Goal: Task Accomplishment & Management: Use online tool/utility

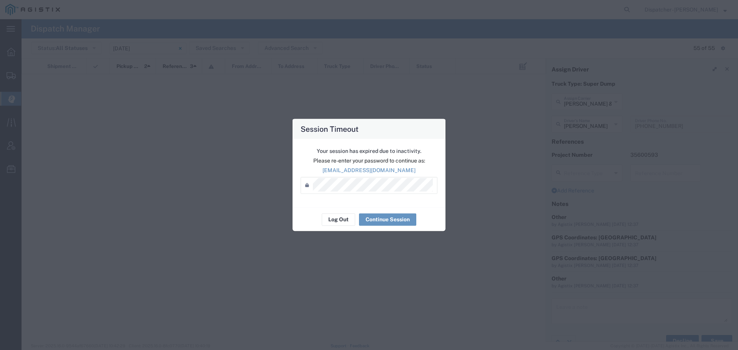
scroll to position [620, 0]
click at [404, 221] on button "Continue Session" at bounding box center [387, 219] width 57 height 12
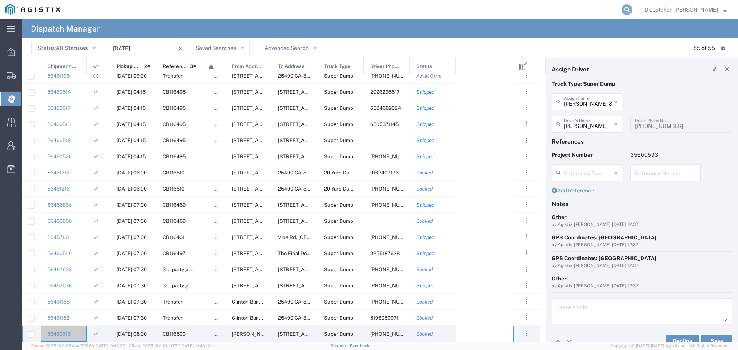
click at [622, 13] on icon at bounding box center [627, 9] width 11 height 11
type input "56375596"
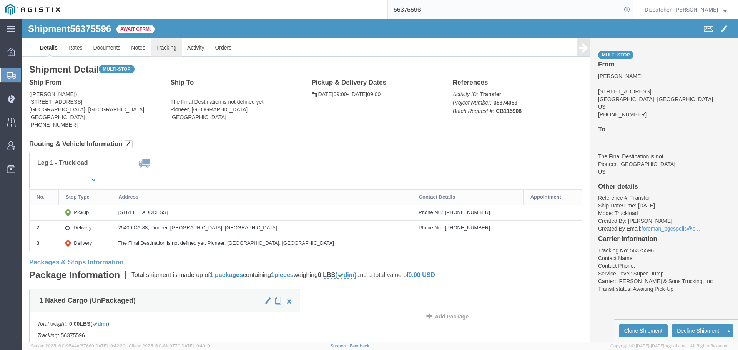
click link "Tracking"
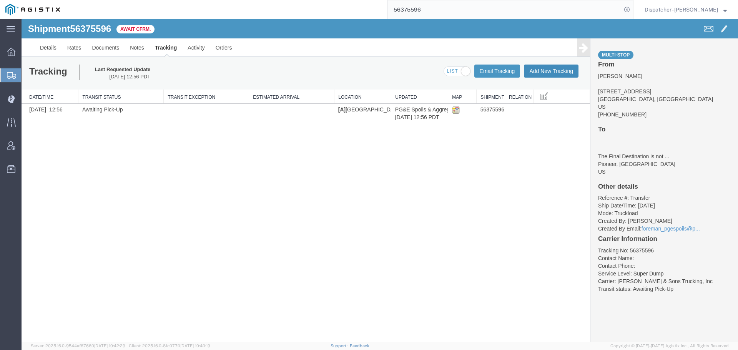
click at [551, 73] on button "Add New Tracking" at bounding box center [551, 71] width 55 height 13
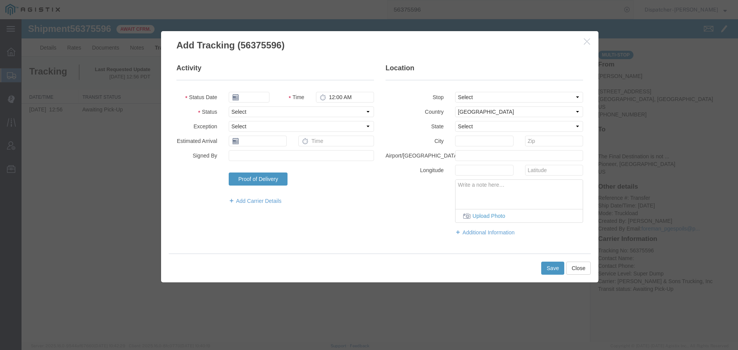
type input "[DATE]"
type input "1:00 PM"
click at [258, 101] on input "[DATE]" at bounding box center [249, 97] width 41 height 11
click at [246, 146] on td "4" at bounding box center [246, 146] width 12 height 12
type input "08/04/2025"
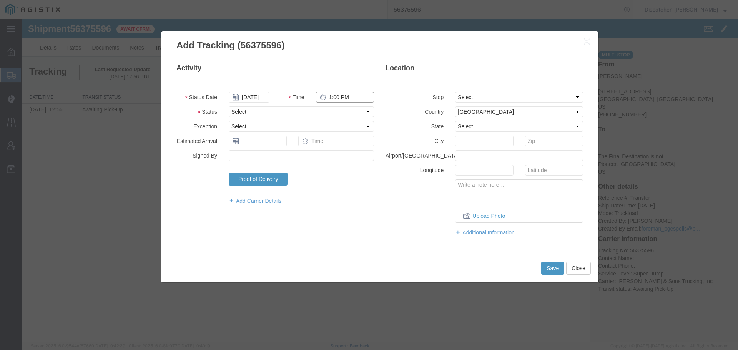
click at [342, 99] on input "1:00 PM" at bounding box center [345, 97] width 58 height 11
type input "9:00 AM"
click at [344, 113] on select "Select Arrival Notice Available Arrival Notice Imported Arrive at Delivery Loca…" at bounding box center [301, 112] width 145 height 11
select select "ARVPULOC"
click at [229, 107] on select "Select Arrival Notice Available Arrival Notice Imported Arrive at Delivery Loca…" at bounding box center [301, 112] width 145 height 11
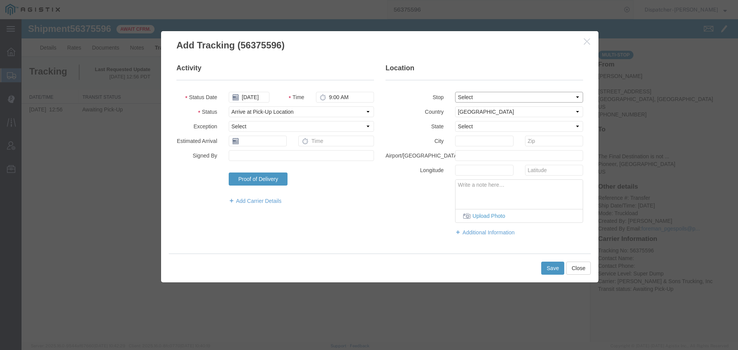
click at [465, 94] on select "Select From: 11577 Quail Ct, Pine Grove, CA, US Stop 2: 25400 CA-88, Pioneer, C…" at bounding box center [519, 97] width 128 height 11
select select "{"pickupDeliveryInfoId": "122034822","pickupOrDelivery": "P","stopNum": "1","lo…"
click at [455, 92] on select "Select From: 11577 Quail Ct, Pine Grove, CA, US Stop 2: 25400 CA-88, Pioneer, C…" at bounding box center [519, 97] width 128 height 11
select select "CA"
type input "[GEOGRAPHIC_DATA]"
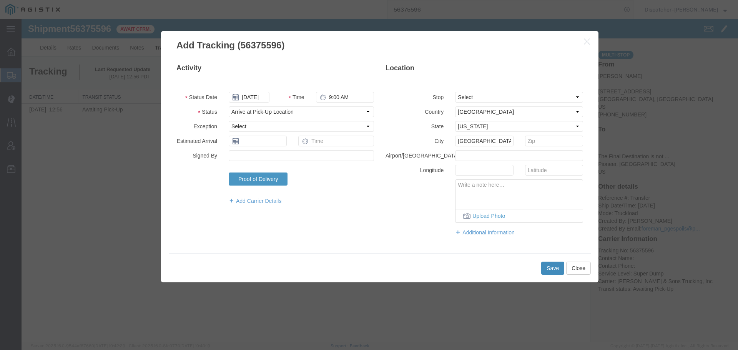
click at [554, 268] on button "Save" at bounding box center [553, 268] width 23 height 13
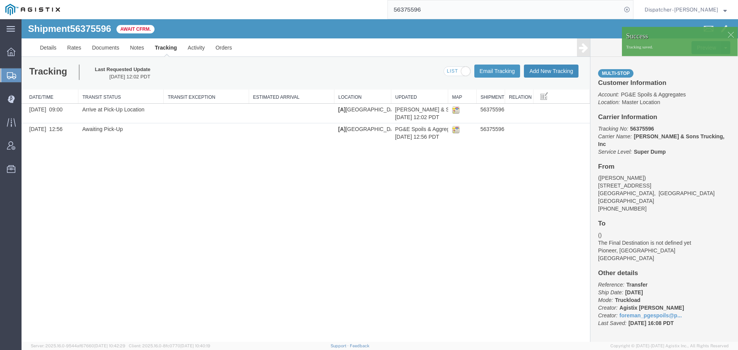
click at [564, 70] on button "Add New Tracking" at bounding box center [551, 71] width 55 height 13
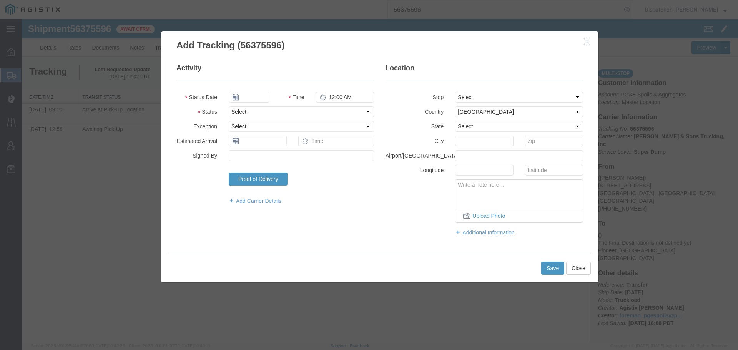
type input "[DATE]"
type input "1:00 PM"
click at [257, 95] on input "[DATE]" at bounding box center [249, 97] width 41 height 11
click at [247, 143] on td "4" at bounding box center [246, 146] width 12 height 12
type input "08/04/2025"
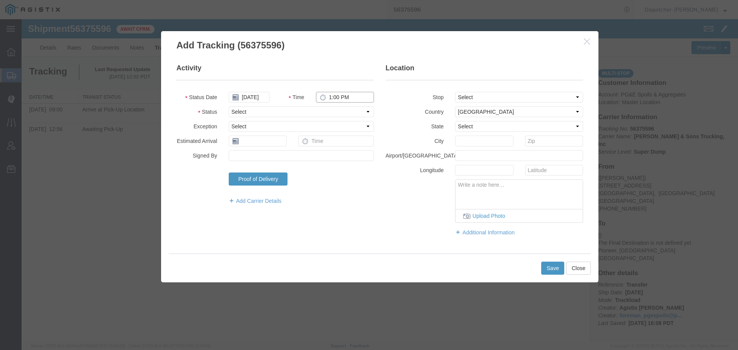
click at [352, 97] on input "1:00 PM" at bounding box center [345, 97] width 58 height 11
type input "6:45 PM"
click at [336, 110] on select "Select Arrival Notice Available Arrival Notice Imported Arrive at Delivery Loca…" at bounding box center [301, 112] width 145 height 11
select select "DPTDLVLOC"
click at [229, 107] on select "Select Arrival Notice Available Arrival Notice Imported Arrive at Delivery Loca…" at bounding box center [301, 112] width 145 height 11
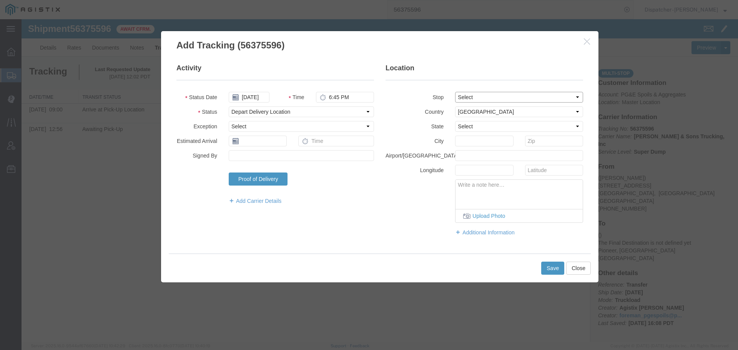
click at [473, 94] on select "Select From: 11577 Quail Ct, Pine Grove, CA, US Stop 2: 25400 CA-88, Pioneer, C…" at bounding box center [519, 97] width 128 height 11
select select "{"pickupDeliveryInfoId": "122034823","pickupOrDelivery": "D","stopNum": "2","lo…"
click at [455, 92] on select "Select From: 11577 Quail Ct, Pine Grove, CA, US Stop 2: 25400 CA-88, Pioneer, C…" at bounding box center [519, 97] width 128 height 11
select select "CA"
type input "Pioneer"
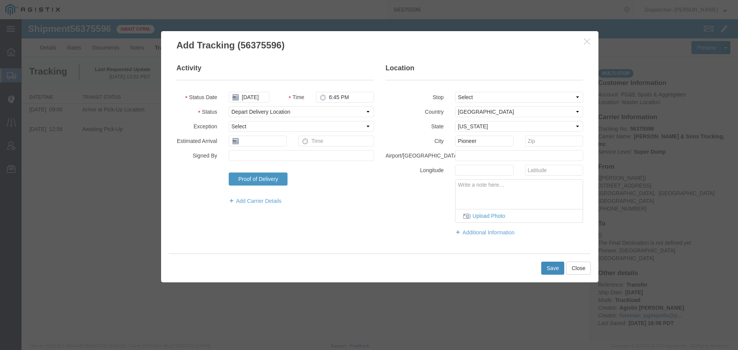
click at [557, 267] on button "Save" at bounding box center [553, 268] width 23 height 13
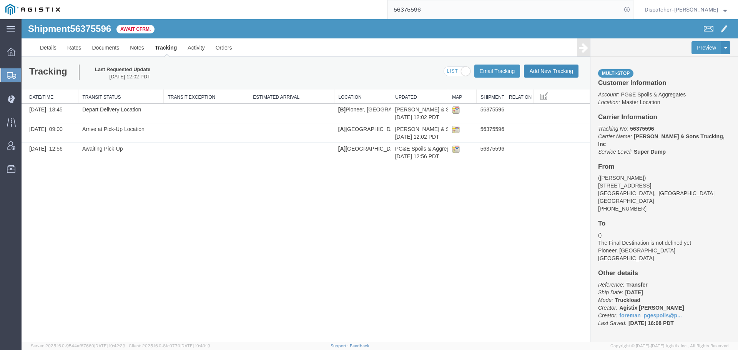
click at [547, 70] on button "Add New Tracking" at bounding box center [551, 71] width 55 height 13
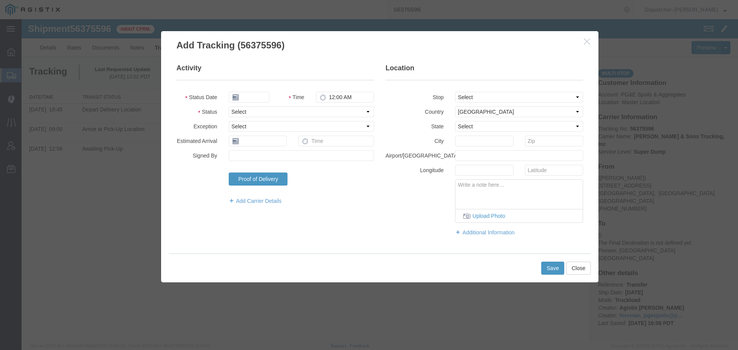
type input "[DATE]"
type input "1:00 PM"
click at [255, 97] on input "[DATE]" at bounding box center [249, 97] width 41 height 11
click at [247, 143] on td "4" at bounding box center [246, 146] width 12 height 12
type input "08/04/2025"
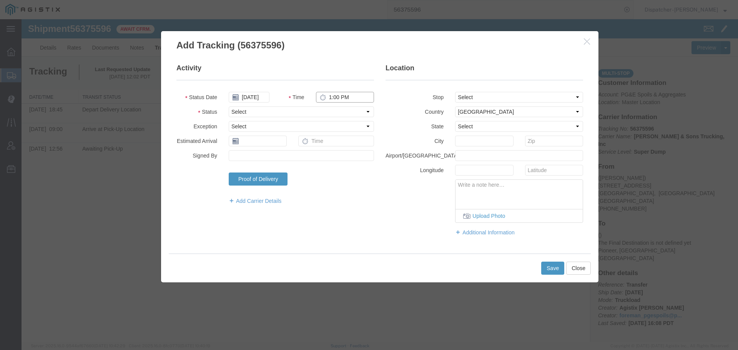
click at [336, 95] on input "1:00 PM" at bounding box center [345, 97] width 58 height 11
type input "1:00 PM"
click at [335, 111] on select "Select Arrival Notice Available Arrival Notice Imported Arrive at Delivery Loca…" at bounding box center [301, 112] width 145 height 11
select select "BREAKSTART"
click at [229, 107] on select "Select Arrival Notice Available Arrival Notice Imported Arrive at Delivery Loca…" at bounding box center [301, 112] width 145 height 11
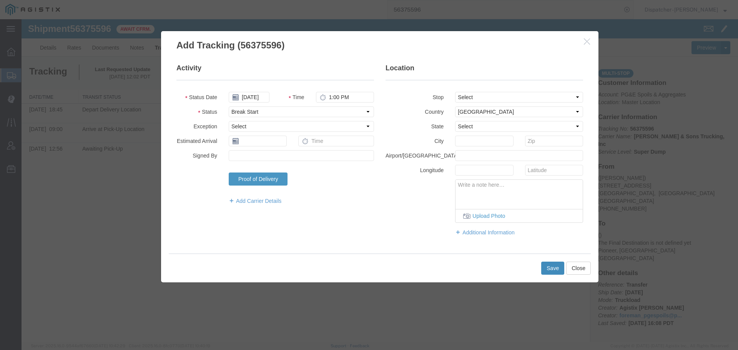
click at [553, 269] on button "Save" at bounding box center [553, 268] width 23 height 13
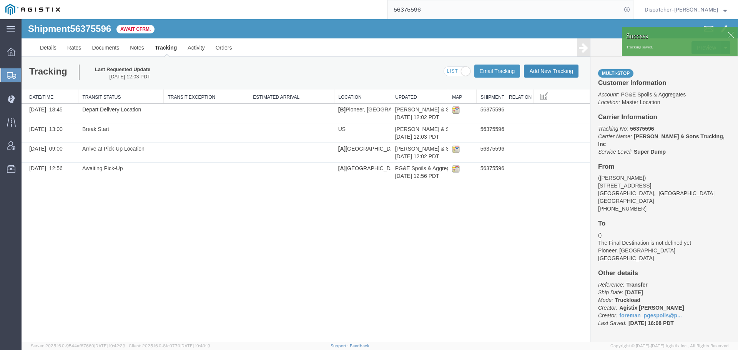
click at [554, 71] on button "Add New Tracking" at bounding box center [551, 71] width 55 height 13
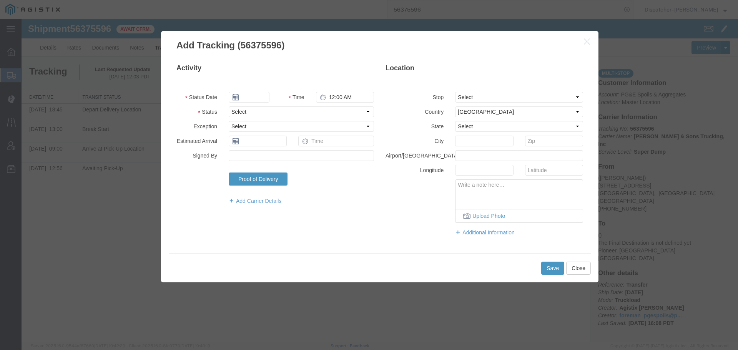
type input "[DATE]"
type input "1:00 PM"
click at [254, 97] on input "[DATE]" at bounding box center [249, 97] width 41 height 11
click at [244, 146] on td "4" at bounding box center [246, 146] width 12 height 12
type input "08/04/2025"
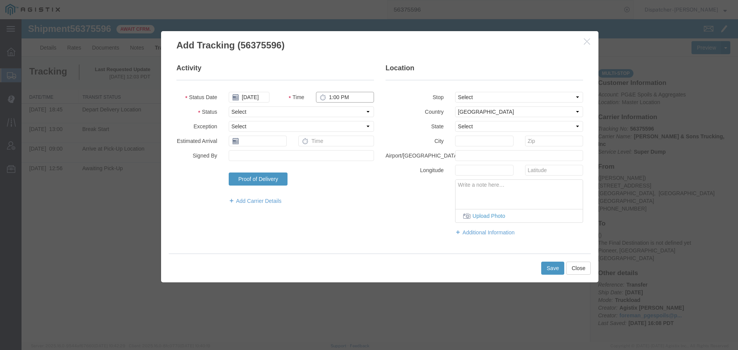
click at [340, 97] on input "1:00 PM" at bounding box center [345, 97] width 58 height 11
type input "1:30 PM"
click at [343, 111] on select "Select Arrival Notice Available Arrival Notice Imported Arrive at Delivery Loca…" at bounding box center [301, 112] width 145 height 11
select select "BREAKSTOP"
click at [229, 107] on select "Select Arrival Notice Available Arrival Notice Imported Arrive at Delivery Loca…" at bounding box center [301, 112] width 145 height 11
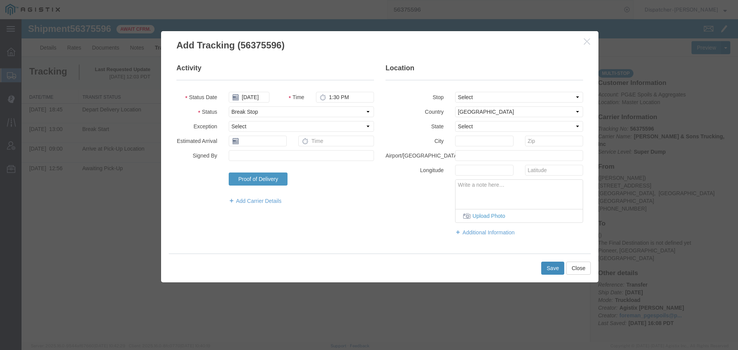
click at [550, 268] on button "Save" at bounding box center [553, 268] width 23 height 13
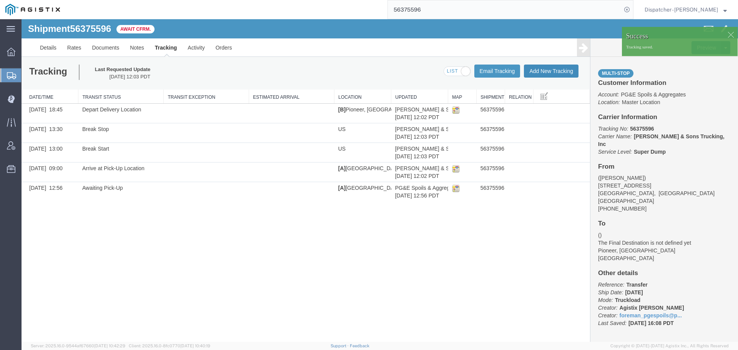
click at [554, 71] on button "Add New Tracking" at bounding box center [551, 71] width 55 height 13
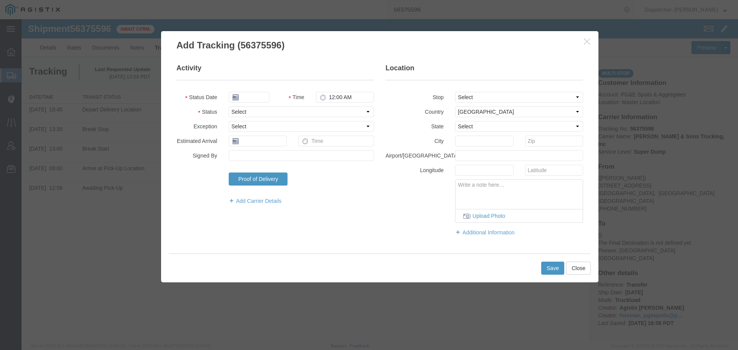
type input "[DATE]"
type input "1:00 PM"
click at [254, 96] on input "[DATE]" at bounding box center [249, 97] width 41 height 11
click at [245, 143] on td "4" at bounding box center [246, 146] width 12 height 12
type input "08/04/2025"
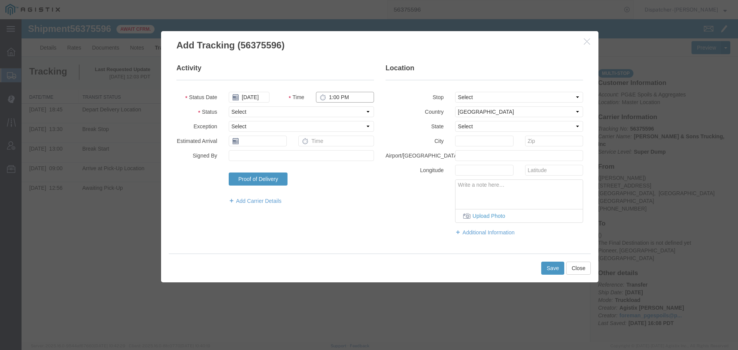
click at [348, 100] on input "1:00 PM" at bounding box center [345, 97] width 58 height 11
type input "7:15 PM"
click at [338, 112] on select "Select Arrival Notice Available Arrival Notice Imported Arrive at Delivery Loca…" at bounding box center [301, 112] width 145 height 11
select select "DELIVRED"
click at [229, 107] on select "Select Arrival Notice Available Arrival Notice Imported Arrive at Delivery Loca…" at bounding box center [301, 112] width 145 height 11
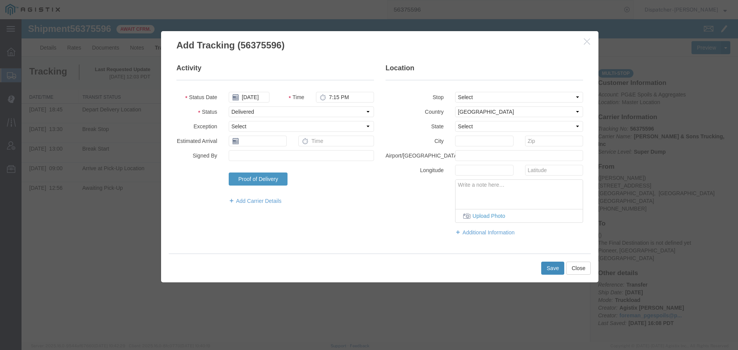
click at [550, 270] on button "Save" at bounding box center [553, 268] width 23 height 13
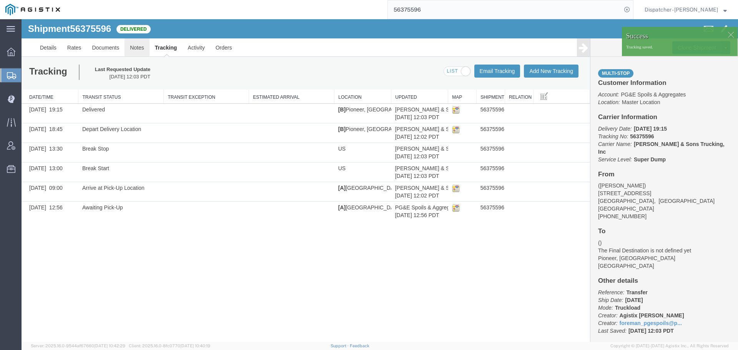
click at [132, 45] on link "Notes" at bounding box center [137, 47] width 25 height 18
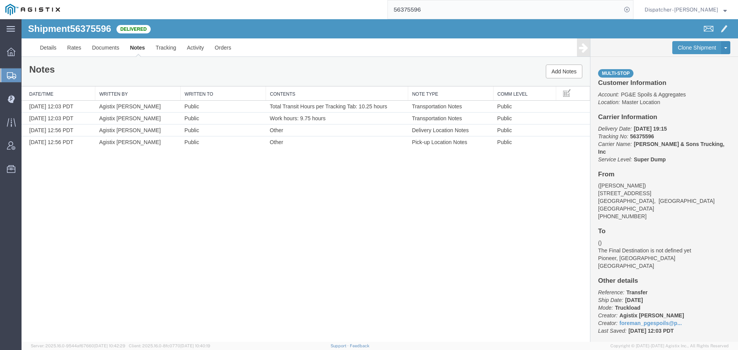
click at [99, 218] on div "Shipment 56375596 4 of 4 Delivered Details Rates Documents Notes Tracking Activ…" at bounding box center [380, 180] width 717 height 323
click at [101, 50] on link "Documents" at bounding box center [106, 47] width 38 height 18
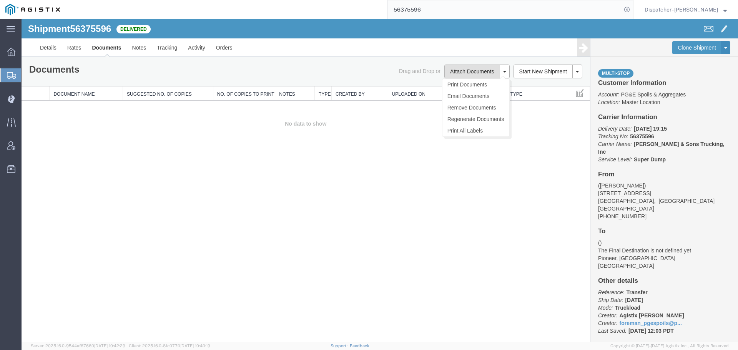
click at [468, 71] on button "Attach Documents" at bounding box center [472, 72] width 55 height 14
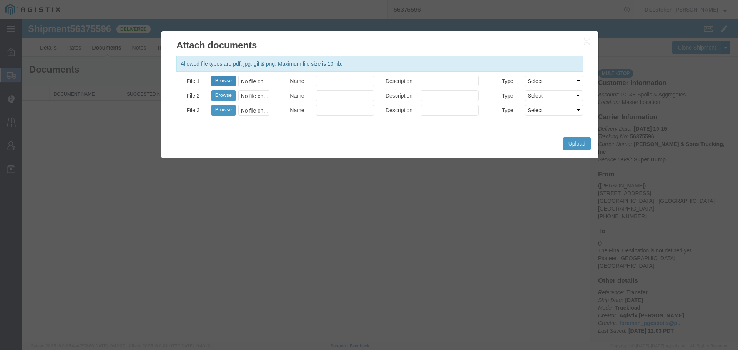
click at [220, 83] on button "Browse" at bounding box center [224, 81] width 24 height 11
type input "C:\fakepath\56375596trktag.pdf"
click at [584, 147] on button "Upload" at bounding box center [577, 143] width 28 height 13
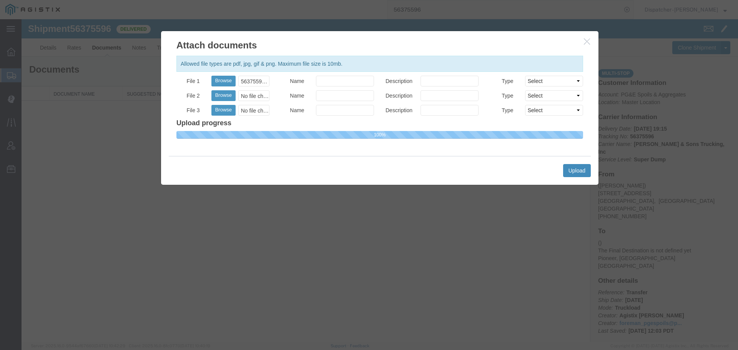
select select
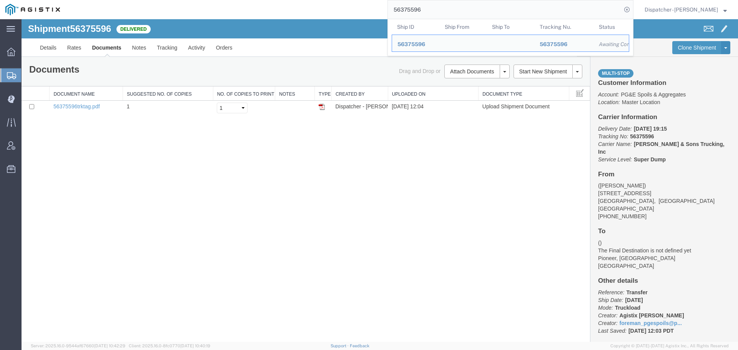
drag, startPoint x: 415, startPoint y: 10, endPoint x: 373, endPoint y: 19, distance: 42.8
click at [379, 17] on div "56375596 Ship ID Ship From Ship To Tracking Nu. Status Ship ID 56375596 Ship Fr…" at bounding box center [349, 9] width 568 height 19
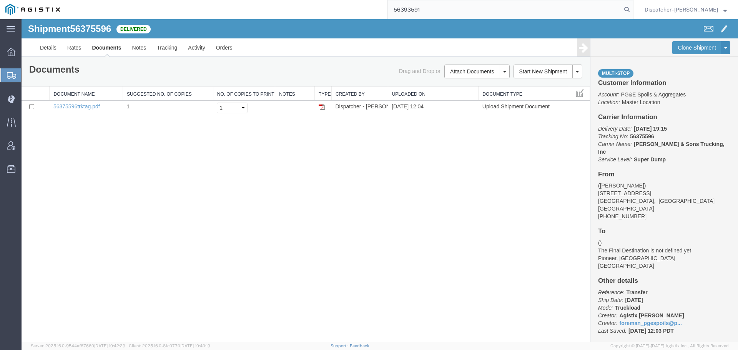
type input "56393591"
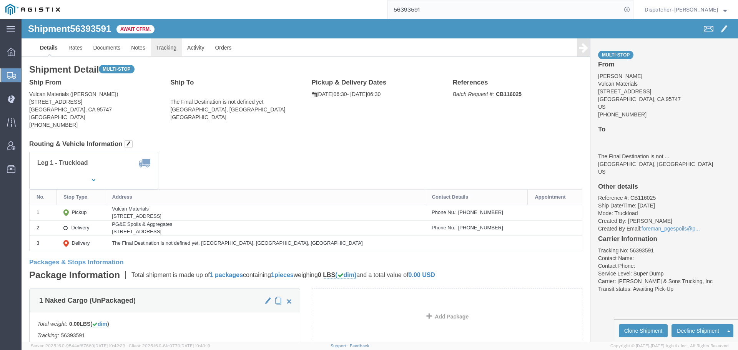
click link "Tracking"
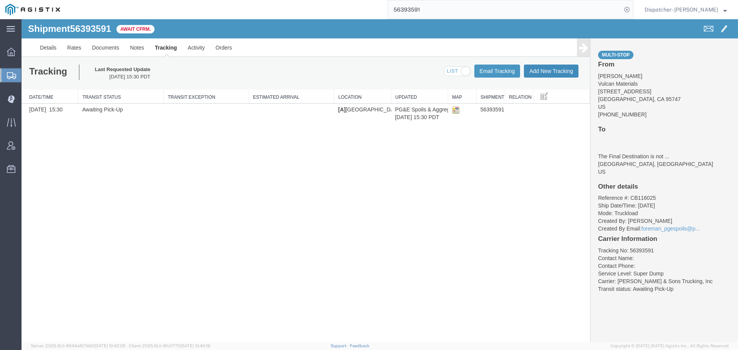
click at [540, 68] on button "Add New Tracking" at bounding box center [551, 71] width 55 height 13
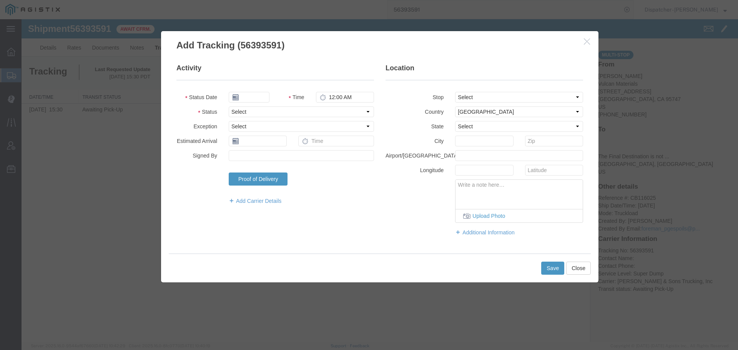
type input "[DATE]"
type input "1:00 PM"
click at [255, 98] on input "[DATE]" at bounding box center [249, 97] width 41 height 11
click at [253, 144] on td "5" at bounding box center [258, 146] width 12 height 12
type input "08/05/2025"
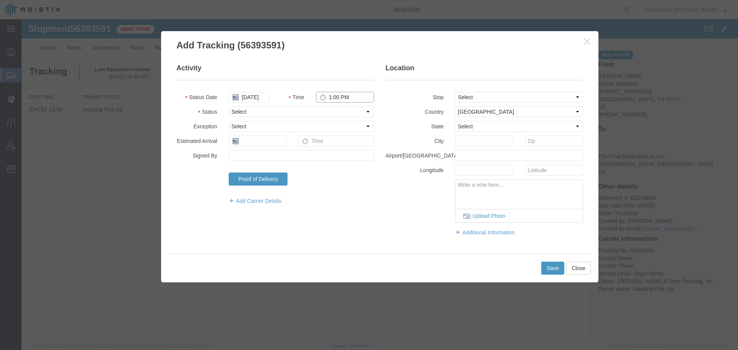
click at [336, 98] on input "1:00 PM" at bounding box center [345, 97] width 58 height 11
type input "6:30 AM"
click at [338, 108] on select "Select Arrival Notice Available Arrival Notice Imported Arrive at Delivery Loca…" at bounding box center [301, 112] width 145 height 11
select select "ARVPULOC"
click at [229, 107] on select "Select Arrival Notice Available Arrival Notice Imported Arrive at Delivery Loca…" at bounding box center [301, 112] width 145 height 11
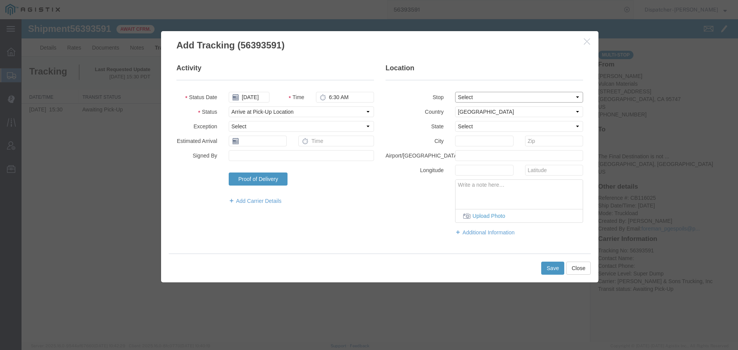
click at [477, 96] on select "Select From: 9800 Del Rd, Roseville, CA, 95747, US Stop 2: 7150 Meridian Rd, Va…" at bounding box center [519, 97] width 128 height 11
select select "{"pickupDeliveryInfoId": "122071436","pickupOrDelivery": "P","stopNum": "1","lo…"
click at [455, 92] on select "Select From: 9800 Del Rd, Roseville, CA, 95747, US Stop 2: 7150 Meridian Rd, Va…" at bounding box center [519, 97] width 128 height 11
select select "CA"
type input "Roseville"
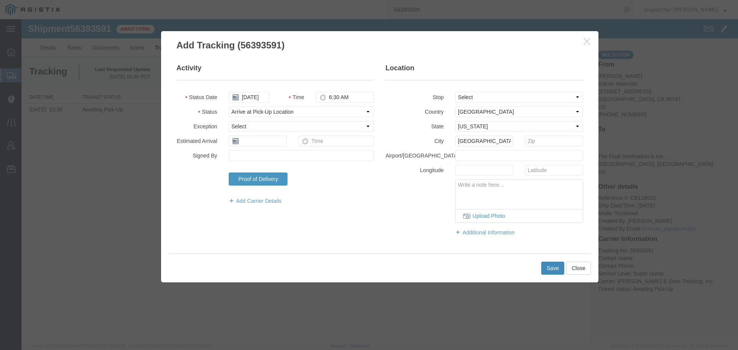
click at [548, 269] on button "Save" at bounding box center [553, 268] width 23 height 13
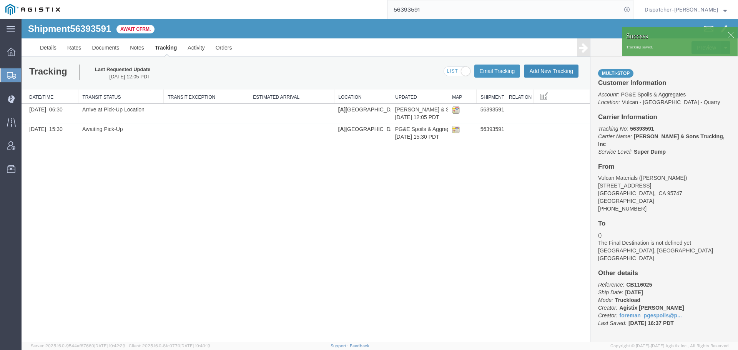
click at [530, 65] on button "Add New Tracking" at bounding box center [551, 71] width 55 height 13
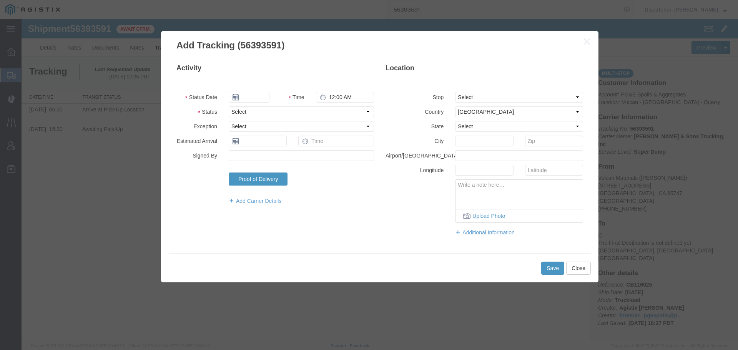
type input "[DATE]"
type input "1:00 PM"
click at [251, 96] on input "[DATE]" at bounding box center [249, 97] width 41 height 11
click at [257, 143] on td "5" at bounding box center [258, 146] width 12 height 12
type input "08/05/2025"
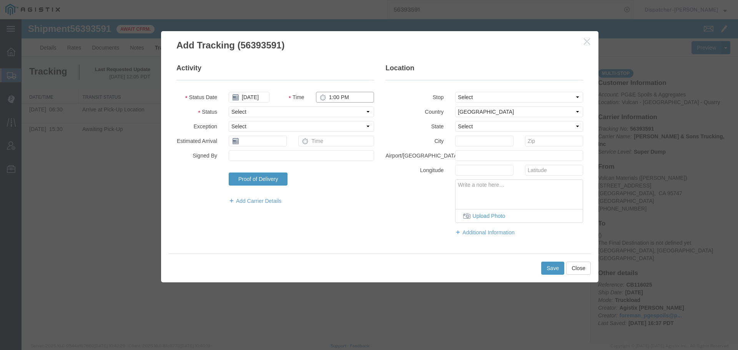
click at [330, 98] on input "1:00 PM" at bounding box center [345, 97] width 58 height 11
type input "5:15 PM"
click at [336, 114] on select "Select Arrival Notice Available Arrival Notice Imported Arrive at Delivery Loca…" at bounding box center [301, 112] width 145 height 11
select select "DPTDLVLOC"
click at [229, 107] on select "Select Arrival Notice Available Arrival Notice Imported Arrive at Delivery Loca…" at bounding box center [301, 112] width 145 height 11
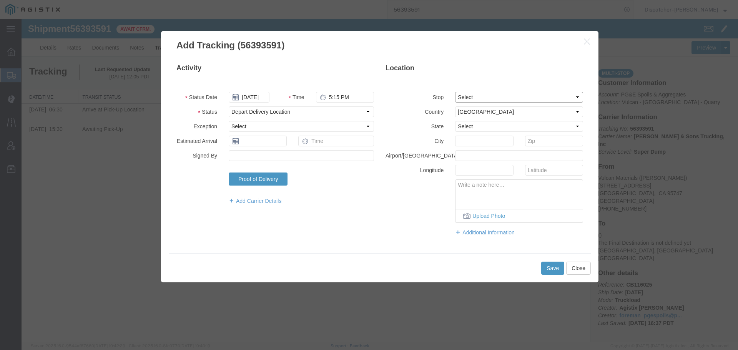
click at [480, 98] on select "Select From: 9800 Del Rd, Roseville, CA, 95747, US Stop 2: 7150 Meridian Rd, Va…" at bounding box center [519, 97] width 128 height 11
select select "{"pickupDeliveryInfoId": "122071437","pickupOrDelivery": "D","stopNum": "2","lo…"
click at [455, 92] on select "Select From: 9800 Del Rd, Roseville, CA, 95747, US Stop 2: 7150 Meridian Rd, Va…" at bounding box center [519, 97] width 128 height 11
select select "CA"
type input "Vacaville"
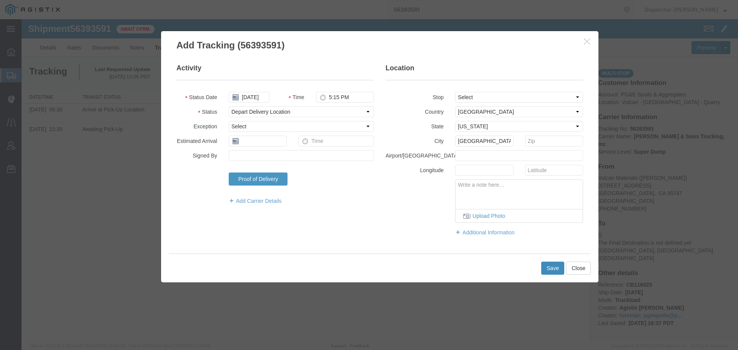
click at [554, 268] on button "Save" at bounding box center [553, 268] width 23 height 13
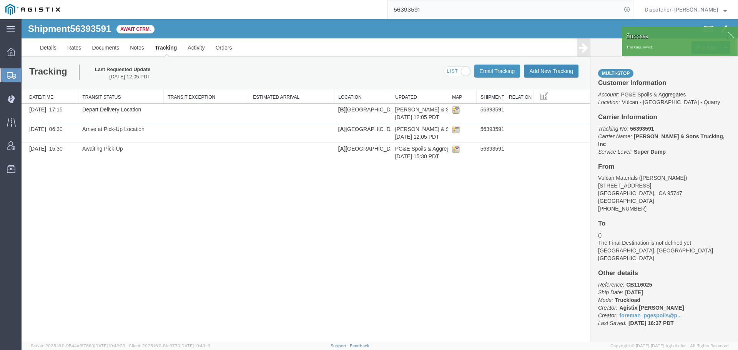
click at [540, 73] on button "Add New Tracking" at bounding box center [551, 71] width 55 height 13
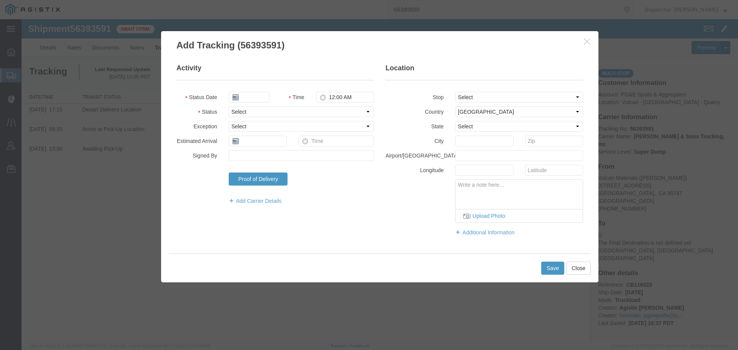
type input "[DATE]"
type input "1:00 PM"
click at [260, 101] on input "[DATE]" at bounding box center [249, 97] width 41 height 11
click at [257, 144] on td "5" at bounding box center [258, 146] width 12 height 12
type input "08/05/2025"
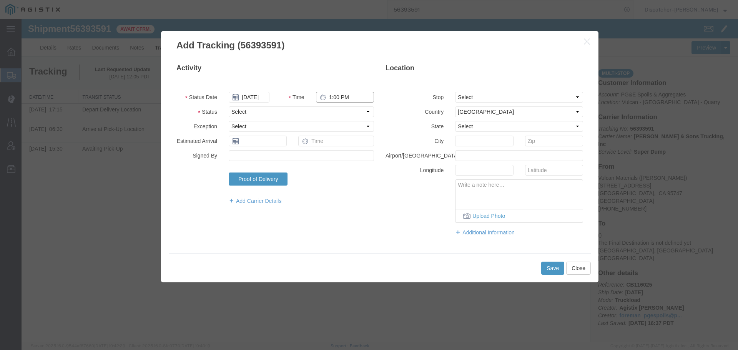
click at [333, 98] on input "1:00 PM" at bounding box center [345, 97] width 58 height 11
type input "7:00 PM"
click at [334, 112] on select "Select Arrival Notice Available Arrival Notice Imported Arrive at Delivery Loca…" at bounding box center [301, 112] width 145 height 11
select select "DELIVRED"
click at [229, 107] on select "Select Arrival Notice Available Arrival Notice Imported Arrive at Delivery Loca…" at bounding box center [301, 112] width 145 height 11
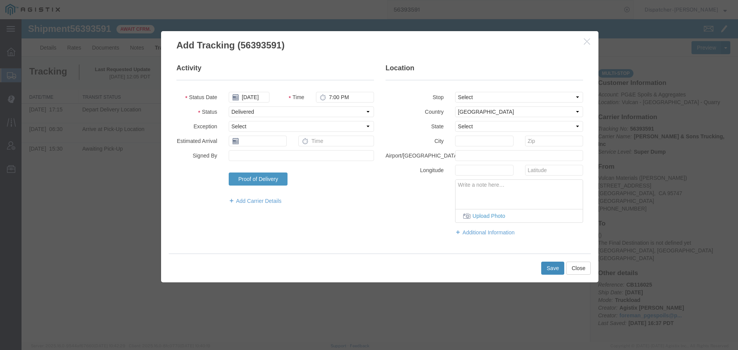
click at [551, 273] on button "Save" at bounding box center [553, 268] width 23 height 13
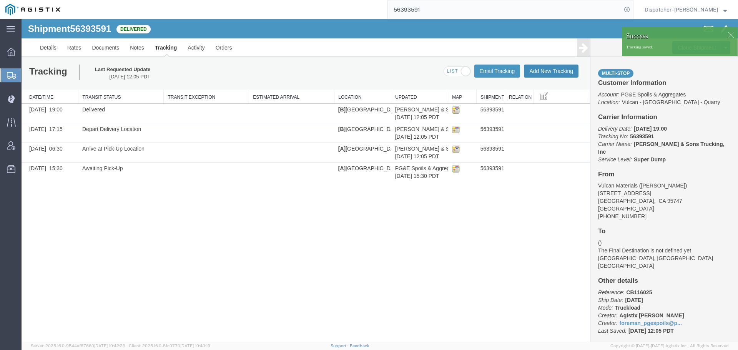
click at [558, 72] on button "Add New Tracking" at bounding box center [551, 71] width 55 height 13
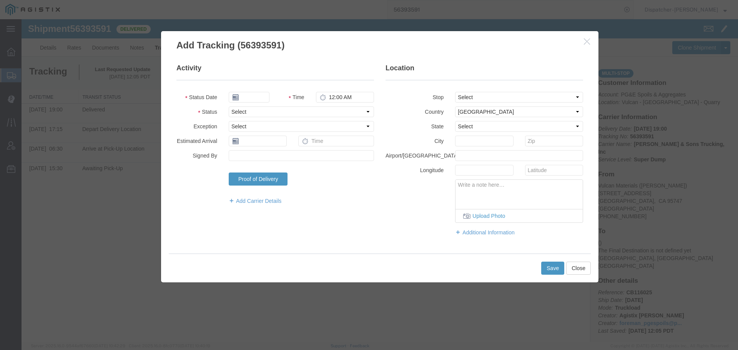
type input "[DATE]"
type input "1:00 PM"
click at [257, 95] on input "[DATE]" at bounding box center [249, 97] width 41 height 11
click at [257, 145] on td "5" at bounding box center [258, 146] width 12 height 12
type input "08/05/2025"
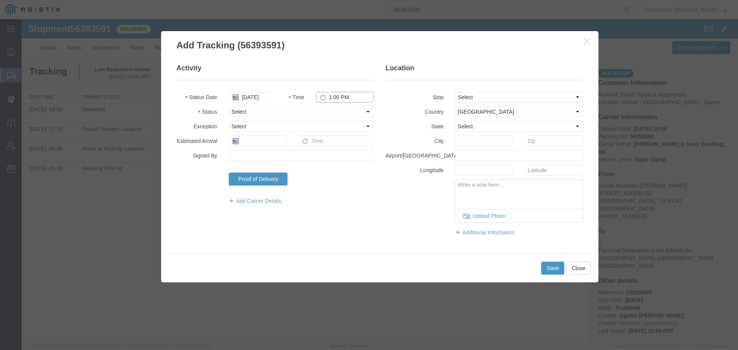
click at [346, 98] on input "1:00 PM" at bounding box center [345, 97] width 58 height 11
click at [314, 111] on select "Select Arrival Notice Available Arrival Notice Imported Arrive at Delivery Loca…" at bounding box center [301, 112] width 145 height 11
select select "BREAKSTART"
click at [229, 107] on select "Select Arrival Notice Available Arrival Notice Imported Arrive at Delivery Loca…" at bounding box center [301, 112] width 145 height 11
click at [544, 270] on button "Save" at bounding box center [553, 268] width 23 height 13
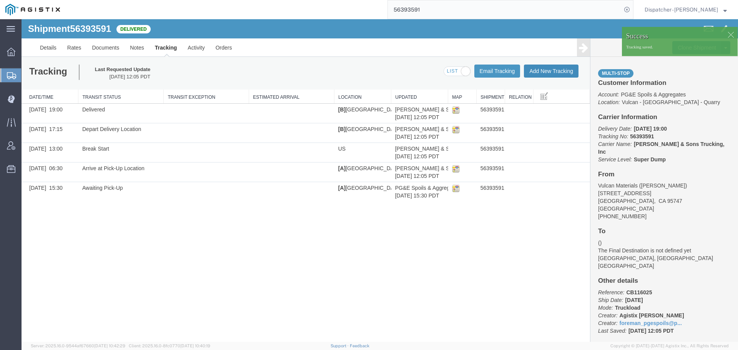
click at [555, 70] on button "Add New Tracking" at bounding box center [551, 71] width 55 height 13
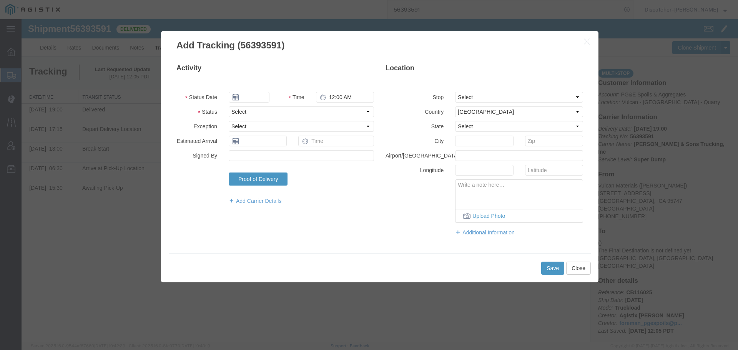
type input "[DATE]"
type input "1:00 PM"
click at [258, 97] on input "[DATE]" at bounding box center [249, 97] width 41 height 11
click at [258, 145] on td "5" at bounding box center [258, 146] width 12 height 12
type input "08/05/2025"
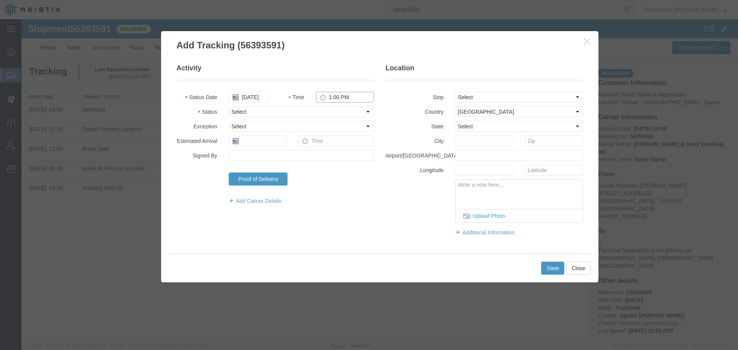
click at [338, 96] on input "1:00 PM" at bounding box center [345, 97] width 58 height 11
type input "1:30 PM"
click at [349, 115] on select "Select Arrival Notice Available Arrival Notice Imported Arrive at Delivery Loca…" at bounding box center [301, 112] width 145 height 11
select select "BREAKSTOP"
click at [229, 107] on select "Select Arrival Notice Available Arrival Notice Imported Arrive at Delivery Loca…" at bounding box center [301, 112] width 145 height 11
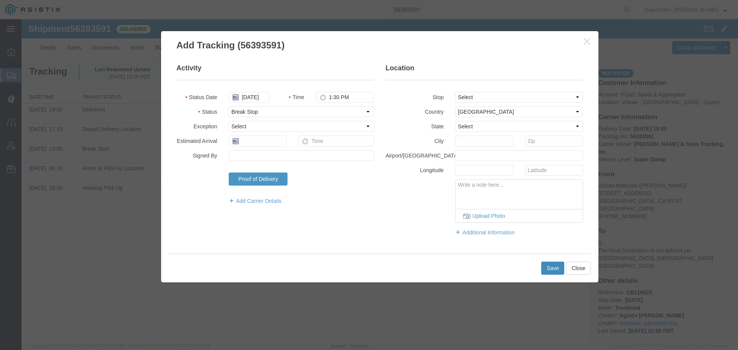
click at [552, 270] on button "Save" at bounding box center [553, 268] width 23 height 13
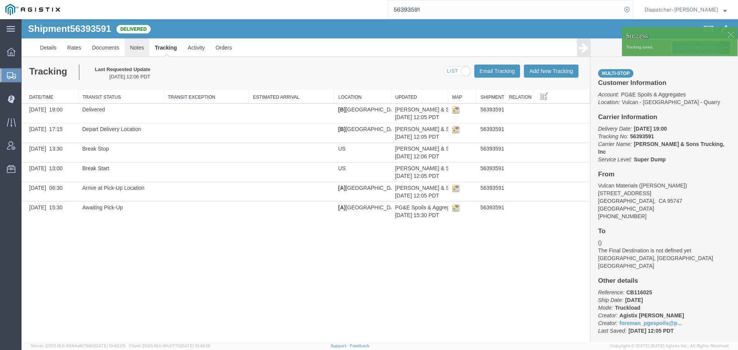
click at [137, 49] on link "Notes" at bounding box center [137, 47] width 25 height 18
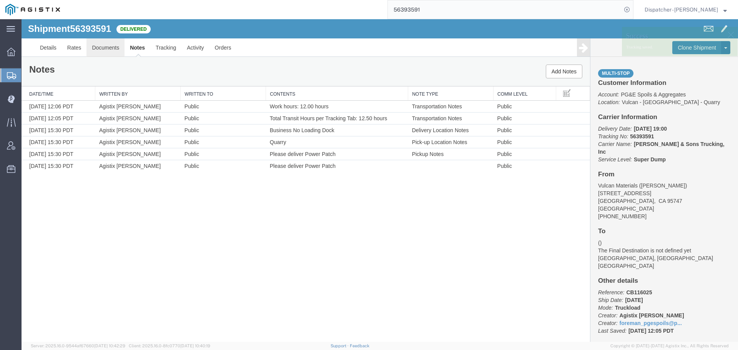
click at [116, 50] on link "Documents" at bounding box center [106, 47] width 38 height 18
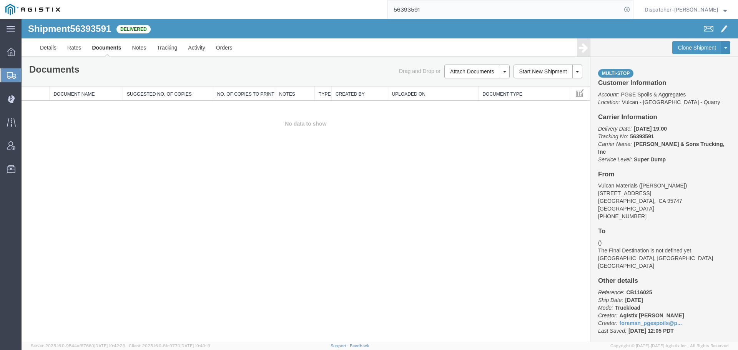
click at [129, 188] on div "Shipment 56393591 0 of 0 Delivered Details Rates Documents Notes Tracking Activ…" at bounding box center [380, 180] width 717 height 323
click at [461, 72] on button "Attach Documents" at bounding box center [472, 72] width 55 height 14
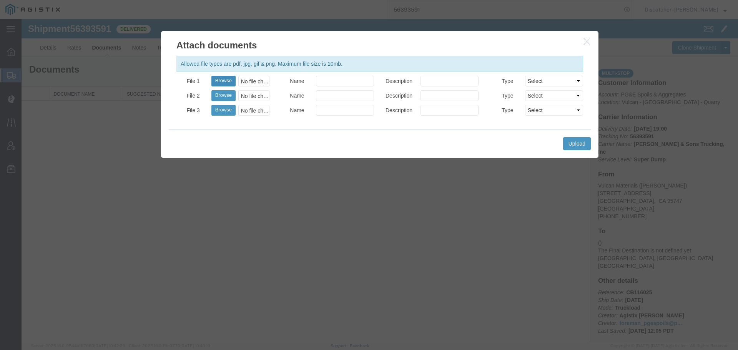
click at [224, 78] on button "Browse" at bounding box center [224, 81] width 24 height 11
type input "C:\fakepath\56393591trktag.pdf"
click at [577, 145] on button "Upload" at bounding box center [577, 143] width 28 height 13
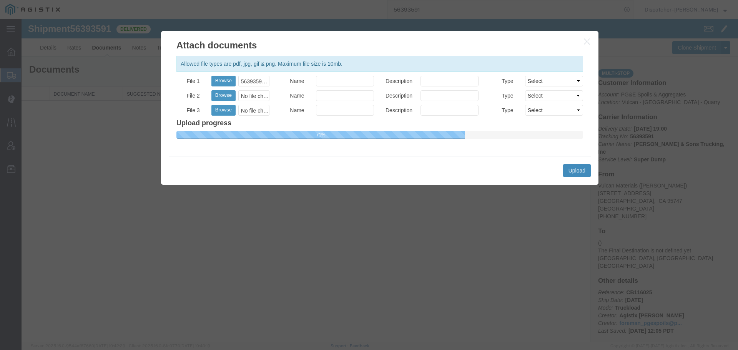
select select
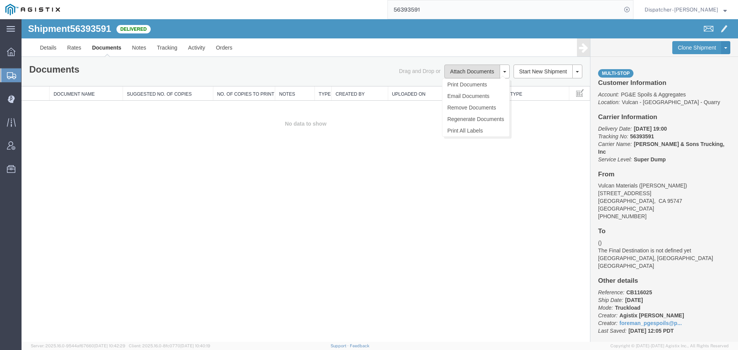
click at [470, 67] on button "Attach Documents" at bounding box center [472, 72] width 55 height 14
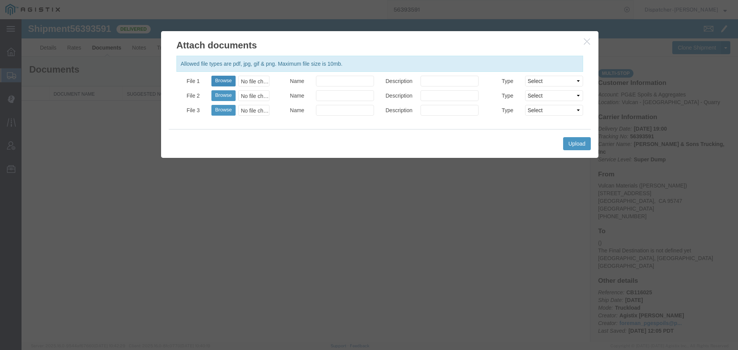
click at [222, 79] on button "Browse" at bounding box center [224, 81] width 24 height 11
type input "C:\fakepath\56393591trktag.pdf"
click at [591, 148] on button "Upload" at bounding box center [577, 143] width 28 height 13
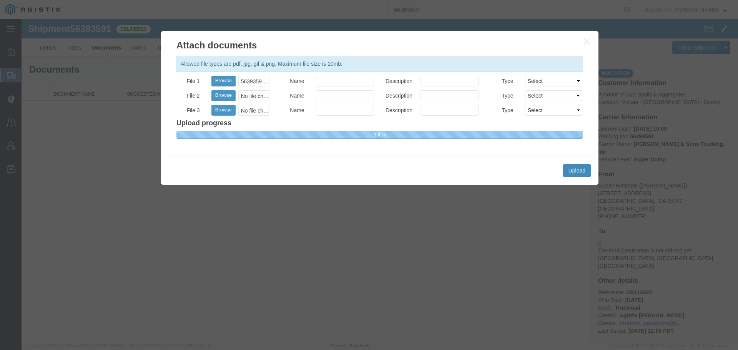
select select
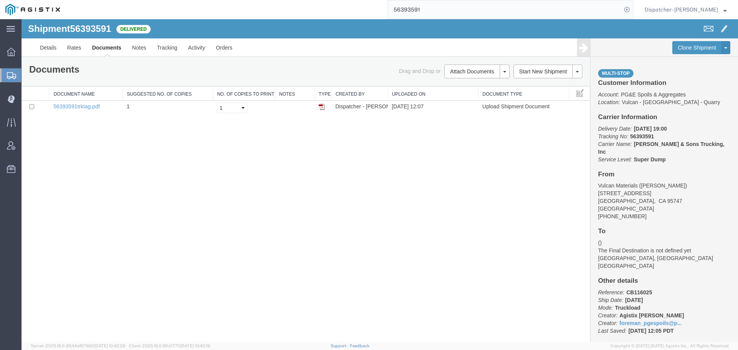
drag, startPoint x: 367, startPoint y: 20, endPoint x: 332, endPoint y: 25, distance: 34.9
type input "56394351"
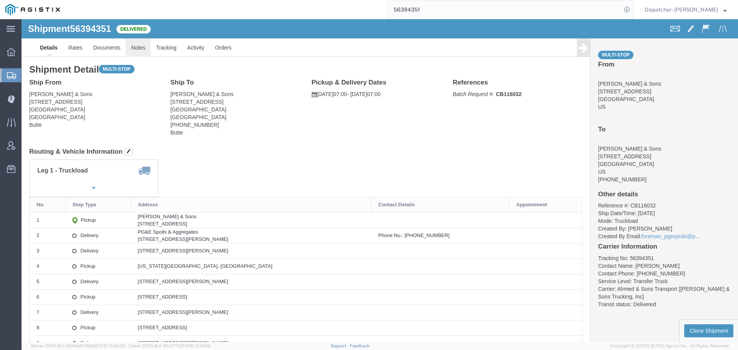
click link "Notes"
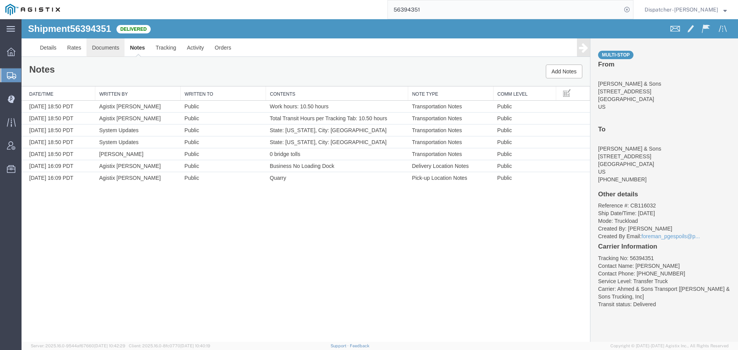
click at [111, 50] on link "Documents" at bounding box center [106, 47] width 38 height 18
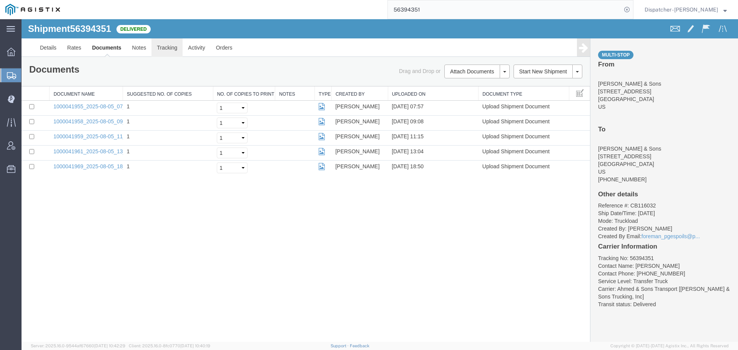
click at [172, 51] on link "Tracking" at bounding box center [167, 47] width 31 height 18
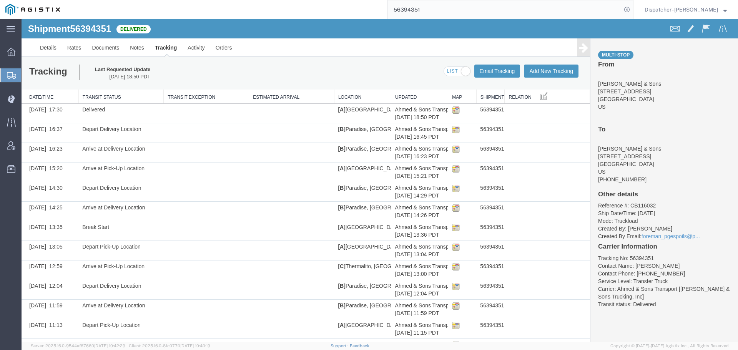
click at [579, 48] on icon at bounding box center [583, 47] width 9 height 11
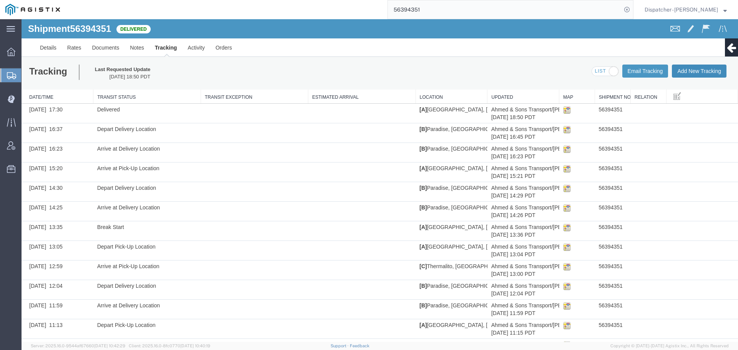
click at [694, 72] on button "Add New Tracking" at bounding box center [699, 71] width 55 height 13
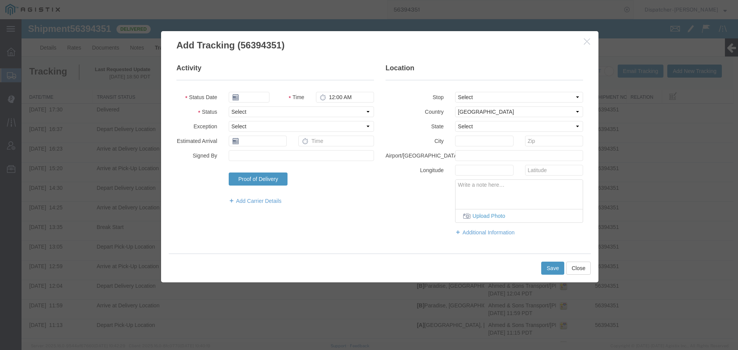
type input "[DATE]"
type input "1:00 PM"
click at [250, 100] on input "[DATE]" at bounding box center [249, 97] width 41 height 11
click at [257, 145] on td "5" at bounding box center [258, 146] width 12 height 12
type input "08/05/2025"
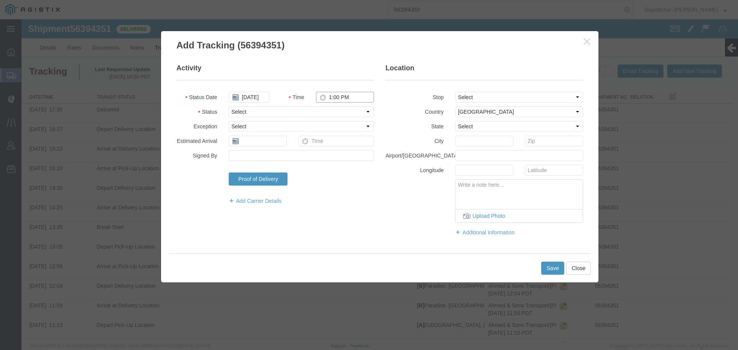
click at [338, 95] on input "1:00 PM" at bounding box center [345, 97] width 58 height 11
type input "2:05 PM"
click at [320, 110] on select "Select Arrival Notice Available Arrival Notice Imported Arrive at Delivery Loca…" at bounding box center [301, 112] width 145 height 11
select select "BREAKSTOP"
click at [229, 107] on select "Select Arrival Notice Available Arrival Notice Imported Arrive at Delivery Loca…" at bounding box center [301, 112] width 145 height 11
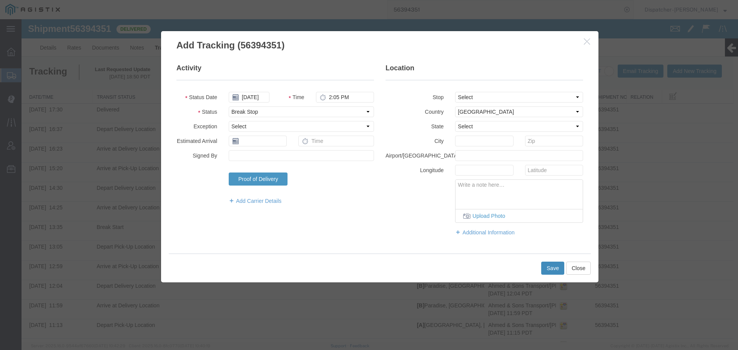
click at [553, 270] on button "Save" at bounding box center [553, 268] width 23 height 13
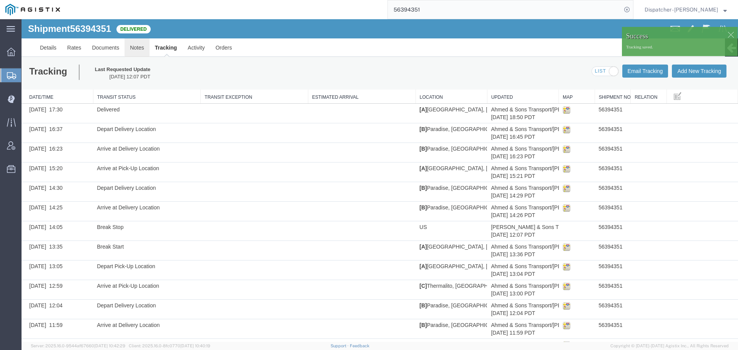
click at [141, 48] on link "Notes" at bounding box center [137, 47] width 25 height 18
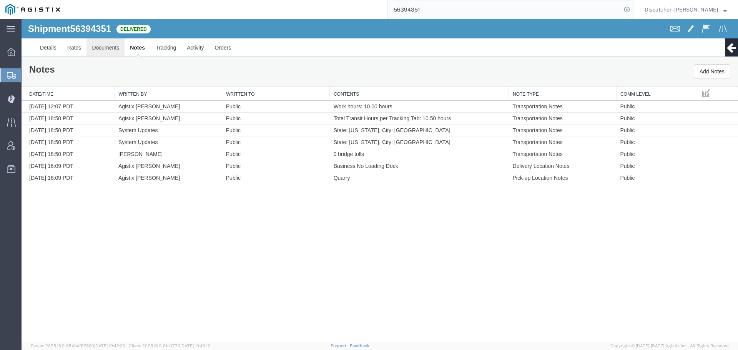
click at [119, 47] on link "Documents" at bounding box center [106, 47] width 38 height 18
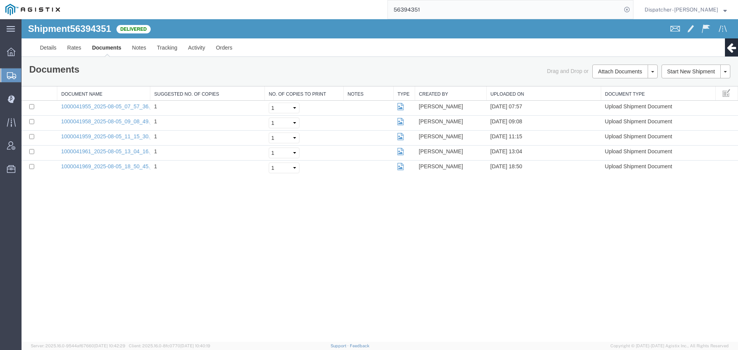
click at [99, 235] on div "Shipment 56394351 5 of 5 Delivered Details Rates Documents Notes Tracking Activ…" at bounding box center [380, 180] width 717 height 323
click at [604, 71] on button "Attach Documents" at bounding box center [620, 72] width 55 height 14
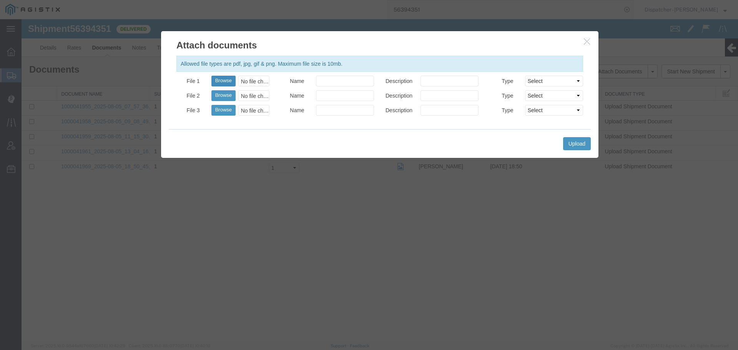
click at [222, 81] on button "Browse" at bounding box center [224, 81] width 24 height 11
type input "C:\fakepath\56394351trktag.pdf"
click at [579, 148] on button "Upload" at bounding box center [577, 143] width 28 height 13
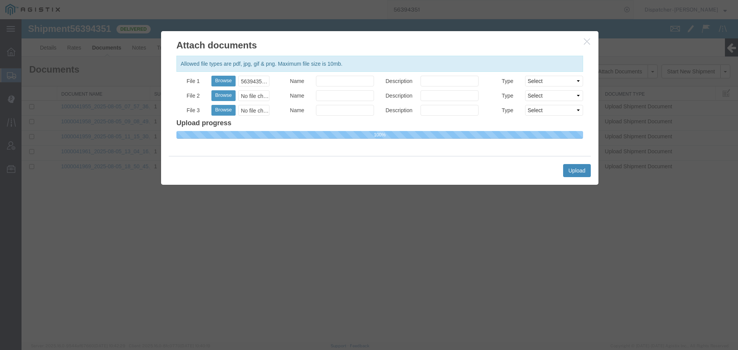
select select
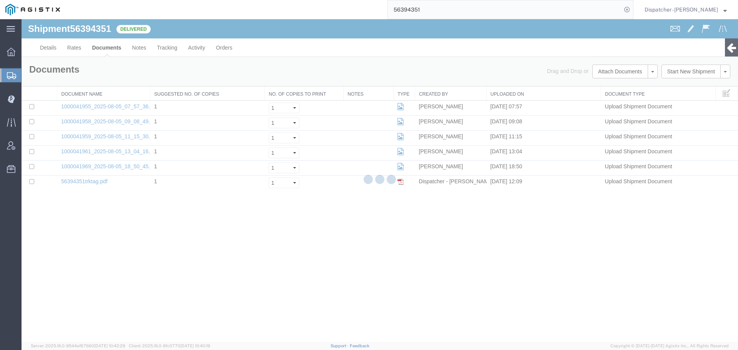
drag, startPoint x: 465, startPoint y: 30, endPoint x: 336, endPoint y: 21, distance: 129.9
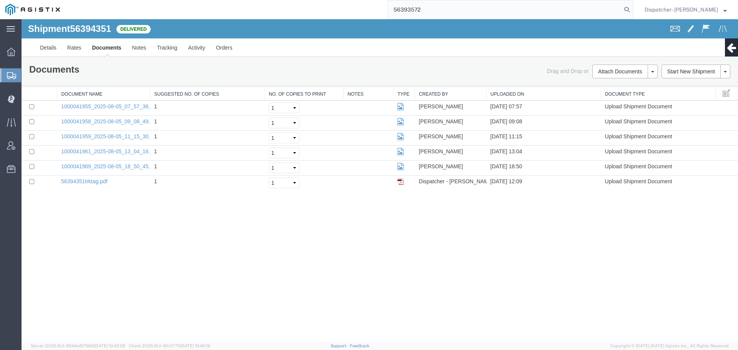
type input "56393572"
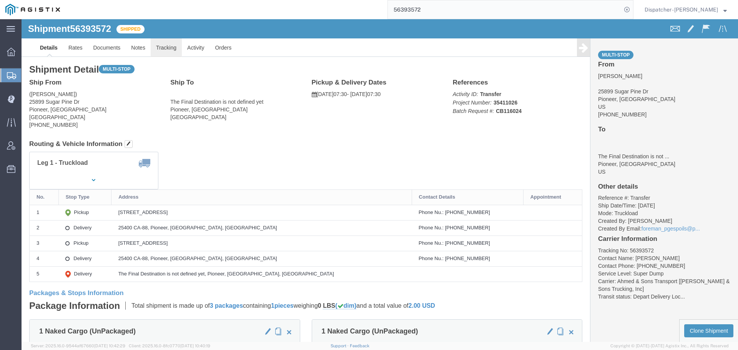
click link "Tracking"
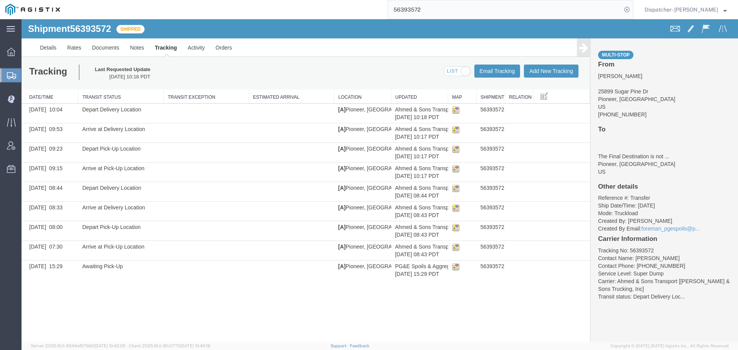
click at [581, 55] on link at bounding box center [583, 47] width 13 height 18
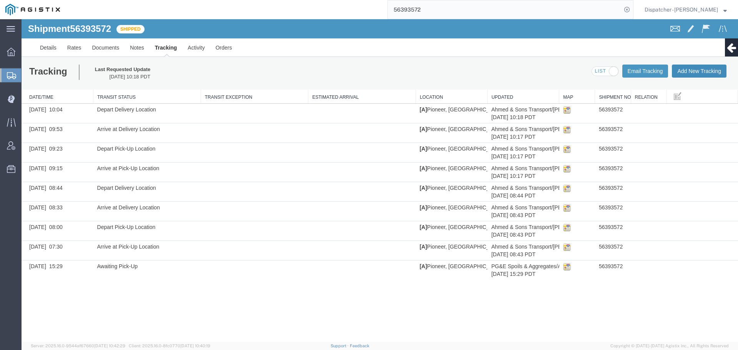
click at [686, 70] on button "Add New Tracking" at bounding box center [699, 71] width 55 height 13
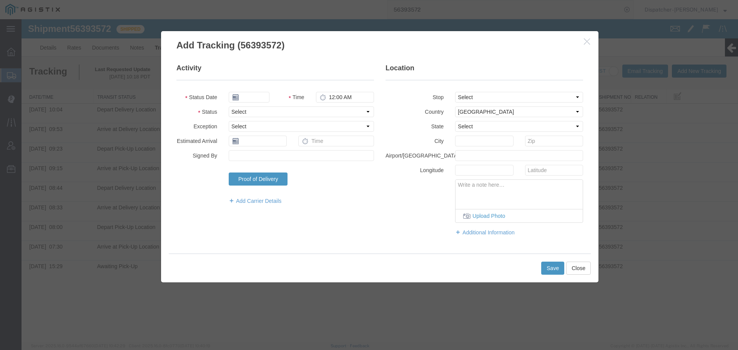
type input "[DATE]"
type input "1:00 PM"
click at [252, 98] on input "[DATE]" at bounding box center [249, 97] width 41 height 11
click at [255, 143] on td "5" at bounding box center [258, 146] width 12 height 12
type input "08/05/2025"
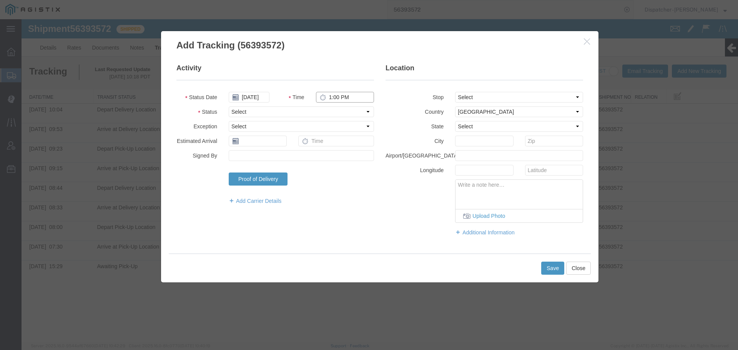
click at [343, 94] on input "1:00 PM" at bounding box center [345, 97] width 58 height 11
type input "4:45 PM"
click at [343, 111] on select "Select Arrival Notice Available Arrival Notice Imported Arrive at Delivery Loca…" at bounding box center [301, 112] width 145 height 11
select select "DELIVRED"
click at [229, 107] on select "Select Arrival Notice Available Arrival Notice Imported Arrive at Delivery Loca…" at bounding box center [301, 112] width 145 height 11
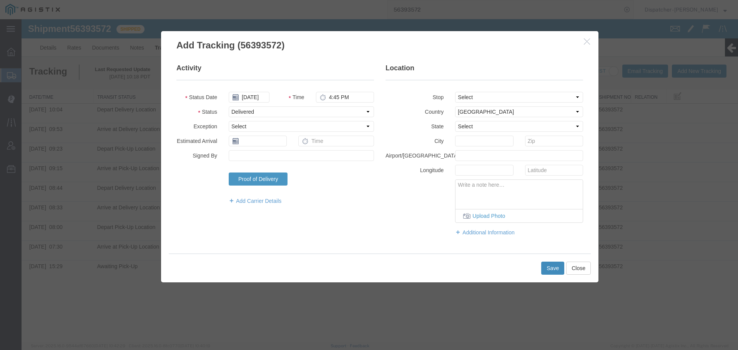
click at [555, 265] on button "Save" at bounding box center [553, 268] width 23 height 13
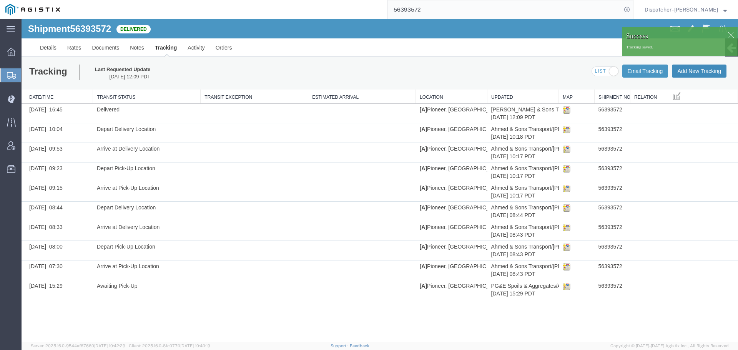
click at [685, 73] on button "Add New Tracking" at bounding box center [699, 71] width 55 height 13
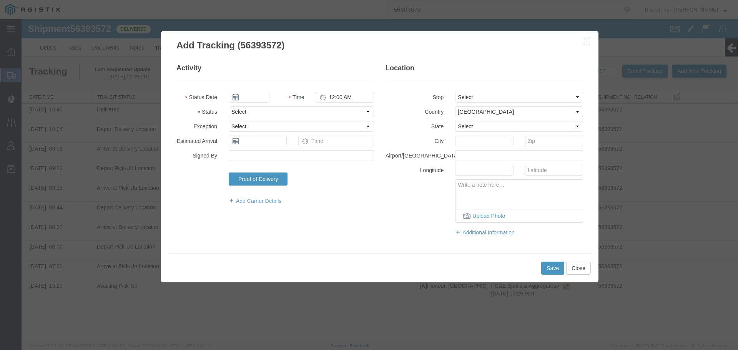
type input "[DATE]"
type input "1:00 PM"
click at [253, 94] on input "[DATE]" at bounding box center [249, 97] width 41 height 11
click at [260, 145] on td "5" at bounding box center [258, 146] width 12 height 12
type input "08/05/2025"
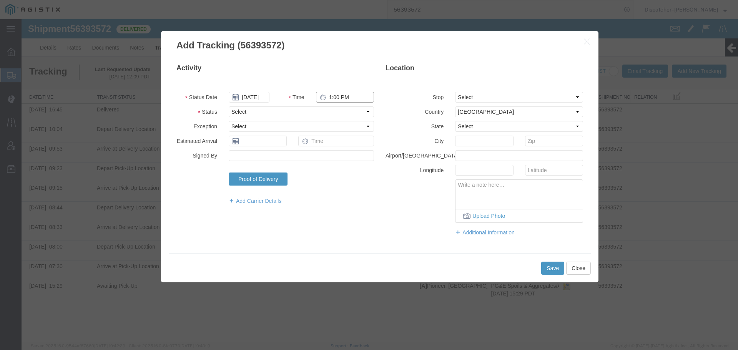
click at [335, 97] on input "1:00 PM" at bounding box center [345, 97] width 58 height 11
type input "4:15 PM"
click at [336, 112] on select "Select Arrival Notice Available Arrival Notice Imported Arrive at Delivery Loca…" at bounding box center [301, 112] width 145 height 11
select select "DPTDLVLOC"
click at [229, 107] on select "Select Arrival Notice Available Arrival Notice Imported Arrive at Delivery Loca…" at bounding box center [301, 112] width 145 height 11
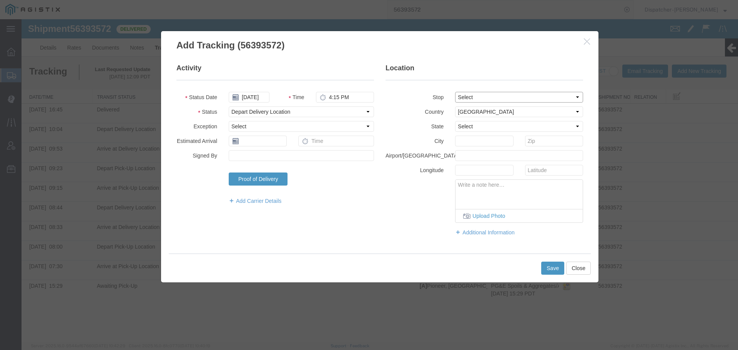
click at [465, 96] on select "Select From: 25899 Sugar Pine Dr, Pioneer, CA, US Stop 2: 25400 CA-88, Pioneer,…" at bounding box center [519, 97] width 128 height 11
select select "{"pickupDeliveryInfoId": "122087704","pickupOrDelivery": "P","stopNum": "3","lo…"
click at [455, 92] on select "Select From: 25899 Sugar Pine Dr, Pioneer, CA, US Stop 2: 25400 CA-88, Pioneer,…" at bounding box center [519, 97] width 128 height 11
select select "CA"
type input "Pioneer"
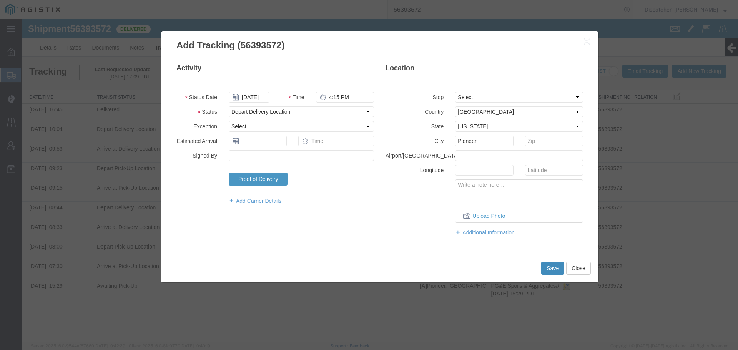
click at [556, 266] on button "Save" at bounding box center [553, 268] width 23 height 13
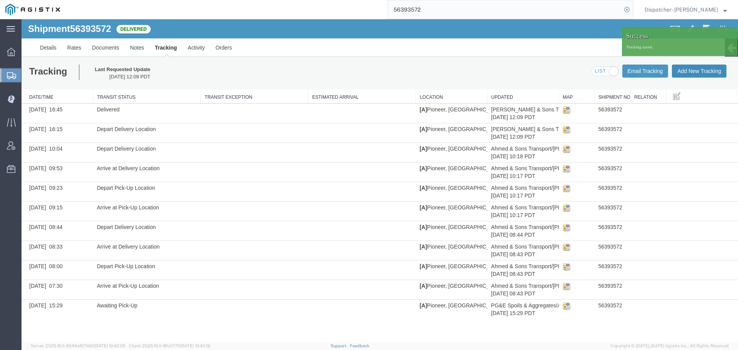
click at [702, 70] on button "Add New Tracking" at bounding box center [699, 71] width 55 height 13
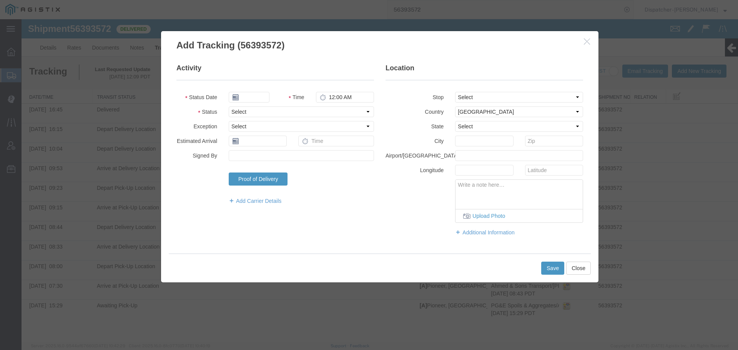
type input "[DATE]"
type input "1:00 PM"
click at [256, 97] on input "[DATE]" at bounding box center [249, 97] width 41 height 11
click at [258, 145] on td "5" at bounding box center [258, 146] width 12 height 12
type input "08/05/2025"
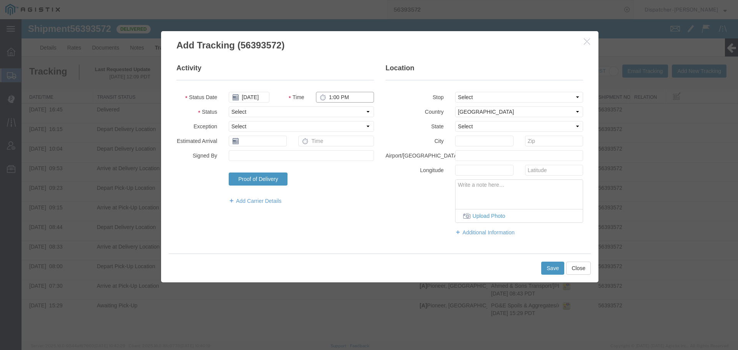
click at [336, 100] on input "1:00 PM" at bounding box center [345, 97] width 58 height 11
click at [334, 114] on select "Select Arrival Notice Available Arrival Notice Imported Arrive at Delivery Loca…" at bounding box center [301, 112] width 145 height 11
select select "BREAKSTART"
click at [229, 107] on select "Select Arrival Notice Available Arrival Notice Imported Arrive at Delivery Loca…" at bounding box center [301, 112] width 145 height 11
click at [559, 267] on button "Save" at bounding box center [553, 268] width 23 height 13
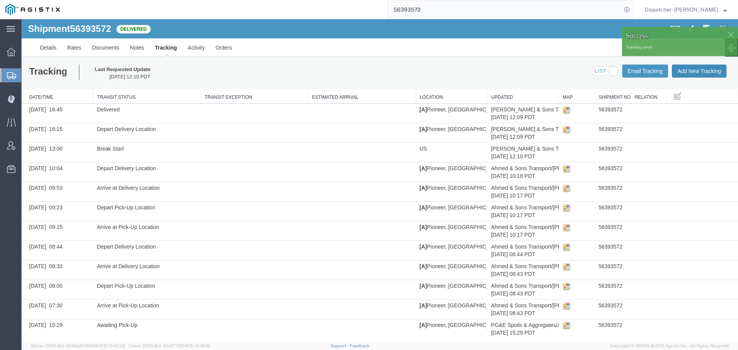
click at [700, 71] on button "Add New Tracking" at bounding box center [699, 71] width 55 height 13
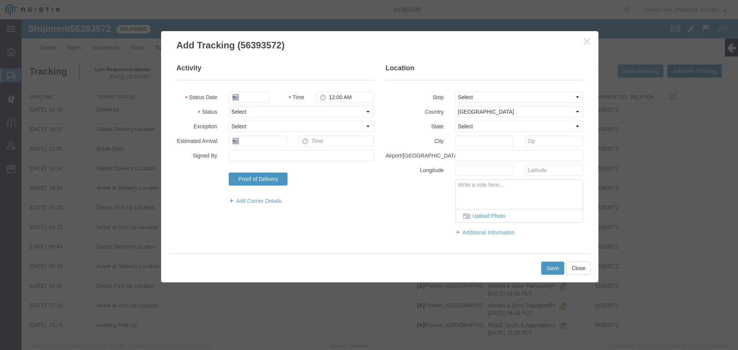
type input "[DATE]"
type input "1:00 PM"
click at [244, 98] on input "[DATE]" at bounding box center [249, 97] width 41 height 11
click at [255, 145] on td "5" at bounding box center [258, 146] width 12 height 12
type input "08/05/2025"
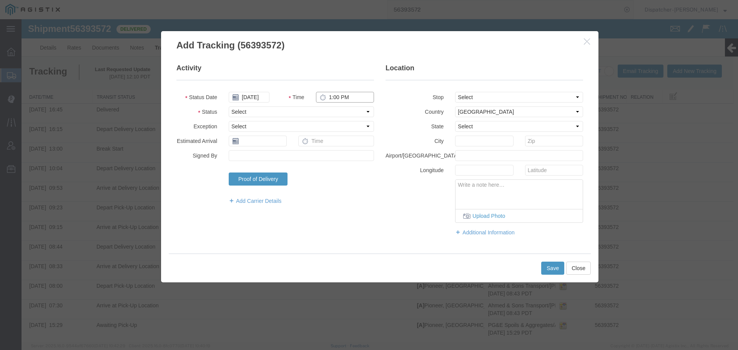
click at [330, 99] on input "1:00 PM" at bounding box center [345, 97] width 58 height 11
type input "1:30 PM"
click at [329, 114] on select "Select Arrival Notice Available Arrival Notice Imported Arrive at Delivery Loca…" at bounding box center [301, 112] width 145 height 11
select select "BREAKSTOP"
click at [229, 107] on select "Select Arrival Notice Available Arrival Notice Imported Arrive at Delivery Loca…" at bounding box center [301, 112] width 145 height 11
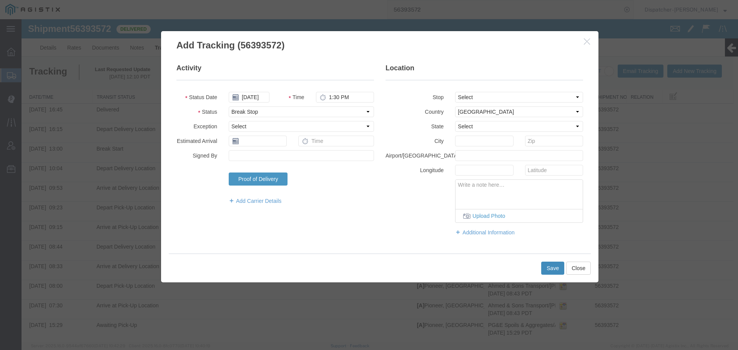
click at [545, 269] on button "Save" at bounding box center [553, 268] width 23 height 13
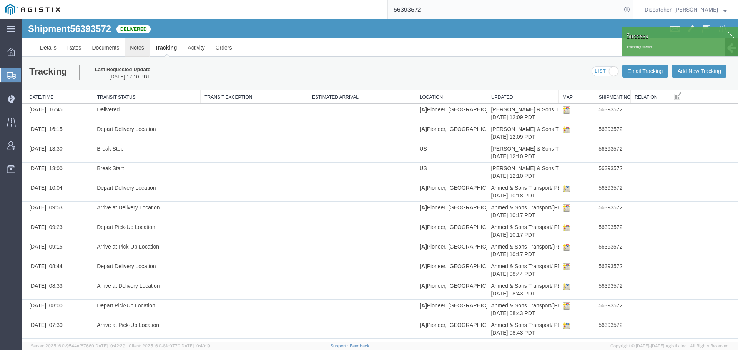
click at [137, 51] on link "Notes" at bounding box center [137, 47] width 25 height 18
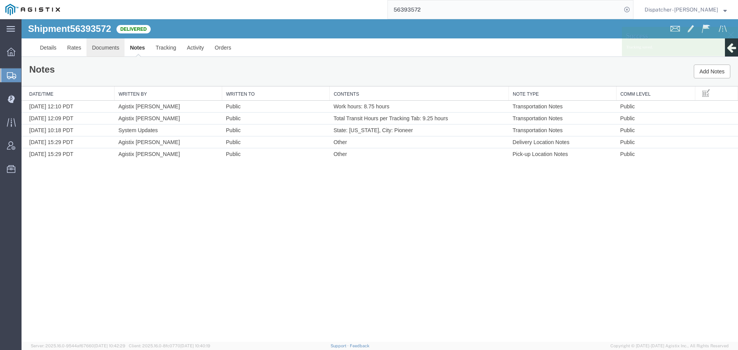
click at [105, 49] on link "Documents" at bounding box center [106, 47] width 38 height 18
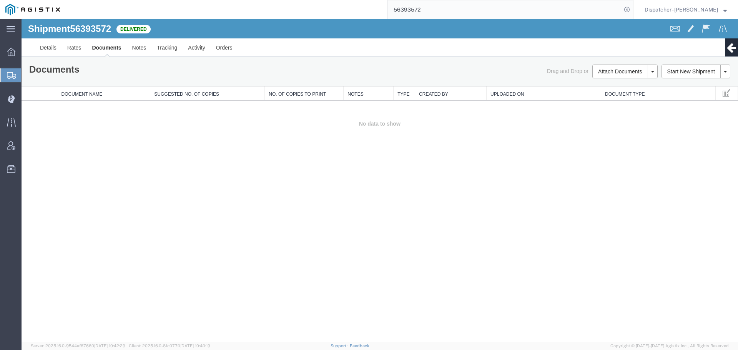
drag, startPoint x: 623, startPoint y: 191, endPoint x: 627, endPoint y: 160, distance: 30.6
click at [623, 191] on div "Shipment 56393572 0 of 0 Delivered Details Rates Documents Notes Tracking Activ…" at bounding box center [380, 180] width 717 height 323
click at [618, 70] on button "Attach Documents" at bounding box center [620, 72] width 55 height 14
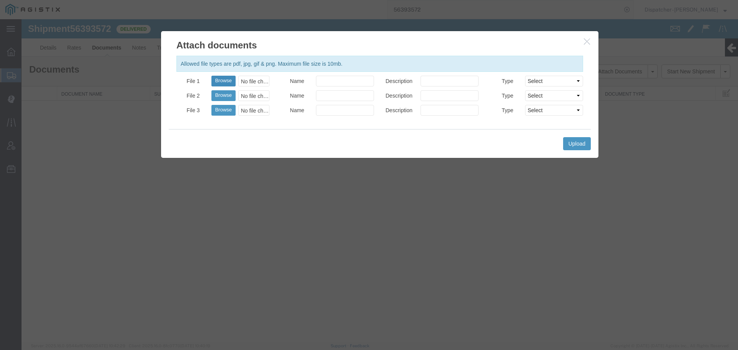
click at [218, 81] on button "Browse" at bounding box center [224, 81] width 24 height 11
type input "C:\fakepath\56393572trktag.pdf"
click at [577, 143] on button "Upload" at bounding box center [577, 143] width 28 height 13
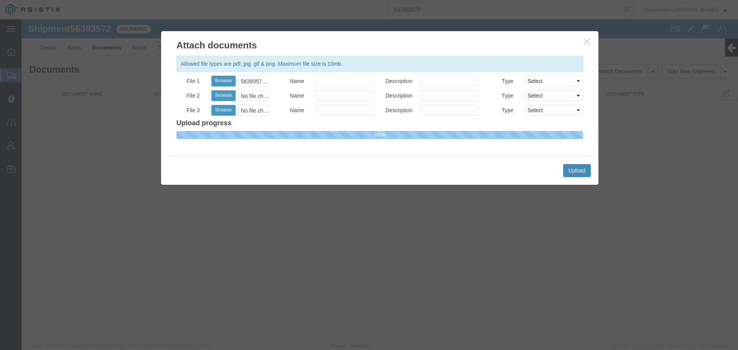
select select
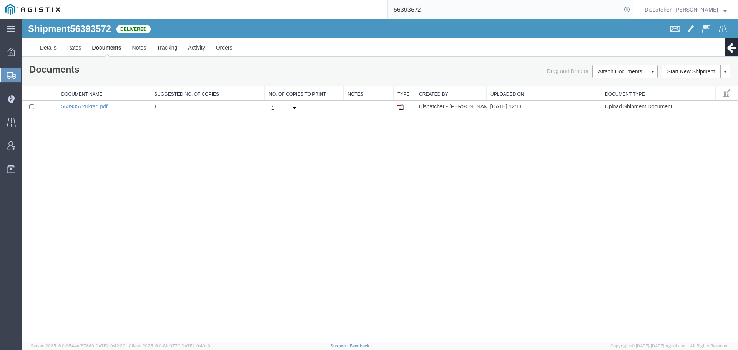
drag, startPoint x: 438, startPoint y: 8, endPoint x: 339, endPoint y: 17, distance: 98.9
click at [351, 18] on div "56393572" at bounding box center [349, 9] width 568 height 19
type input "56393570"
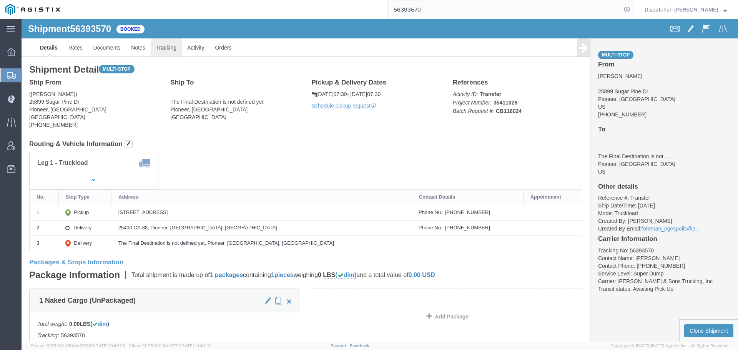
click link "Tracking"
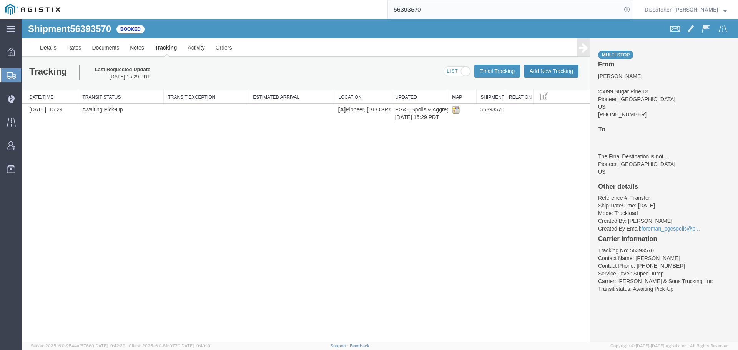
click at [537, 70] on button "Add New Tracking" at bounding box center [551, 71] width 55 height 13
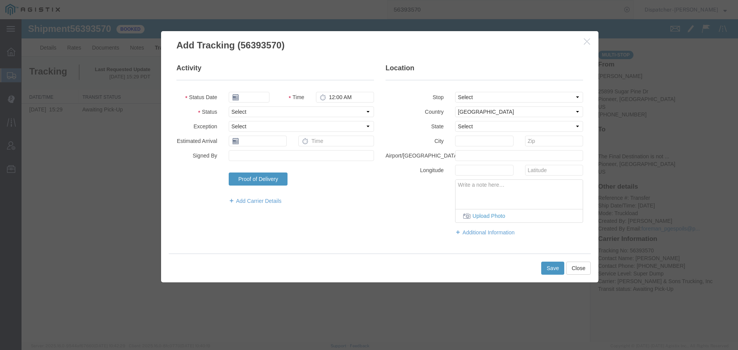
type input "[DATE]"
type input "1:00 PM"
click at [255, 100] on input "[DATE]" at bounding box center [249, 97] width 41 height 11
click at [258, 144] on td "5" at bounding box center [258, 146] width 12 height 12
type input "08/05/2025"
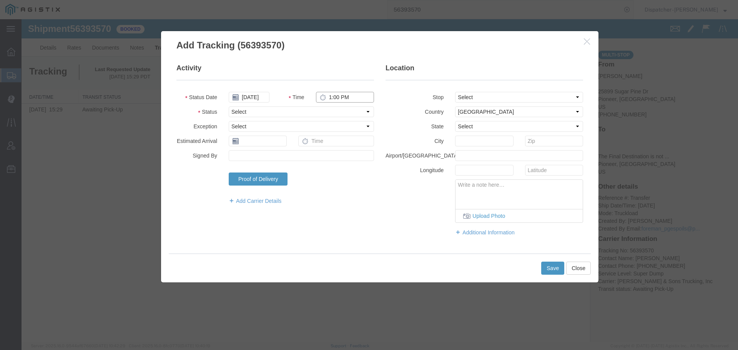
click at [344, 99] on input "1:00 PM" at bounding box center [345, 97] width 58 height 11
type input "7:30 AM"
click at [310, 112] on select "Select Arrival Notice Available Arrival Notice Imported Arrive at Delivery Loca…" at bounding box center [301, 112] width 145 height 11
select select "ARVPULOC"
click at [229, 107] on select "Select Arrival Notice Available Arrival Notice Imported Arrive at Delivery Loca…" at bounding box center [301, 112] width 145 height 11
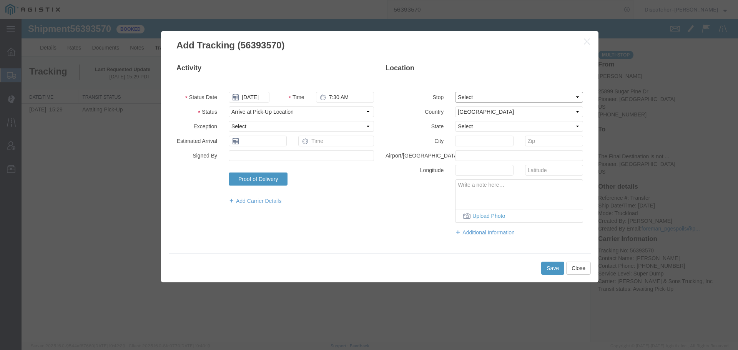
click at [474, 98] on select "Select From: 25899 Sugar Pine Dr, Pioneer, CA, US Stop 2: 25400 CA-88, Pioneer,…" at bounding box center [519, 97] width 128 height 11
select select "{"pickupDeliveryInfoId": "122071389","pickupOrDelivery": "P","stopNum": "1","lo…"
click at [455, 92] on select "Select From: 25899 Sugar Pine Dr, Pioneer, CA, US Stop 2: 25400 CA-88, Pioneer,…" at bounding box center [519, 97] width 128 height 11
select select "CA"
type input "Pioneer"
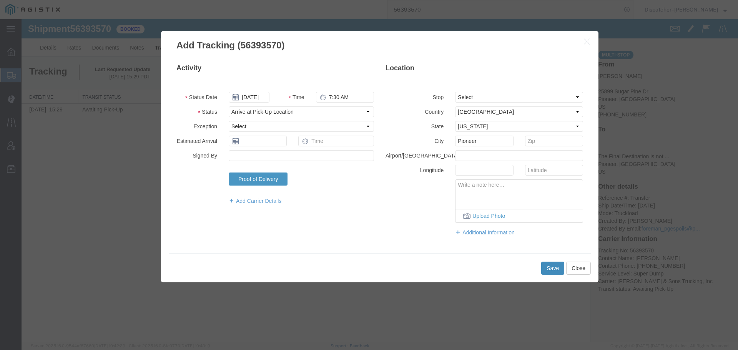
click at [552, 269] on button "Save" at bounding box center [553, 268] width 23 height 13
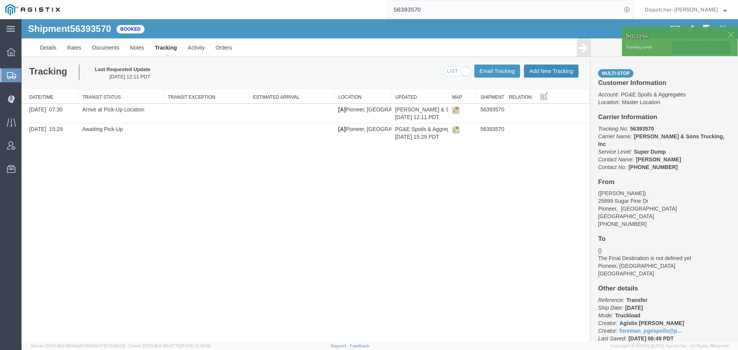
click at [545, 74] on button "Add New Tracking" at bounding box center [551, 71] width 55 height 13
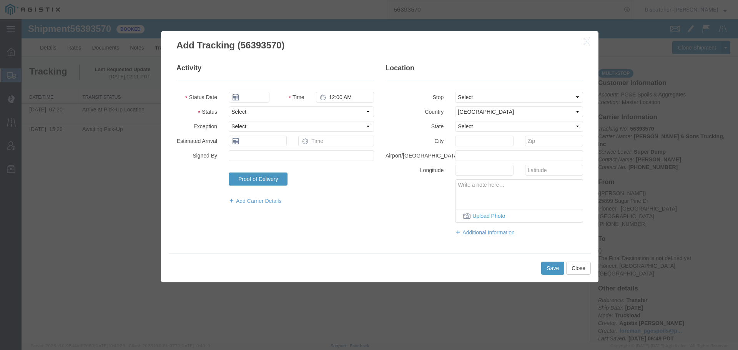
type input "[DATE]"
type input "1:00 PM"
click at [251, 94] on input "[DATE]" at bounding box center [249, 97] width 41 height 11
click at [256, 145] on td "5" at bounding box center [258, 146] width 12 height 12
type input "08/05/2025"
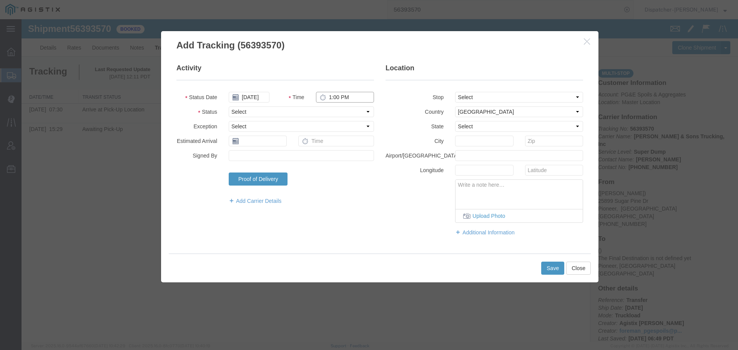
click at [337, 95] on input "1:00 PM" at bounding box center [345, 97] width 58 height 11
type input "4:30 PM"
click at [337, 115] on select "Select Arrival Notice Available Arrival Notice Imported Arrive at Delivery Loca…" at bounding box center [301, 112] width 145 height 11
select select "DPTDLVLOC"
click at [229, 107] on select "Select Arrival Notice Available Arrival Notice Imported Arrive at Delivery Loca…" at bounding box center [301, 112] width 145 height 11
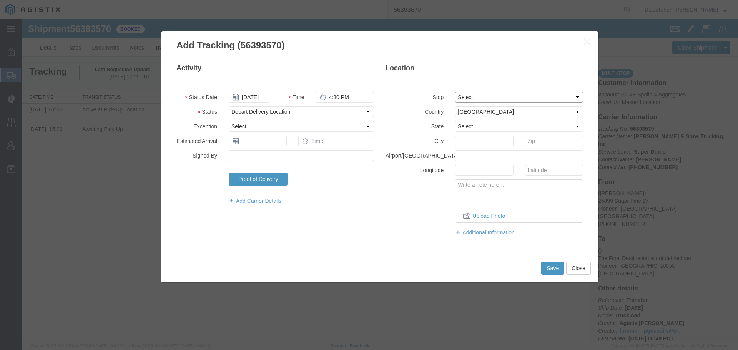
click at [475, 98] on select "Select From: 25899 Sugar Pine Dr, Pioneer, CA, US Stop 2: 25400 CA-88, Pioneer,…" at bounding box center [519, 97] width 128 height 11
select select "{"pickupDeliveryInfoId": "122071390","pickupOrDelivery": "D","stopNum": "2","lo…"
click at [455, 92] on select "Select From: 25899 Sugar Pine Dr, Pioneer, CA, US Stop 2: 25400 CA-88, Pioneer,…" at bounding box center [519, 97] width 128 height 11
select select "CA"
type input "Pioneer"
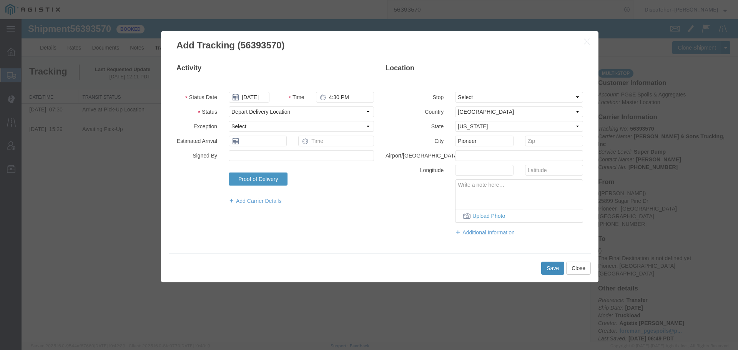
click at [555, 270] on button "Save" at bounding box center [553, 268] width 23 height 13
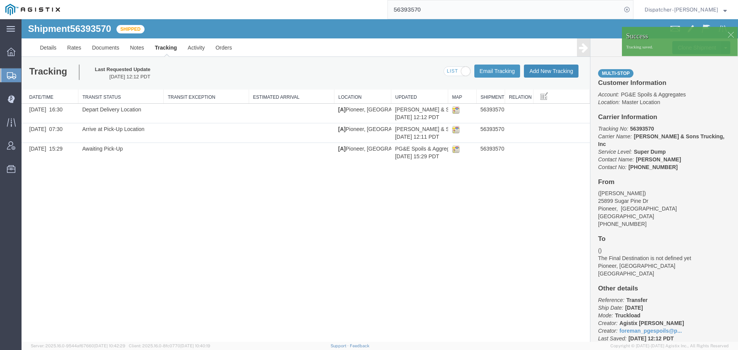
click at [542, 73] on button "Add New Tracking" at bounding box center [551, 71] width 55 height 13
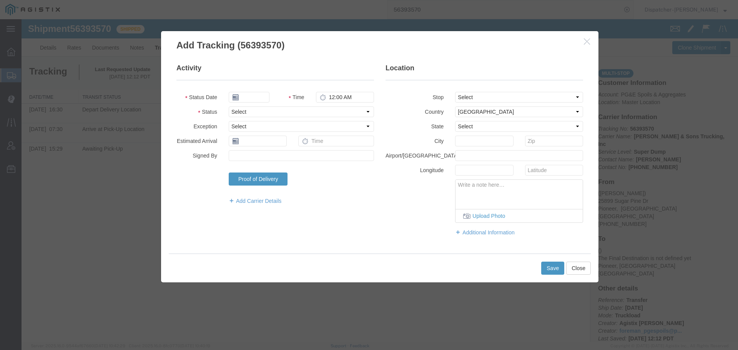
type input "[DATE]"
type input "1:00 PM"
click at [257, 98] on input "[DATE]" at bounding box center [249, 97] width 41 height 11
click at [257, 144] on td "5" at bounding box center [258, 146] width 12 height 12
type input "08/05/2025"
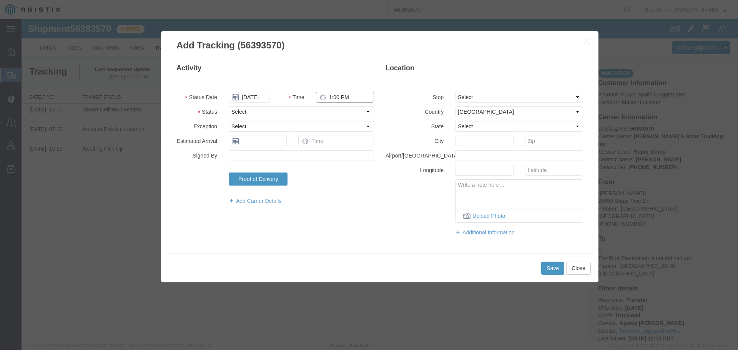
click at [333, 96] on input "1:00 PM" at bounding box center [345, 97] width 58 height 11
type input "5:00 PM"
click at [333, 114] on select "Select Arrival Notice Available Arrival Notice Imported Arrive at Delivery Loca…" at bounding box center [301, 112] width 145 height 11
select select "DELIVRED"
click at [229, 107] on select "Select Arrival Notice Available Arrival Notice Imported Arrive at Delivery Loca…" at bounding box center [301, 112] width 145 height 11
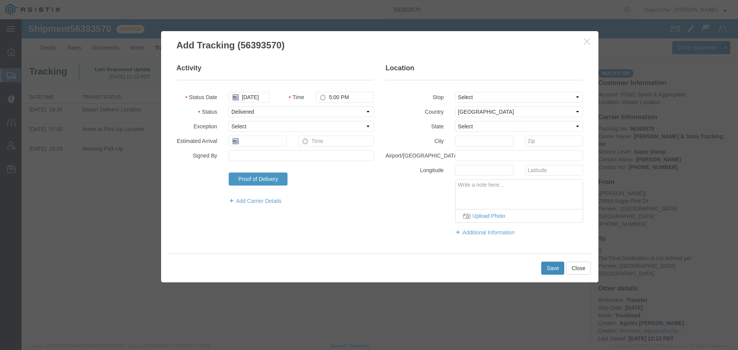
click at [549, 268] on button "Save" at bounding box center [553, 268] width 23 height 13
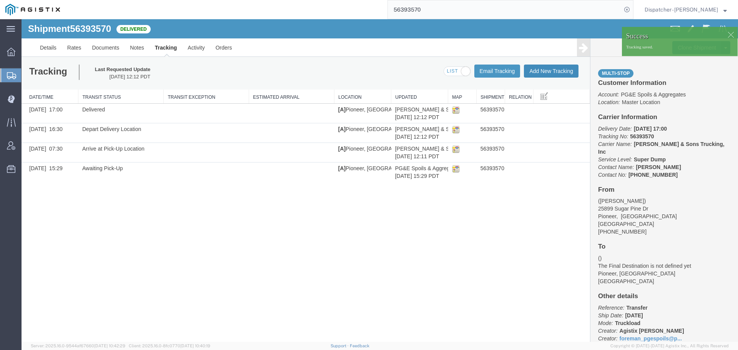
click at [543, 71] on button "Add New Tracking" at bounding box center [551, 71] width 55 height 13
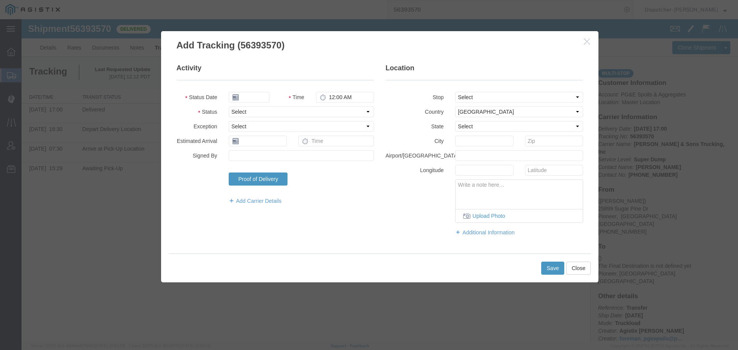
type input "[DATE]"
type input "1:00 PM"
click at [250, 97] on input "[DATE]" at bounding box center [249, 97] width 41 height 11
click at [260, 146] on td "5" at bounding box center [258, 146] width 12 height 12
type input "08/05/2025"
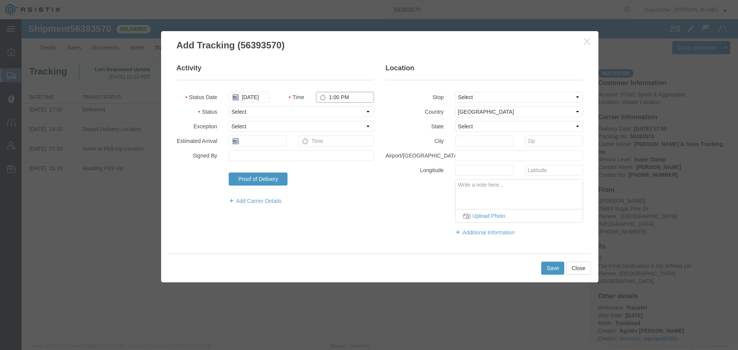
click at [338, 98] on input "1:00 PM" at bounding box center [345, 97] width 58 height 11
type input "2:00 PM"
click at [332, 114] on select "Select Arrival Notice Available Arrival Notice Imported Arrive at Delivery Loca…" at bounding box center [301, 112] width 145 height 11
select select "BREAKSTART"
click at [229, 107] on select "Select Arrival Notice Available Arrival Notice Imported Arrive at Delivery Loca…" at bounding box center [301, 112] width 145 height 11
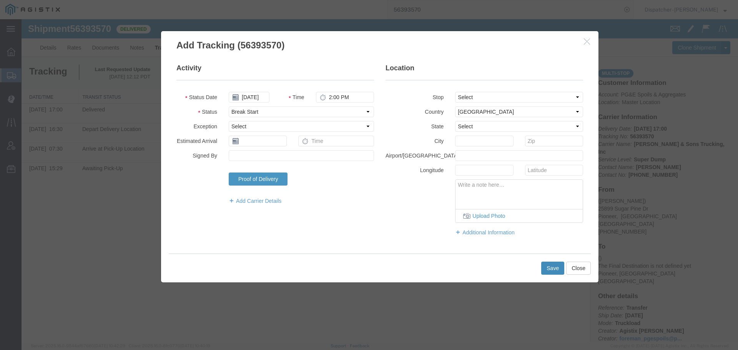
click at [550, 266] on button "Save" at bounding box center [553, 268] width 23 height 13
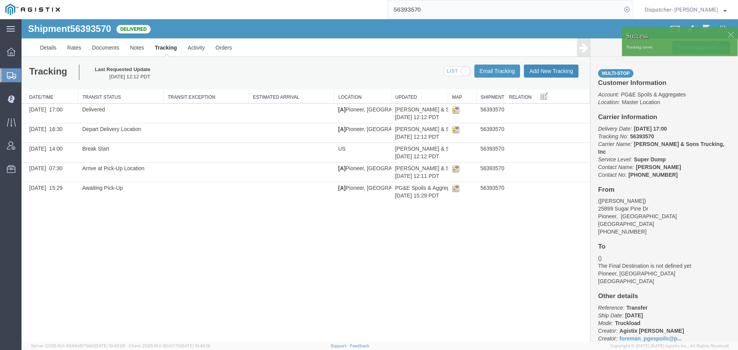
click at [558, 72] on button "Add New Tracking" at bounding box center [551, 71] width 55 height 13
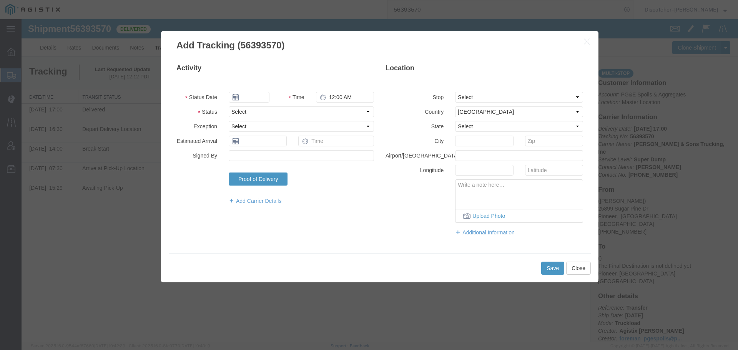
type input "[DATE]"
type input "1:00 PM"
click at [253, 100] on input "[DATE]" at bounding box center [249, 97] width 41 height 11
click at [257, 144] on td "5" at bounding box center [258, 146] width 12 height 12
type input "08/05/2025"
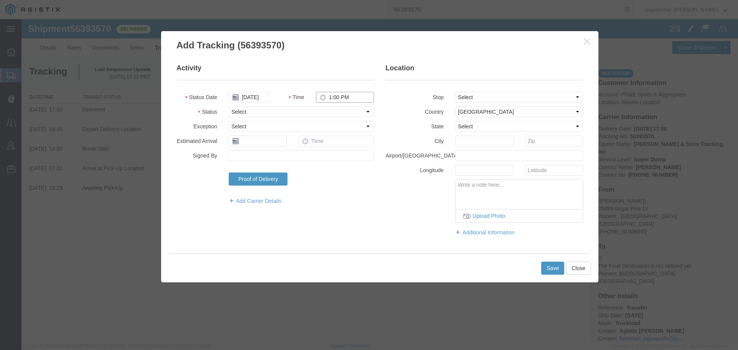
click at [335, 98] on input "1:00 PM" at bounding box center [345, 97] width 58 height 11
type input "2:30 PM"
click at [332, 111] on select "Select Arrival Notice Available Arrival Notice Imported Arrive at Delivery Loca…" at bounding box center [301, 112] width 145 height 11
select select "BREAKSTOP"
click at [229, 107] on select "Select Arrival Notice Available Arrival Notice Imported Arrive at Delivery Loca…" at bounding box center [301, 112] width 145 height 11
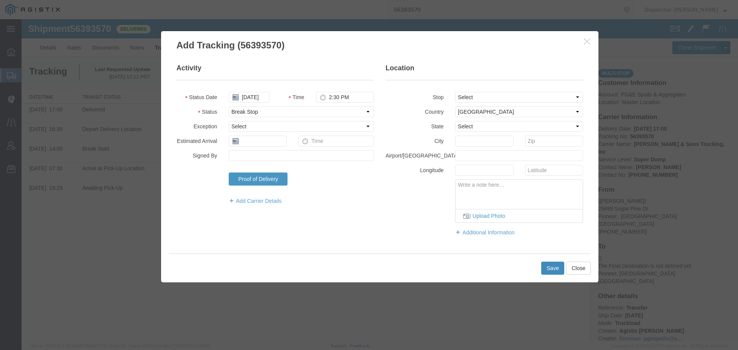
click at [557, 269] on button "Save" at bounding box center [553, 268] width 23 height 13
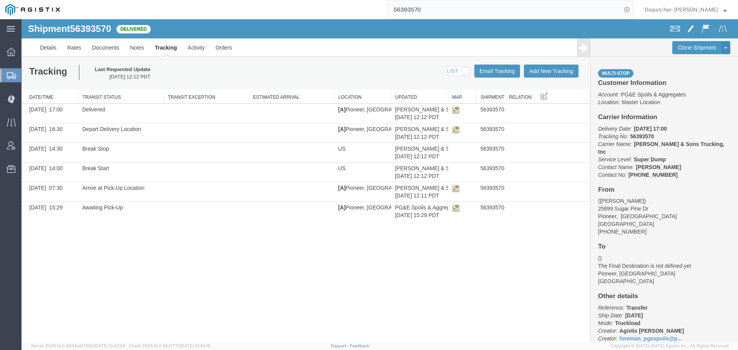
click at [144, 258] on div "Shipment 56393570 6 of 6 Delivered Details Rates Documents Notes Tracking Activ…" at bounding box center [380, 180] width 717 height 323
click at [104, 46] on link "Documents" at bounding box center [106, 47] width 38 height 18
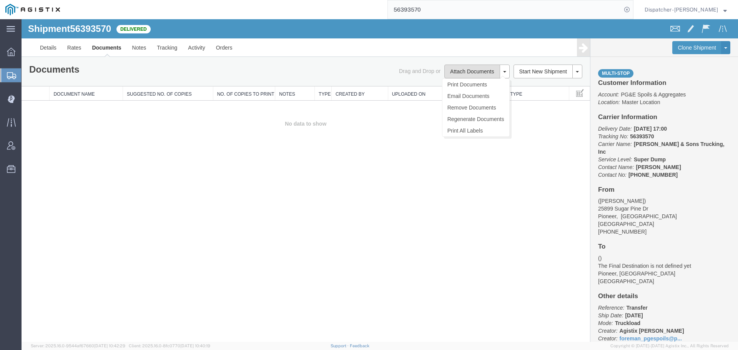
click at [475, 70] on button "Attach Documents" at bounding box center [472, 72] width 55 height 14
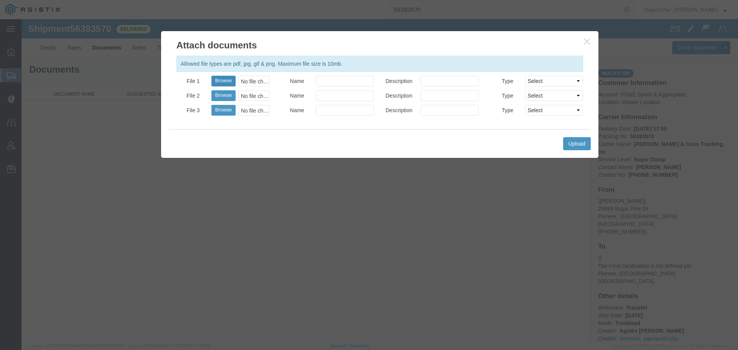
click at [228, 82] on button "Browse" at bounding box center [224, 81] width 24 height 11
type input "C:\fakepath\56393570trktag.pdf"
click at [576, 143] on button "Upload" at bounding box center [577, 143] width 28 height 13
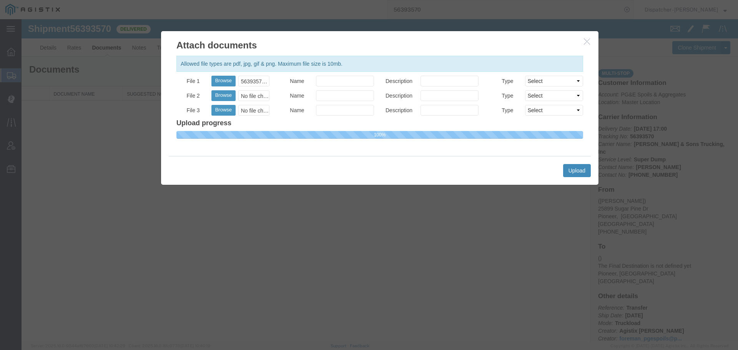
select select
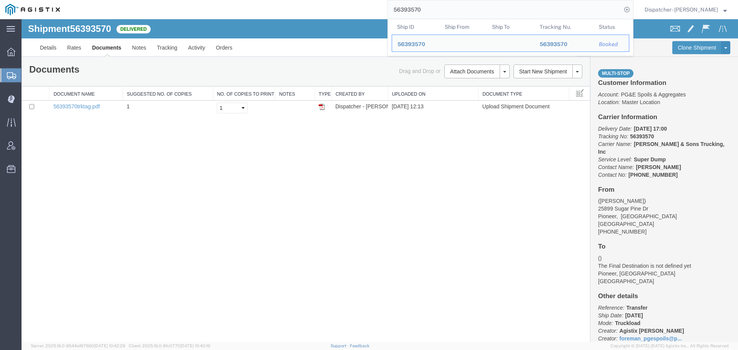
drag, startPoint x: 438, startPoint y: 8, endPoint x: 324, endPoint y: 12, distance: 113.9
click at [327, 12] on div "56393570 Ship ID Ship From Ship To Tracking Nu. Status Ship ID 56393570 Ship Fr…" at bounding box center [349, 9] width 568 height 19
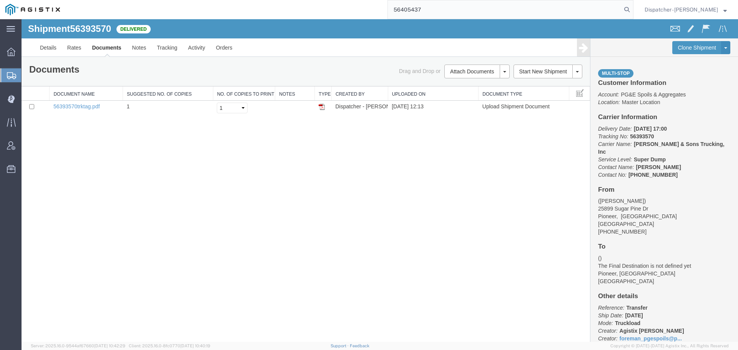
type input "56405437"
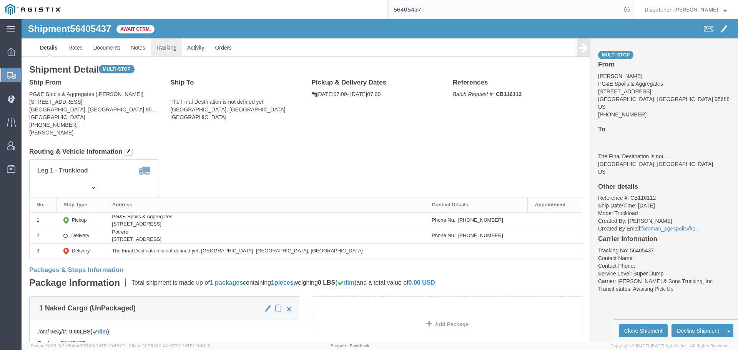
click link "Tracking"
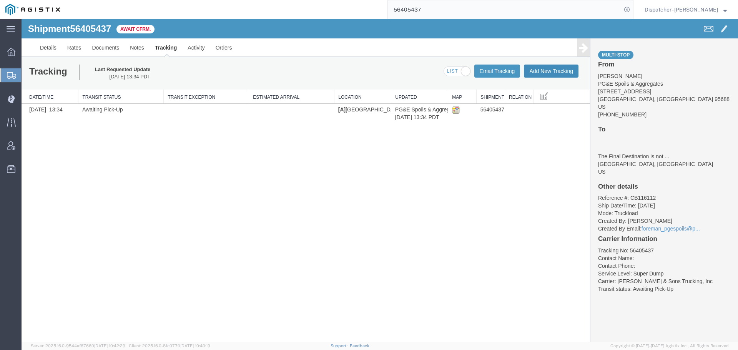
click at [551, 70] on button "Add New Tracking" at bounding box center [551, 71] width 55 height 13
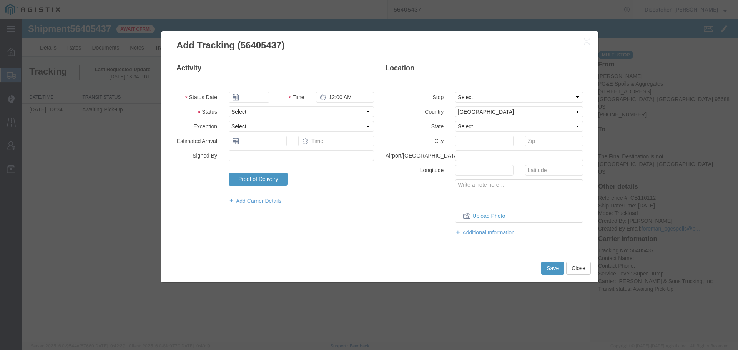
type input "[DATE]"
type input "1:00 PM"
click at [253, 100] on input "[DATE]" at bounding box center [249, 97] width 41 height 11
click at [266, 143] on td "6" at bounding box center [269, 146] width 12 height 12
type input "[DATE]"
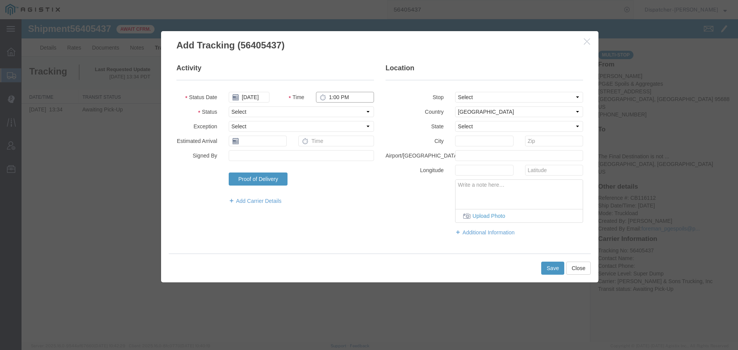
click at [335, 95] on input "1:00 PM" at bounding box center [345, 97] width 58 height 11
type input "7:00 AM"
click at [333, 106] on fieldset "Activity Status Date 08/06/2025 Time 7:00 AM Status Select Arrival Notice Avail…" at bounding box center [276, 137] width 198 height 149
click at [332, 112] on select "Select Arrival Notice Available Arrival Notice Imported Arrive at Delivery Loca…" at bounding box center [301, 112] width 145 height 11
select select "ARVPULOC"
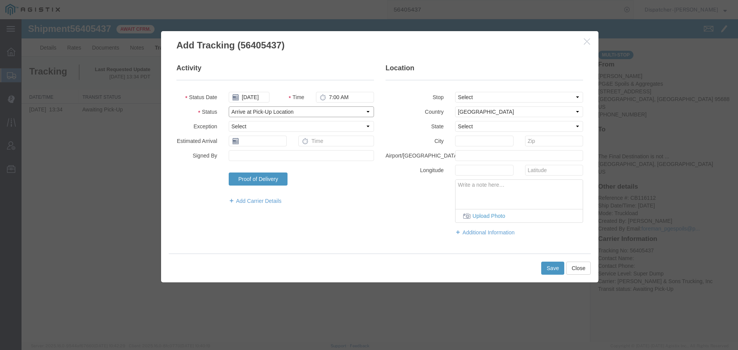
click at [229, 107] on select "Select Arrival Notice Available Arrival Notice Imported Arrive at Delivery Loca…" at bounding box center [301, 112] width 145 height 11
click at [490, 95] on select "Select From: 7150 Meridian Rd, Vacaville, CA, 95688, US Stop 2: 3675 Potrero Hi…" at bounding box center [519, 97] width 128 height 11
select select "{"pickupDeliveryInfoId": "122095548","pickupOrDelivery": "P","stopNum": "1","lo…"
click at [455, 92] on select "Select From: 7150 Meridian Rd, Vacaville, CA, 95688, US Stop 2: 3675 Potrero Hi…" at bounding box center [519, 97] width 128 height 11
select select "CA"
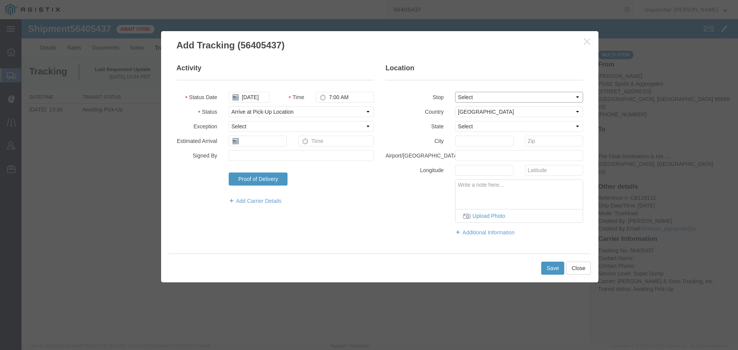
type input "Vacaville"
click at [548, 264] on button "Save" at bounding box center [553, 268] width 23 height 13
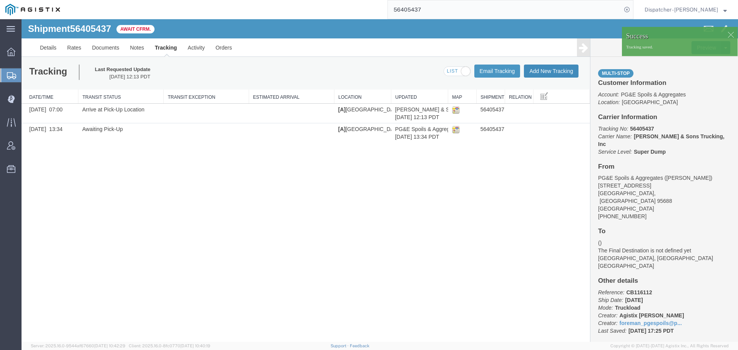
click at [537, 71] on button "Add New Tracking" at bounding box center [551, 71] width 55 height 13
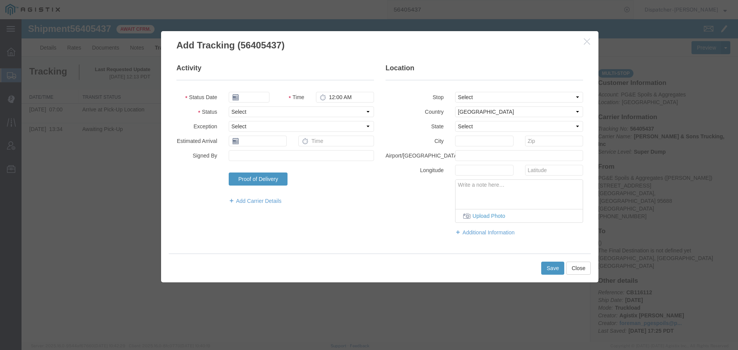
type input "[DATE]"
type input "1:00 PM"
click at [252, 97] on input "[DATE]" at bounding box center [249, 97] width 41 height 11
click at [271, 144] on td "6" at bounding box center [269, 146] width 12 height 12
type input "[DATE]"
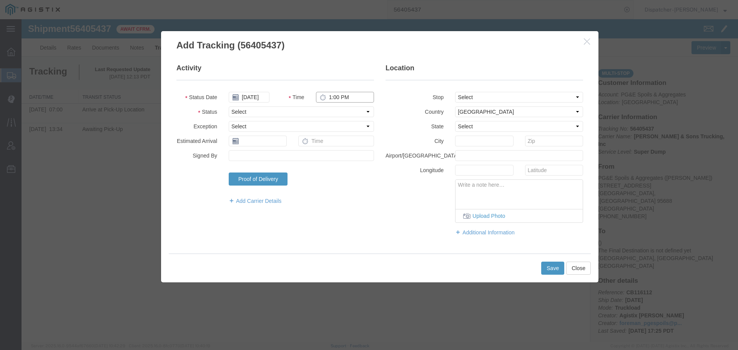
click at [339, 99] on input "1:00 PM" at bounding box center [345, 97] width 58 height 11
type input "4:48 PM"
click at [320, 110] on select "Select Arrival Notice Available Arrival Notice Imported Arrive at Delivery Loca…" at bounding box center [301, 112] width 145 height 11
select select "DPTDLVLOC"
click at [229, 107] on select "Select Arrival Notice Available Arrival Notice Imported Arrive at Delivery Loca…" at bounding box center [301, 112] width 145 height 11
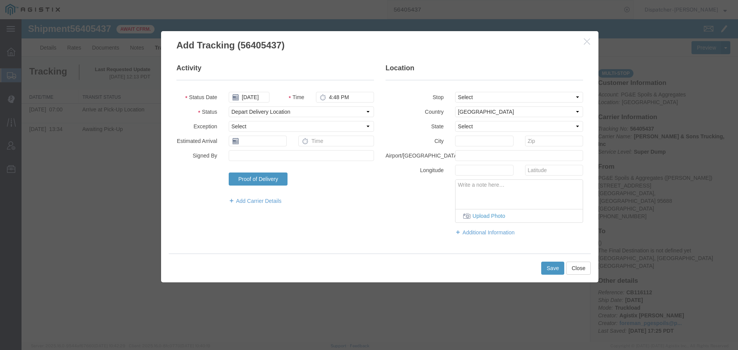
click at [467, 93] on fieldset "Location Stop Select From: 7150 Meridian Rd, Vacaville, CA, 95688, US Stop 2: 3…" at bounding box center [485, 153] width 198 height 181
click at [467, 95] on select "Select From: 7150 Meridian Rd, Vacaville, CA, 95688, US Stop 2: 3675 Potrero Hi…" at bounding box center [519, 97] width 128 height 11
select select "{"pickupDeliveryInfoId": "122095549","pickupOrDelivery": "D","stopNum": "2","lo…"
click at [455, 92] on select "Select From: 7150 Meridian Rd, Vacaville, CA, 95688, US Stop 2: 3675 Potrero Hi…" at bounding box center [519, 97] width 128 height 11
select select "CA"
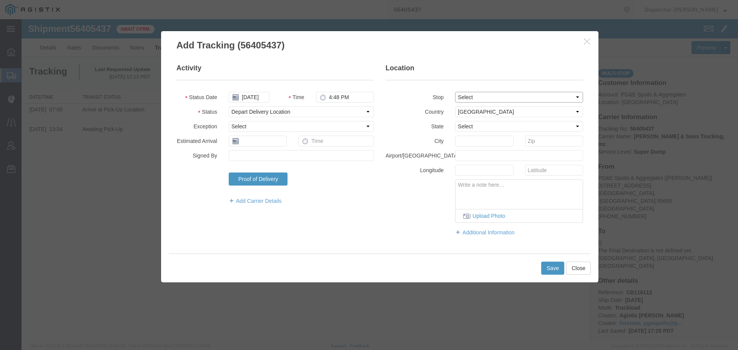
type input "Suisun City"
click at [550, 268] on button "Save" at bounding box center [553, 268] width 23 height 13
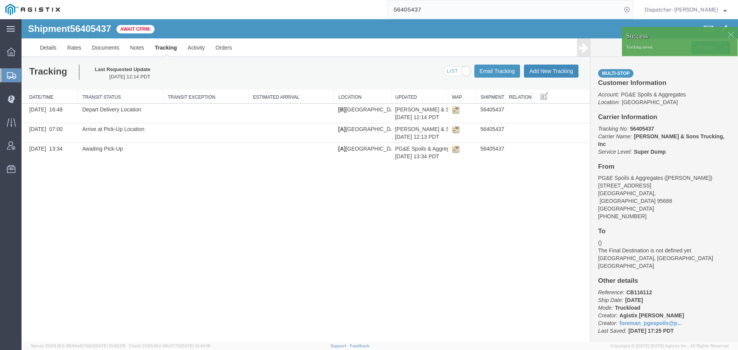
click at [546, 74] on button "Add New Tracking" at bounding box center [551, 71] width 55 height 13
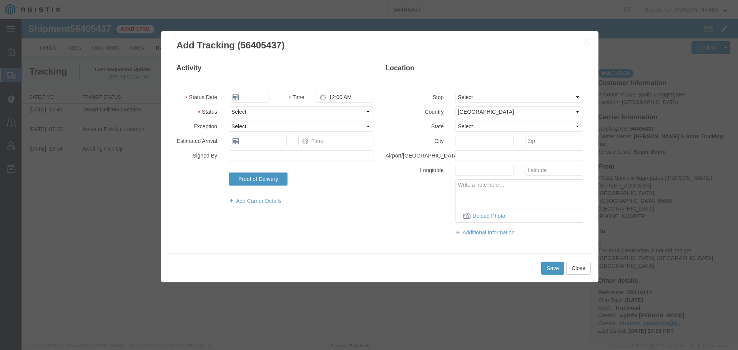
type input "[DATE]"
type input "1:00 PM"
click at [257, 97] on input "[DATE]" at bounding box center [249, 97] width 41 height 11
click at [273, 143] on td "6" at bounding box center [269, 146] width 12 height 12
type input "[DATE]"
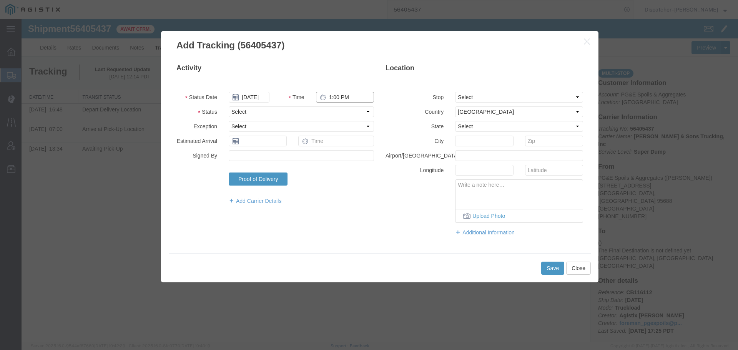
click at [335, 98] on input "1:00 PM" at bounding box center [345, 97] width 58 height 11
type input "5:45 PM"
click at [335, 111] on select "Select Arrival Notice Available Arrival Notice Imported Arrive at Delivery Loca…" at bounding box center [301, 112] width 145 height 11
select select "DELIVRED"
click at [229, 107] on select "Select Arrival Notice Available Arrival Notice Imported Arrive at Delivery Loca…" at bounding box center [301, 112] width 145 height 11
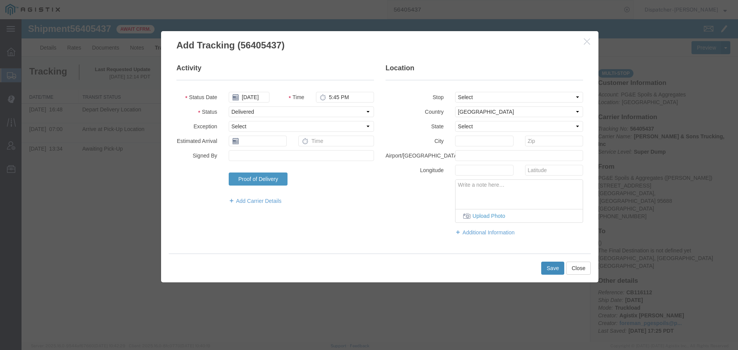
click at [552, 269] on button "Save" at bounding box center [553, 268] width 23 height 13
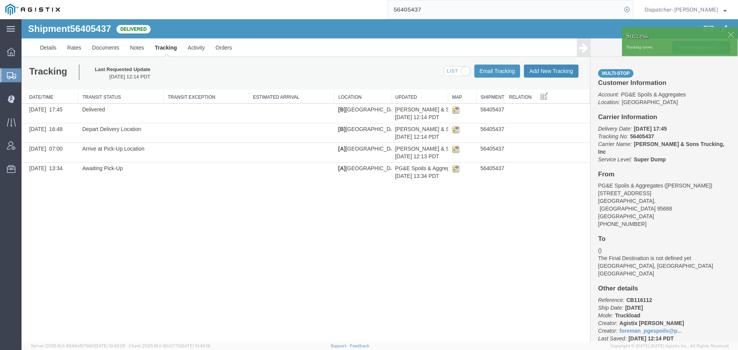
click at [541, 69] on button "Add New Tracking" at bounding box center [551, 71] width 55 height 13
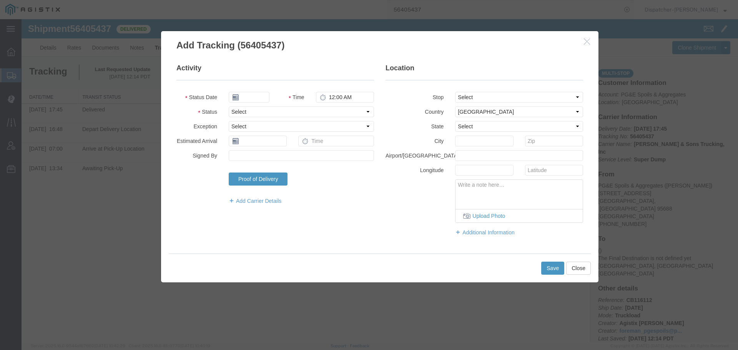
type input "[DATE]"
type input "1:00 PM"
click at [249, 98] on input "[DATE]" at bounding box center [249, 97] width 41 height 11
click at [268, 145] on td "6" at bounding box center [269, 146] width 12 height 12
type input "[DATE]"
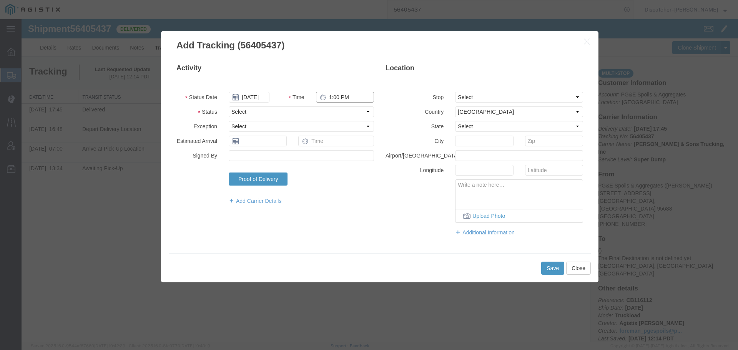
click at [336, 92] on input "1:00 PM" at bounding box center [345, 97] width 58 height 11
type input "4:48 PM"
click at [351, 112] on select "Select Arrival Notice Available Arrival Notice Imported Arrive at Delivery Loca…" at bounding box center [301, 112] width 145 height 11
click at [229, 107] on select "Select Arrival Notice Available Arrival Notice Imported Arrive at Delivery Loca…" at bounding box center [301, 112] width 145 height 11
click at [311, 111] on select "Select Arrival Notice Available Arrival Notice Imported Arrive at Delivery Loca…" at bounding box center [301, 112] width 145 height 11
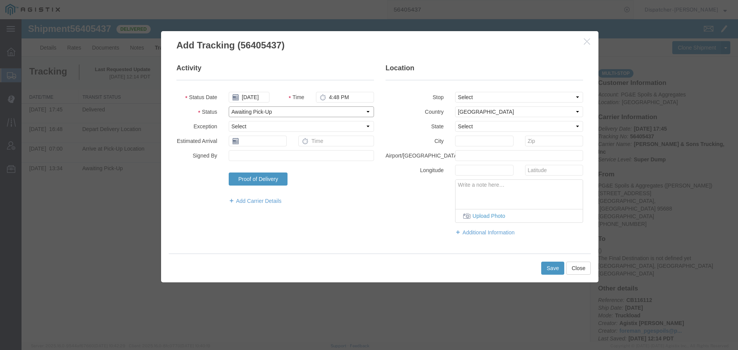
select select "BREAKSTART"
click at [229, 107] on select "Select Arrival Notice Available Arrival Notice Imported Arrive at Delivery Loca…" at bounding box center [301, 112] width 145 height 11
click at [552, 270] on button "Save" at bounding box center [553, 268] width 23 height 13
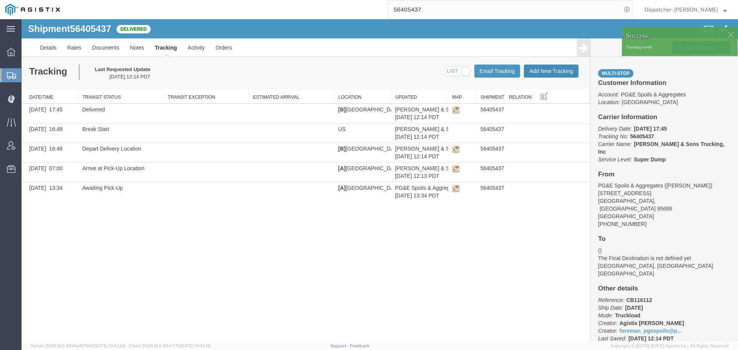
click at [537, 73] on button "Add New Tracking" at bounding box center [551, 71] width 55 height 13
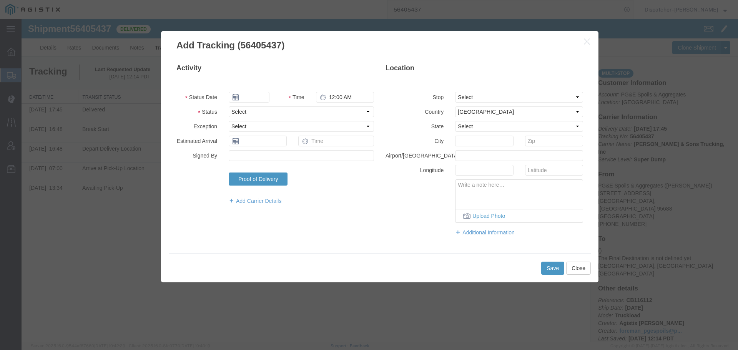
type input "[DATE]"
type input "1:00 PM"
click at [250, 97] on input "[DATE]" at bounding box center [249, 97] width 41 height 11
click at [268, 145] on td "6" at bounding box center [269, 146] width 12 height 12
type input "[DATE]"
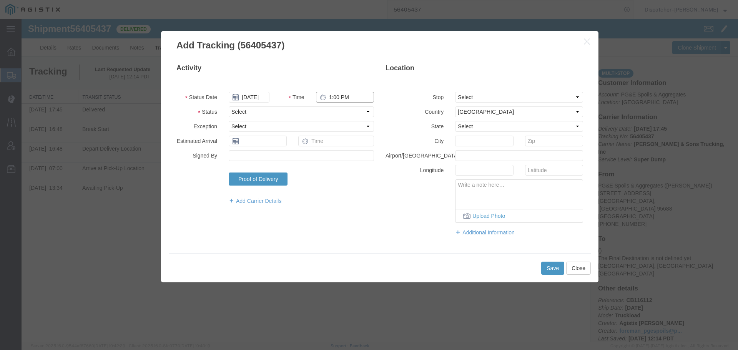
click at [346, 99] on input "1:00 PM" at bounding box center [345, 97] width 58 height 11
type input "5:18 PM"
click at [342, 113] on select "Select Arrival Notice Available Arrival Notice Imported Arrive at Delivery Loca…" at bounding box center [301, 112] width 145 height 11
select select "BREAKSTOP"
click at [229, 107] on select "Select Arrival Notice Available Arrival Notice Imported Arrive at Delivery Loca…" at bounding box center [301, 112] width 145 height 11
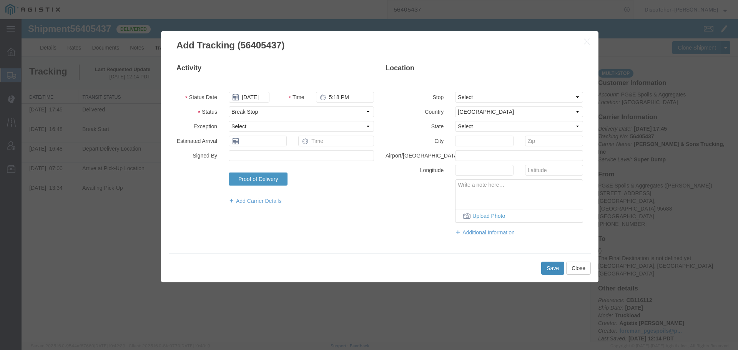
click at [552, 272] on button "Save" at bounding box center [553, 268] width 23 height 13
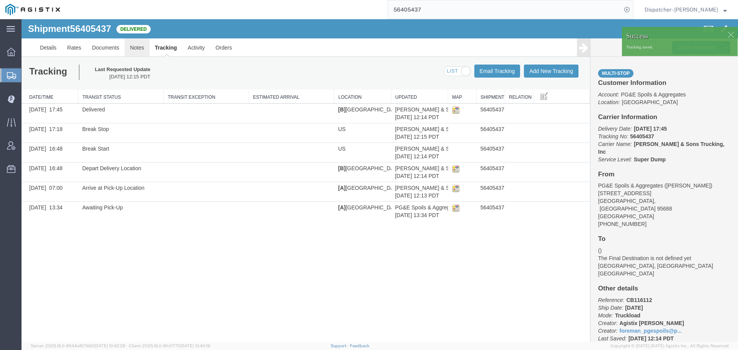
click at [139, 46] on link "Notes" at bounding box center [137, 47] width 25 height 18
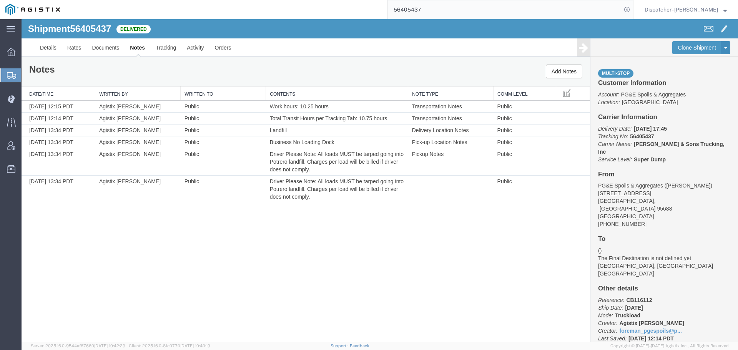
click at [107, 257] on div "Shipment 56405437 6 of 6 Delivered Details Rates Documents Notes Tracking Activ…" at bounding box center [380, 180] width 717 height 323
click at [114, 47] on link "Documents" at bounding box center [106, 47] width 38 height 18
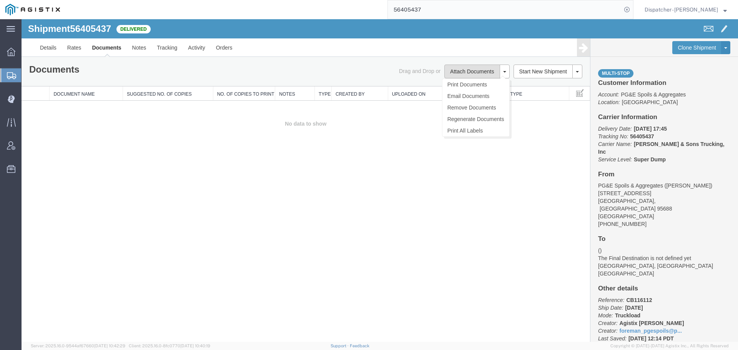
click at [473, 73] on button "Attach Documents" at bounding box center [472, 72] width 55 height 14
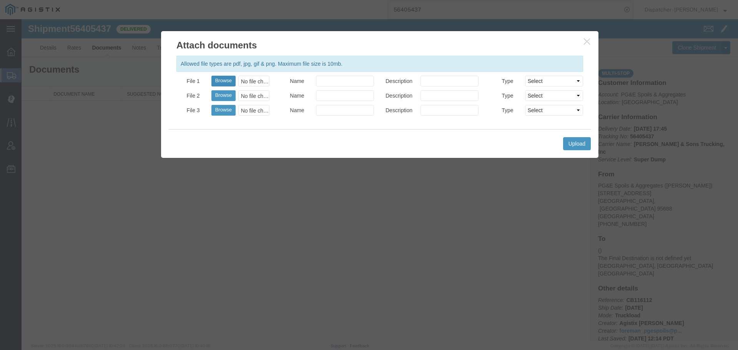
click at [224, 81] on button "Browse" at bounding box center [224, 81] width 24 height 11
type input "C:\fakepath\56405437trktag.pdf"
click at [574, 146] on button "Upload" at bounding box center [577, 143] width 28 height 13
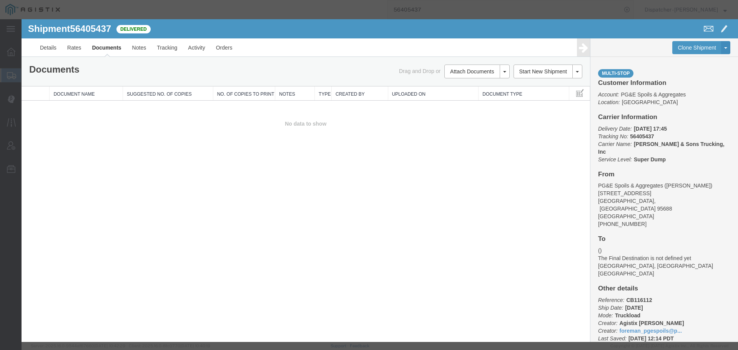
select select
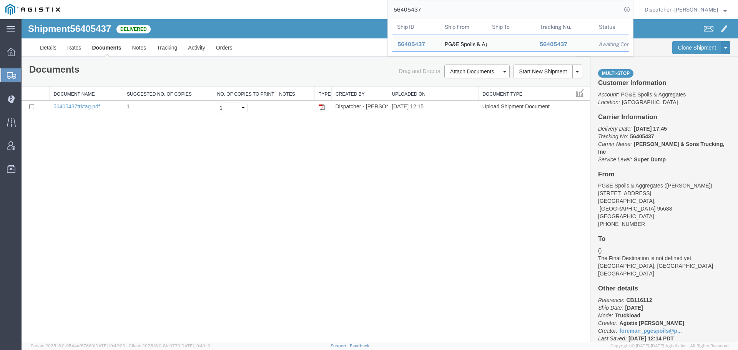
drag, startPoint x: 425, startPoint y: 9, endPoint x: 362, endPoint y: 12, distance: 63.1
click at [372, 10] on div "56405437 Ship ID Ship From Ship To Tracking Nu. Status Ship ID 56405437 Ship Fr…" at bounding box center [349, 9] width 568 height 19
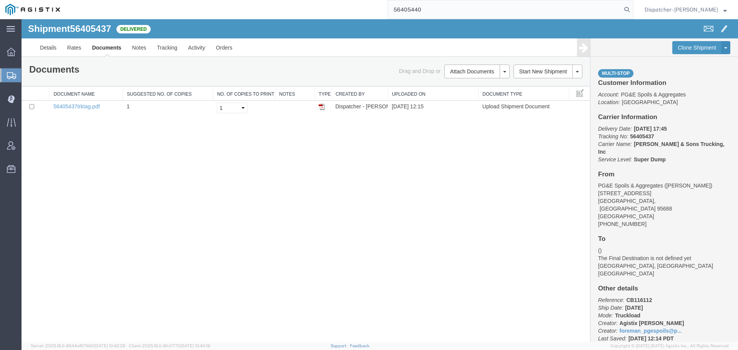
type input "56405440"
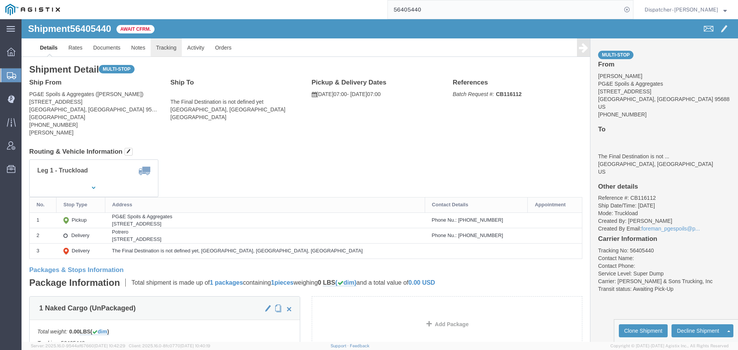
click link "Tracking"
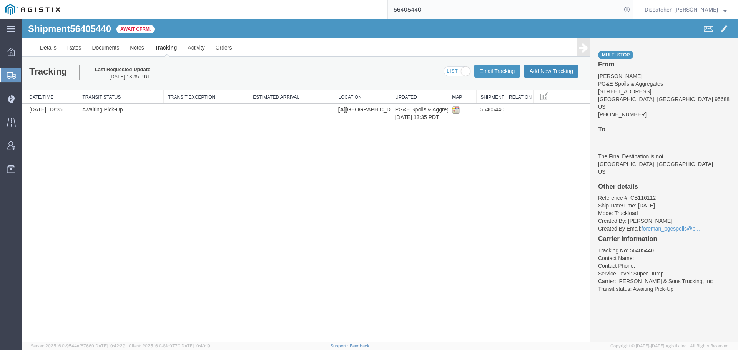
click at [539, 67] on button "Add New Tracking" at bounding box center [551, 71] width 55 height 13
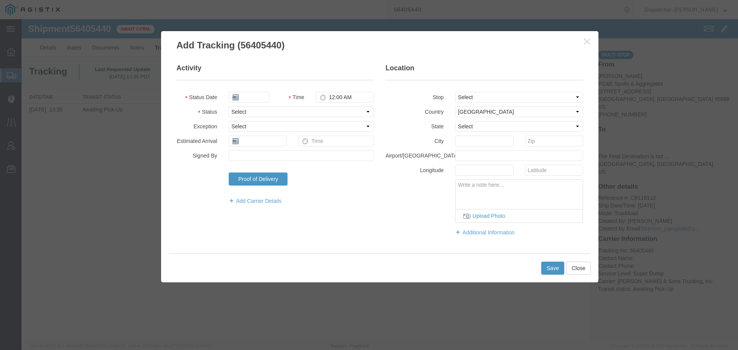
type input "[DATE]"
click at [252, 98] on input "[DATE]" at bounding box center [249, 97] width 41 height 11
click at [270, 143] on td "6" at bounding box center [269, 146] width 12 height 12
click at [344, 98] on input "1:00 PM" at bounding box center [345, 97] width 58 height 11
click at [335, 114] on select "Select Arrival Notice Available Arrival Notice Imported Arrive at Delivery Loca…" at bounding box center [301, 112] width 145 height 11
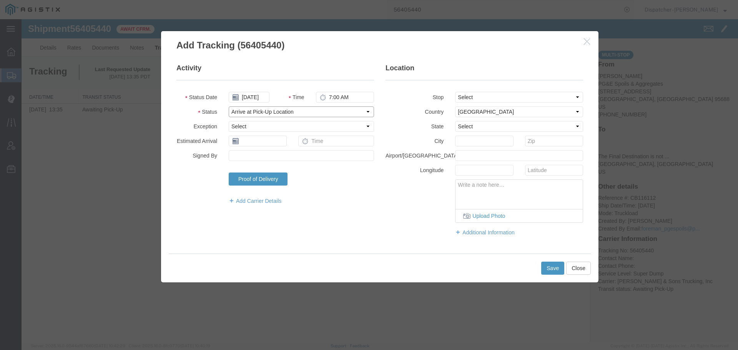
click at [229, 107] on select "Select Arrival Notice Available Arrival Notice Imported Arrive at Delivery Loca…" at bounding box center [301, 112] width 145 height 11
click at [477, 96] on select "Select From: 7150 Meridian Rd, Vacaville, CA, 95688, US Stop 2: 3675 Potrero Hi…" at bounding box center [519, 97] width 128 height 11
click at [455, 92] on select "Select From: 7150 Meridian Rd, Vacaville, CA, 95688, US Stop 2: 3675 Potrero Hi…" at bounding box center [519, 97] width 128 height 11
click at [549, 268] on button "Save" at bounding box center [553, 268] width 23 height 13
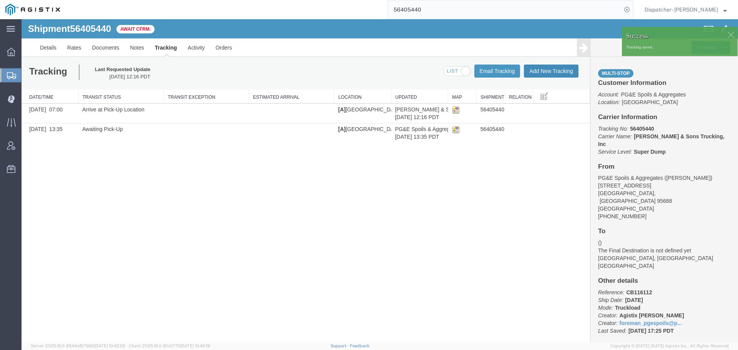
click at [547, 75] on button "Add New Tracking" at bounding box center [551, 71] width 55 height 13
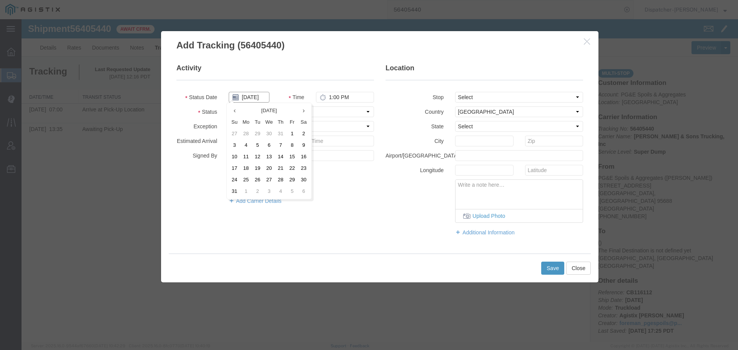
click at [257, 96] on input "[DATE]" at bounding box center [249, 97] width 41 height 11
click at [270, 140] on td "6" at bounding box center [269, 146] width 12 height 12
click at [337, 98] on input "1:00 PM" at bounding box center [345, 97] width 58 height 11
drag, startPoint x: 323, startPoint y: 110, endPoint x: 322, endPoint y: 114, distance: 4.1
click at [323, 110] on select "Select Arrival Notice Available Arrival Notice Imported Arrive at Delivery Loca…" at bounding box center [301, 112] width 145 height 11
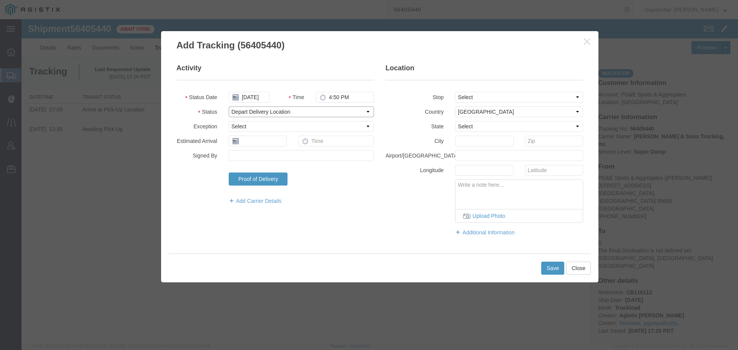
click at [229, 107] on select "Select Arrival Notice Available Arrival Notice Imported Arrive at Delivery Loca…" at bounding box center [301, 112] width 145 height 11
click at [477, 99] on select "Select From: 7150 Meridian Rd, Vacaville, CA, 95688, US Stop 2: 3675 Potrero Hi…" at bounding box center [519, 97] width 128 height 11
click at [455, 92] on select "Select From: 7150 Meridian Rd, Vacaville, CA, 95688, US Stop 2: 3675 Potrero Hi…" at bounding box center [519, 97] width 128 height 11
click at [555, 267] on button "Save" at bounding box center [553, 268] width 23 height 13
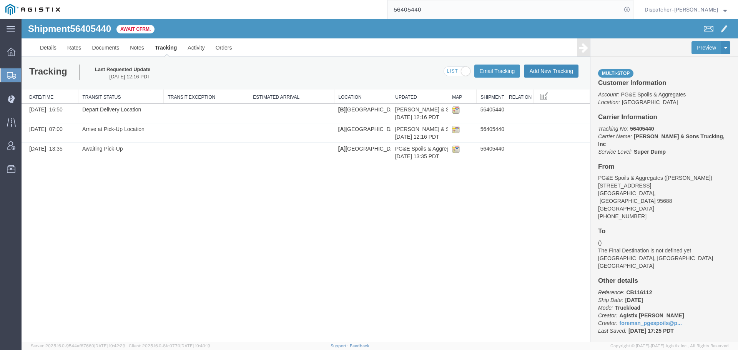
click at [561, 68] on button "Add New Tracking" at bounding box center [551, 71] width 55 height 13
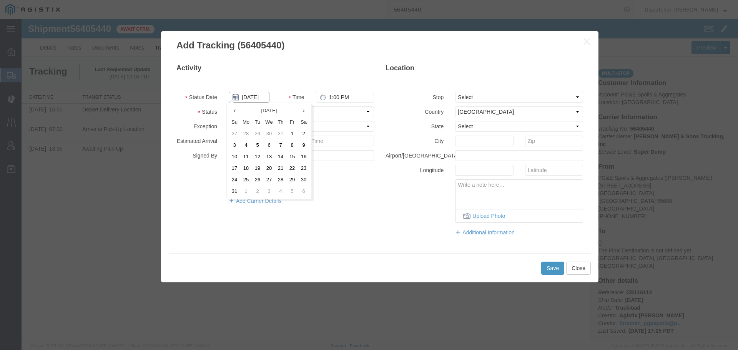
click at [249, 97] on input "[DATE]" at bounding box center [249, 97] width 41 height 11
drag, startPoint x: 267, startPoint y: 145, endPoint x: 283, endPoint y: 133, distance: 20.2
click at [268, 145] on td "6" at bounding box center [269, 146] width 12 height 12
click at [337, 99] on input "1:00 PM" at bounding box center [345, 97] width 58 height 11
click at [342, 109] on select "Select Arrival Notice Available Arrival Notice Imported Arrive at Delivery Loca…" at bounding box center [301, 112] width 145 height 11
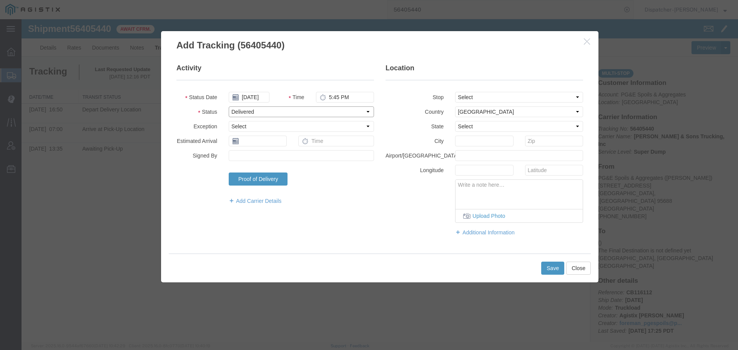
click at [229, 107] on select "Select Arrival Notice Available Arrival Notice Imported Arrive at Delivery Loca…" at bounding box center [301, 112] width 145 height 11
click at [548, 267] on button "Save" at bounding box center [553, 268] width 23 height 13
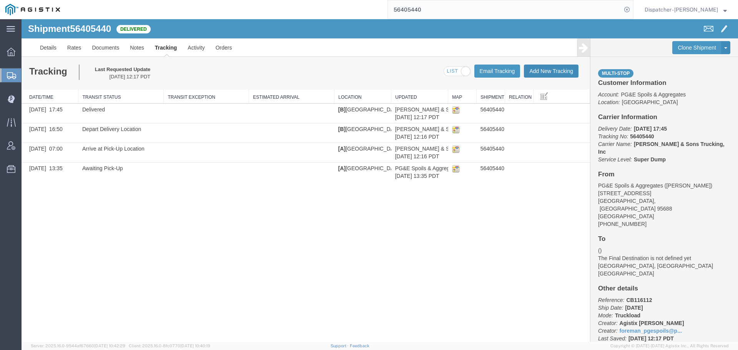
click at [552, 65] on button "Add New Tracking" at bounding box center [551, 71] width 55 height 13
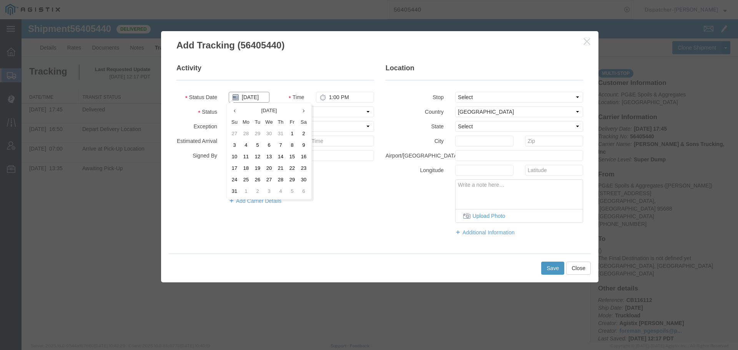
click at [257, 96] on input "[DATE]" at bounding box center [249, 97] width 41 height 11
click at [267, 144] on td "6" at bounding box center [269, 146] width 12 height 12
click at [337, 98] on input "1:00 PM" at bounding box center [345, 97] width 58 height 11
click at [338, 109] on select "Select Arrival Notice Available Arrival Notice Imported Arrive at Delivery Loca…" at bounding box center [301, 112] width 145 height 11
click at [229, 107] on select "Select Arrival Notice Available Arrival Notice Imported Arrive at Delivery Loca…" at bounding box center [301, 112] width 145 height 11
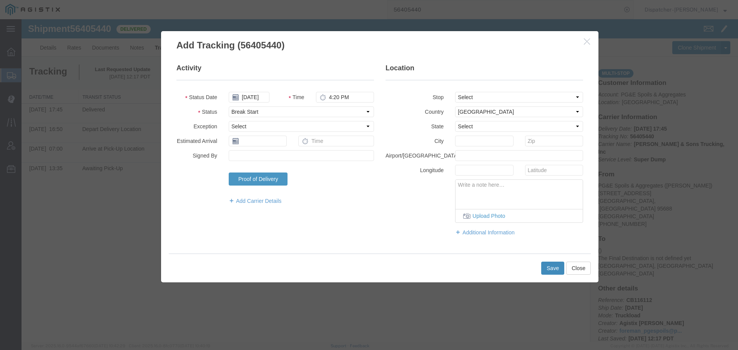
click at [555, 270] on button "Save" at bounding box center [553, 268] width 23 height 13
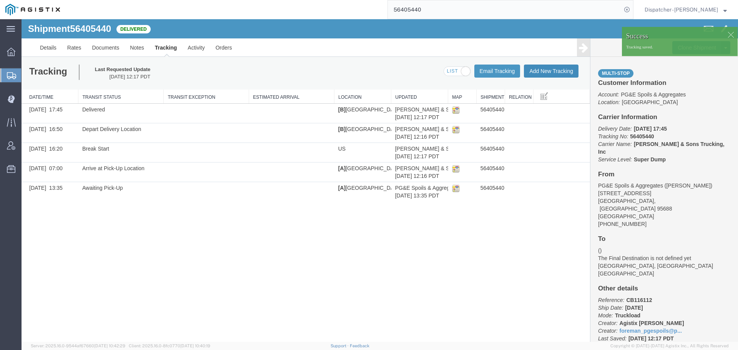
click at [538, 76] on button "Add New Tracking" at bounding box center [551, 71] width 55 height 13
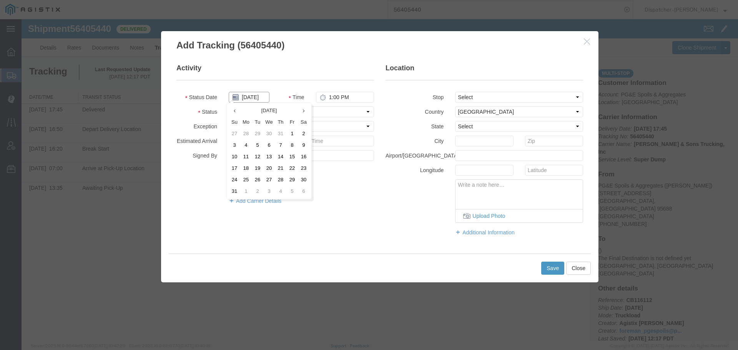
click at [255, 101] on input "[DATE]" at bounding box center [249, 97] width 41 height 11
click at [270, 145] on td "6" at bounding box center [269, 146] width 12 height 12
click at [333, 101] on input "1:00 PM" at bounding box center [345, 97] width 58 height 11
click at [334, 108] on select "Select Arrival Notice Available Arrival Notice Imported Arrive at Delivery Loca…" at bounding box center [301, 112] width 145 height 11
click at [229, 107] on select "Select Arrival Notice Available Arrival Notice Imported Arrive at Delivery Loca…" at bounding box center [301, 112] width 145 height 11
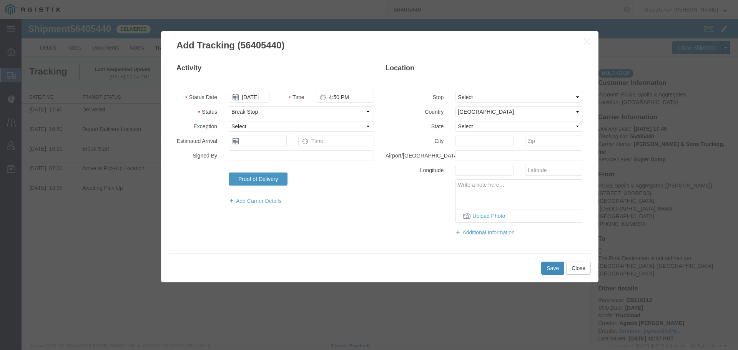
click at [548, 266] on button "Save" at bounding box center [553, 268] width 23 height 13
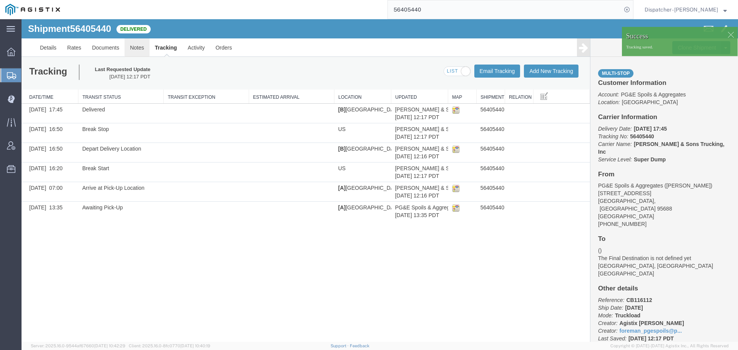
click at [143, 52] on link "Notes" at bounding box center [137, 47] width 25 height 18
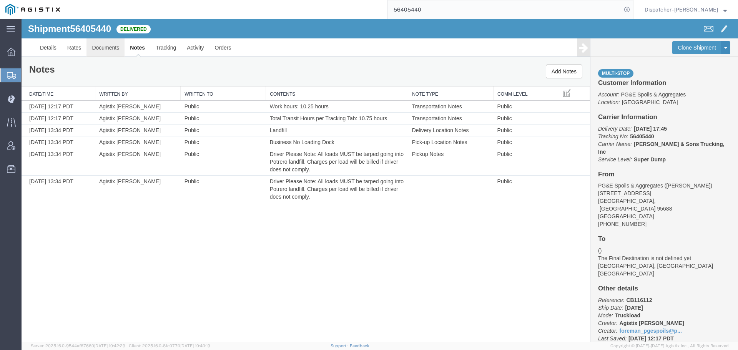
click at [106, 52] on link "Documents" at bounding box center [106, 47] width 38 height 18
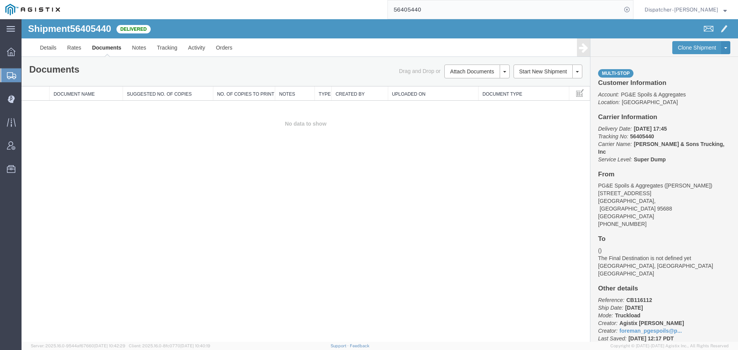
click at [76, 185] on div "Shipment 56405440 0 of 0 Delivered Details Rates Documents Notes Tracking Activ…" at bounding box center [380, 180] width 717 height 323
click at [472, 70] on button "Attach Documents" at bounding box center [472, 72] width 55 height 14
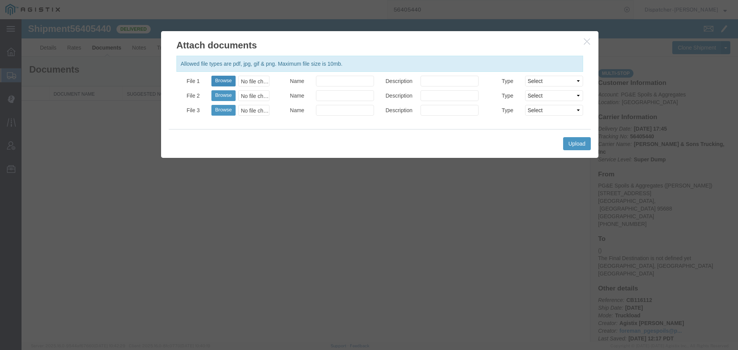
click at [225, 80] on button "Browse" at bounding box center [224, 81] width 24 height 11
click at [573, 146] on button "Upload" at bounding box center [577, 143] width 28 height 13
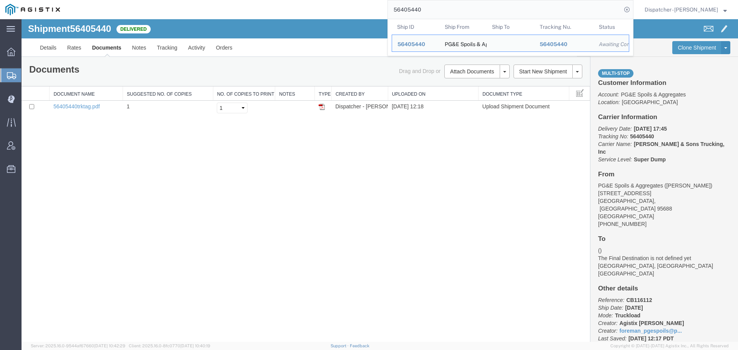
drag, startPoint x: 428, startPoint y: 9, endPoint x: 302, endPoint y: 13, distance: 127.0
click at [321, 12] on div "56405440 Ship ID Ship From Ship To Tracking Nu. Status Ship ID 56405440 Ship Fr…" at bounding box center [349, 9] width 568 height 19
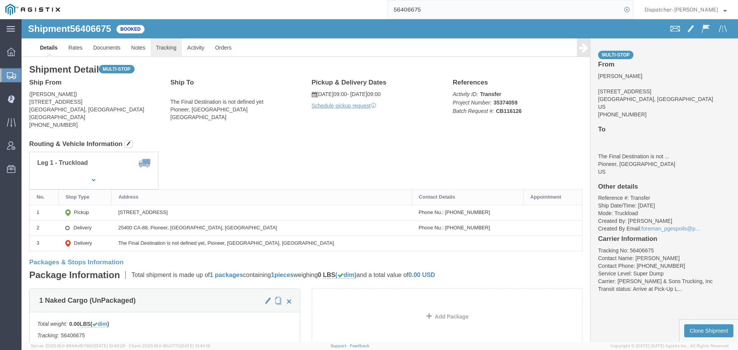
click link "Tracking"
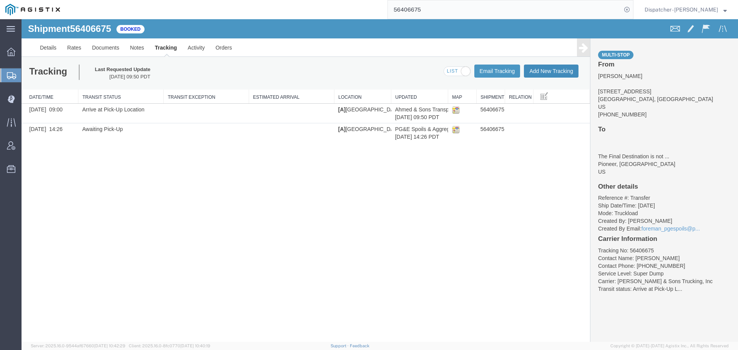
click at [565, 72] on button "Add New Tracking" at bounding box center [551, 71] width 55 height 13
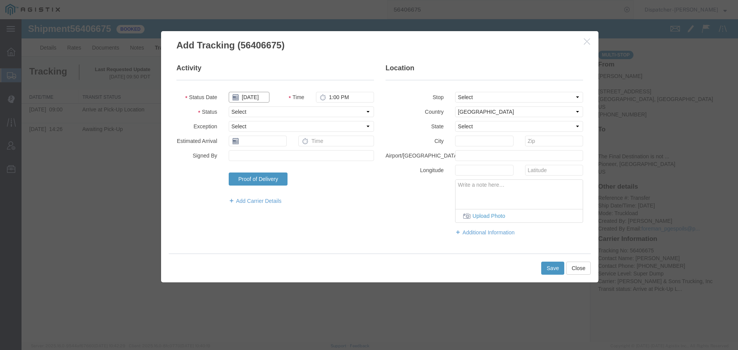
click at [258, 98] on input "[DATE]" at bounding box center [249, 97] width 41 height 11
click at [269, 143] on td "6" at bounding box center [269, 146] width 12 height 12
click at [331, 95] on input "1:00 PM" at bounding box center [345, 97] width 58 height 11
click at [343, 114] on select "Select Arrival Notice Available Arrival Notice Imported Arrive at Delivery Loca…" at bounding box center [301, 112] width 145 height 11
click at [229, 107] on select "Select Arrival Notice Available Arrival Notice Imported Arrive at Delivery Loca…" at bounding box center [301, 112] width 145 height 11
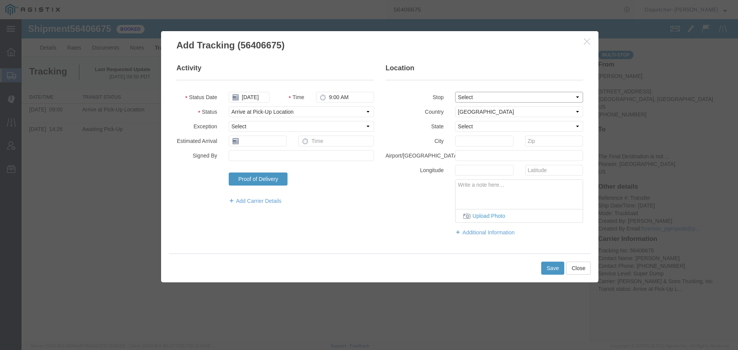
click at [479, 99] on select "Select From: 11577 Quail Ct, Pine Grove, CA, US Stop 2: 25400 CA-88, Pioneer, C…" at bounding box center [519, 97] width 128 height 11
click at [455, 92] on select "Select From: 11577 Quail Ct, Pine Grove, CA, US Stop 2: 25400 CA-88, Pioneer, C…" at bounding box center [519, 97] width 128 height 11
click at [552, 268] on button "Save" at bounding box center [553, 268] width 23 height 13
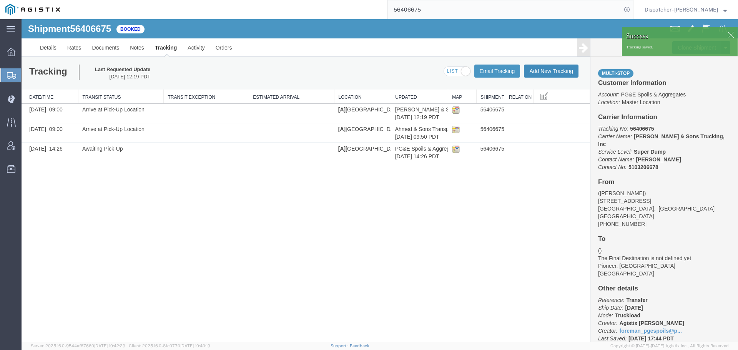
click at [540, 74] on button "Add New Tracking" at bounding box center [551, 71] width 55 height 13
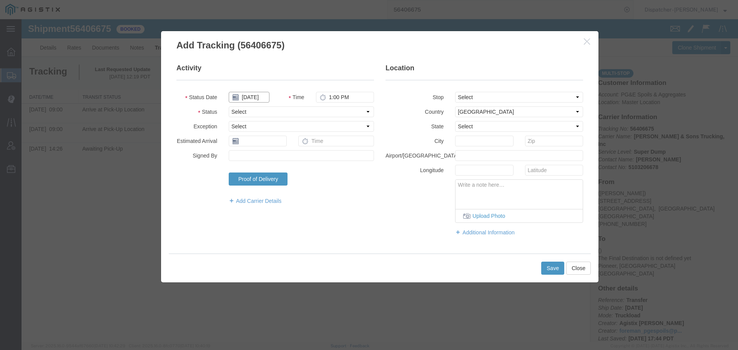
click at [251, 96] on input "[DATE]" at bounding box center [249, 97] width 41 height 11
click at [268, 146] on td "6" at bounding box center [269, 146] width 12 height 12
click at [337, 96] on input "1:00 PM" at bounding box center [345, 97] width 58 height 11
click at [336, 112] on select "Select Arrival Notice Available Arrival Notice Imported Arrive at Delivery Loca…" at bounding box center [301, 112] width 145 height 11
click at [229, 107] on select "Select Arrival Notice Available Arrival Notice Imported Arrive at Delivery Loca…" at bounding box center [301, 112] width 145 height 11
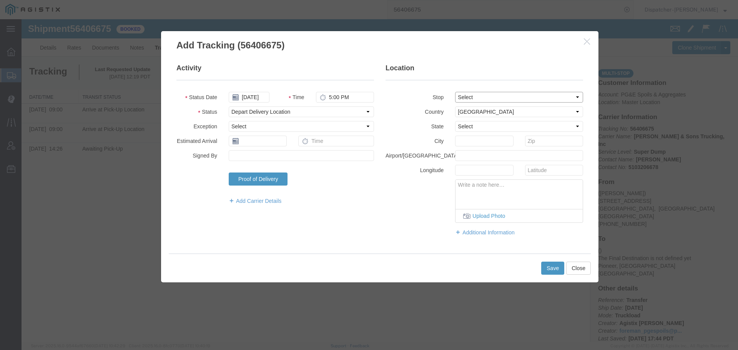
click at [473, 100] on select "Select From: 11577 Quail Ct, Pine Grove, CA, US Stop 2: 25400 CA-88, Pioneer, C…" at bounding box center [519, 97] width 128 height 11
click at [455, 92] on select "Select From: 11577 Quail Ct, Pine Grove, CA, US Stop 2: 25400 CA-88, Pioneer, C…" at bounding box center [519, 97] width 128 height 11
click at [546, 268] on button "Save" at bounding box center [553, 268] width 23 height 13
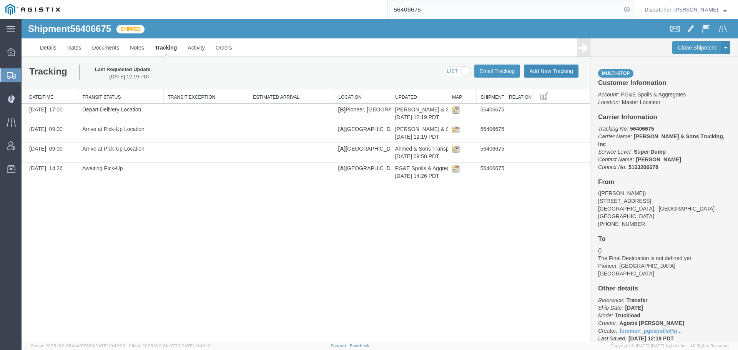
click at [542, 68] on button "Add New Tracking" at bounding box center [551, 71] width 55 height 13
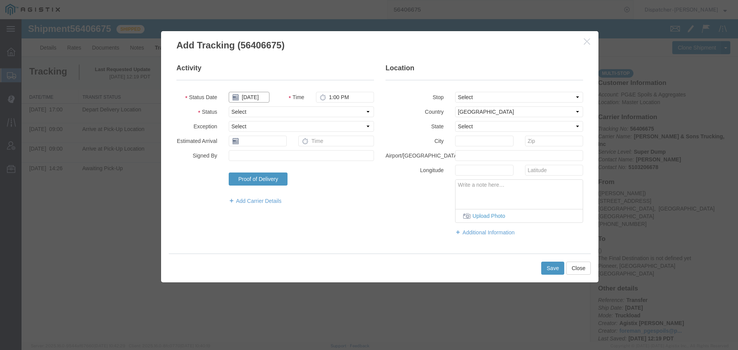
click at [255, 100] on input "[DATE]" at bounding box center [249, 97] width 41 height 11
click at [267, 146] on td "6" at bounding box center [269, 146] width 12 height 12
click at [338, 96] on input "1:00 PM" at bounding box center [345, 97] width 58 height 11
click at [321, 108] on select "Select Arrival Notice Available Arrival Notice Imported Arrive at Delivery Loca…" at bounding box center [301, 112] width 145 height 11
click at [229, 107] on select "Select Arrival Notice Available Arrival Notice Imported Arrive at Delivery Loca…" at bounding box center [301, 112] width 145 height 11
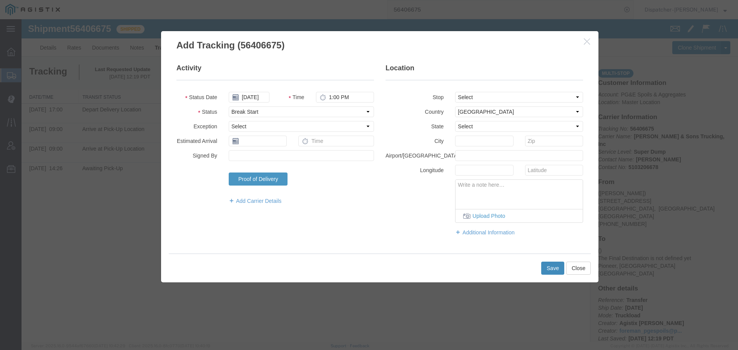
click at [552, 269] on button "Save" at bounding box center [553, 268] width 23 height 13
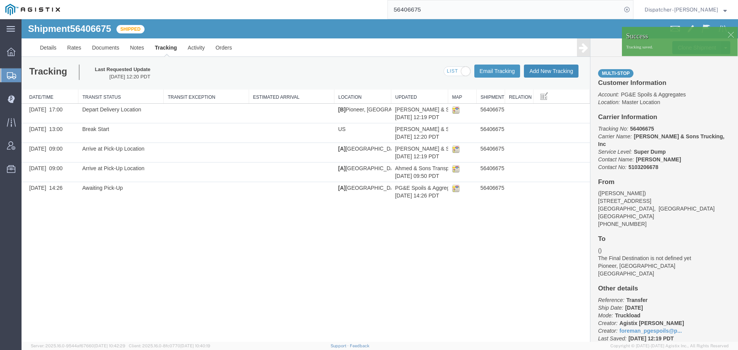
click at [555, 70] on button "Add New Tracking" at bounding box center [551, 71] width 55 height 13
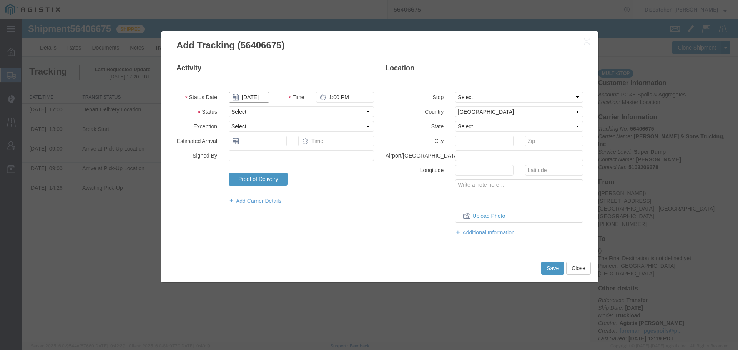
click at [252, 98] on input "[DATE]" at bounding box center [249, 97] width 41 height 11
click at [270, 145] on td "6" at bounding box center [269, 146] width 12 height 12
click at [341, 98] on input "1:00 PM" at bounding box center [345, 97] width 58 height 11
click at [339, 112] on select "Select Arrival Notice Available Arrival Notice Imported Arrive at Delivery Loca…" at bounding box center [301, 112] width 145 height 11
click at [229, 107] on select "Select Arrival Notice Available Arrival Notice Imported Arrive at Delivery Loca…" at bounding box center [301, 112] width 145 height 11
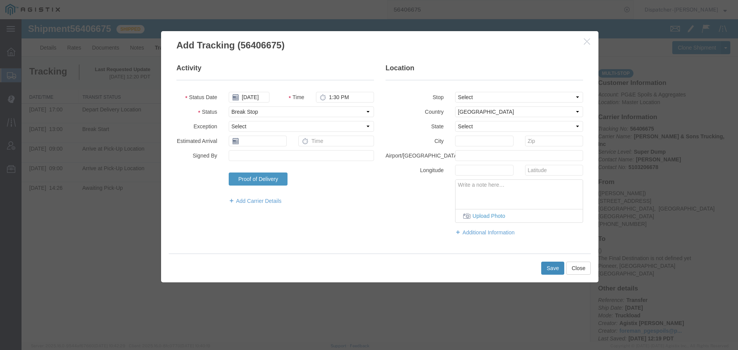
click at [552, 265] on button "Save" at bounding box center [553, 268] width 23 height 13
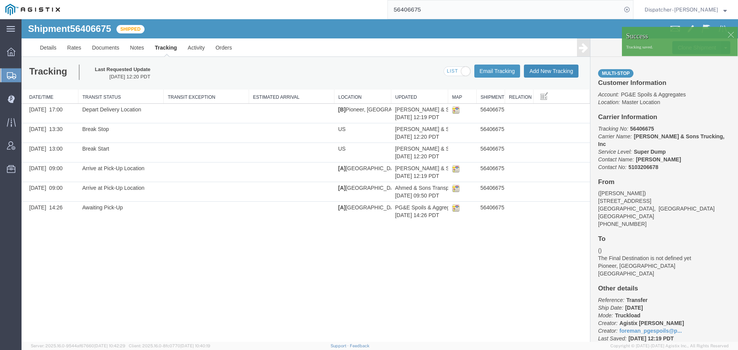
click at [558, 70] on button "Add New Tracking" at bounding box center [551, 71] width 55 height 13
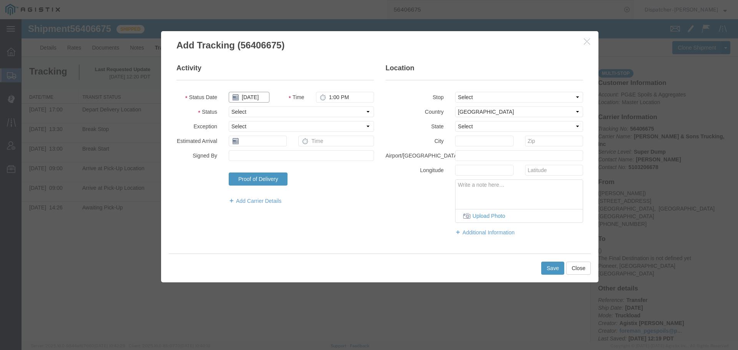
click at [253, 100] on input "[DATE]" at bounding box center [249, 97] width 41 height 11
click at [269, 144] on td "6" at bounding box center [269, 146] width 12 height 12
click at [338, 98] on input "1:00 PM" at bounding box center [345, 97] width 58 height 11
click at [330, 114] on select "Select Arrival Notice Available Arrival Notice Imported Arrive at Delivery Loca…" at bounding box center [301, 112] width 145 height 11
click at [229, 107] on select "Select Arrival Notice Available Arrival Notice Imported Arrive at Delivery Loca…" at bounding box center [301, 112] width 145 height 11
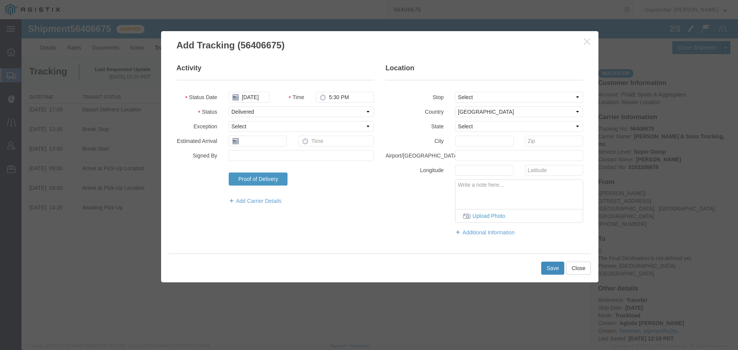
click at [545, 267] on button "Save" at bounding box center [553, 268] width 23 height 13
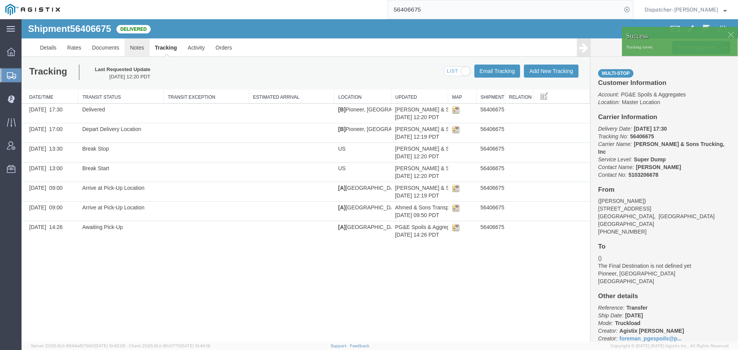
drag, startPoint x: 160, startPoint y: 68, endPoint x: 138, endPoint y: 49, distance: 28.9
click at [138, 49] on link "Notes" at bounding box center [137, 47] width 25 height 18
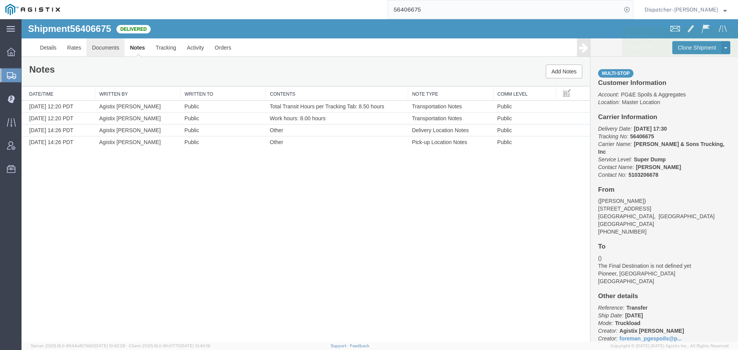
click at [100, 52] on link "Documents" at bounding box center [106, 47] width 38 height 18
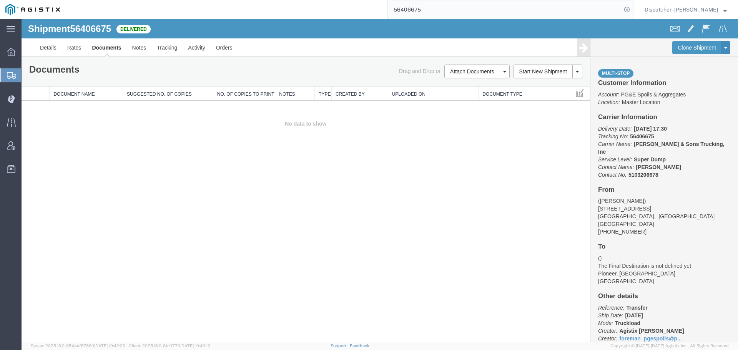
click at [110, 201] on div "Shipment 56406675 0 of 0 Delivered Details Rates Documents Notes Tracking Activ…" at bounding box center [380, 180] width 717 height 323
click at [457, 74] on button "Attach Documents" at bounding box center [472, 72] width 55 height 14
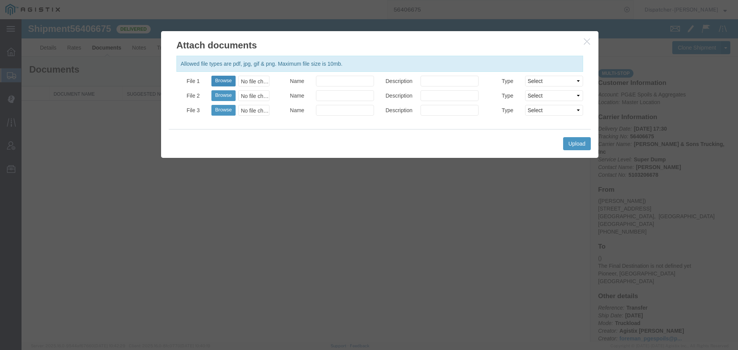
click at [225, 82] on button "Browse" at bounding box center [224, 81] width 24 height 11
click at [578, 141] on button "Upload" at bounding box center [577, 143] width 28 height 13
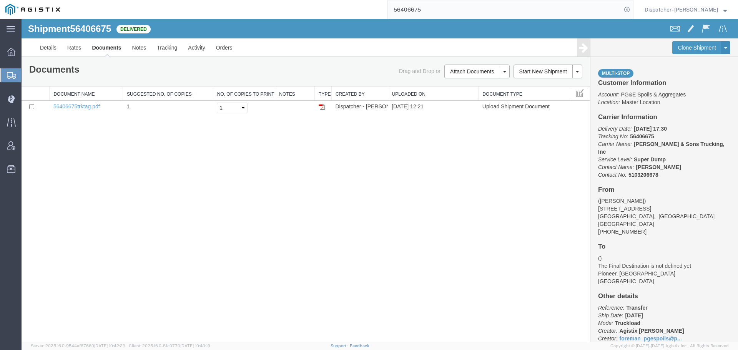
drag, startPoint x: 382, startPoint y: 12, endPoint x: 341, endPoint y: 12, distance: 40.4
click at [351, 12] on div "56406675" at bounding box center [349, 9] width 568 height 19
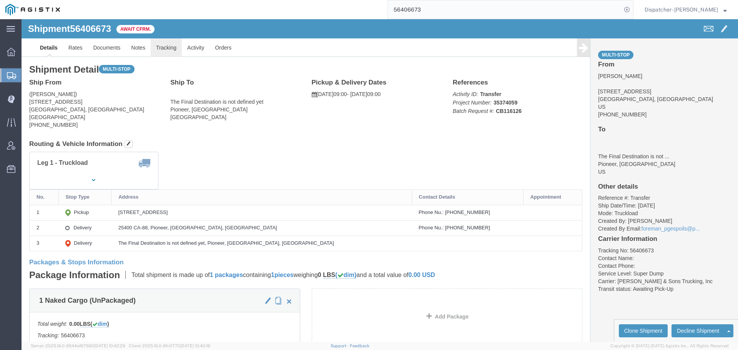
click link "Tracking"
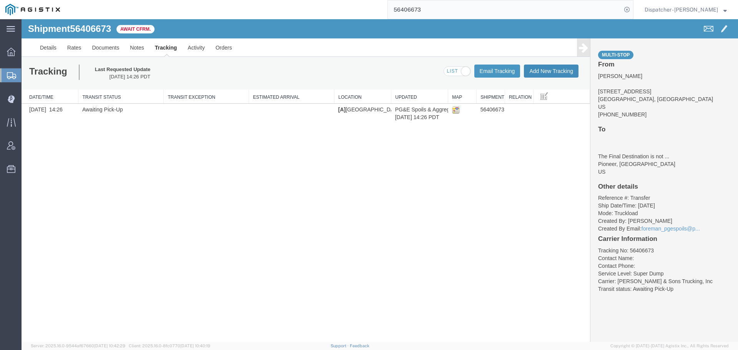
click at [553, 72] on button "Add New Tracking" at bounding box center [551, 71] width 55 height 13
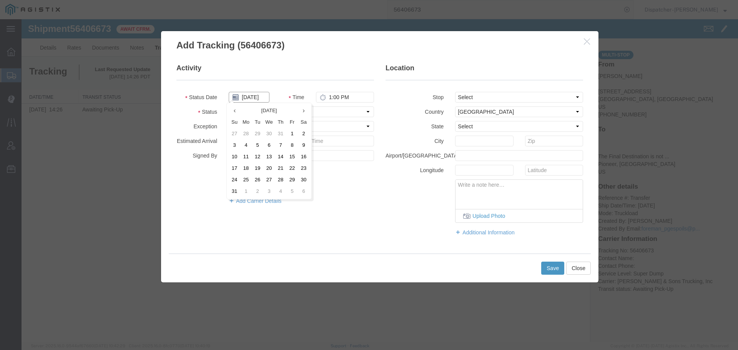
click at [258, 98] on input "[DATE]" at bounding box center [249, 97] width 41 height 11
click at [258, 144] on td "5" at bounding box center [258, 146] width 12 height 12
click at [334, 94] on input "1:00 PM" at bounding box center [345, 97] width 58 height 11
click at [320, 112] on select "Select Arrival Notice Available Arrival Notice Imported Arrive at Delivery Loca…" at bounding box center [301, 112] width 145 height 11
click at [229, 107] on select "Select Arrival Notice Available Arrival Notice Imported Arrive at Delivery Loca…" at bounding box center [301, 112] width 145 height 11
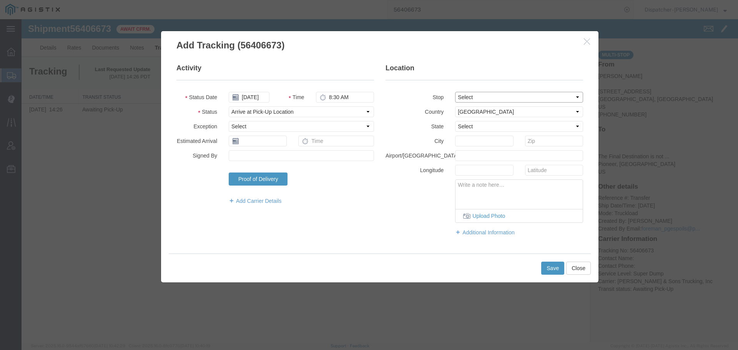
click at [495, 98] on select "Select From: 11577 Quail Ct, Pine Grove, CA, US Stop 2: 25400 CA-88, Pioneer, C…" at bounding box center [519, 97] width 128 height 11
click at [455, 92] on select "Select From: 11577 Quail Ct, Pine Grove, CA, US Stop 2: 25400 CA-88, Pioneer, C…" at bounding box center [519, 97] width 128 height 11
click at [560, 268] on button "Save" at bounding box center [553, 268] width 23 height 13
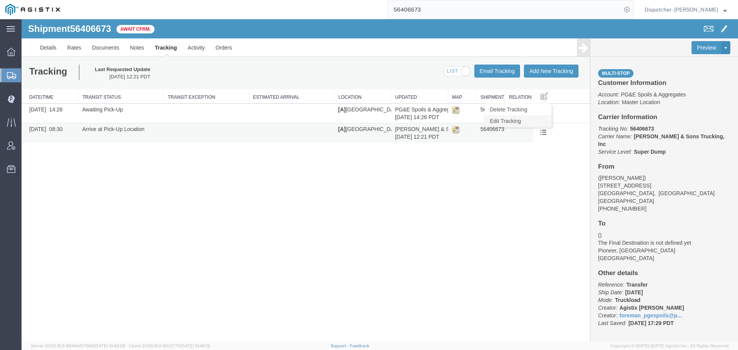
click at [535, 121] on link "Edit Tracking" at bounding box center [518, 121] width 67 height 12
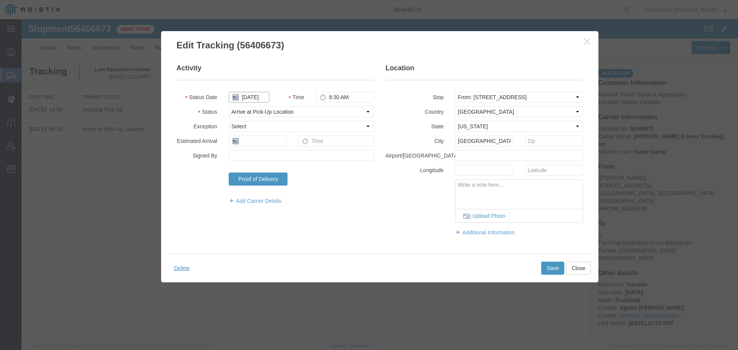
click at [261, 98] on input "08/05/2025" at bounding box center [249, 97] width 41 height 11
click at [268, 144] on td "6" at bounding box center [269, 146] width 12 height 12
click at [548, 263] on button "Save" at bounding box center [553, 268] width 23 height 13
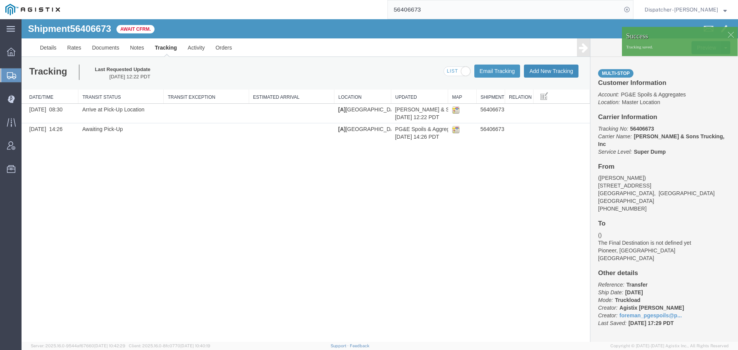
click at [550, 73] on button "Add New Tracking" at bounding box center [551, 71] width 55 height 13
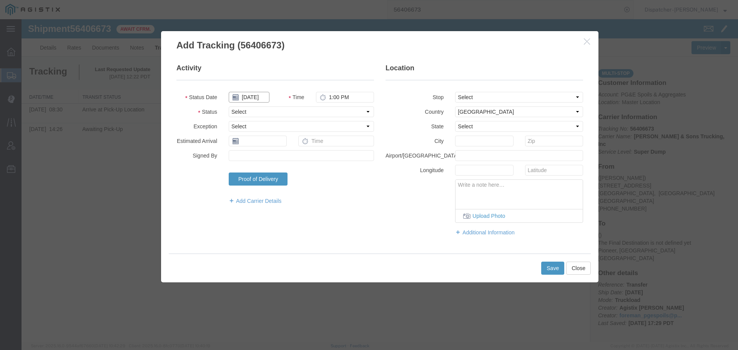
click at [251, 95] on input "[DATE]" at bounding box center [249, 97] width 41 height 11
click at [272, 149] on td "6" at bounding box center [269, 146] width 12 height 12
click at [337, 97] on input "1:00 PM" at bounding box center [345, 97] width 58 height 11
click at [337, 116] on select "Select Arrival Notice Available Arrival Notice Imported Arrive at Delivery Loca…" at bounding box center [301, 112] width 145 height 11
click at [229, 107] on select "Select Arrival Notice Available Arrival Notice Imported Arrive at Delivery Loca…" at bounding box center [301, 112] width 145 height 11
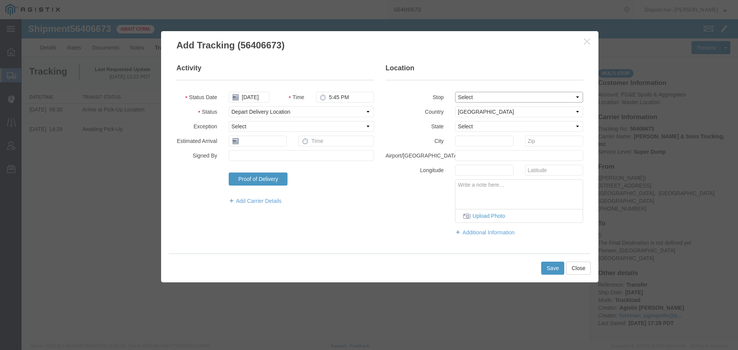
click at [465, 98] on select "Select From: 11577 Quail Ct, Pine Grove, CA, US Stop 2: 25400 CA-88, Pioneer, C…" at bounding box center [519, 97] width 128 height 11
click at [455, 92] on select "Select From: 11577 Quail Ct, Pine Grove, CA, US Stop 2: 25400 CA-88, Pioneer, C…" at bounding box center [519, 97] width 128 height 11
click at [548, 270] on button "Save" at bounding box center [553, 268] width 23 height 13
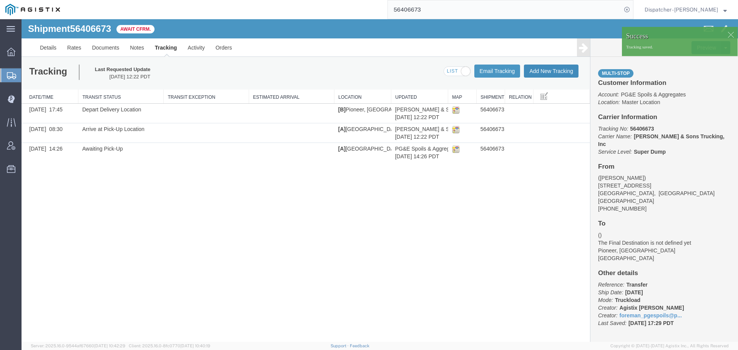
click at [547, 75] on button "Add New Tracking" at bounding box center [551, 71] width 55 height 13
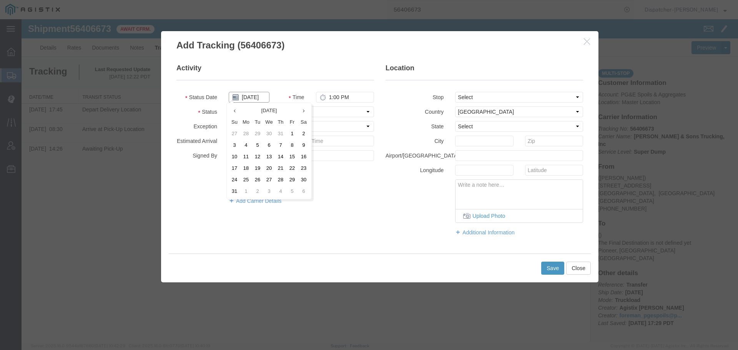
click at [253, 99] on input "[DATE]" at bounding box center [249, 97] width 41 height 11
click at [268, 144] on td "6" at bounding box center [269, 146] width 12 height 12
click at [332, 99] on input "1:00 PM" at bounding box center [345, 97] width 58 height 11
click at [332, 112] on select "Select Arrival Notice Available Arrival Notice Imported Arrive at Delivery Loca…" at bounding box center [301, 112] width 145 height 11
click at [229, 107] on select "Select Arrival Notice Available Arrival Notice Imported Arrive at Delivery Loca…" at bounding box center [301, 112] width 145 height 11
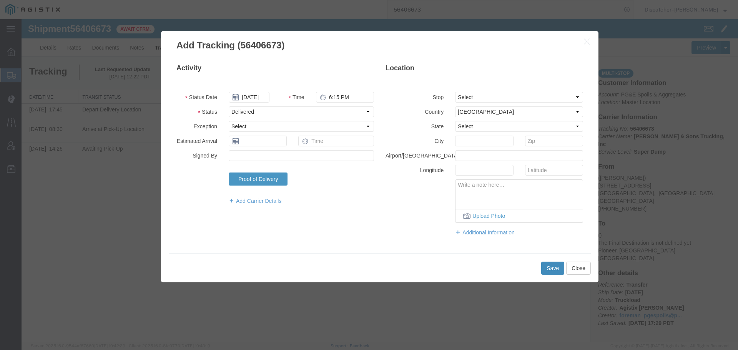
click at [557, 269] on button "Save" at bounding box center [553, 268] width 23 height 13
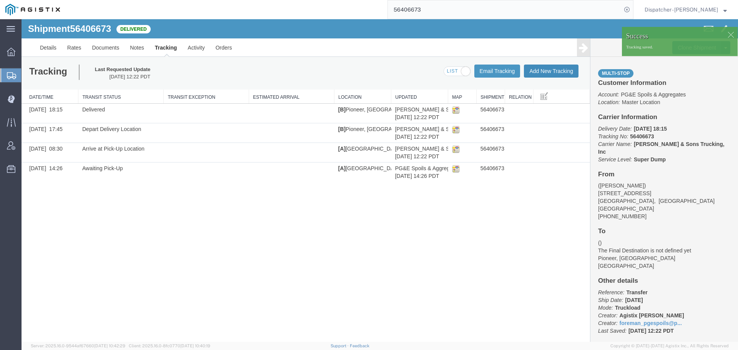
click at [548, 69] on button "Add New Tracking" at bounding box center [551, 71] width 55 height 13
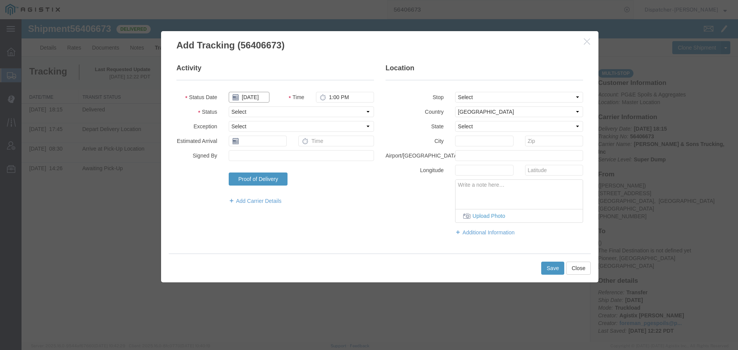
click at [257, 95] on input "[DATE]" at bounding box center [249, 97] width 41 height 11
click at [268, 142] on td "6" at bounding box center [269, 146] width 12 height 12
click at [339, 95] on input "1:00 PM" at bounding box center [345, 97] width 58 height 11
click at [344, 114] on select "Select Arrival Notice Available Arrival Notice Imported Arrive at Delivery Loca…" at bounding box center [301, 112] width 145 height 11
click at [229, 107] on select "Select Arrival Notice Available Arrival Notice Imported Arrive at Delivery Loca…" at bounding box center [301, 112] width 145 height 11
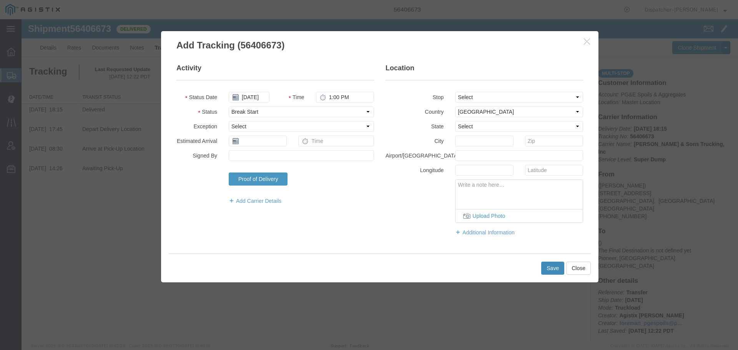
click at [555, 272] on button "Save" at bounding box center [553, 268] width 23 height 13
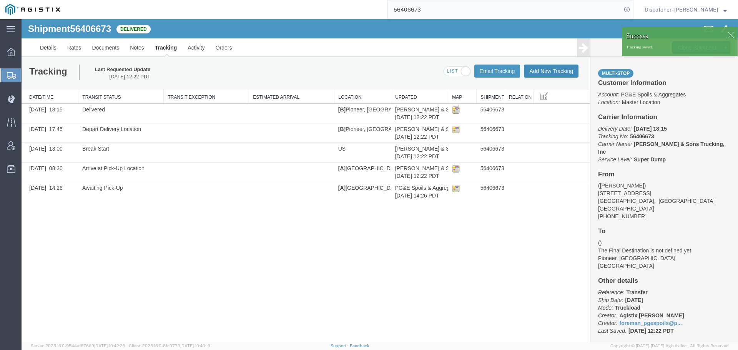
click at [544, 69] on button "Add New Tracking" at bounding box center [551, 71] width 55 height 13
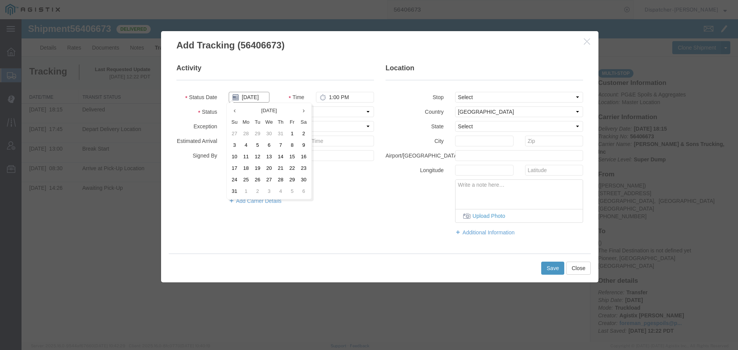
click at [257, 97] on input "[DATE]" at bounding box center [249, 97] width 41 height 11
click at [268, 144] on td "6" at bounding box center [269, 146] width 12 height 12
click at [339, 98] on input "1:00 PM" at bounding box center [345, 97] width 58 height 11
click at [345, 115] on select "Select Arrival Notice Available Arrival Notice Imported Arrive at Delivery Loca…" at bounding box center [301, 112] width 145 height 11
click at [229, 107] on select "Select Arrival Notice Available Arrival Notice Imported Arrive at Delivery Loca…" at bounding box center [301, 112] width 145 height 11
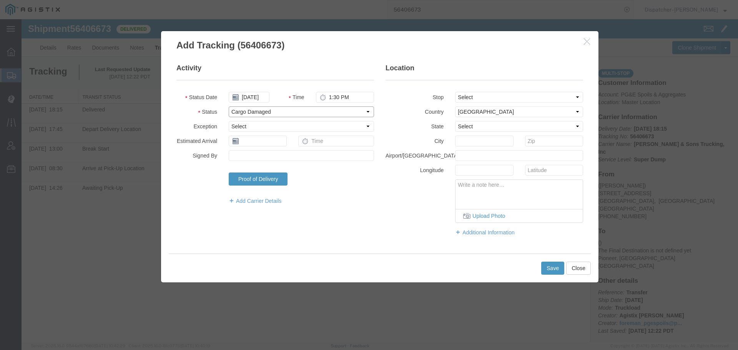
click at [301, 110] on select "Select Arrival Notice Available Arrival Notice Imported Arrive at Delivery Loca…" at bounding box center [301, 112] width 145 height 11
click at [229, 107] on select "Select Arrival Notice Available Arrival Notice Imported Arrive at Delivery Loca…" at bounding box center [301, 112] width 145 height 11
click at [554, 270] on button "Save" at bounding box center [553, 268] width 23 height 13
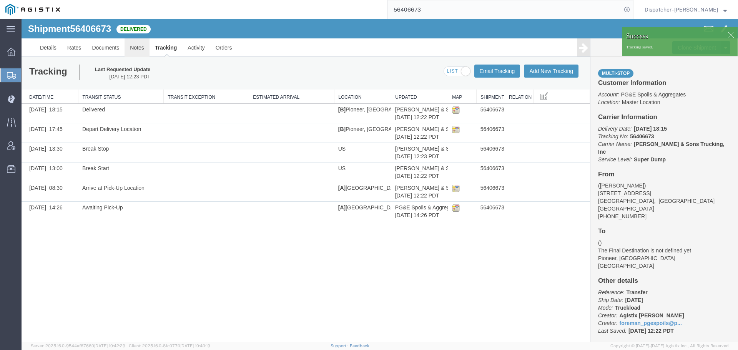
click at [141, 49] on link "Notes" at bounding box center [137, 47] width 25 height 18
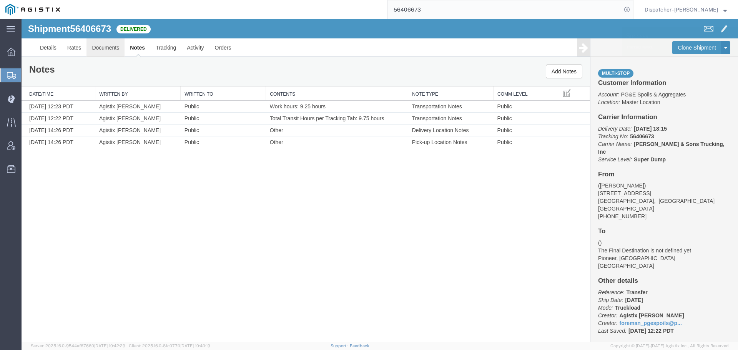
click at [119, 49] on link "Documents" at bounding box center [106, 47] width 38 height 18
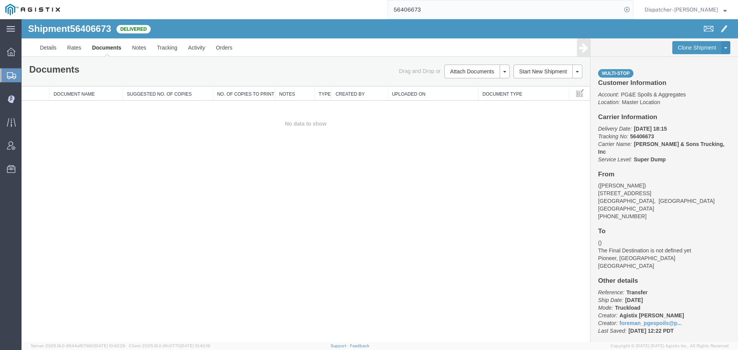
drag, startPoint x: 80, startPoint y: 213, endPoint x: 119, endPoint y: 183, distance: 49.9
click at [80, 213] on div "Shipment 56406673 0 of 0 Delivered Details Rates Documents Notes Tracking Activ…" at bounding box center [380, 180] width 717 height 323
click at [476, 68] on button "Attach Documents" at bounding box center [472, 72] width 55 height 14
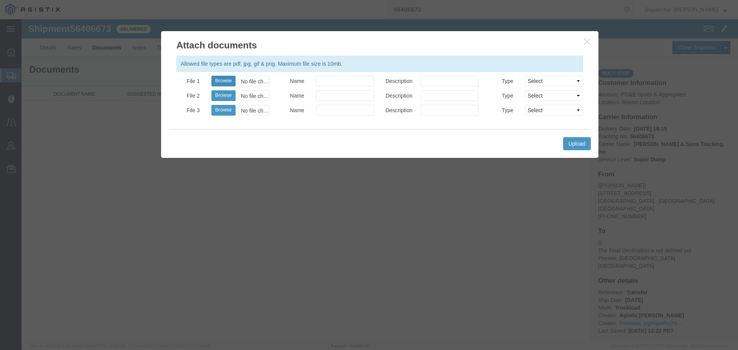
click at [218, 82] on button "Browse" at bounding box center [224, 81] width 24 height 11
click at [570, 145] on button "Upload" at bounding box center [577, 143] width 28 height 13
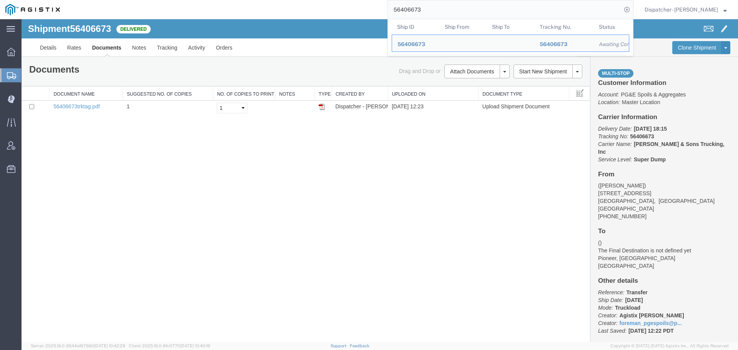
drag, startPoint x: 450, startPoint y: 32, endPoint x: 322, endPoint y: 21, distance: 128.9
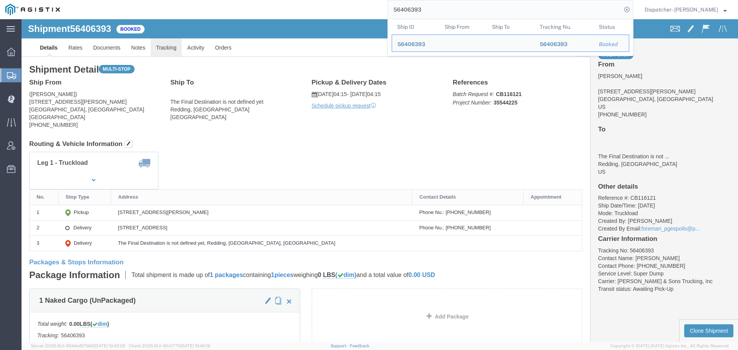
click link "Tracking"
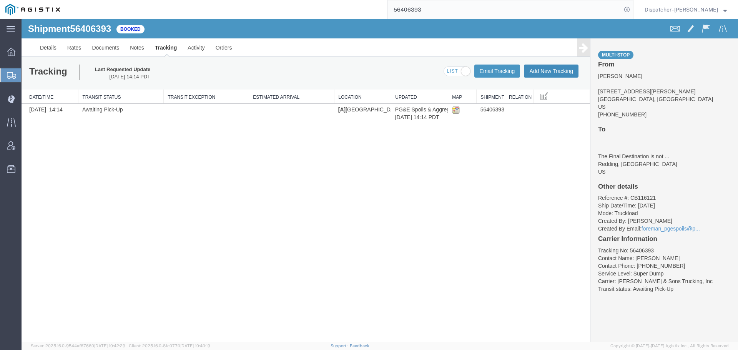
click at [548, 72] on button "Add New Tracking" at bounding box center [551, 71] width 55 height 13
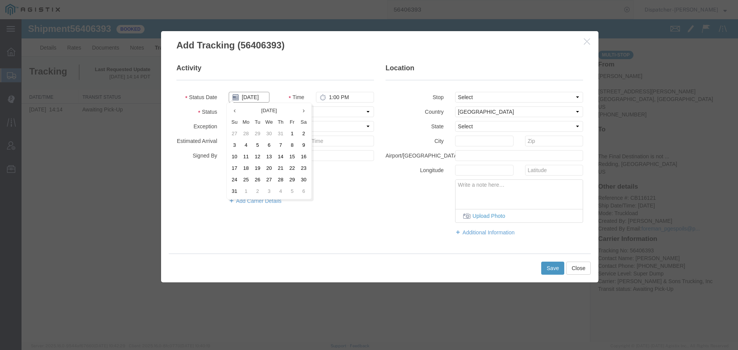
click at [253, 95] on input "[DATE]" at bounding box center [249, 97] width 41 height 11
click at [266, 147] on td "6" at bounding box center [269, 146] width 12 height 12
click at [327, 97] on input "1:00 PM" at bounding box center [345, 97] width 58 height 11
click at [335, 112] on select "Select Arrival Notice Available Arrival Notice Imported Arrive at Delivery Loca…" at bounding box center [301, 112] width 145 height 11
click at [229, 107] on select "Select Arrival Notice Available Arrival Notice Imported Arrive at Delivery Loca…" at bounding box center [301, 112] width 145 height 11
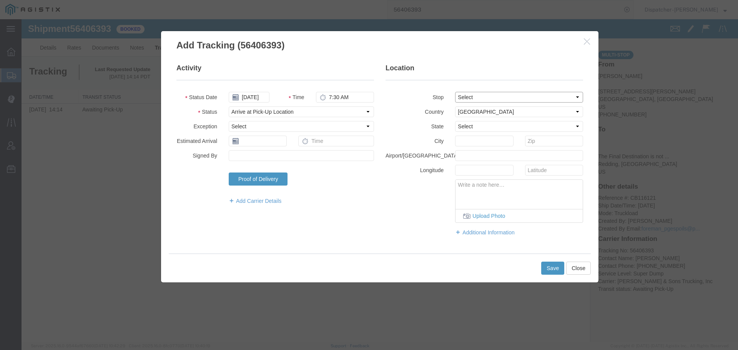
click at [483, 94] on select "Select From: [STREET_ADDRESS][PERSON_NAME] Stop 2: [STREET_ADDRESS] To: The Fin…" at bounding box center [519, 97] width 128 height 11
click at [455, 92] on select "Select From: [STREET_ADDRESS][PERSON_NAME] Stop 2: [STREET_ADDRESS] To: The Fin…" at bounding box center [519, 97] width 128 height 11
click at [554, 271] on button "Save" at bounding box center [553, 268] width 23 height 13
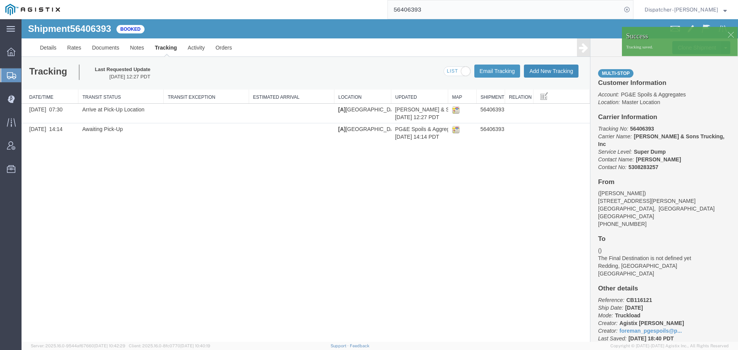
click at [544, 74] on button "Add New Tracking" at bounding box center [551, 71] width 55 height 13
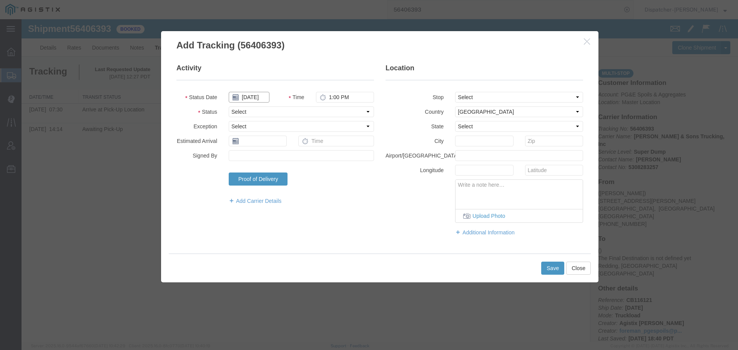
click at [254, 99] on input "[DATE]" at bounding box center [249, 97] width 41 height 11
click at [270, 146] on td "6" at bounding box center [269, 146] width 12 height 12
click at [349, 97] on input "1:00 PM" at bounding box center [345, 97] width 58 height 11
click at [342, 113] on select "Select Arrival Notice Available Arrival Notice Imported Arrive at Delivery Loca…" at bounding box center [301, 112] width 145 height 11
click at [229, 107] on select "Select Arrival Notice Available Arrival Notice Imported Arrive at Delivery Loca…" at bounding box center [301, 112] width 145 height 11
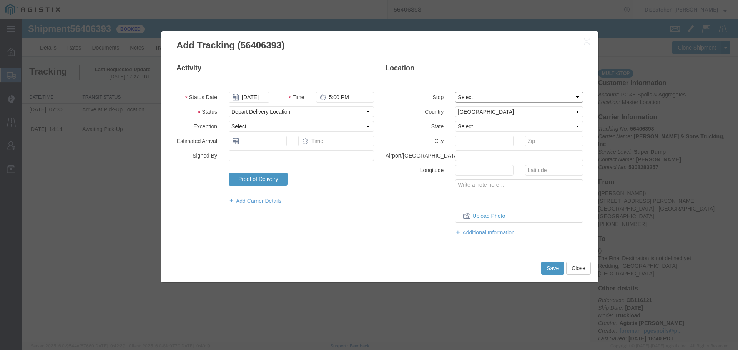
click at [470, 95] on select "Select From: [STREET_ADDRESS][PERSON_NAME] Stop 2: [STREET_ADDRESS] To: The Fin…" at bounding box center [519, 97] width 128 height 11
click at [455, 92] on select "Select From: [STREET_ADDRESS][PERSON_NAME] Stop 2: [STREET_ADDRESS] To: The Fin…" at bounding box center [519, 97] width 128 height 11
click at [560, 270] on button "Save" at bounding box center [553, 268] width 23 height 13
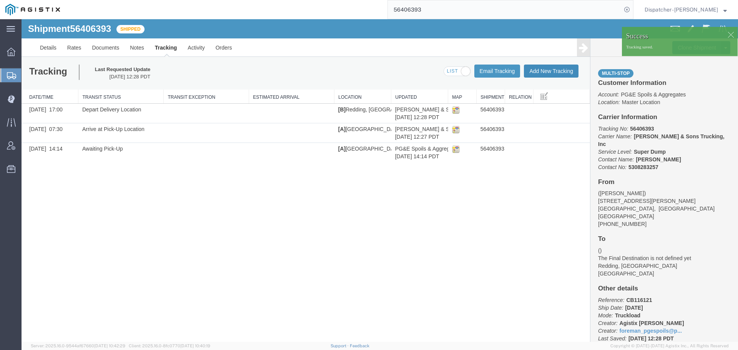
click at [542, 72] on button "Add New Tracking" at bounding box center [551, 71] width 55 height 13
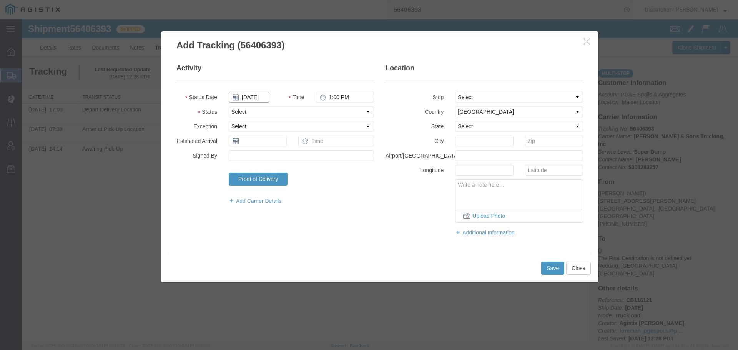
click at [260, 93] on input "[DATE]" at bounding box center [249, 97] width 41 height 11
click at [268, 147] on td "6" at bounding box center [269, 146] width 12 height 12
click at [349, 97] on input "1:00 PM" at bounding box center [345, 97] width 58 height 11
click at [347, 108] on select "Select Arrival Notice Available Arrival Notice Imported Arrive at Delivery Loca…" at bounding box center [301, 112] width 145 height 11
click at [229, 107] on select "Select Arrival Notice Available Arrival Notice Imported Arrive at Delivery Loca…" at bounding box center [301, 112] width 145 height 11
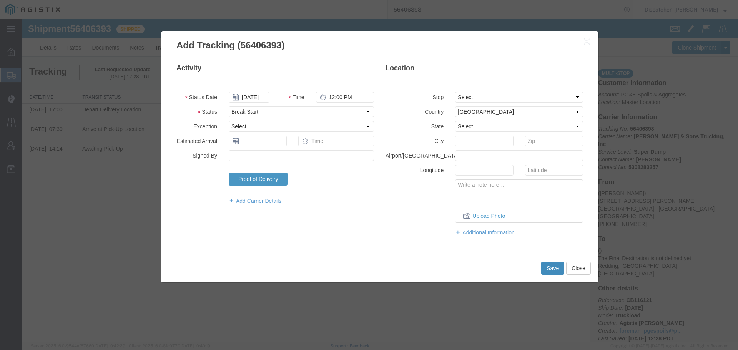
click at [549, 266] on button "Save" at bounding box center [553, 268] width 23 height 13
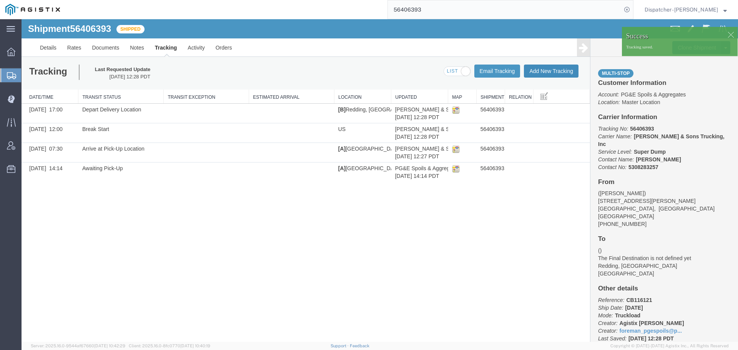
click at [553, 73] on button "Add New Tracking" at bounding box center [551, 71] width 55 height 13
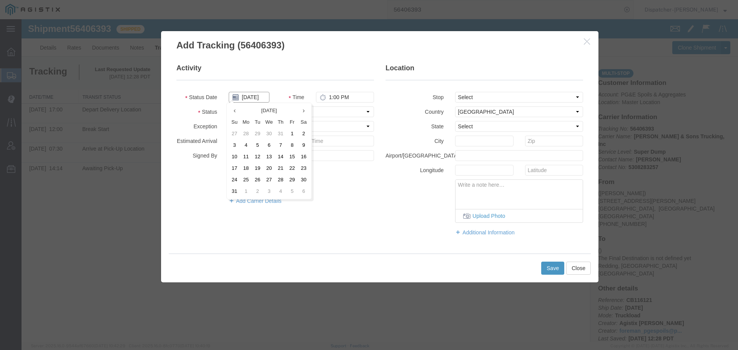
click at [253, 98] on input "[DATE]" at bounding box center [249, 97] width 41 height 11
click at [270, 146] on td "6" at bounding box center [269, 146] width 12 height 12
click at [335, 97] on input "1:00 PM" at bounding box center [345, 97] width 58 height 11
click at [333, 108] on select "Select Arrival Notice Available Arrival Notice Imported Arrive at Delivery Loca…" at bounding box center [301, 112] width 145 height 11
click at [229, 107] on select "Select Arrival Notice Available Arrival Notice Imported Arrive at Delivery Loca…" at bounding box center [301, 112] width 145 height 11
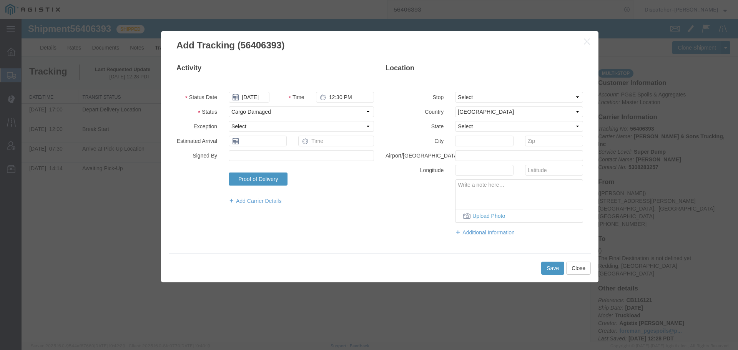
click at [267, 106] on fieldset "Activity Status Date 08/06/2025 Time 12:30 PM Status Select Arrival Notice Avai…" at bounding box center [276, 137] width 198 height 149
click at [272, 111] on select "Select Arrival Notice Available Arrival Notice Imported Arrive at Delivery Loca…" at bounding box center [301, 112] width 145 height 11
click at [229, 107] on select "Select Arrival Notice Available Arrival Notice Imported Arrive at Delivery Loca…" at bounding box center [301, 112] width 145 height 11
click at [550, 267] on button "Save" at bounding box center [553, 268] width 23 height 13
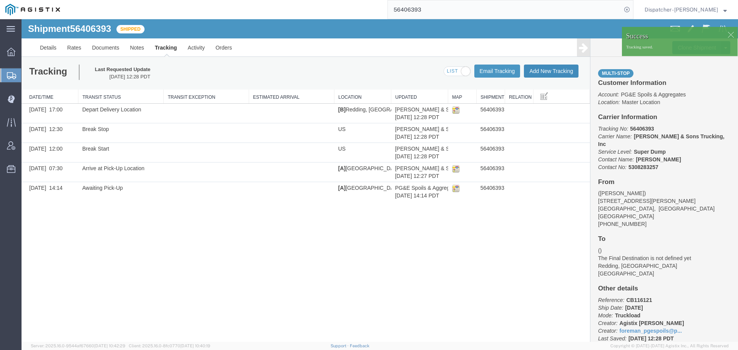
click at [554, 72] on button "Add New Tracking" at bounding box center [551, 71] width 55 height 13
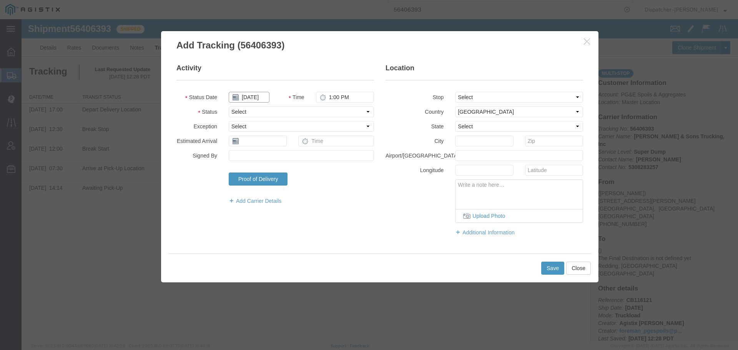
click at [247, 97] on input "[DATE]" at bounding box center [249, 97] width 41 height 11
click at [271, 144] on td "6" at bounding box center [269, 146] width 12 height 12
click at [336, 99] on input "1:00 PM" at bounding box center [345, 97] width 58 height 11
click at [323, 113] on select "Select Arrival Notice Available Arrival Notice Imported Arrive at Delivery Loca…" at bounding box center [301, 112] width 145 height 11
click at [229, 107] on select "Select Arrival Notice Available Arrival Notice Imported Arrive at Delivery Loca…" at bounding box center [301, 112] width 145 height 11
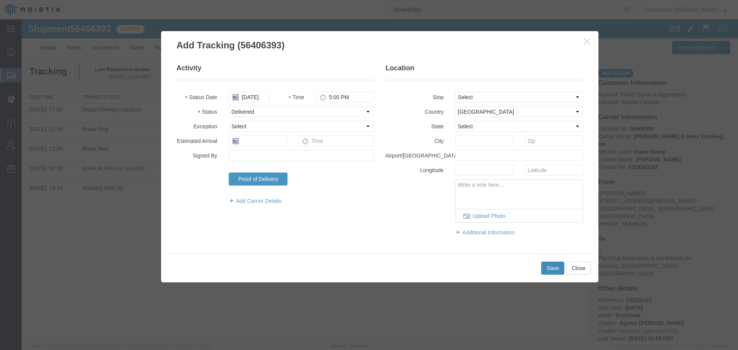
click at [550, 266] on button "Save" at bounding box center [553, 268] width 23 height 13
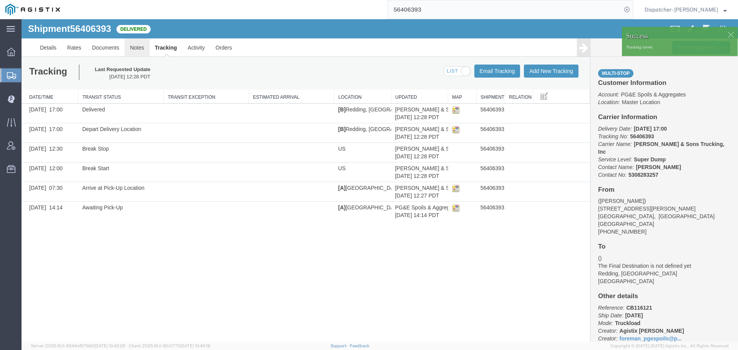
click at [139, 47] on link "Notes" at bounding box center [137, 47] width 25 height 18
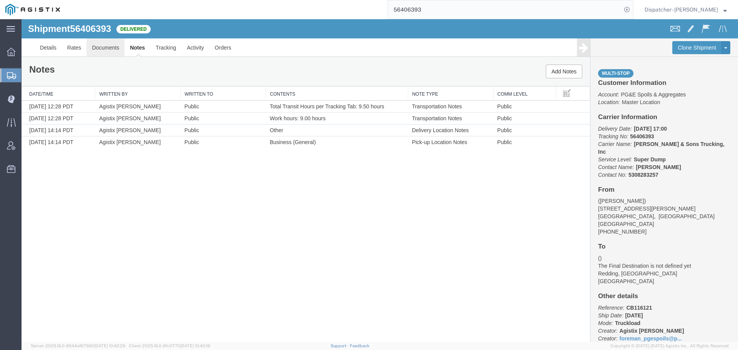
click at [105, 48] on link "Documents" at bounding box center [106, 47] width 38 height 18
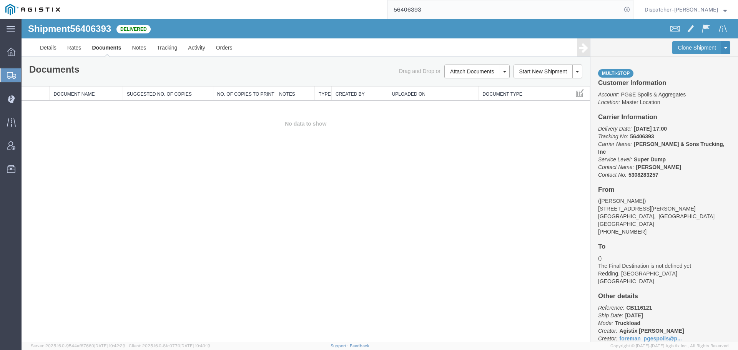
click at [113, 183] on div "Shipment 56406393 0 of 0 Delivered Details Rates Documents Notes Tracking Activ…" at bounding box center [380, 180] width 717 height 323
click at [463, 70] on button "Attach Documents" at bounding box center [472, 72] width 55 height 14
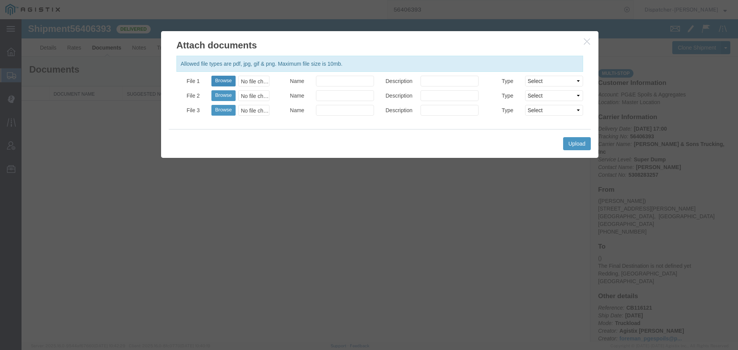
click at [228, 78] on button "Browse" at bounding box center [224, 81] width 24 height 11
click at [583, 142] on button "Upload" at bounding box center [577, 143] width 28 height 13
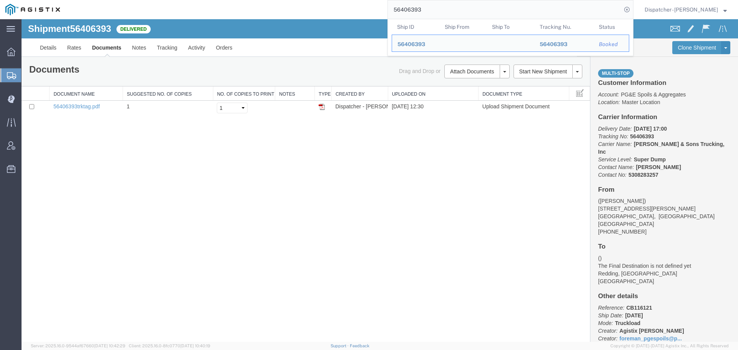
drag, startPoint x: 418, startPoint y: 10, endPoint x: 333, endPoint y: 13, distance: 85.1
click at [347, 13] on div "56406393 Ship ID Ship From Ship To Tracking Nu. Status Ship ID 56406393 Ship Fr…" at bounding box center [349, 9] width 568 height 19
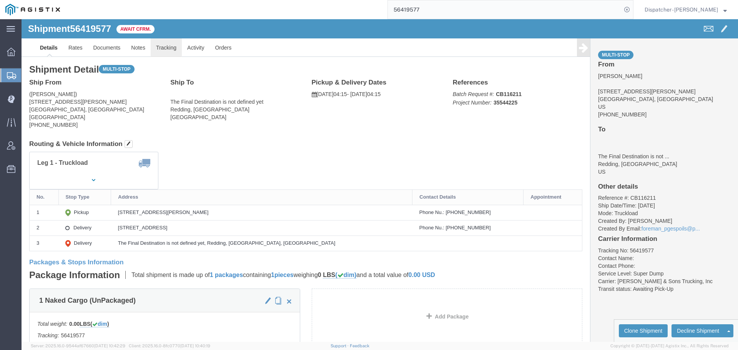
click link "Tracking"
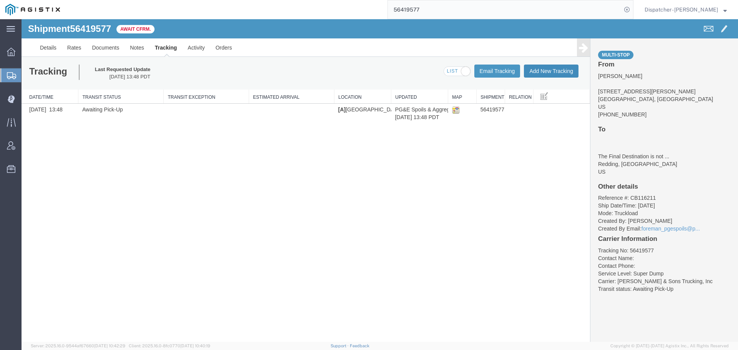
click at [555, 71] on button "Add New Tracking" at bounding box center [551, 71] width 55 height 13
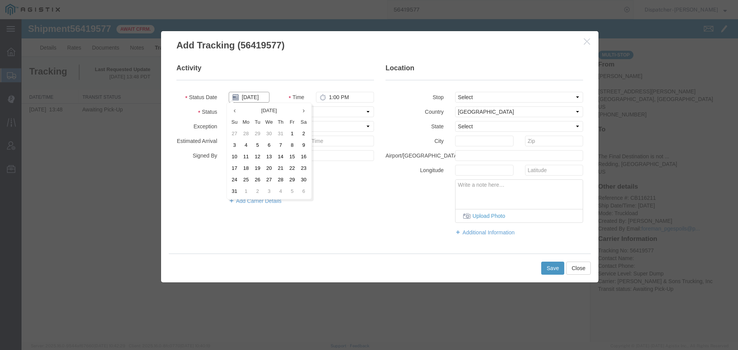
click at [256, 96] on input "[DATE]" at bounding box center [249, 97] width 41 height 11
click at [265, 143] on td "6" at bounding box center [269, 146] width 12 height 12
click at [331, 103] on fieldset "Activity Status Date 08/06/2025 Time 1:00 PM Status Select Arrival Notice Avail…" at bounding box center [276, 137] width 198 height 149
click at [334, 96] on input "1:00 PM" at bounding box center [345, 97] width 58 height 11
click at [333, 107] on select "Select Arrival Notice Available Arrival Notice Imported Arrive at Delivery Loca…" at bounding box center [301, 112] width 145 height 11
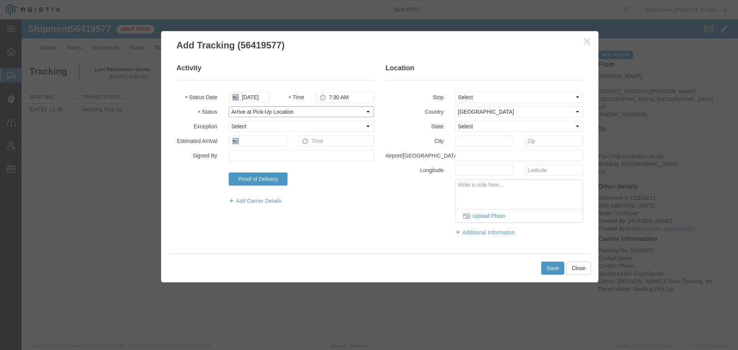
click at [229, 107] on select "Select Arrival Notice Available Arrival Notice Imported Arrive at Delivery Loca…" at bounding box center [301, 112] width 145 height 11
drag, startPoint x: 484, startPoint y: 97, endPoint x: 485, endPoint y: 102, distance: 4.7
click at [484, 97] on select "Select From: [STREET_ADDRESS][PERSON_NAME] Stop 2: [STREET_ADDRESS] To: The Fin…" at bounding box center [519, 97] width 128 height 11
click at [455, 92] on select "Select From: [STREET_ADDRESS][PERSON_NAME] Stop 2: [STREET_ADDRESS] To: The Fin…" at bounding box center [519, 97] width 128 height 11
click at [550, 267] on button "Save" at bounding box center [553, 268] width 23 height 13
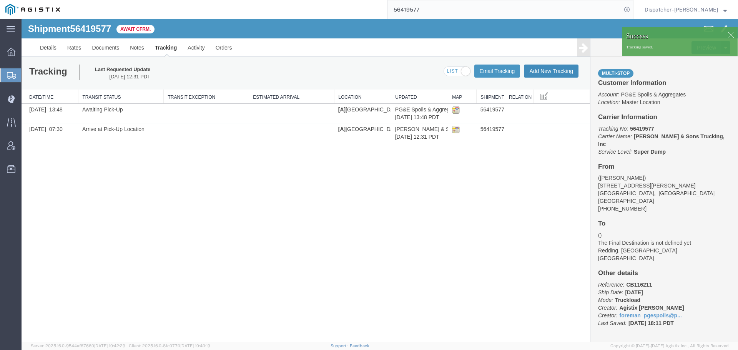
click at [551, 73] on button "Add New Tracking" at bounding box center [551, 71] width 55 height 13
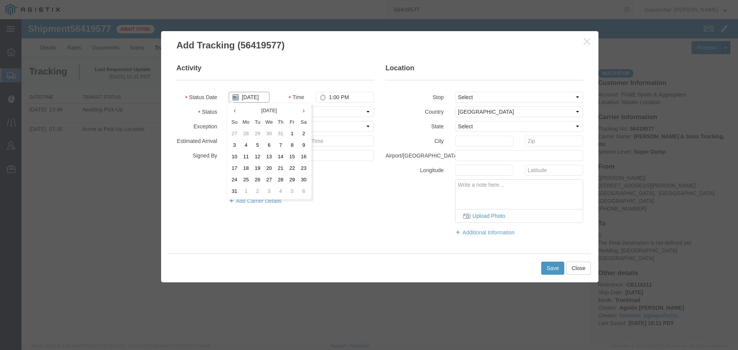
click at [250, 101] on input "[DATE]" at bounding box center [249, 97] width 41 height 11
click at [268, 144] on td "6" at bounding box center [269, 146] width 12 height 12
click at [353, 90] on fieldset "Activity Status Date 08/06/2025 Time 1:00 PM Status Select Arrival Notice Avail…" at bounding box center [276, 137] width 198 height 149
click at [341, 98] on input "1:00 PM" at bounding box center [345, 97] width 58 height 11
click at [344, 108] on select "Select Arrival Notice Available Arrival Notice Imported Arrive at Delivery Loca…" at bounding box center [301, 112] width 145 height 11
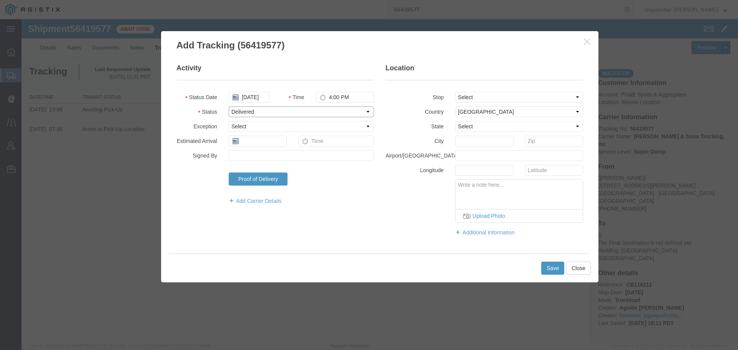
click at [229, 107] on select "Select Arrival Notice Available Arrival Notice Imported Arrive at Delivery Loca…" at bounding box center [301, 112] width 145 height 11
click at [550, 266] on button "Save" at bounding box center [553, 268] width 23 height 13
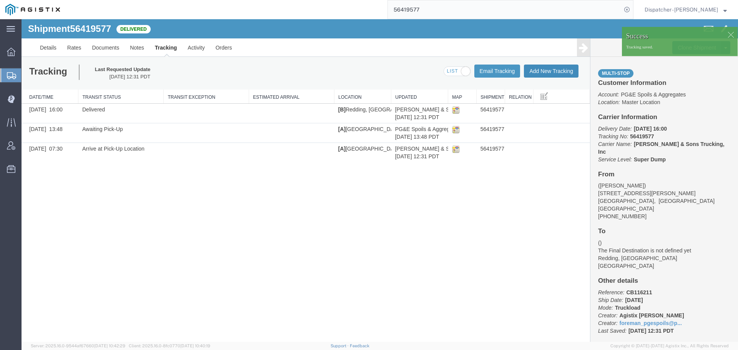
click at [539, 71] on button "Add New Tracking" at bounding box center [551, 71] width 55 height 13
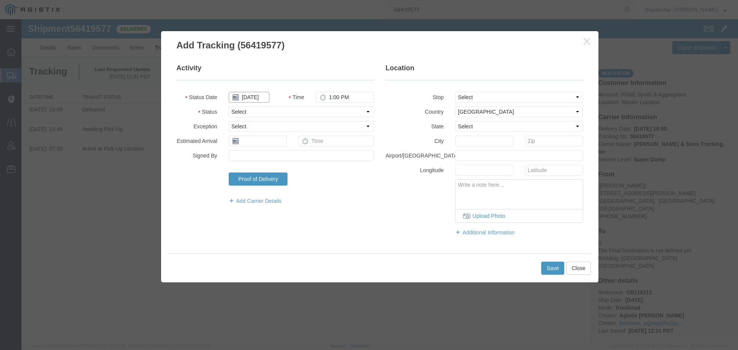
click at [255, 100] on input "[DATE]" at bounding box center [249, 97] width 41 height 11
drag, startPoint x: 268, startPoint y: 143, endPoint x: 294, endPoint y: 123, distance: 33.2
click at [269, 143] on td "6" at bounding box center [269, 146] width 12 height 12
click at [338, 98] on input "1:00 PM" at bounding box center [345, 97] width 58 height 11
click at [326, 115] on select "Select Arrival Notice Available Arrival Notice Imported Arrive at Delivery Loca…" at bounding box center [301, 112] width 145 height 11
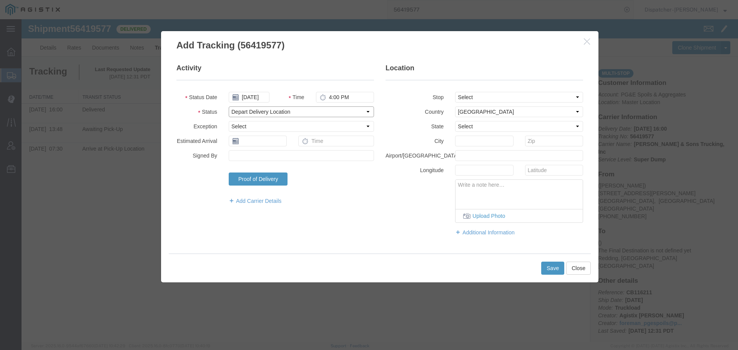
click at [229, 107] on select "Select Arrival Notice Available Arrival Notice Imported Arrive at Delivery Loca…" at bounding box center [301, 112] width 145 height 11
click at [468, 98] on select "Select From: [STREET_ADDRESS][PERSON_NAME] Stop 2: [STREET_ADDRESS] To: The Fin…" at bounding box center [519, 97] width 128 height 11
click at [455, 92] on select "Select From: [STREET_ADDRESS][PERSON_NAME] Stop 2: [STREET_ADDRESS] To: The Fin…" at bounding box center [519, 97] width 128 height 11
click at [556, 267] on button "Save" at bounding box center [553, 268] width 23 height 13
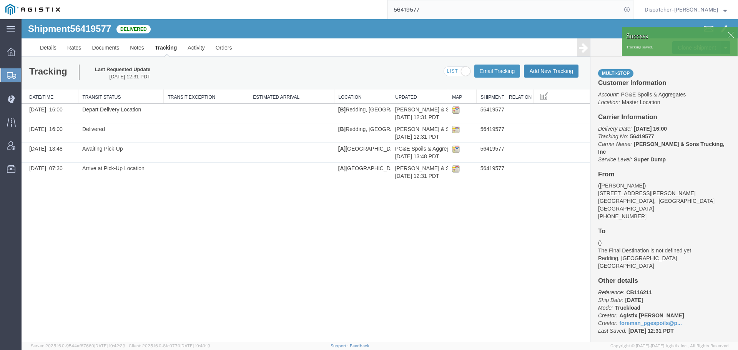
click at [547, 71] on button "Add New Tracking" at bounding box center [551, 71] width 55 height 13
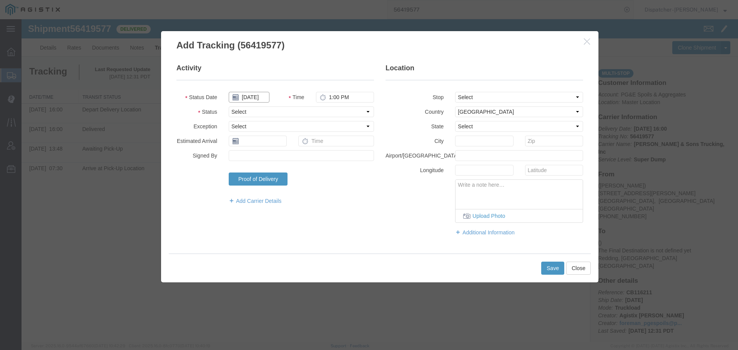
click at [255, 95] on input "[DATE]" at bounding box center [249, 97] width 41 height 11
click at [270, 144] on td "6" at bounding box center [269, 146] width 12 height 12
click at [345, 96] on input "1:00 PM" at bounding box center [345, 97] width 58 height 11
click at [287, 115] on select "Select Arrival Notice Available Arrival Notice Imported Arrive at Delivery Loca…" at bounding box center [301, 112] width 145 height 11
click at [229, 107] on select "Select Arrival Notice Available Arrival Notice Imported Arrive at Delivery Loca…" at bounding box center [301, 112] width 145 height 11
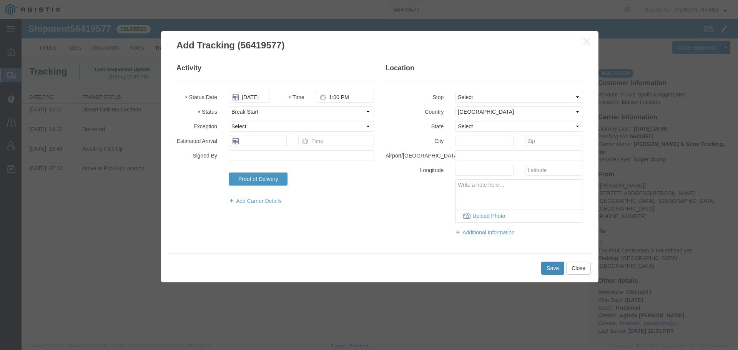
click at [549, 267] on button "Save" at bounding box center [553, 268] width 23 height 13
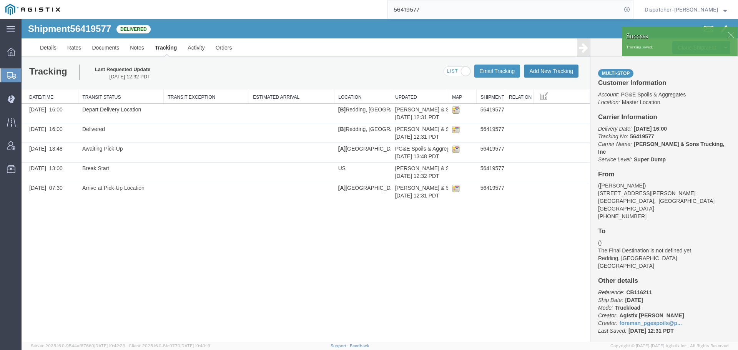
click at [547, 75] on button "Add New Tracking" at bounding box center [551, 71] width 55 height 13
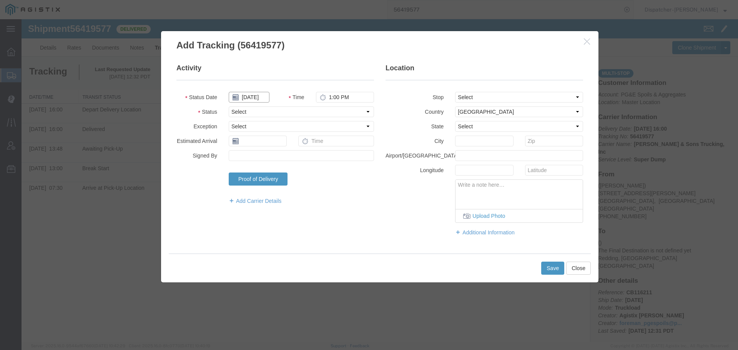
click at [259, 101] on input "[DATE]" at bounding box center [249, 97] width 41 height 11
click at [269, 145] on td "6" at bounding box center [269, 146] width 12 height 12
click at [337, 103] on fieldset "Activity Status Date 08/06/2025 Time 1:00 PM Status Select Arrival Notice Avail…" at bounding box center [276, 137] width 198 height 149
click at [337, 99] on input "1:00 PM" at bounding box center [345, 97] width 58 height 11
click at [327, 111] on select "Select Arrival Notice Available Arrival Notice Imported Arrive at Delivery Loca…" at bounding box center [301, 112] width 145 height 11
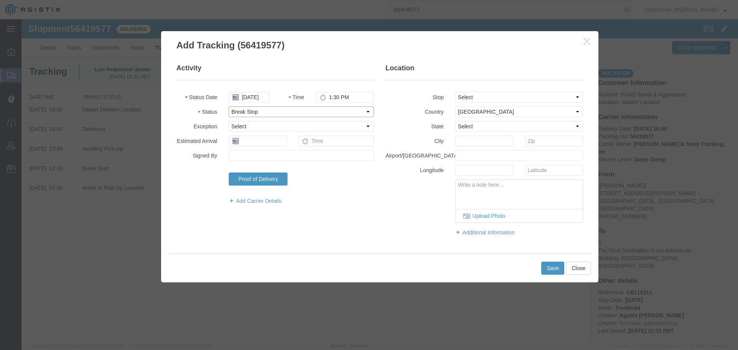
click at [229, 107] on select "Select Arrival Notice Available Arrival Notice Imported Arrive at Delivery Loca…" at bounding box center [301, 112] width 145 height 11
click at [556, 265] on button "Save" at bounding box center [553, 268] width 23 height 13
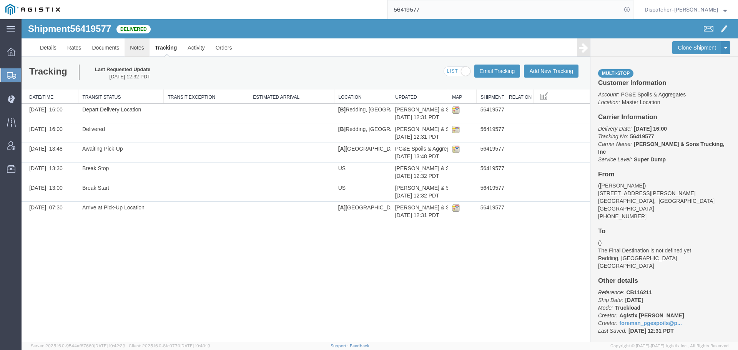
click at [140, 49] on link "Notes" at bounding box center [137, 47] width 25 height 18
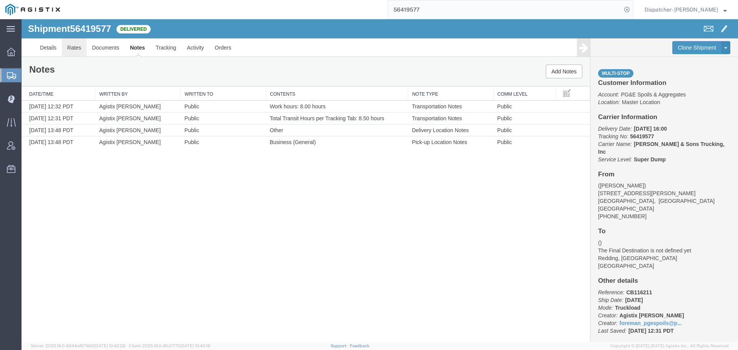
click at [85, 45] on link "Rates" at bounding box center [74, 47] width 25 height 18
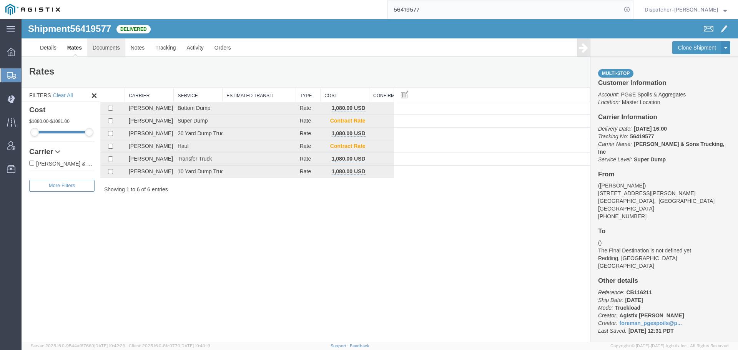
click at [102, 48] on link "Documents" at bounding box center [106, 47] width 38 height 18
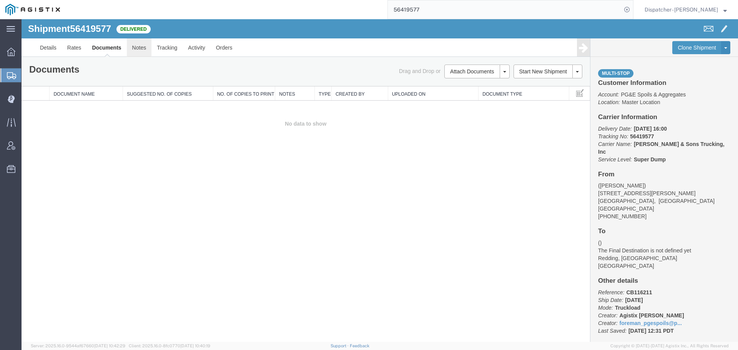
click at [140, 48] on link "Notes" at bounding box center [139, 47] width 25 height 18
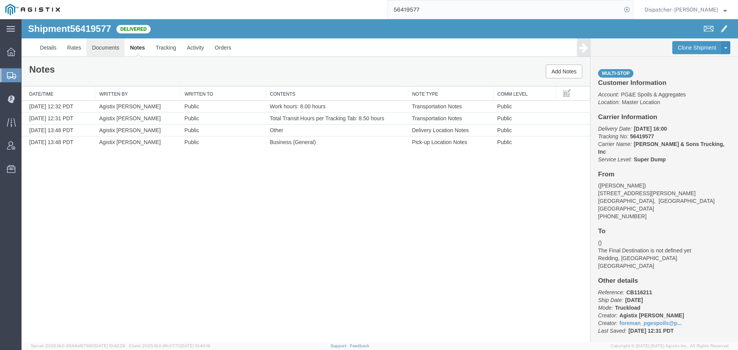
click at [121, 51] on link "Documents" at bounding box center [106, 47] width 38 height 18
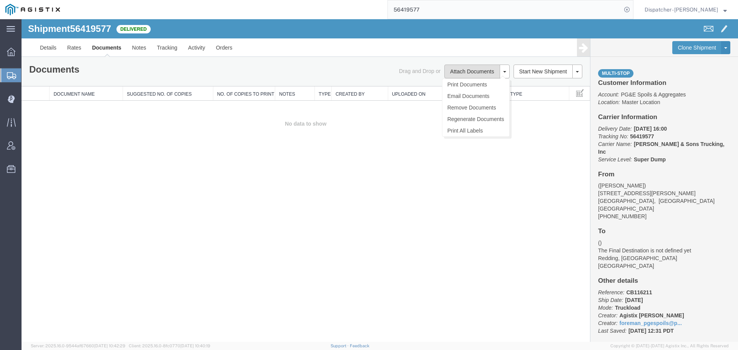
click at [453, 76] on button "Attach Documents" at bounding box center [472, 72] width 55 height 14
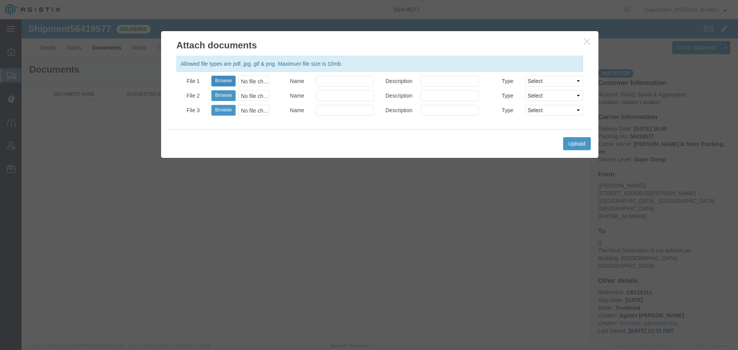
click at [229, 79] on button "Browse" at bounding box center [224, 81] width 24 height 11
click at [588, 146] on button "Upload" at bounding box center [577, 143] width 28 height 13
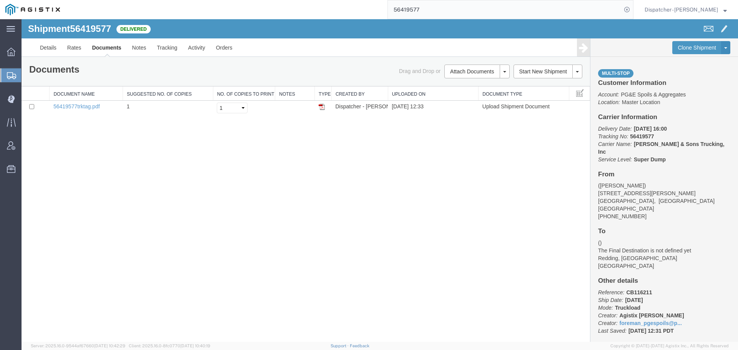
drag, startPoint x: 429, startPoint y: 12, endPoint x: 330, endPoint y: 1, distance: 99.8
click at [366, 9] on div "56419577" at bounding box center [349, 9] width 568 height 19
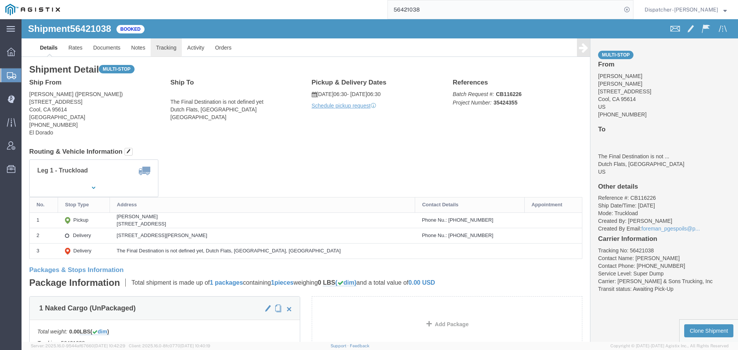
click link "Tracking"
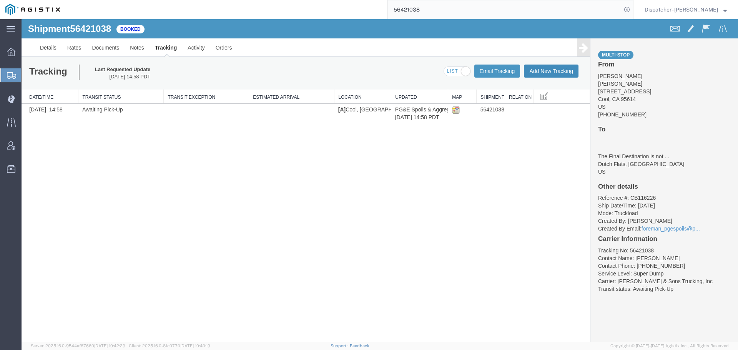
click at [557, 70] on button "Add New Tracking" at bounding box center [551, 71] width 55 height 13
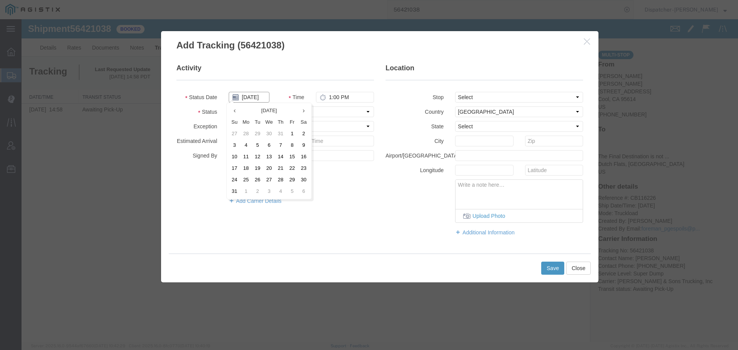
click at [247, 96] on input "[DATE]" at bounding box center [249, 97] width 41 height 11
click at [281, 144] on td "7" at bounding box center [281, 146] width 12 height 12
click at [338, 97] on input "1:00 PM" at bounding box center [345, 97] width 58 height 11
click at [330, 108] on select "Select Arrival Notice Available Arrival Notice Imported Arrive at Delivery Loca…" at bounding box center [301, 112] width 145 height 11
click at [229, 107] on select "Select Arrival Notice Available Arrival Notice Imported Arrive at Delivery Loca…" at bounding box center [301, 112] width 145 height 11
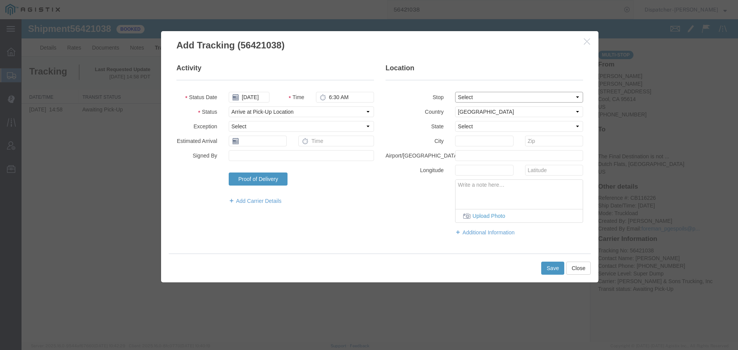
click at [473, 93] on select "Select From: 2601 Hwy 49, Cool, CA, 95614, US Stop 2: 800 Frost Hill Rd, Dutch …" at bounding box center [519, 97] width 128 height 11
click at [455, 92] on select "Select From: 2601 Hwy 49, Cool, CA, 95614, US Stop 2: 800 Frost Hill Rd, Dutch …" at bounding box center [519, 97] width 128 height 11
click at [552, 270] on button "Save" at bounding box center [553, 268] width 23 height 13
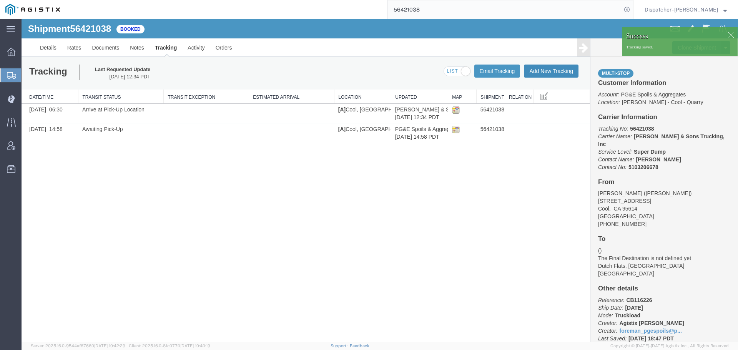
click at [550, 73] on button "Add New Tracking" at bounding box center [551, 71] width 55 height 13
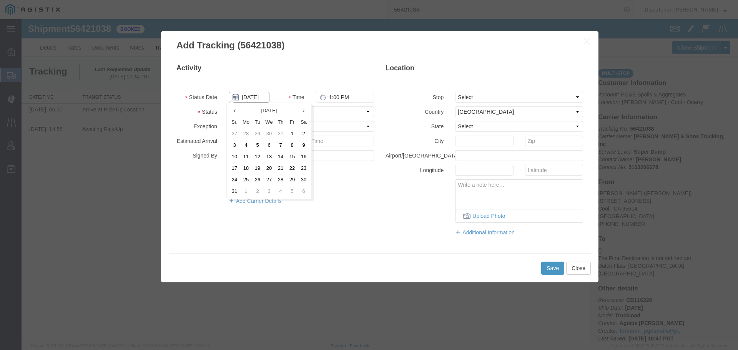
click at [263, 99] on input "[DATE]" at bounding box center [249, 97] width 41 height 11
click at [282, 140] on td "7" at bounding box center [281, 146] width 12 height 12
click at [340, 96] on input "1:00 PM" at bounding box center [345, 97] width 58 height 11
click at [347, 114] on select "Select Arrival Notice Available Arrival Notice Imported Arrive at Delivery Loca…" at bounding box center [301, 112] width 145 height 11
click at [229, 107] on select "Select Arrival Notice Available Arrival Notice Imported Arrive at Delivery Loca…" at bounding box center [301, 112] width 145 height 11
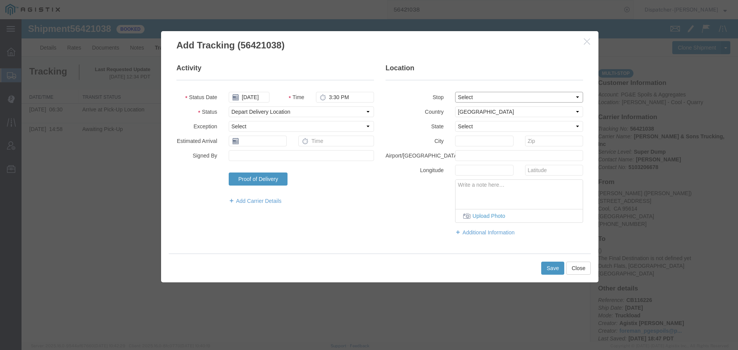
click at [480, 96] on select "Select From: 2601 Hwy 49, Cool, CA, 95614, US Stop 2: 800 Frost Hill Rd, Dutch …" at bounding box center [519, 97] width 128 height 11
click at [455, 92] on select "Select From: 2601 Hwy 49, Cool, CA, 95614, US Stop 2: 800 Frost Hill Rd, Dutch …" at bounding box center [519, 97] width 128 height 11
click at [548, 272] on button "Save" at bounding box center [553, 268] width 23 height 13
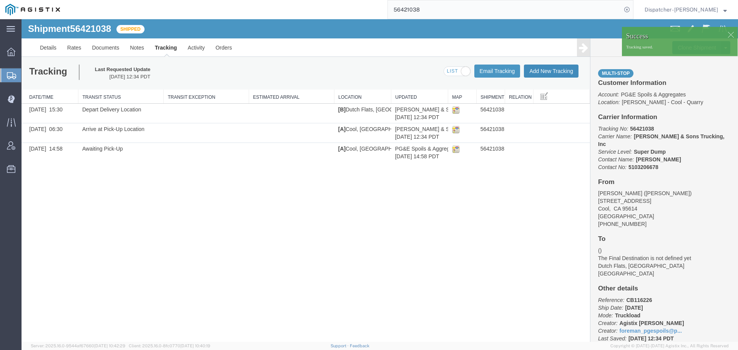
click at [543, 76] on button "Add New Tracking" at bounding box center [551, 71] width 55 height 13
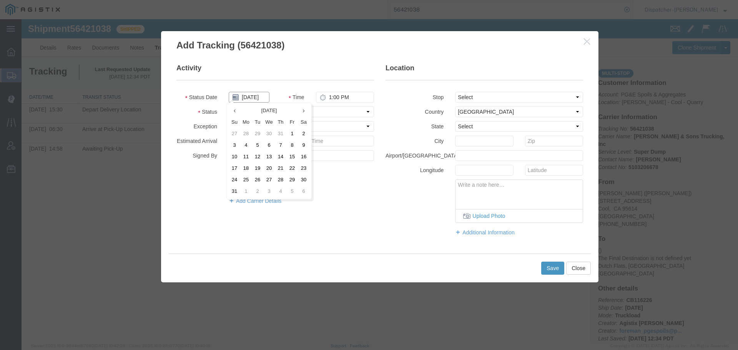
click at [254, 100] on input "[DATE]" at bounding box center [249, 97] width 41 height 11
click at [281, 144] on td "7" at bounding box center [281, 146] width 12 height 12
click at [333, 99] on input "1:00 PM" at bounding box center [345, 97] width 58 height 11
click at [336, 111] on select "Select Arrival Notice Available Arrival Notice Imported Arrive at Delivery Loca…" at bounding box center [301, 112] width 145 height 11
click at [229, 107] on select "Select Arrival Notice Available Arrival Notice Imported Arrive at Delivery Loca…" at bounding box center [301, 112] width 145 height 11
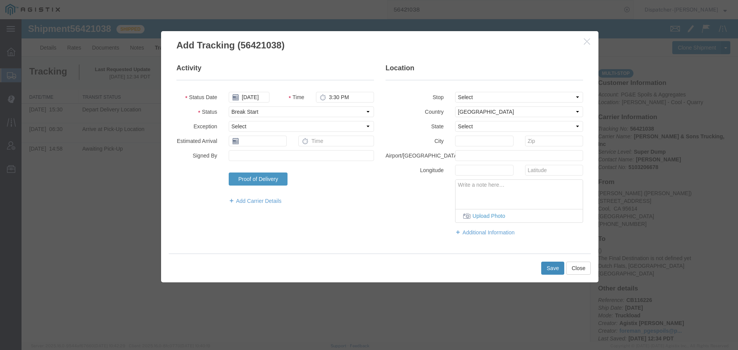
click at [549, 267] on button "Save" at bounding box center [553, 268] width 23 height 13
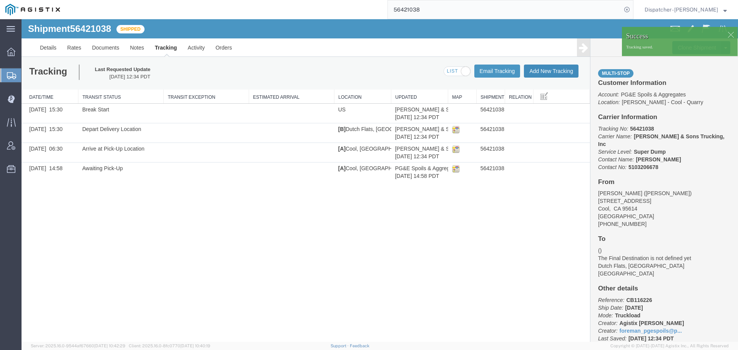
click at [550, 74] on button "Add New Tracking" at bounding box center [551, 71] width 55 height 13
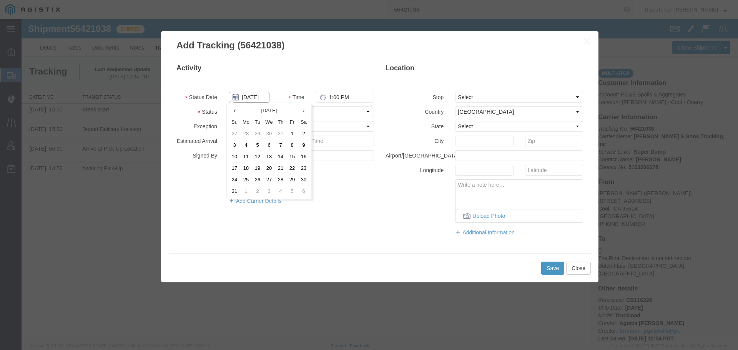
click at [256, 97] on input "[DATE]" at bounding box center [249, 97] width 41 height 11
click at [281, 145] on td "7" at bounding box center [281, 146] width 12 height 12
click at [343, 95] on input "1:00 PM" at bounding box center [345, 97] width 58 height 11
click at [345, 110] on select "Select Arrival Notice Available Arrival Notice Imported Arrive at Delivery Loca…" at bounding box center [301, 112] width 145 height 11
click at [229, 107] on select "Select Arrival Notice Available Arrival Notice Imported Arrive at Delivery Loca…" at bounding box center [301, 112] width 145 height 11
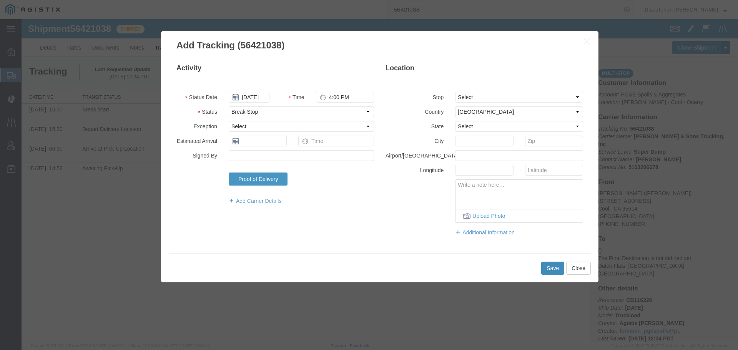
click at [547, 270] on button "Save" at bounding box center [553, 268] width 23 height 13
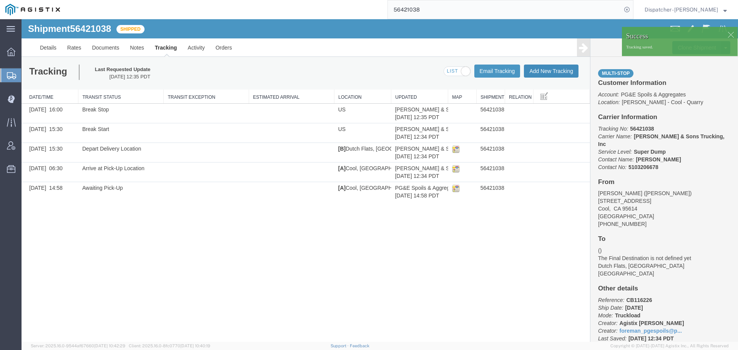
click at [563, 73] on button "Add New Tracking" at bounding box center [551, 71] width 55 height 13
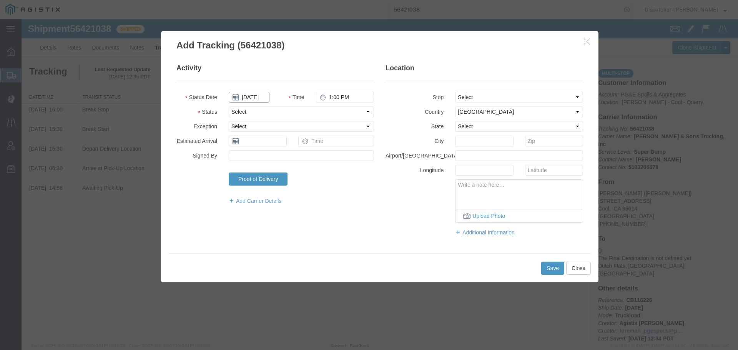
click at [251, 97] on input "[DATE]" at bounding box center [249, 97] width 41 height 11
click at [280, 145] on td "7" at bounding box center [281, 146] width 12 height 12
click at [340, 95] on input "1:00 PM" at bounding box center [345, 97] width 58 height 11
drag, startPoint x: 340, startPoint y: 112, endPoint x: 339, endPoint y: 116, distance: 3.9
click at [340, 112] on select "Select Arrival Notice Available Arrival Notice Imported Arrive at Delivery Loca…" at bounding box center [301, 112] width 145 height 11
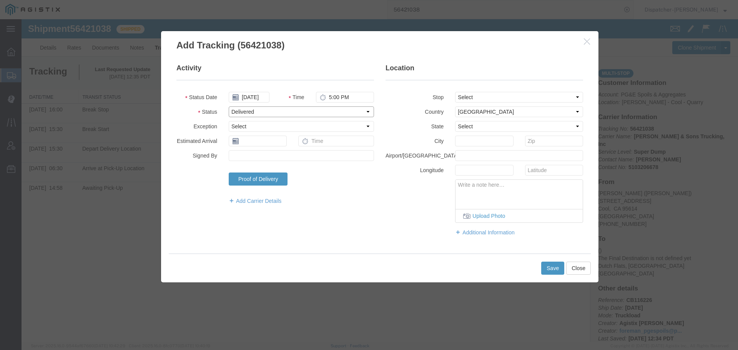
click at [229, 107] on select "Select Arrival Notice Available Arrival Notice Imported Arrive at Delivery Loca…" at bounding box center [301, 112] width 145 height 11
click at [547, 267] on button "Save" at bounding box center [553, 268] width 23 height 13
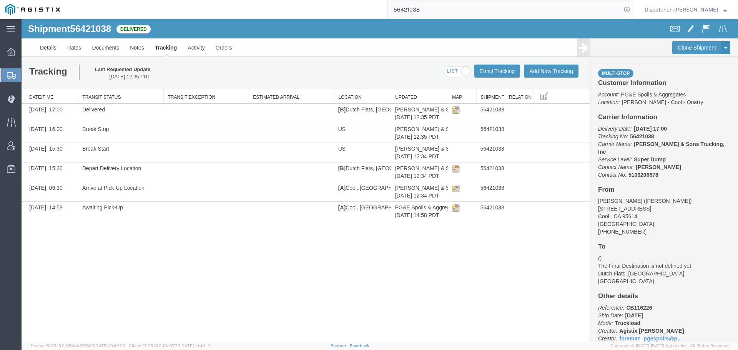
click at [100, 264] on div "Shipment 56421038 6 of 6 Delivered Details Rates Documents Notes Tracking Activ…" at bounding box center [380, 180] width 717 height 323
click at [96, 47] on link "Documents" at bounding box center [106, 47] width 38 height 18
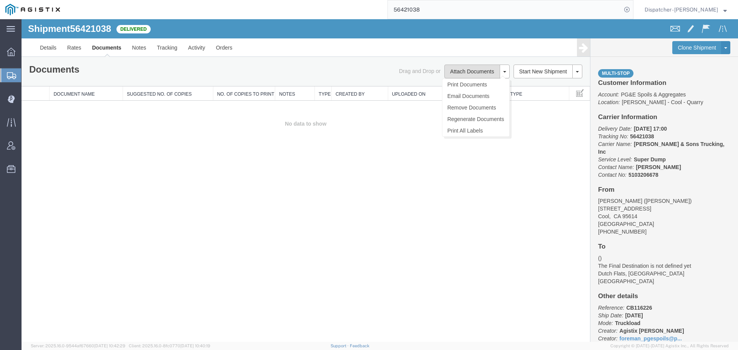
click at [478, 69] on button "Attach Documents" at bounding box center [472, 72] width 55 height 14
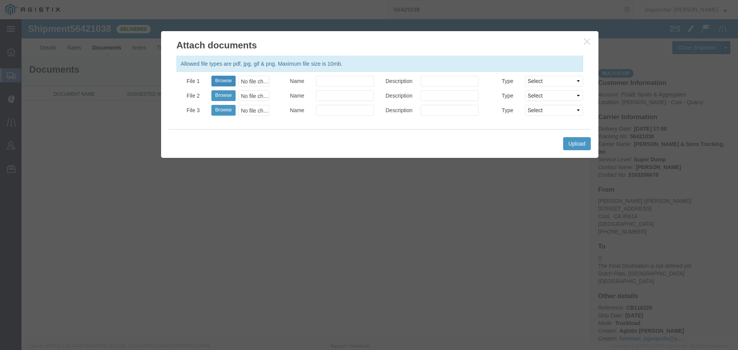
click at [218, 80] on button "Browse" at bounding box center [224, 81] width 24 height 11
click at [580, 150] on button "Upload" at bounding box center [577, 143] width 28 height 13
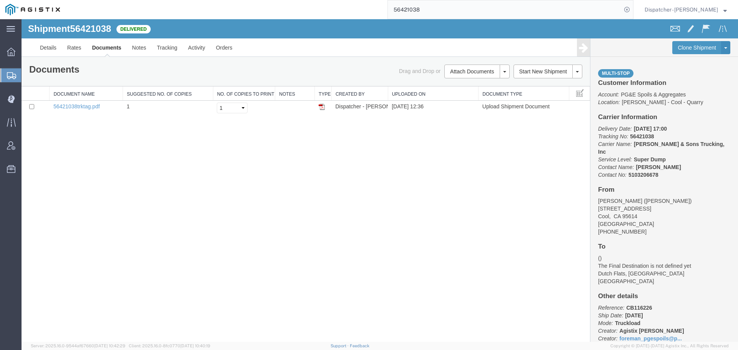
click at [382, 10] on div "56421038" at bounding box center [349, 9] width 568 height 19
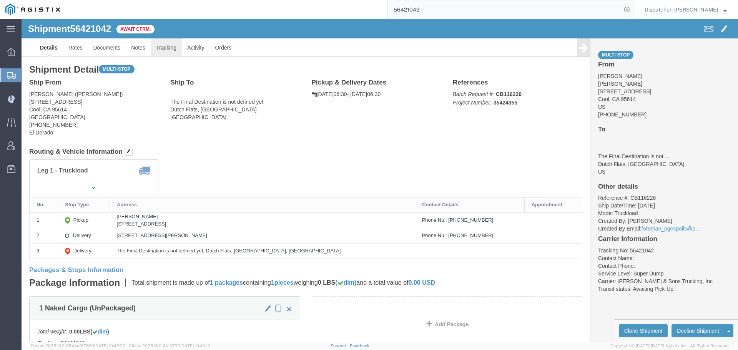
drag, startPoint x: 148, startPoint y: 27, endPoint x: 135, endPoint y: 15, distance: 17.7
click link "Tracking"
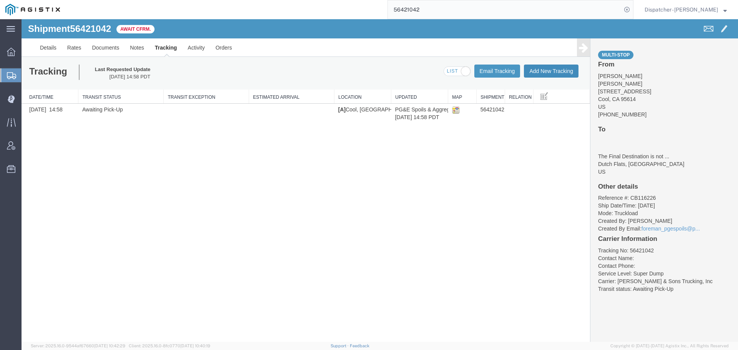
click at [541, 68] on button "Add New Tracking" at bounding box center [551, 71] width 55 height 13
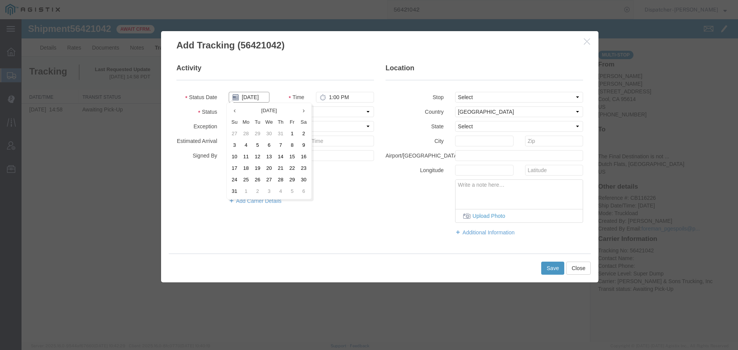
click at [250, 97] on input "[DATE]" at bounding box center [249, 97] width 41 height 11
click at [283, 145] on td "7" at bounding box center [281, 146] width 12 height 12
click at [345, 98] on input "1:00 PM" at bounding box center [345, 97] width 58 height 11
click at [355, 112] on select "Select Arrival Notice Available Arrival Notice Imported Arrive at Delivery Loca…" at bounding box center [301, 112] width 145 height 11
click at [229, 107] on select "Select Arrival Notice Available Arrival Notice Imported Arrive at Delivery Loca…" at bounding box center [301, 112] width 145 height 11
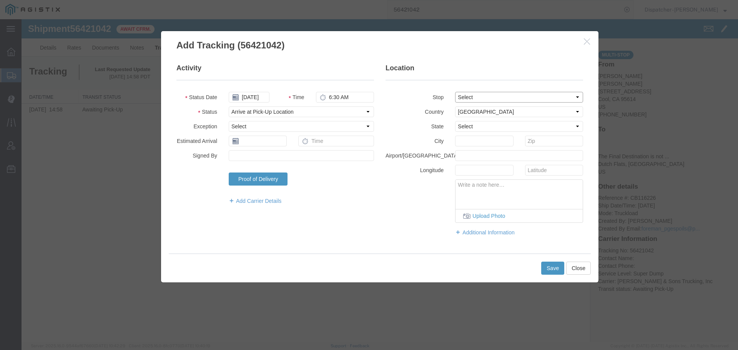
click at [500, 96] on select "Select From: 2601 Hwy 49, Cool, CA, 95614, US Stop 2: 800 Frost Hill Rd, Dutch …" at bounding box center [519, 97] width 128 height 11
click at [455, 92] on select "Select From: 2601 Hwy 49, Cool, CA, 95614, US Stop 2: 800 Frost Hill Rd, Dutch …" at bounding box center [519, 97] width 128 height 11
click at [552, 269] on button "Save" at bounding box center [553, 268] width 23 height 13
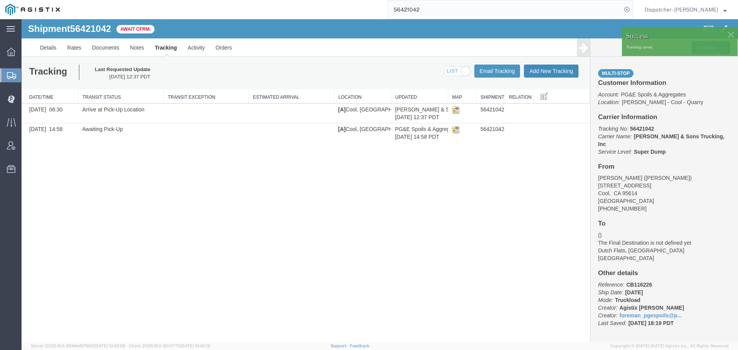
click at [542, 72] on button "Add New Tracking" at bounding box center [551, 71] width 55 height 13
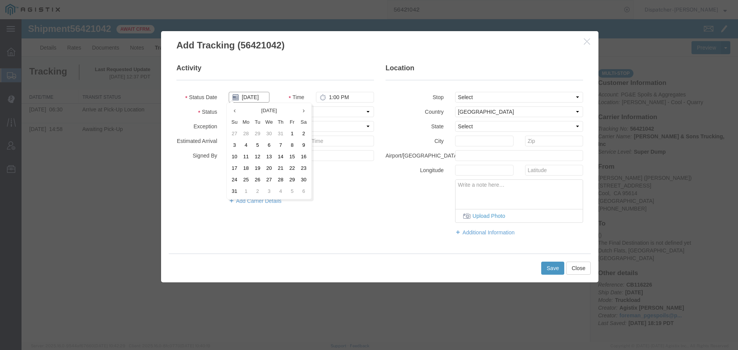
click at [258, 99] on input "[DATE]" at bounding box center [249, 97] width 41 height 11
click at [281, 143] on td "7" at bounding box center [281, 146] width 12 height 12
click at [341, 99] on input "1:00 PM" at bounding box center [345, 97] width 58 height 11
click at [341, 113] on select "Select Arrival Notice Available Arrival Notice Imported Arrive at Delivery Loca…" at bounding box center [301, 112] width 145 height 11
click at [229, 107] on select "Select Arrival Notice Available Arrival Notice Imported Arrive at Delivery Loca…" at bounding box center [301, 112] width 145 height 11
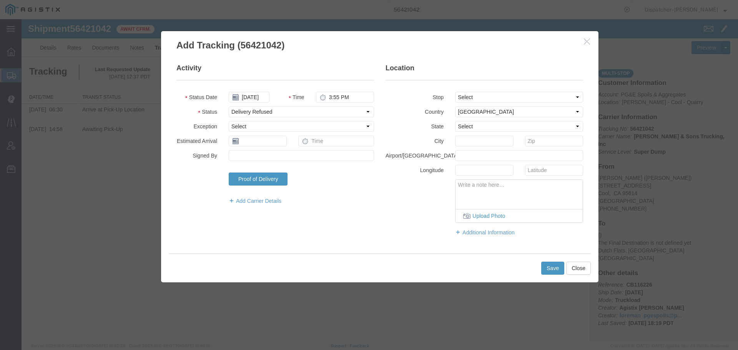
click at [286, 119] on fieldset "Activity Status Date 08/07/2025 Time 3:55 PM Status Select Arrival Notice Avail…" at bounding box center [276, 137] width 198 height 149
click at [287, 118] on fieldset "Activity Status Date 08/07/2025 Time 3:55 PM Status Select Arrival Notice Avail…" at bounding box center [276, 137] width 198 height 149
click at [290, 111] on select "Select Arrival Notice Available Arrival Notice Imported Arrive at Delivery Loca…" at bounding box center [301, 112] width 145 height 11
click at [229, 107] on select "Select Arrival Notice Available Arrival Notice Imported Arrive at Delivery Loca…" at bounding box center [301, 112] width 145 height 11
click at [465, 95] on select "Select From: 2601 Hwy 49, Cool, CA, 95614, US Stop 2: 800 Frost Hill Rd, Dutch …" at bounding box center [519, 97] width 128 height 11
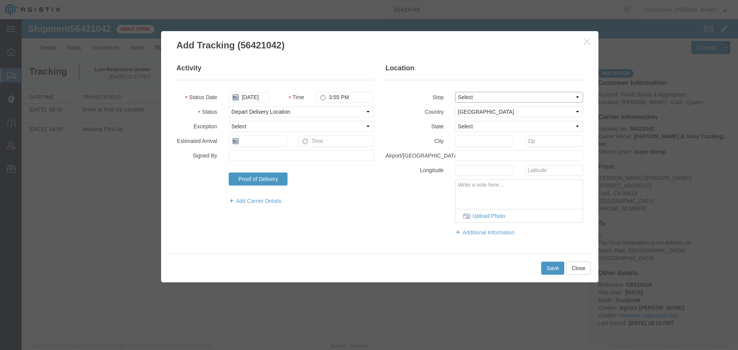
click at [455, 92] on select "Select From: 2601 Hwy 49, Cool, CA, 95614, US Stop 2: 800 Frost Hill Rd, Dutch …" at bounding box center [519, 97] width 128 height 11
click at [550, 269] on button "Save" at bounding box center [553, 268] width 23 height 13
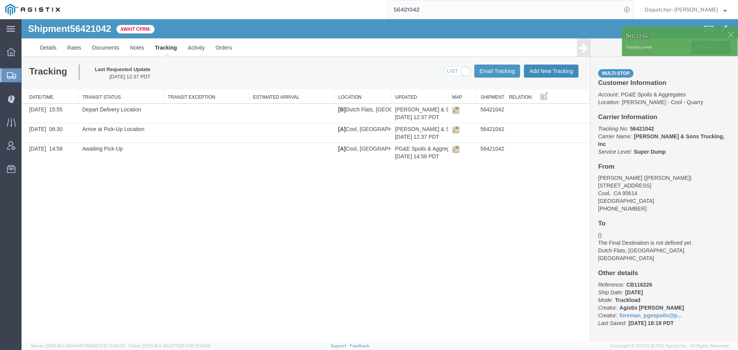
click at [549, 74] on button "Add New Tracking" at bounding box center [551, 71] width 55 height 13
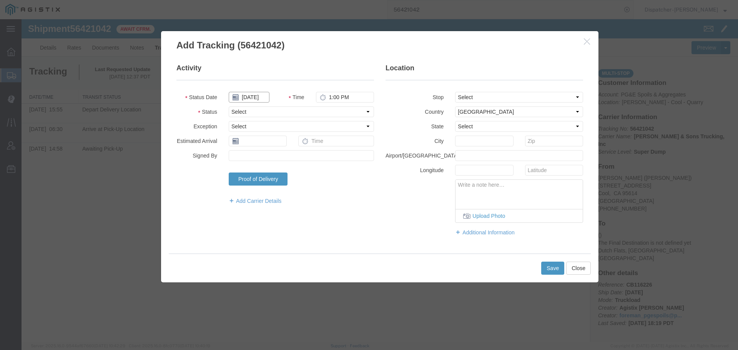
click at [250, 99] on input "[DATE]" at bounding box center [249, 97] width 41 height 11
click at [281, 143] on td "7" at bounding box center [281, 146] width 12 height 12
click at [335, 99] on input "1:00 PM" at bounding box center [345, 97] width 58 height 11
click at [322, 113] on select "Select Arrival Notice Available Arrival Notice Imported Arrive at Delivery Loca…" at bounding box center [301, 112] width 145 height 11
click at [229, 107] on select "Select Arrival Notice Available Arrival Notice Imported Arrive at Delivery Loca…" at bounding box center [301, 112] width 145 height 11
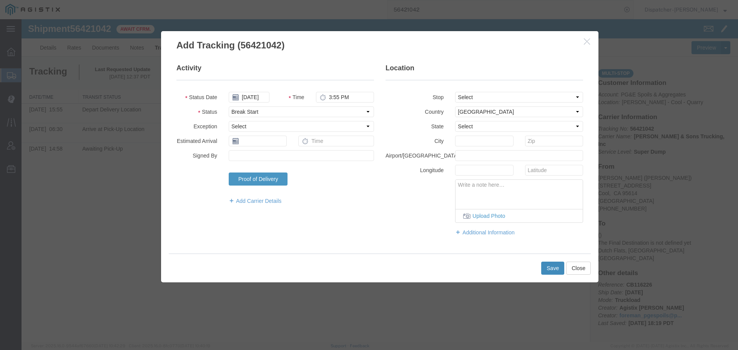
click at [550, 266] on button "Save" at bounding box center [553, 268] width 23 height 13
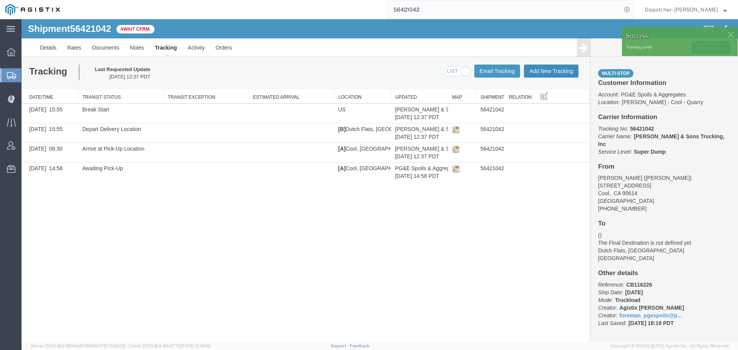
click at [550, 70] on button "Add New Tracking" at bounding box center [551, 71] width 55 height 13
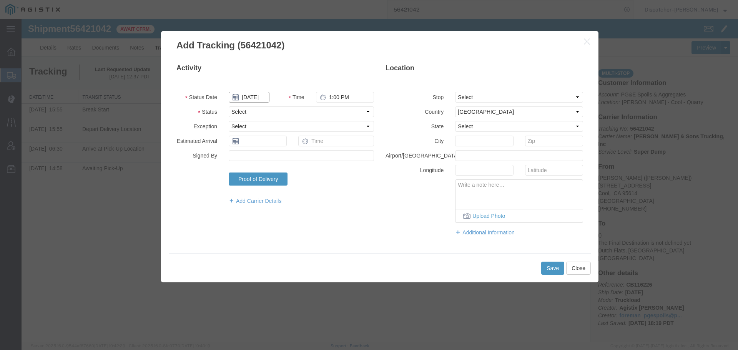
click at [250, 99] on input "[DATE]" at bounding box center [249, 97] width 41 height 11
click at [279, 144] on td "7" at bounding box center [281, 146] width 12 height 12
click at [336, 98] on input "1:00 PM" at bounding box center [345, 97] width 58 height 11
click at [337, 114] on select "Select Arrival Notice Available Arrival Notice Imported Arrive at Delivery Loca…" at bounding box center [301, 112] width 145 height 11
click at [229, 107] on select "Select Arrival Notice Available Arrival Notice Imported Arrive at Delivery Loca…" at bounding box center [301, 112] width 145 height 11
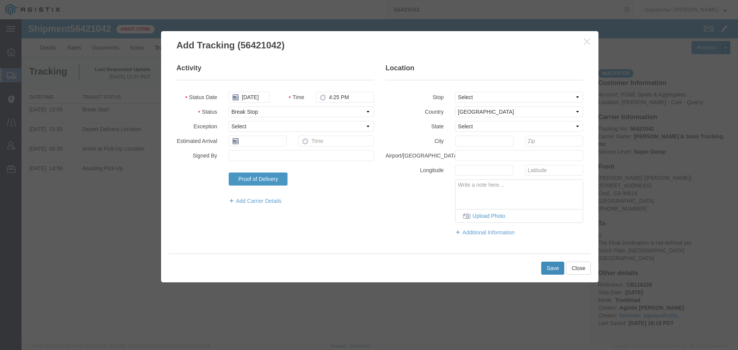
click at [552, 269] on button "Save" at bounding box center [553, 268] width 23 height 13
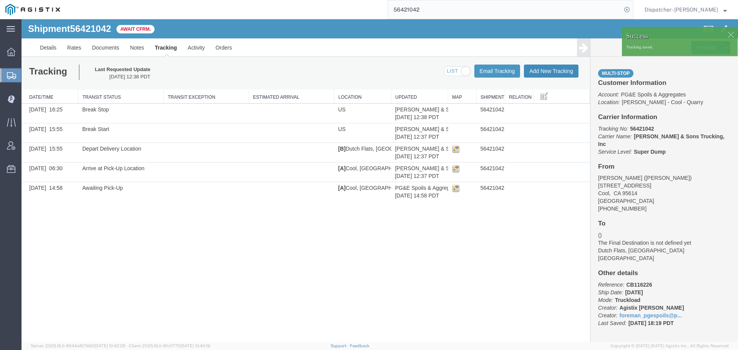
click at [547, 71] on button "Add New Tracking" at bounding box center [551, 71] width 55 height 13
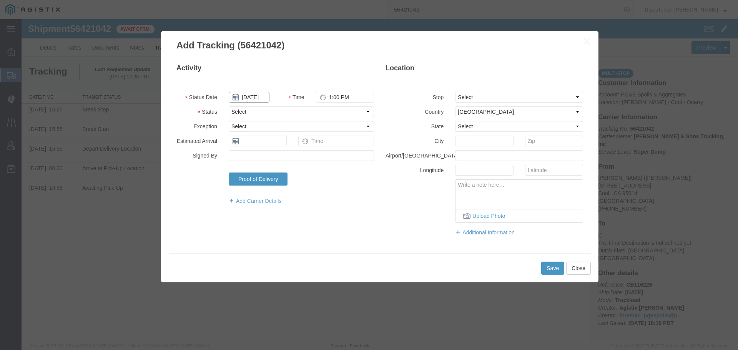
click at [258, 97] on input "[DATE]" at bounding box center [249, 97] width 41 height 11
click at [282, 143] on td "7" at bounding box center [281, 146] width 12 height 12
click at [336, 97] on input "1:00 PM" at bounding box center [345, 97] width 58 height 11
click at [335, 111] on select "Select Arrival Notice Available Arrival Notice Imported Arrive at Delivery Loca…" at bounding box center [301, 112] width 145 height 11
click at [229, 107] on select "Select Arrival Notice Available Arrival Notice Imported Arrive at Delivery Loca…" at bounding box center [301, 112] width 145 height 11
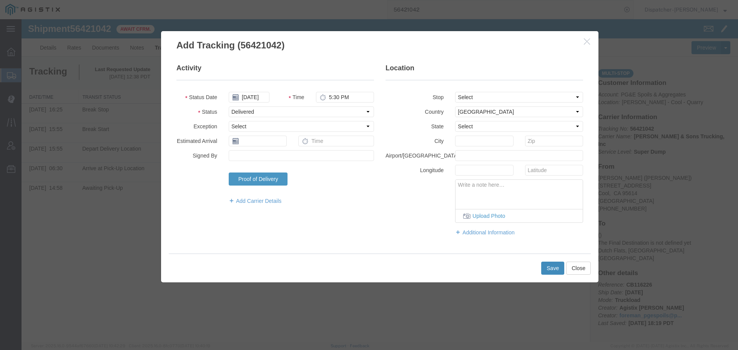
click at [545, 268] on button "Save" at bounding box center [553, 268] width 23 height 13
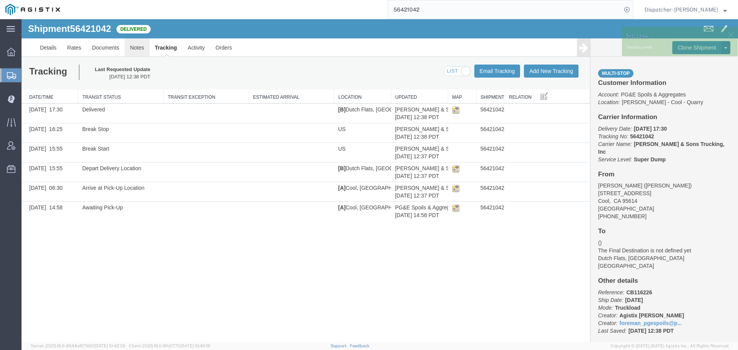
click at [142, 49] on link "Notes" at bounding box center [137, 47] width 25 height 18
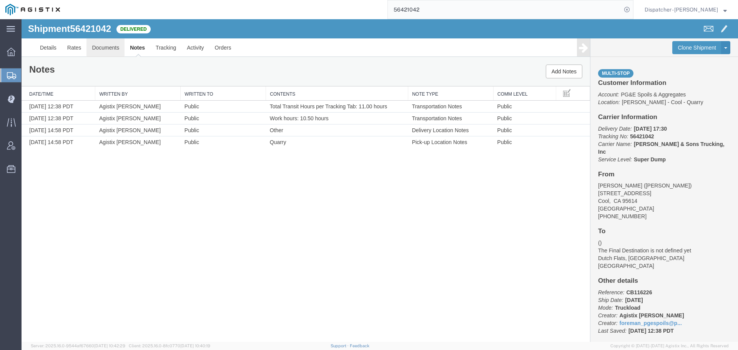
click at [99, 52] on link "Documents" at bounding box center [106, 47] width 38 height 18
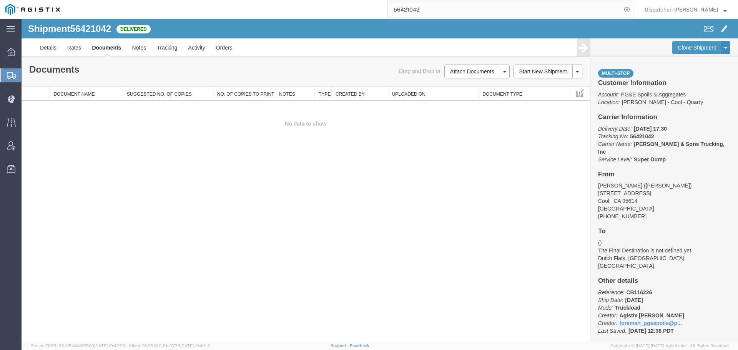
click at [77, 212] on div "Shipment 56421042 0 of 0 Delivered Details Rates Documents Notes Tracking Activ…" at bounding box center [380, 180] width 717 height 323
click at [465, 67] on button "Attach Documents" at bounding box center [472, 72] width 55 height 14
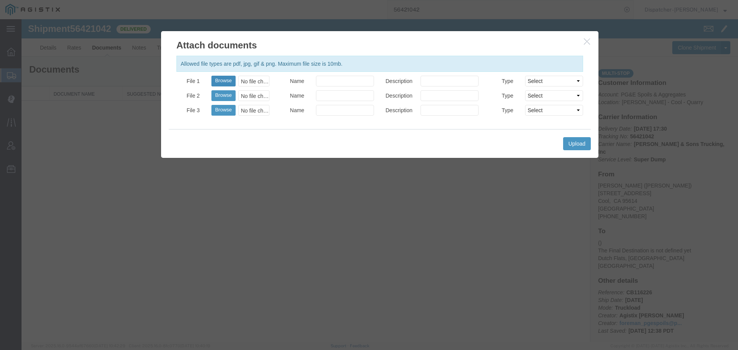
click at [221, 80] on button "Browse" at bounding box center [224, 81] width 24 height 11
click at [574, 143] on button "Upload" at bounding box center [577, 143] width 28 height 13
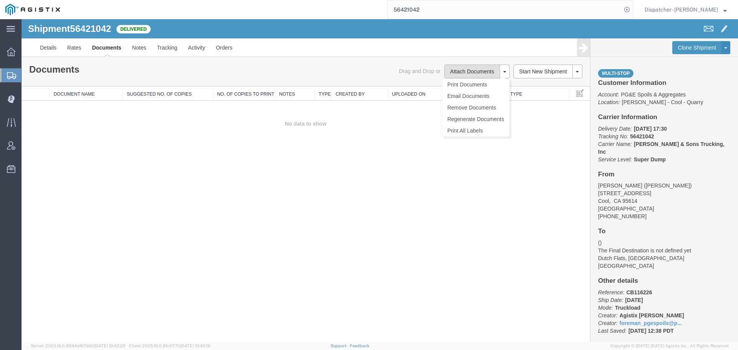
click at [466, 75] on button "Attach Documents" at bounding box center [472, 72] width 55 height 14
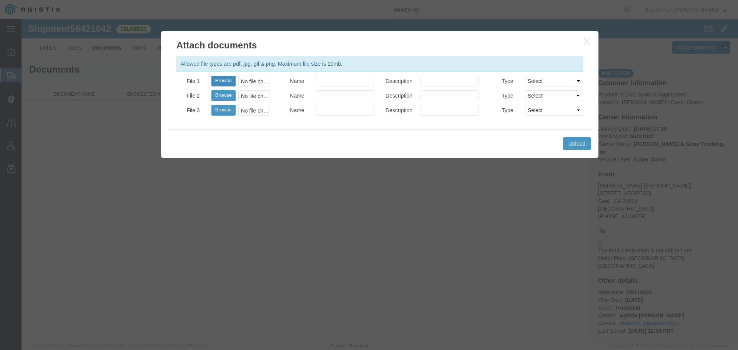
click at [222, 83] on button "Browse" at bounding box center [224, 81] width 24 height 11
click at [577, 140] on button "Upload" at bounding box center [577, 143] width 28 height 13
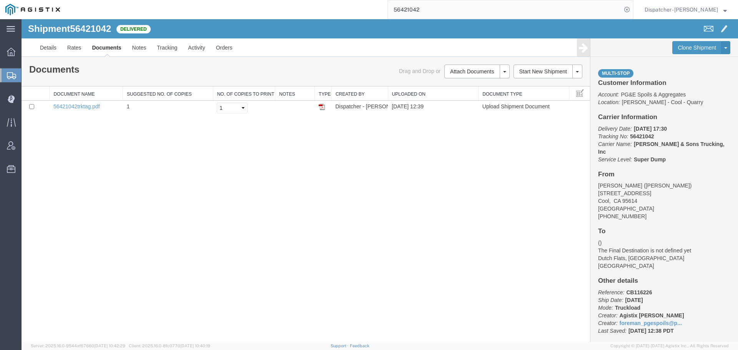
drag, startPoint x: 430, startPoint y: 8, endPoint x: 368, endPoint y: 17, distance: 62.5
click at [373, 17] on div "56421042" at bounding box center [349, 9] width 568 height 19
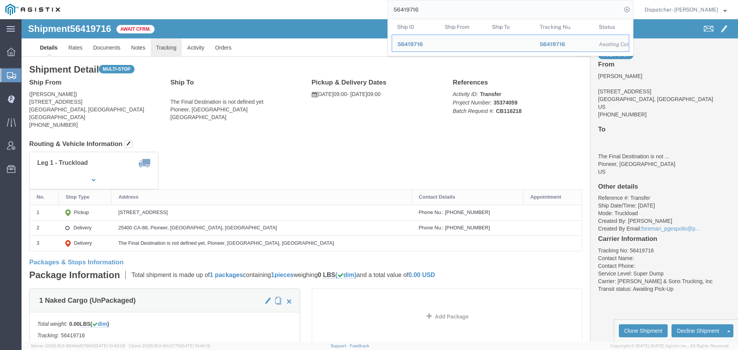
click link "Tracking"
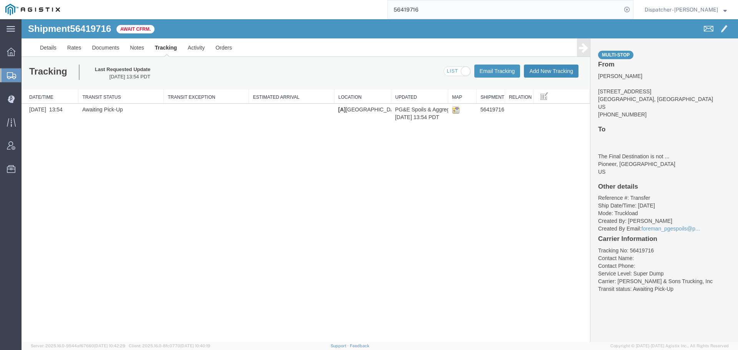
click at [559, 71] on button "Add New Tracking" at bounding box center [551, 71] width 55 height 13
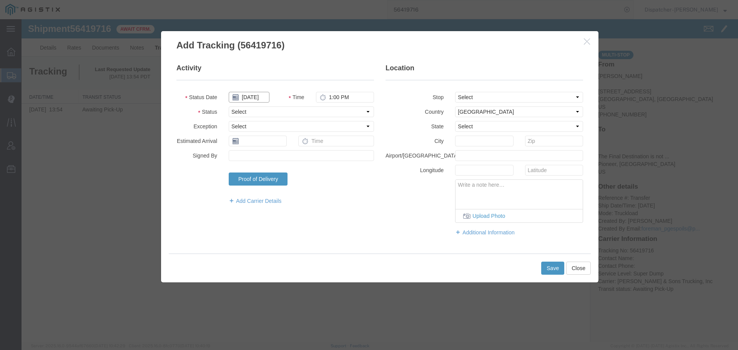
click at [253, 97] on input "[DATE]" at bounding box center [249, 97] width 41 height 11
click at [268, 145] on td "6" at bounding box center [269, 146] width 12 height 12
click at [352, 99] on input "1:00 PM" at bounding box center [345, 97] width 58 height 11
click at [337, 112] on select "Select Arrival Notice Available Arrival Notice Imported Arrive at Delivery Loca…" at bounding box center [301, 112] width 145 height 11
click at [229, 107] on select "Select Arrival Notice Available Arrival Notice Imported Arrive at Delivery Loca…" at bounding box center [301, 112] width 145 height 11
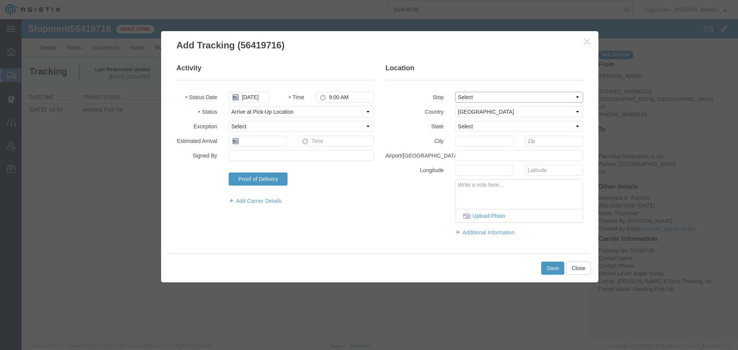
click at [489, 98] on select "Select From: 11577 Quail Ct, Pine Grove, CA, US Stop 2: 25400 CA-88, Pioneer, C…" at bounding box center [519, 97] width 128 height 11
click at [455, 92] on select "Select From: 11577 Quail Ct, Pine Grove, CA, US Stop 2: 25400 CA-88, Pioneer, C…" at bounding box center [519, 97] width 128 height 11
click at [555, 267] on button "Save" at bounding box center [553, 268] width 23 height 13
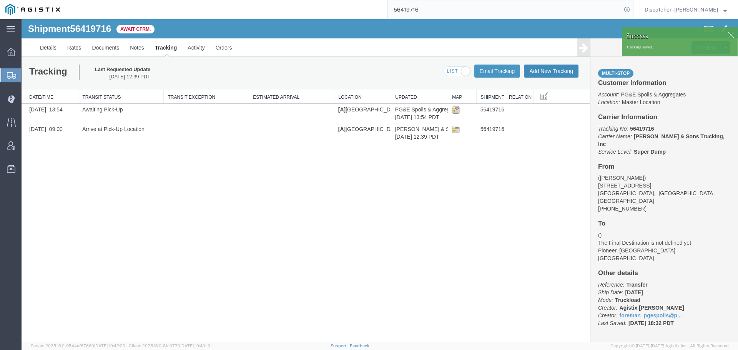
click at [531, 75] on button "Add New Tracking" at bounding box center [551, 71] width 55 height 13
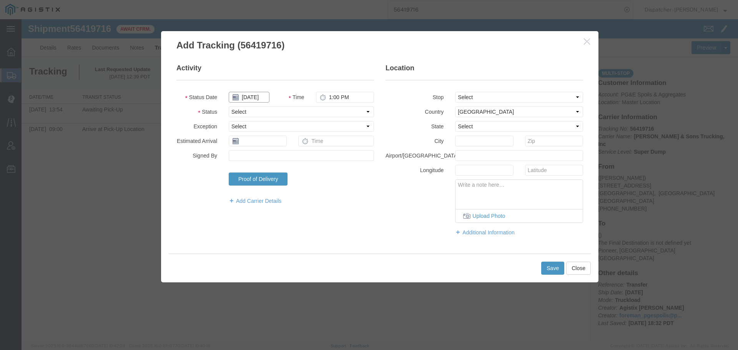
click at [255, 96] on input "[DATE]" at bounding box center [249, 97] width 41 height 11
click at [269, 143] on td "6" at bounding box center [269, 146] width 12 height 12
click at [339, 100] on input "1:00 PM" at bounding box center [345, 97] width 58 height 11
click at [342, 111] on select "Select Arrival Notice Available Arrival Notice Imported Arrive at Delivery Loca…" at bounding box center [301, 112] width 145 height 11
click at [229, 107] on select "Select Arrival Notice Available Arrival Notice Imported Arrive at Delivery Loca…" at bounding box center [301, 112] width 145 height 11
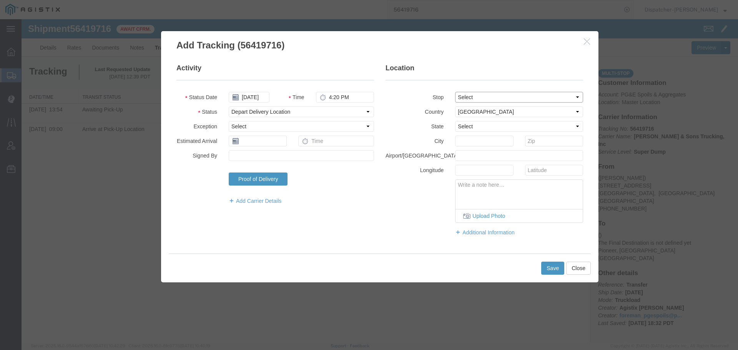
click at [473, 94] on select "Select From: 11577 Quail Ct, Pine Grove, CA, US Stop 2: 25400 CA-88, Pioneer, C…" at bounding box center [519, 97] width 128 height 11
click at [455, 92] on select "Select From: 11577 Quail Ct, Pine Grove, CA, US Stop 2: 25400 CA-88, Pioneer, C…" at bounding box center [519, 97] width 128 height 11
click at [549, 275] on button "Save" at bounding box center [553, 268] width 23 height 13
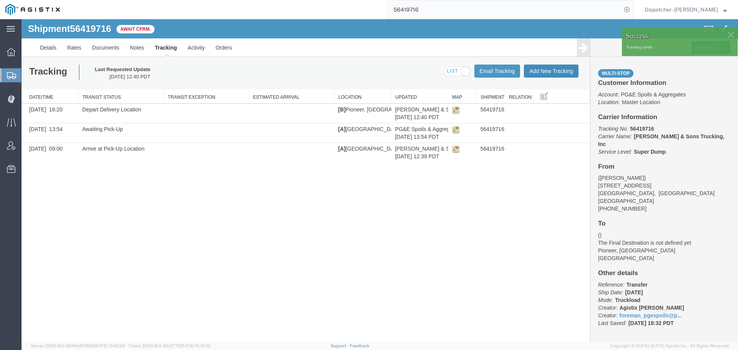
click at [551, 68] on button "Add New Tracking" at bounding box center [551, 71] width 55 height 13
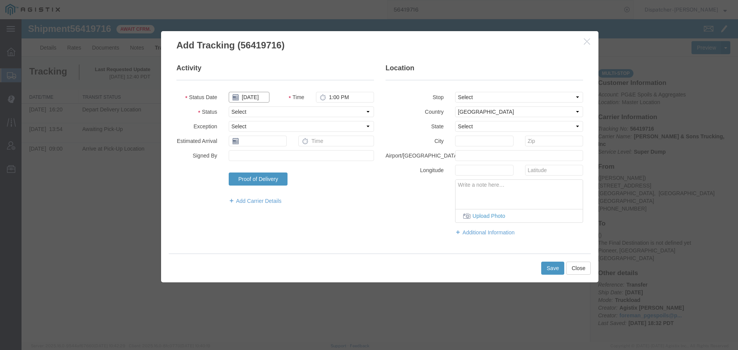
click at [248, 100] on input "[DATE]" at bounding box center [249, 97] width 41 height 11
click at [269, 145] on td "6" at bounding box center [269, 146] width 12 height 12
click at [254, 95] on input "[DATE]" at bounding box center [249, 97] width 41 height 11
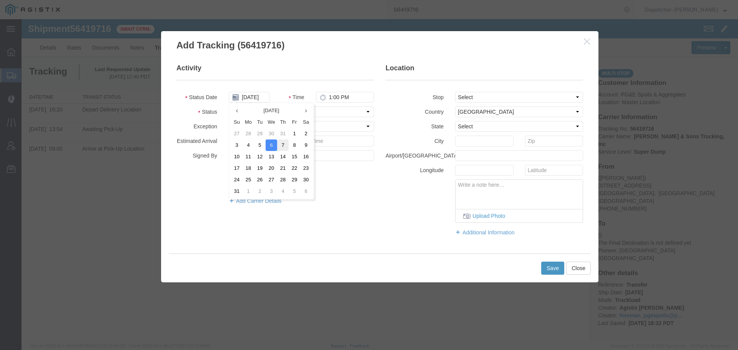
click at [283, 144] on td "7" at bounding box center [283, 146] width 12 height 12
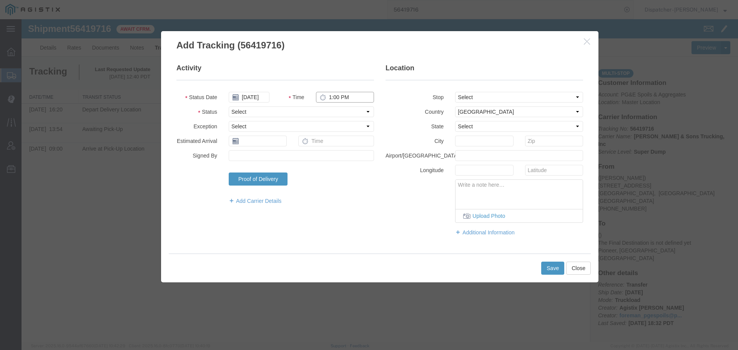
click at [337, 95] on input "1:00 PM" at bounding box center [345, 97] width 58 height 11
click at [330, 115] on select "Select Arrival Notice Available Arrival Notice Imported Arrive at Delivery Loca…" at bounding box center [301, 112] width 145 height 11
click at [229, 107] on select "Select Arrival Notice Available Arrival Notice Imported Arrive at Delivery Loca…" at bounding box center [301, 112] width 145 height 11
click at [283, 117] on fieldset "Activity Status Date 08/07/2025 Time 4:45 PM Status Select Arrival Notice Avail…" at bounding box center [276, 137] width 198 height 149
click at [276, 108] on select "Select Arrival Notice Available Arrival Notice Imported Arrive at Delivery Loca…" at bounding box center [301, 112] width 145 height 11
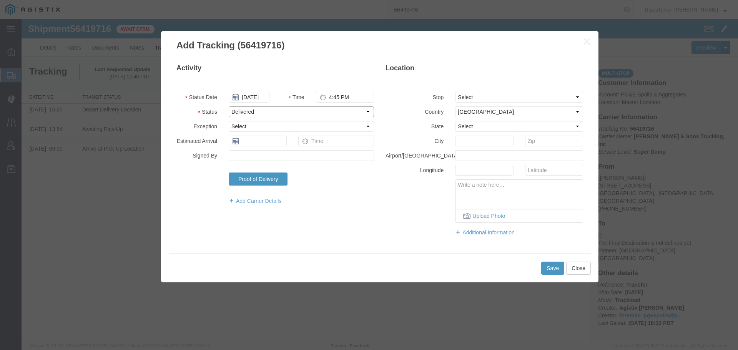
click at [229, 107] on select "Select Arrival Notice Available Arrival Notice Imported Arrive at Delivery Loca…" at bounding box center [301, 112] width 145 height 11
click at [552, 271] on button "Save" at bounding box center [553, 268] width 23 height 13
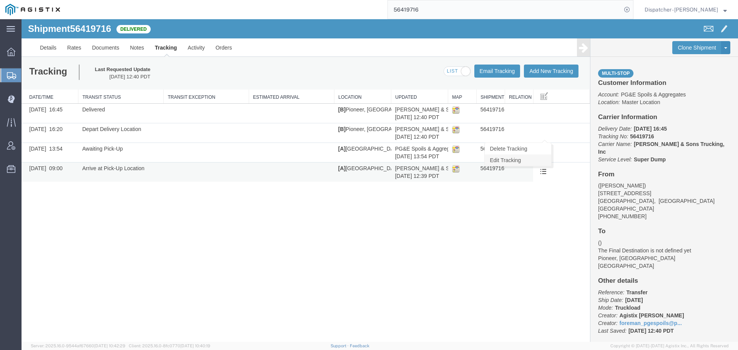
click at [533, 160] on link "Edit Tracking" at bounding box center [518, 161] width 67 height 12
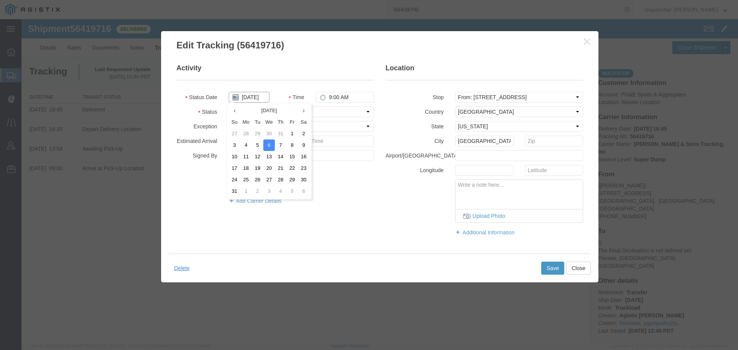
click at [256, 95] on input "[DATE]" at bounding box center [249, 97] width 41 height 11
click at [282, 143] on td "7" at bounding box center [281, 146] width 12 height 12
click at [548, 268] on button "Save" at bounding box center [553, 268] width 23 height 13
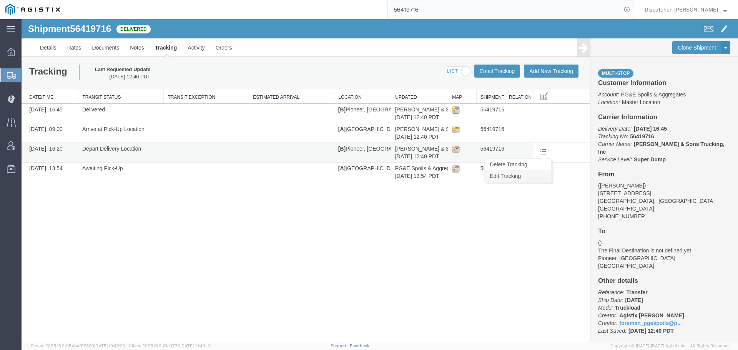
click at [533, 175] on link "Edit Tracking" at bounding box center [518, 176] width 67 height 12
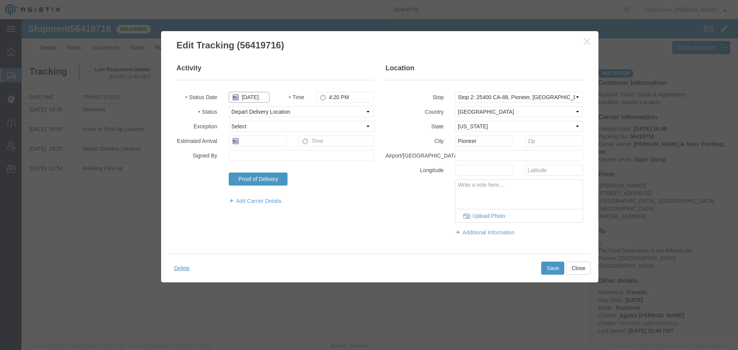
click at [254, 97] on input "[DATE]" at bounding box center [249, 97] width 41 height 11
click at [282, 145] on td "7" at bounding box center [281, 146] width 12 height 12
click at [547, 269] on button "Save" at bounding box center [553, 268] width 23 height 13
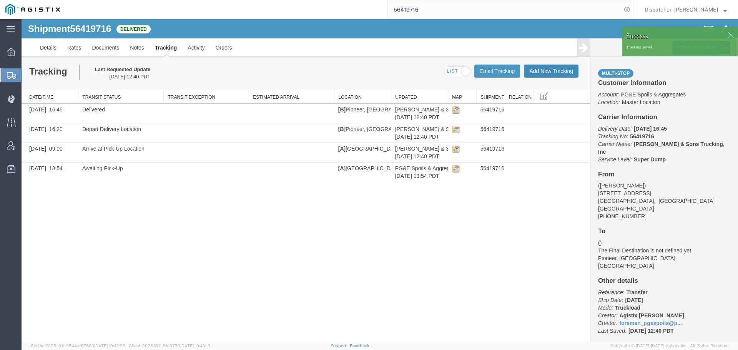
click at [557, 72] on button "Add New Tracking" at bounding box center [551, 71] width 55 height 13
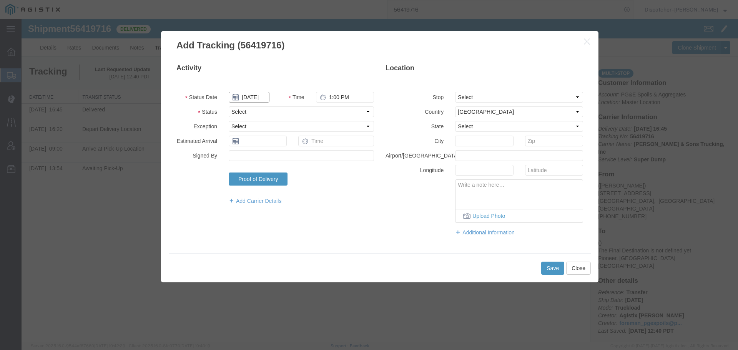
click at [264, 98] on input "[DATE]" at bounding box center [249, 97] width 41 height 11
click at [280, 146] on td "7" at bounding box center [281, 146] width 12 height 12
click at [261, 113] on select "Select Arrival Notice Available Arrival Notice Imported Arrive at Delivery Loca…" at bounding box center [301, 112] width 145 height 11
click at [229, 107] on select "Select Arrival Notice Available Arrival Notice Imported Arrive at Delivery Loca…" at bounding box center [301, 112] width 145 height 11
click at [553, 269] on button "Save" at bounding box center [553, 268] width 23 height 13
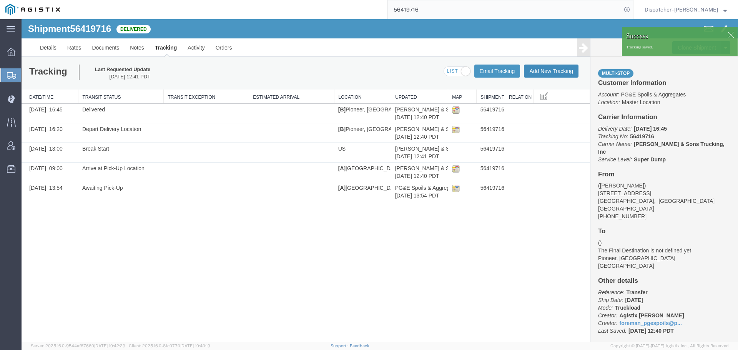
click at [551, 73] on button "Add New Tracking" at bounding box center [551, 71] width 55 height 13
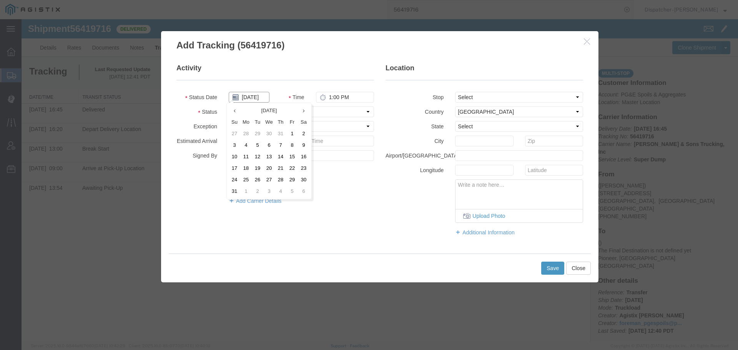
click at [257, 98] on input "[DATE]" at bounding box center [249, 97] width 41 height 11
click at [281, 143] on td "7" at bounding box center [281, 146] width 12 height 12
click at [333, 97] on input "1:00 PM" at bounding box center [345, 97] width 58 height 11
click at [338, 112] on select "Select Arrival Notice Available Arrival Notice Imported Arrive at Delivery Loca…" at bounding box center [301, 112] width 145 height 11
click at [229, 107] on select "Select Arrival Notice Available Arrival Notice Imported Arrive at Delivery Loca…" at bounding box center [301, 112] width 145 height 11
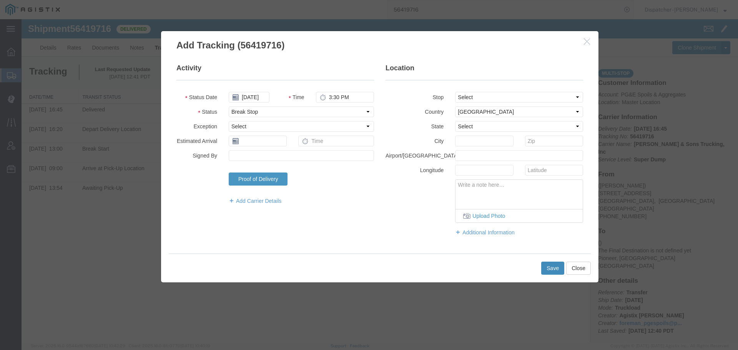
click at [549, 270] on button "Save" at bounding box center [553, 268] width 23 height 13
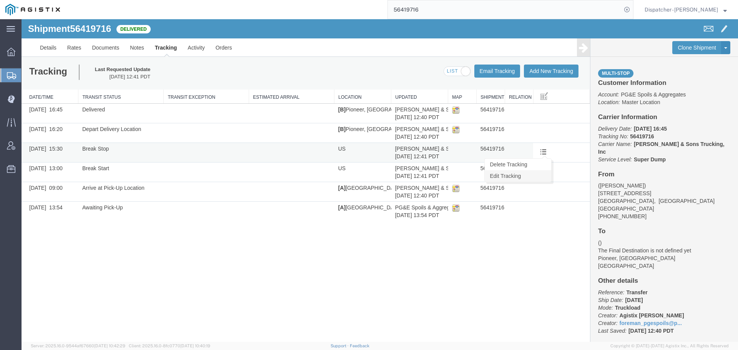
click at [538, 176] on link "Edit Tracking" at bounding box center [518, 176] width 67 height 12
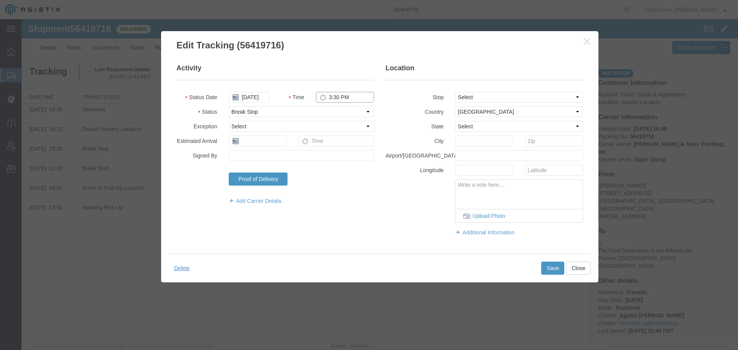
click at [338, 97] on input "3:30 PM" at bounding box center [345, 97] width 58 height 11
click at [544, 266] on button "Save" at bounding box center [553, 268] width 23 height 13
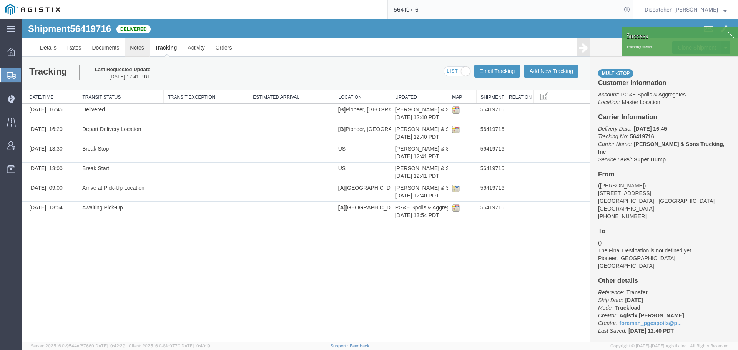
click at [133, 44] on link "Notes" at bounding box center [137, 47] width 25 height 18
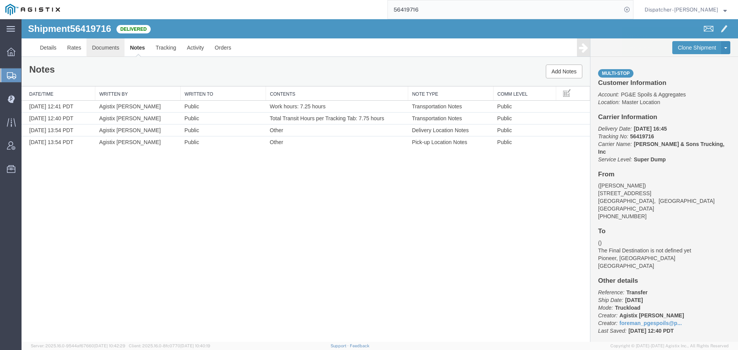
click at [113, 48] on link "Documents" at bounding box center [106, 47] width 38 height 18
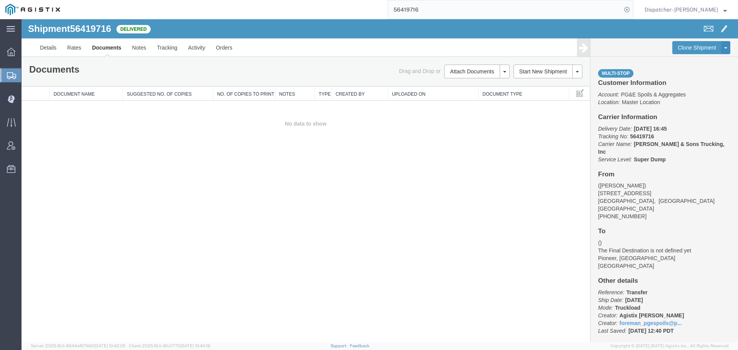
click at [123, 187] on div "Shipment 56419716 0 of 0 Delivered Details Rates Documents Notes Tracking Activ…" at bounding box center [380, 180] width 717 height 323
click at [463, 73] on button "Attach Documents" at bounding box center [472, 72] width 55 height 14
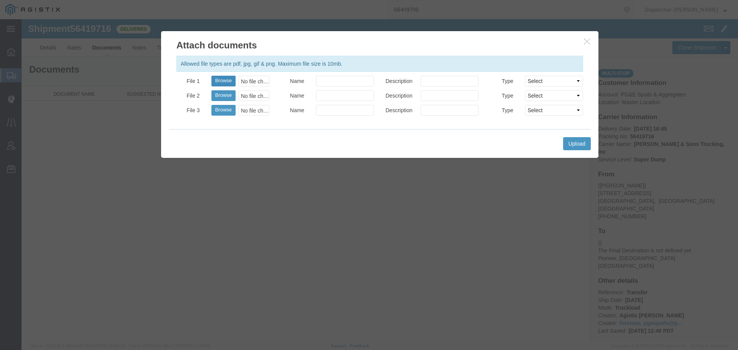
click at [224, 84] on button "Browse" at bounding box center [224, 81] width 24 height 11
click at [577, 143] on button "Upload" at bounding box center [577, 143] width 28 height 13
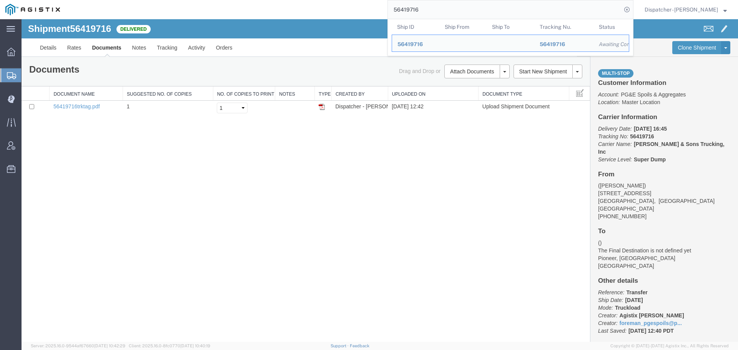
drag, startPoint x: 450, startPoint y: 29, endPoint x: 352, endPoint y: 22, distance: 98.0
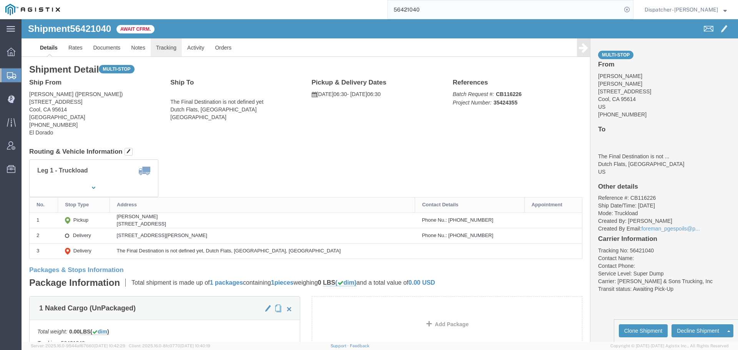
click link "Tracking"
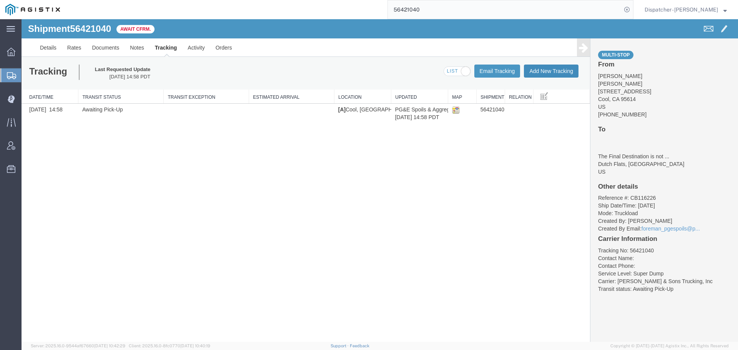
click at [541, 68] on button "Add New Tracking" at bounding box center [551, 71] width 55 height 13
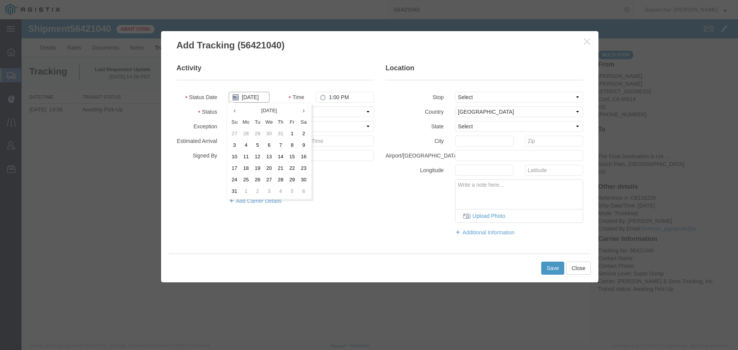
click at [253, 98] on input "[DATE]" at bounding box center [249, 97] width 41 height 11
click at [282, 140] on td "7" at bounding box center [281, 146] width 12 height 12
click at [340, 101] on input "1:00 PM" at bounding box center [345, 97] width 58 height 11
click at [313, 110] on select "Select Arrival Notice Available Arrival Notice Imported Arrive at Delivery Loca…" at bounding box center [301, 112] width 145 height 11
click at [229, 107] on select "Select Arrival Notice Available Arrival Notice Imported Arrive at Delivery Loca…" at bounding box center [301, 112] width 145 height 11
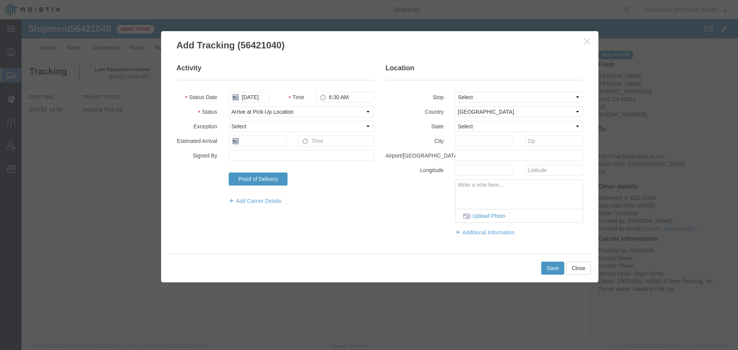
click at [475, 90] on fieldset "Location Stop Select From: 2601 Hwy 49, Cool, CA, 95614, US Stop 2: 800 Frost H…" at bounding box center [485, 153] width 198 height 181
click at [476, 94] on select "Select From: 2601 Hwy 49, Cool, CA, 95614, US Stop 2: 800 Frost Hill Rd, Dutch …" at bounding box center [519, 97] width 128 height 11
click at [455, 92] on select "Select From: 2601 Hwy 49, Cool, CA, 95614, US Stop 2: 800 Frost Hill Rd, Dutch …" at bounding box center [519, 97] width 128 height 11
click at [552, 264] on button "Save" at bounding box center [553, 268] width 23 height 13
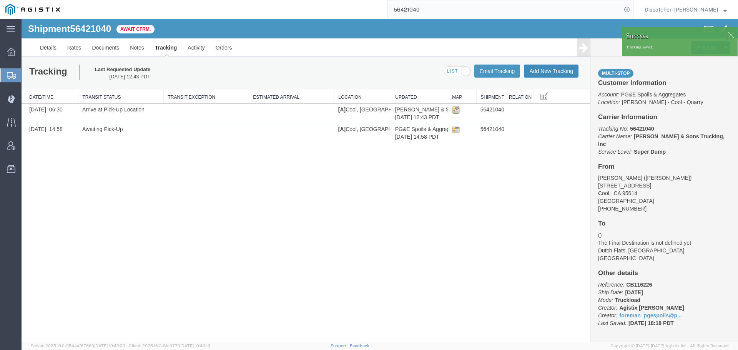
click at [545, 73] on button "Add New Tracking" at bounding box center [551, 71] width 55 height 13
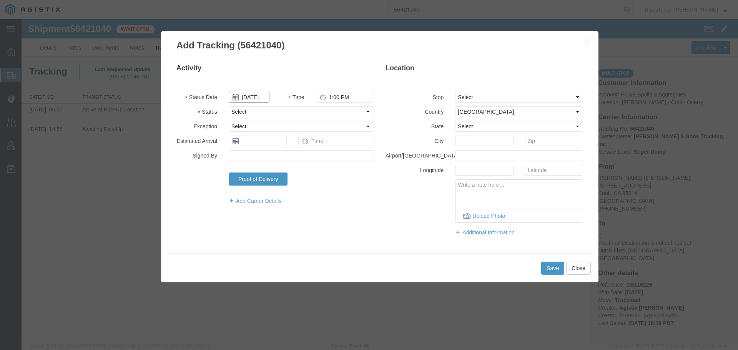
click at [251, 99] on input "[DATE]" at bounding box center [249, 97] width 41 height 11
drag, startPoint x: 279, startPoint y: 143, endPoint x: 309, endPoint y: 120, distance: 37.9
click at [279, 143] on td "7" at bounding box center [281, 146] width 12 height 12
click at [344, 97] on input "1:00 PM" at bounding box center [345, 97] width 58 height 11
drag, startPoint x: 351, startPoint y: 113, endPoint x: 351, endPoint y: 117, distance: 4.2
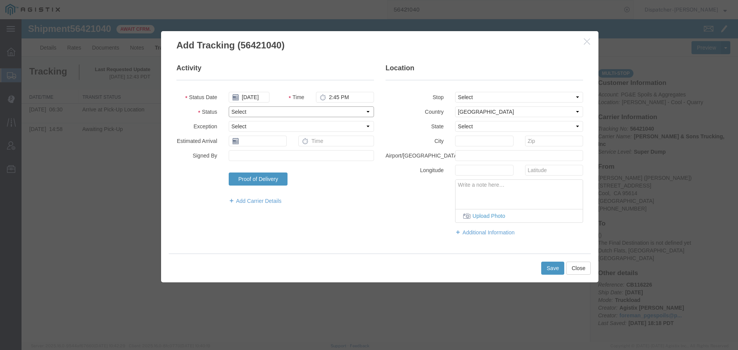
click at [351, 113] on select "Select Arrival Notice Available Arrival Notice Imported Arrive at Delivery Loca…" at bounding box center [301, 112] width 145 height 11
click at [229, 107] on select "Select Arrival Notice Available Arrival Notice Imported Arrive at Delivery Loca…" at bounding box center [301, 112] width 145 height 11
drag, startPoint x: 471, startPoint y: 95, endPoint x: 471, endPoint y: 101, distance: 5.8
click at [471, 95] on select "Select From: 2601 Hwy 49, Cool, CA, 95614, US Stop 2: 800 Frost Hill Rd, Dutch …" at bounding box center [519, 97] width 128 height 11
click at [455, 92] on select "Select From: 2601 Hwy 49, Cool, CA, 95614, US Stop 2: 800 Frost Hill Rd, Dutch …" at bounding box center [519, 97] width 128 height 11
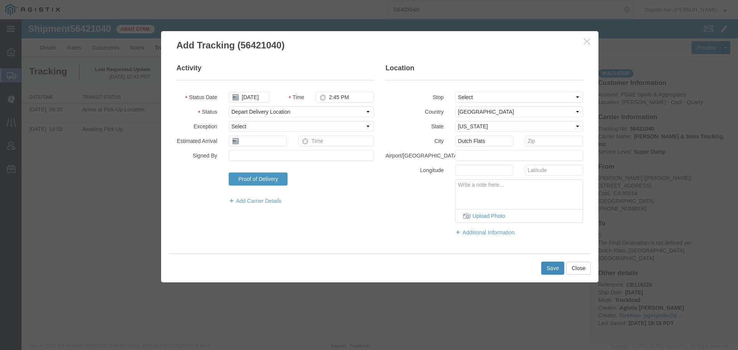
click at [558, 269] on button "Save" at bounding box center [553, 268] width 23 height 13
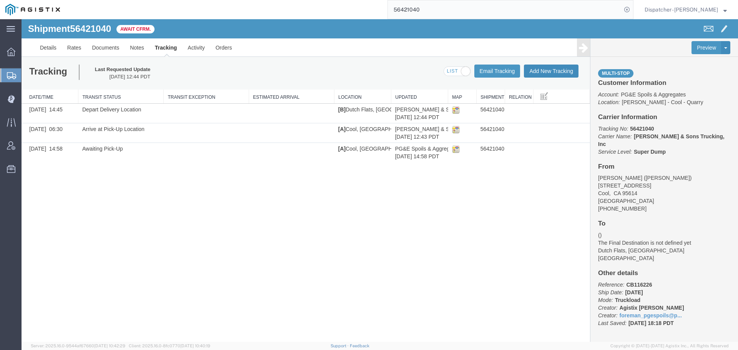
click at [558, 71] on button "Add New Tracking" at bounding box center [551, 71] width 55 height 13
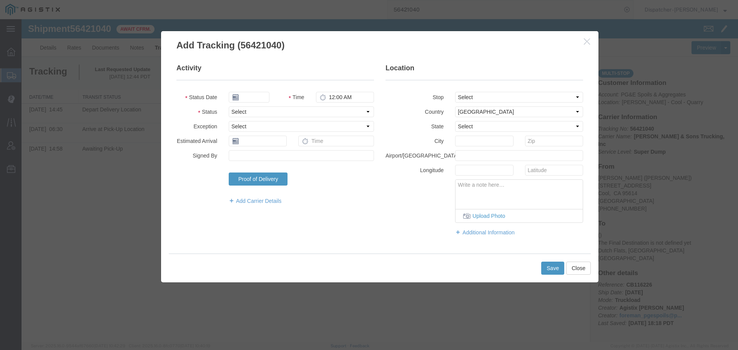
type input "[DATE]"
type input "1:00 PM"
click at [257, 98] on input "[DATE]" at bounding box center [249, 97] width 41 height 11
click at [281, 145] on td "7" at bounding box center [281, 146] width 12 height 12
type input "[DATE]"
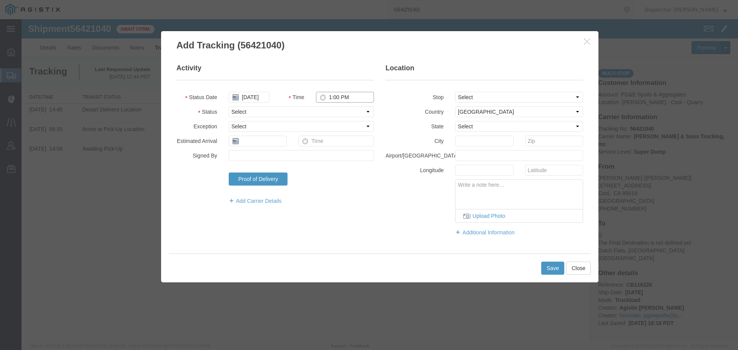
click at [339, 99] on input "1:00 PM" at bounding box center [345, 97] width 58 height 11
type input "2:45 PM"
click at [337, 114] on select "Select Arrival Notice Available Arrival Notice Imported Arrive at Delivery Loca…" at bounding box center [301, 112] width 145 height 11
select select "BREAKSTART"
click at [229, 107] on select "Select Arrival Notice Available Arrival Notice Imported Arrive at Delivery Loca…" at bounding box center [301, 112] width 145 height 11
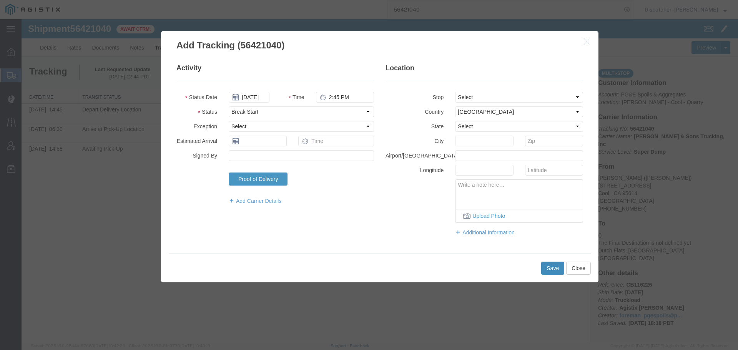
click at [546, 267] on button "Save" at bounding box center [553, 268] width 23 height 13
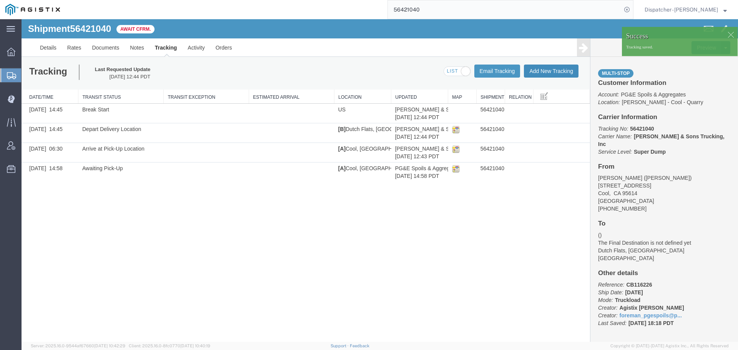
click at [553, 72] on button "Add New Tracking" at bounding box center [551, 71] width 55 height 13
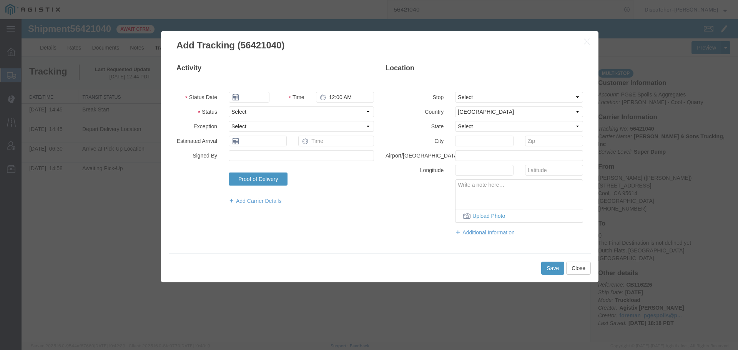
type input "[DATE]"
type input "1:00 PM"
click at [255, 95] on input "[DATE]" at bounding box center [249, 97] width 41 height 11
click at [283, 144] on td "7" at bounding box center [281, 146] width 12 height 12
type input "[DATE]"
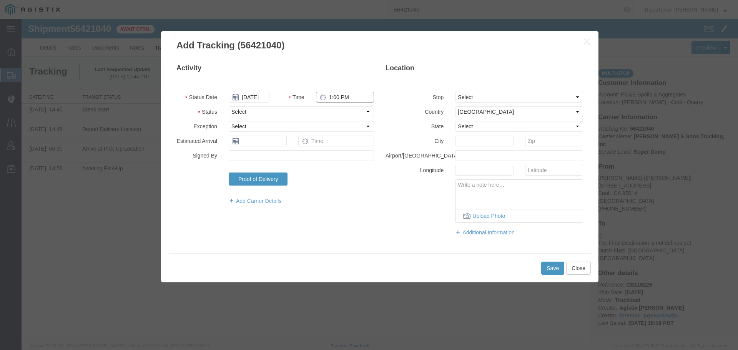
click at [338, 97] on input "1:00 PM" at bounding box center [345, 97] width 58 height 11
type input "3:15 PM"
click at [338, 113] on select "Select Arrival Notice Available Arrival Notice Imported Arrive at Delivery Loca…" at bounding box center [301, 112] width 145 height 11
select select "BREAKSTOP"
click at [229, 107] on select "Select Arrival Notice Available Arrival Notice Imported Arrive at Delivery Loca…" at bounding box center [301, 112] width 145 height 11
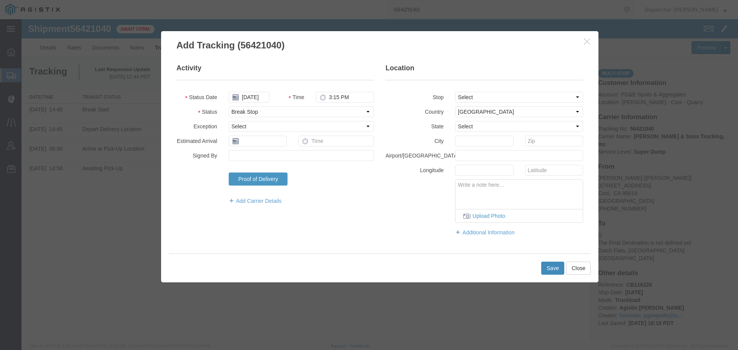
click at [551, 268] on button "Save" at bounding box center [553, 268] width 23 height 13
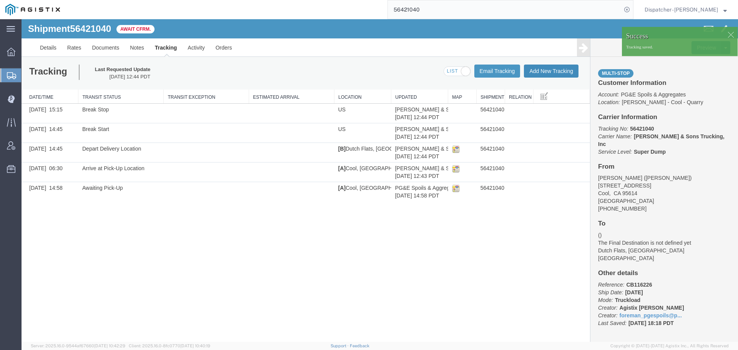
click at [545, 71] on button "Add New Tracking" at bounding box center [551, 71] width 55 height 13
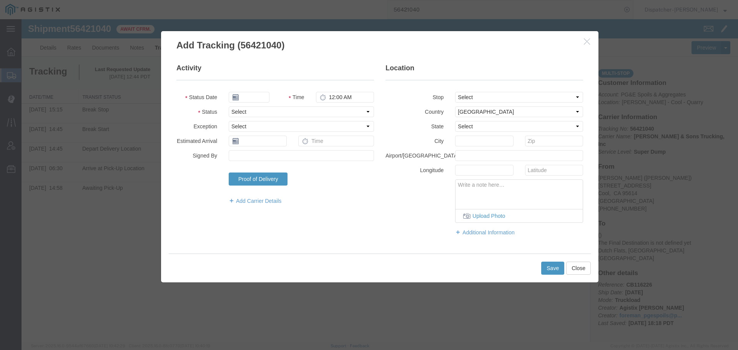
type input "[DATE]"
type input "1:00 PM"
click at [256, 97] on input "[DATE]" at bounding box center [249, 97] width 41 height 11
click at [282, 145] on td "7" at bounding box center [281, 146] width 12 height 12
type input "[DATE]"
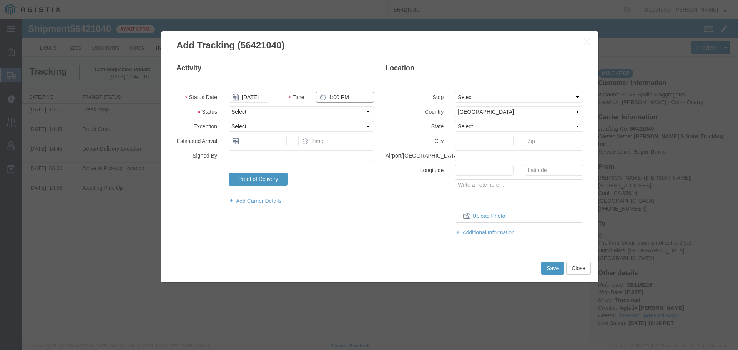
click at [338, 100] on input "1:00 PM" at bounding box center [345, 97] width 58 height 11
type input "4:00 PM"
click at [346, 113] on select "Select Arrival Notice Available Arrival Notice Imported Arrive at Delivery Loca…" at bounding box center [301, 112] width 145 height 11
select select "DELIVRED"
click at [229, 107] on select "Select Arrival Notice Available Arrival Notice Imported Arrive at Delivery Loca…" at bounding box center [301, 112] width 145 height 11
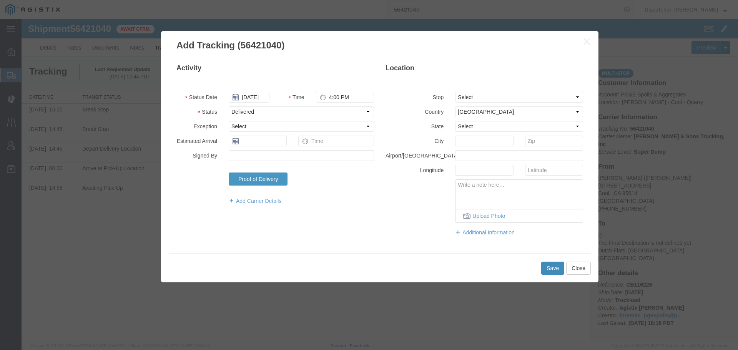
click at [552, 267] on button "Save" at bounding box center [553, 268] width 23 height 13
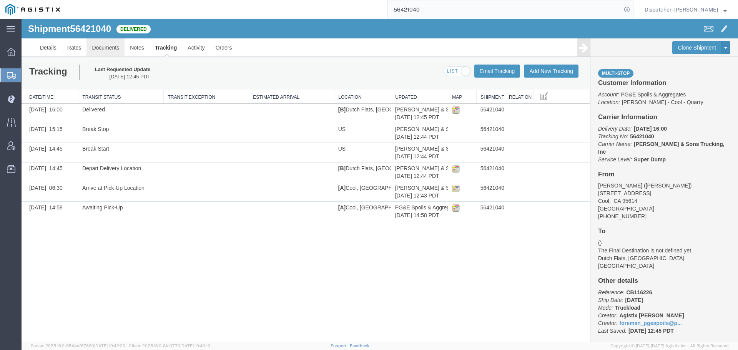
click at [107, 47] on link "Documents" at bounding box center [106, 47] width 38 height 18
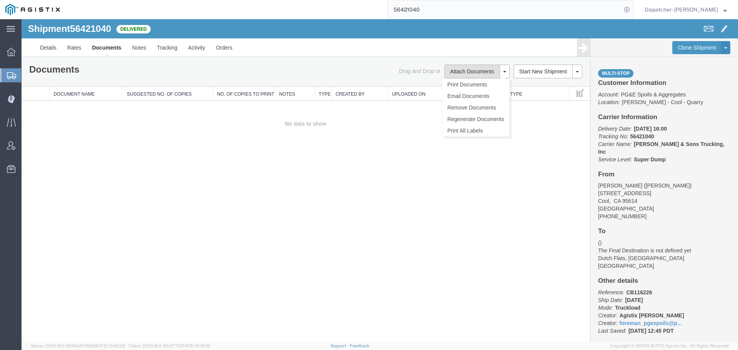
click at [482, 73] on button "Attach Documents" at bounding box center [472, 72] width 55 height 14
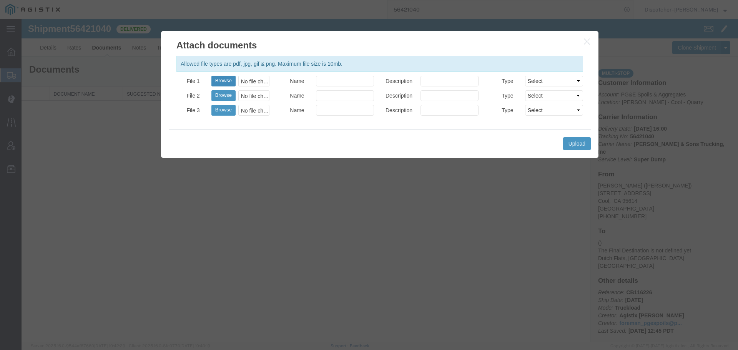
click at [223, 84] on button "Browse" at bounding box center [224, 81] width 24 height 11
type input "C:\fakepath\56421040trktag.pdf"
click at [578, 141] on button "Upload" at bounding box center [577, 143] width 28 height 13
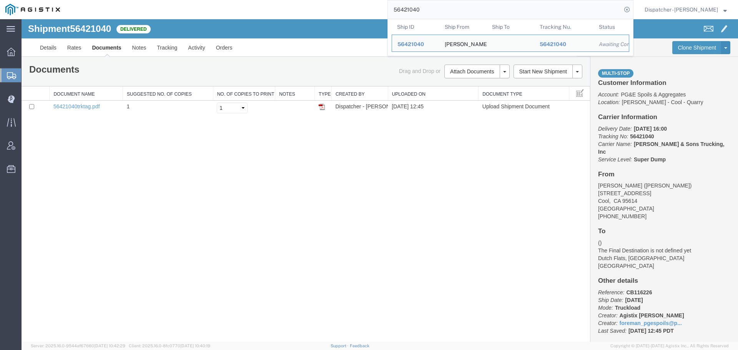
drag, startPoint x: 434, startPoint y: 14, endPoint x: 355, endPoint y: 12, distance: 79.6
click at [368, 14] on div "56421040 Ship ID Ship From Ship To Tracking Nu. Status Ship ID 56421040 Ship Fr…" at bounding box center [349, 9] width 568 height 19
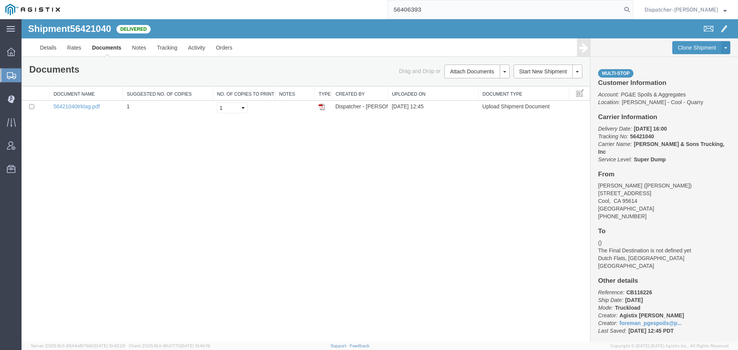
type input "56406393"
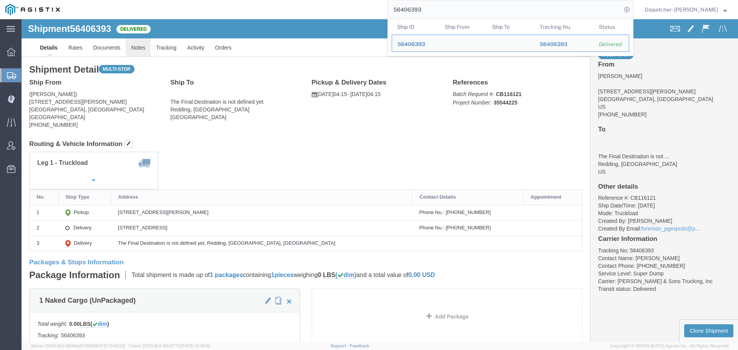
click link "Notes"
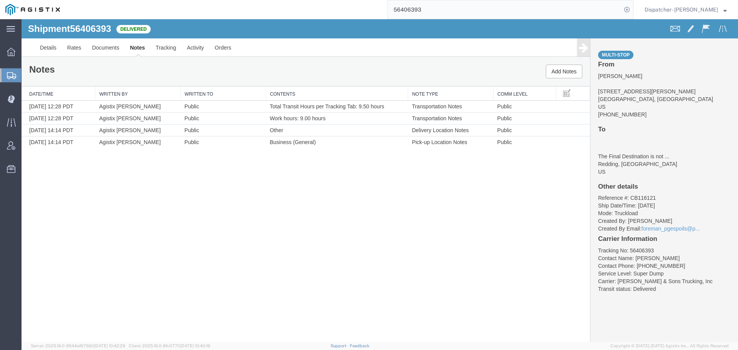
drag, startPoint x: 427, startPoint y: 6, endPoint x: 315, endPoint y: 18, distance: 113.4
click at [337, 17] on div "56406393" at bounding box center [349, 9] width 568 height 19
type input "56434661"
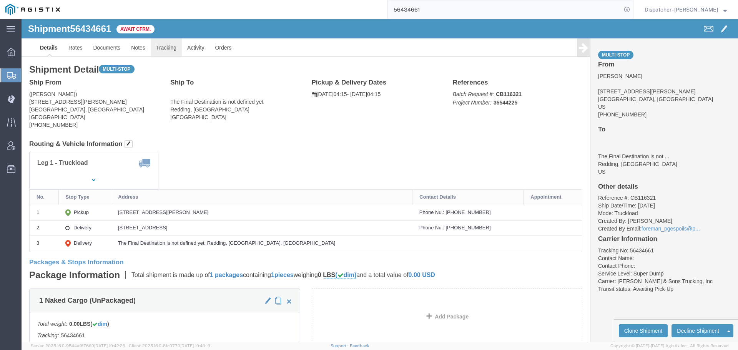
click link "Tracking"
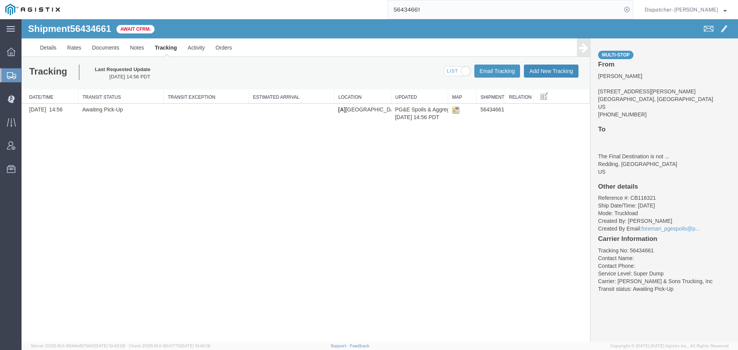
click at [556, 73] on button "Add New Tracking" at bounding box center [551, 71] width 55 height 13
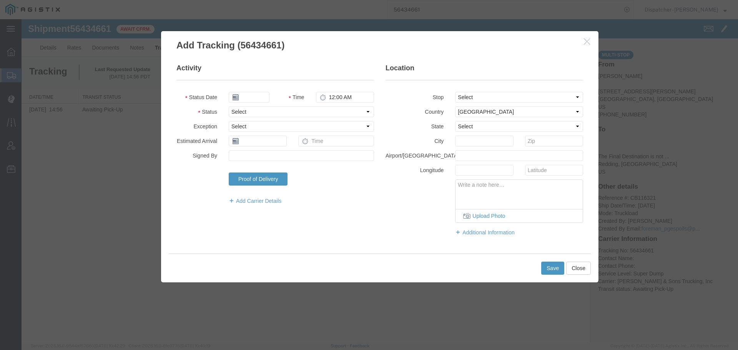
type input "[DATE]"
type input "1:00 PM"
click at [259, 98] on input "[DATE]" at bounding box center [249, 97] width 41 height 11
click at [279, 144] on td "7" at bounding box center [281, 146] width 12 height 12
type input "[DATE]"
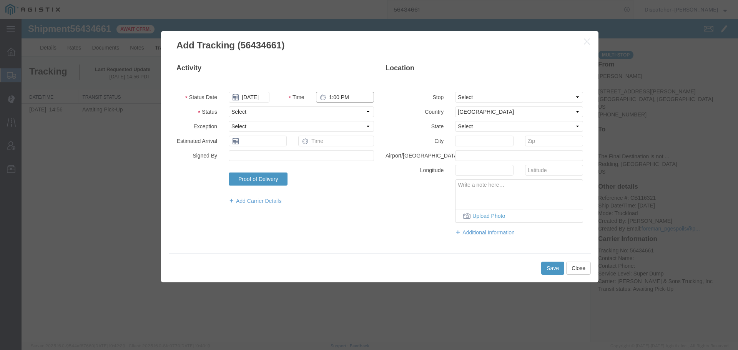
click at [340, 97] on input "1:00 PM" at bounding box center [345, 97] width 58 height 11
type input "7:30 AM"
click at [340, 109] on select "Select Arrival Notice Available Arrival Notice Imported Arrive at Delivery Loca…" at bounding box center [301, 112] width 145 height 11
select select "ARVPULOC"
click at [229, 107] on select "Select Arrival Notice Available Arrival Notice Imported Arrive at Delivery Loca…" at bounding box center [301, 112] width 145 height 11
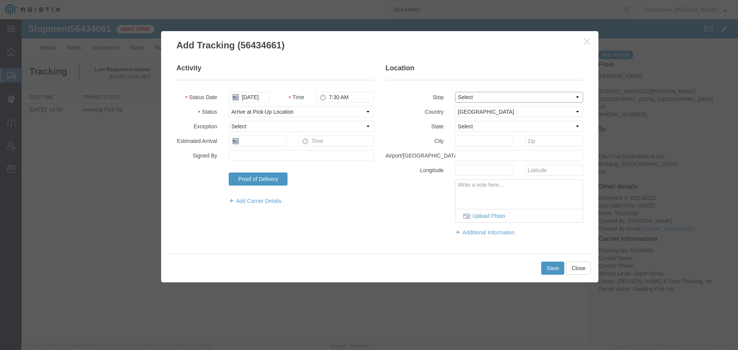
click at [464, 95] on select "Select From: [STREET_ADDRESS][PERSON_NAME] Stop 2: [STREET_ADDRESS] To: The Fin…" at bounding box center [519, 97] width 128 height 11
select select "{"pickupDeliveryInfoId": "122155101","pickupOrDelivery": "P","stopNum": "1","lo…"
click at [455, 92] on select "Select From: [STREET_ADDRESS][PERSON_NAME] Stop 2: [STREET_ADDRESS] To: The Fin…" at bounding box center [519, 97] width 128 height 11
select select "CA"
type input "[GEOGRAPHIC_DATA]"
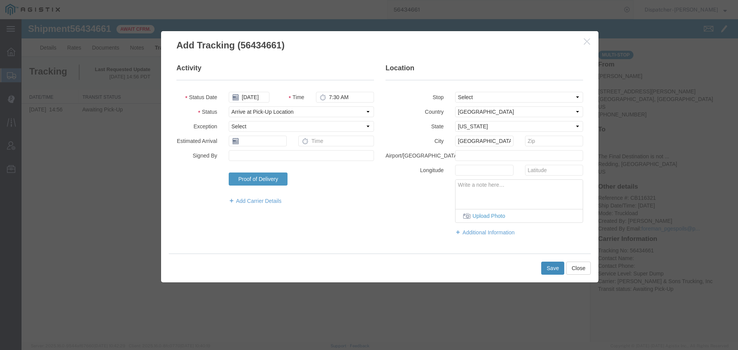
click at [550, 268] on button "Save" at bounding box center [553, 268] width 23 height 13
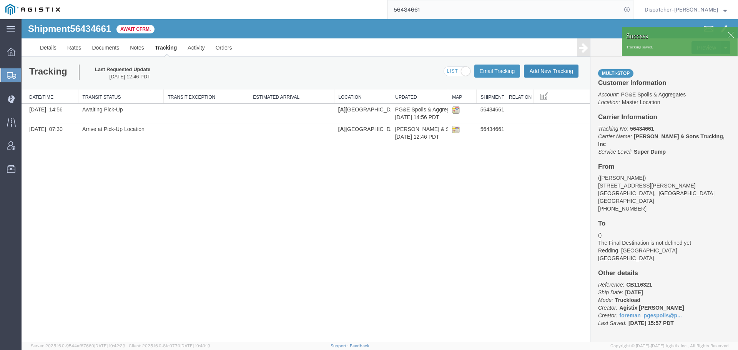
click at [535, 69] on button "Add New Tracking" at bounding box center [551, 71] width 55 height 13
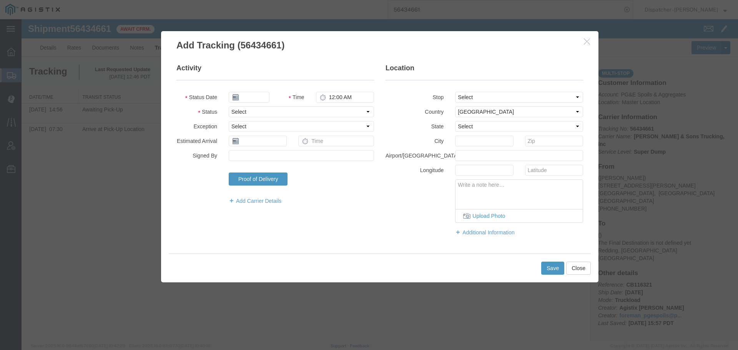
type input "[DATE]"
type input "1:00 PM"
click at [255, 95] on input "[DATE]" at bounding box center [249, 97] width 41 height 11
click at [293, 145] on td "8" at bounding box center [293, 146] width 12 height 12
type input "[DATE]"
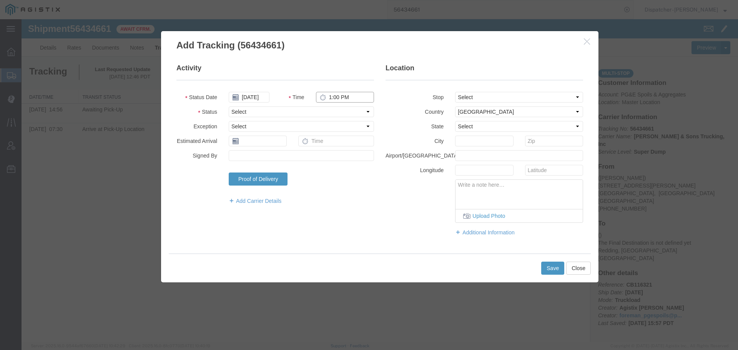
click at [340, 98] on input "1:00 PM" at bounding box center [345, 97] width 58 height 11
type input "2:30 PM"
click at [345, 113] on select "Select Arrival Notice Available Arrival Notice Imported Arrive at Delivery Loca…" at bounding box center [301, 112] width 145 height 11
select select "DPTDLVLOC"
click at [229, 107] on select "Select Arrival Notice Available Arrival Notice Imported Arrive at Delivery Loca…" at bounding box center [301, 112] width 145 height 11
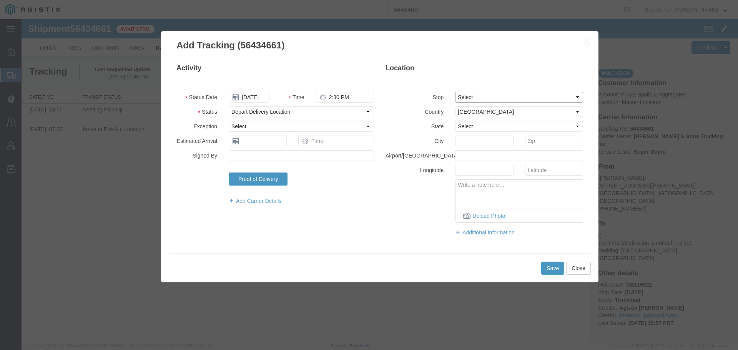
drag, startPoint x: 491, startPoint y: 94, endPoint x: 490, endPoint y: 99, distance: 5.0
click at [491, 95] on select "Select From: [STREET_ADDRESS][PERSON_NAME] Stop 2: [STREET_ADDRESS] To: The Fin…" at bounding box center [519, 97] width 128 height 11
select select "{"pickupDeliveryInfoId": "122155102","pickupOrDelivery": "D","stopNum": "2","lo…"
click at [455, 92] on select "Select From: [STREET_ADDRESS][PERSON_NAME] Stop 2: [STREET_ADDRESS] To: The Fin…" at bounding box center [519, 97] width 128 height 11
select select "CA"
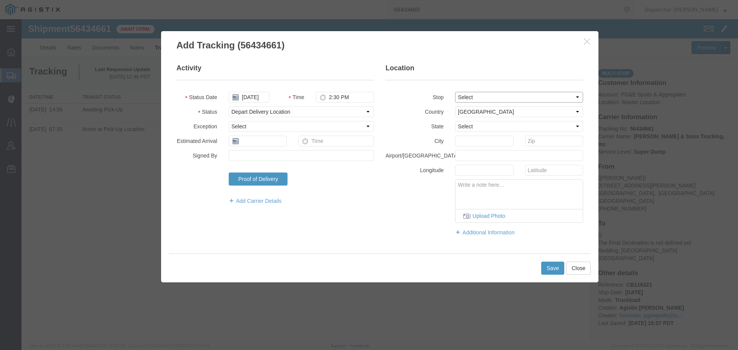
type input "[PERSON_NAME]"
click at [559, 269] on button "Save" at bounding box center [553, 268] width 23 height 13
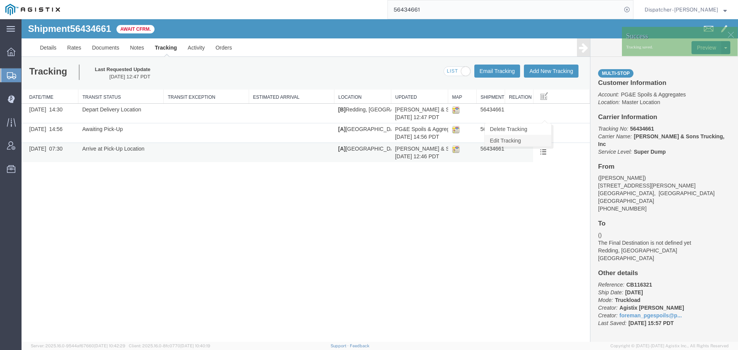
click at [539, 140] on link "Edit Tracking" at bounding box center [518, 141] width 67 height 12
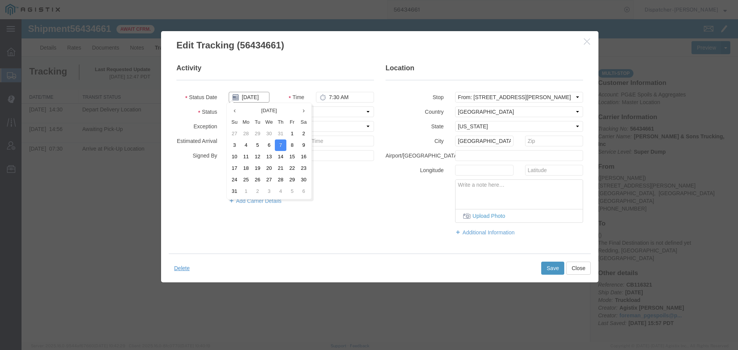
click at [258, 99] on input "[DATE]" at bounding box center [249, 97] width 41 height 11
click at [292, 145] on td "8" at bounding box center [293, 146] width 12 height 12
type input "[DATE]"
click at [576, 270] on button "Close" at bounding box center [579, 268] width 25 height 13
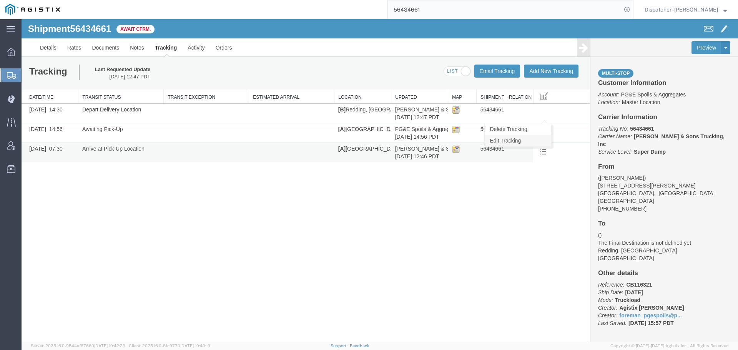
click at [531, 140] on link "Edit Tracking" at bounding box center [518, 141] width 67 height 12
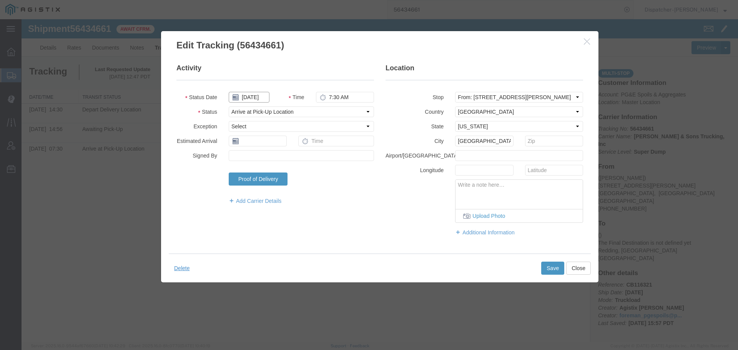
click at [263, 95] on input "[DATE]" at bounding box center [249, 97] width 41 height 11
click at [292, 142] on td "8" at bounding box center [293, 146] width 12 height 12
type input "[DATE]"
click at [553, 268] on button "Save" at bounding box center [553, 268] width 23 height 13
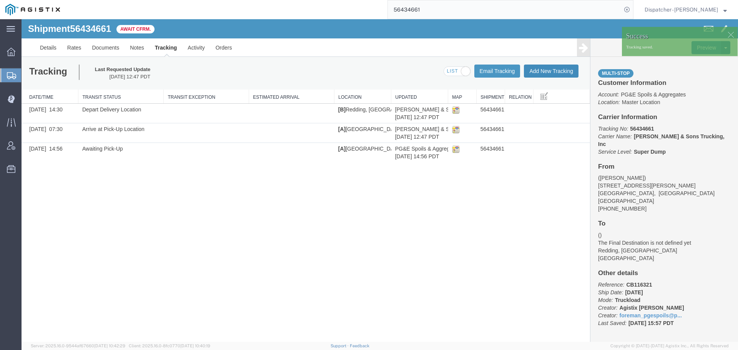
click at [549, 74] on button "Add New Tracking" at bounding box center [551, 71] width 55 height 13
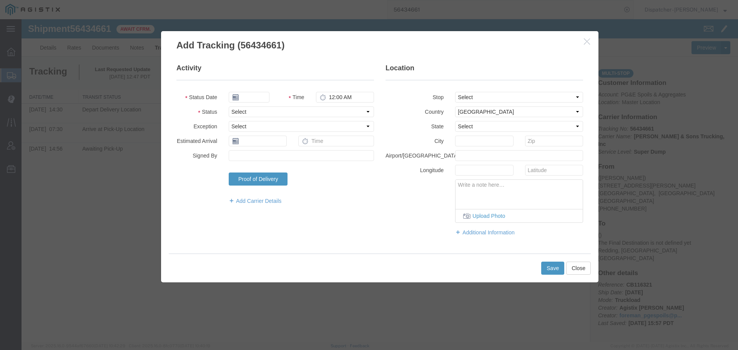
type input "[DATE]"
type input "1:00 PM"
click at [254, 98] on input "[DATE]" at bounding box center [249, 97] width 41 height 11
click at [291, 143] on td "8" at bounding box center [293, 146] width 12 height 12
type input "[DATE]"
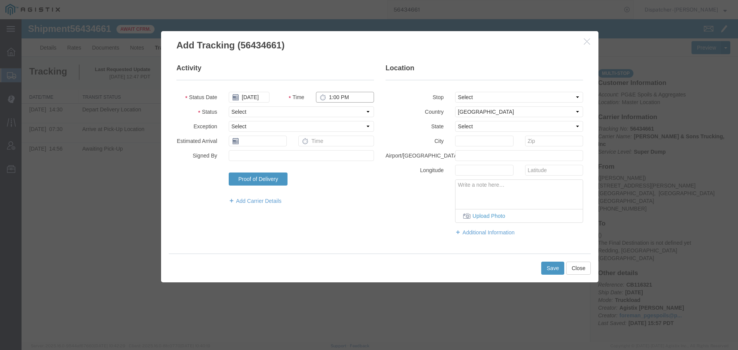
click at [334, 97] on input "1:00 PM" at bounding box center [345, 97] width 58 height 11
type input "2:30 PM"
click at [338, 111] on select "Select Arrival Notice Available Arrival Notice Imported Arrive at Delivery Loca…" at bounding box center [301, 112] width 145 height 11
select select "DELIVRED"
click at [229, 107] on select "Select Arrival Notice Available Arrival Notice Imported Arrive at Delivery Loca…" at bounding box center [301, 112] width 145 height 11
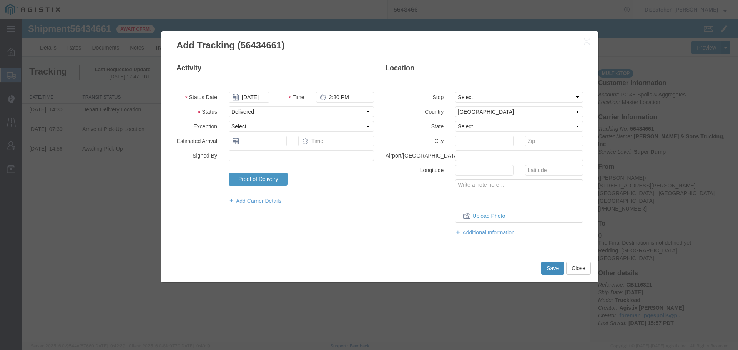
click at [550, 269] on button "Save" at bounding box center [553, 268] width 23 height 13
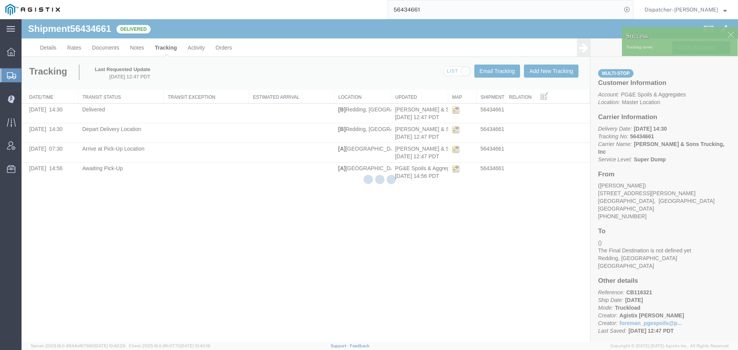
click at [539, 73] on div at bounding box center [380, 180] width 717 height 323
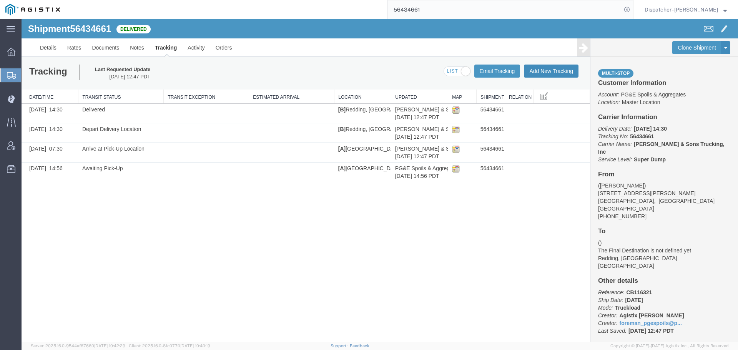
click at [539, 73] on button "Add New Tracking" at bounding box center [551, 71] width 55 height 13
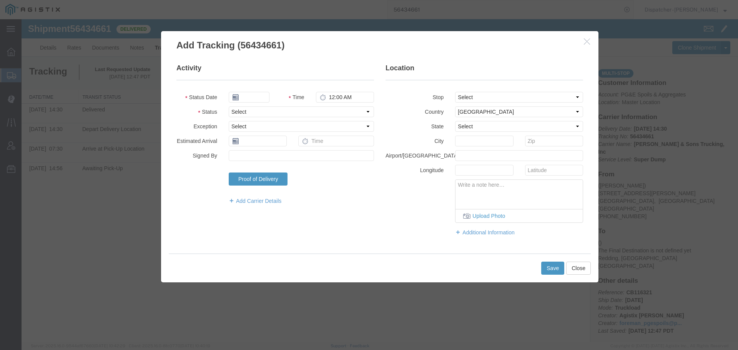
type input "[DATE]"
type input "1:00 PM"
click at [256, 97] on input "[DATE]" at bounding box center [249, 97] width 41 height 11
click at [293, 143] on td "8" at bounding box center [293, 146] width 12 height 12
type input "[DATE]"
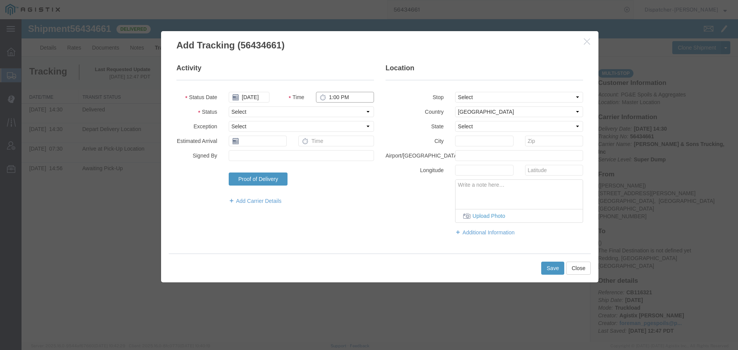
click at [337, 97] on input "1:00 PM" at bounding box center [345, 97] width 58 height 11
type input "11:35 AM"
click at [344, 110] on select "Select Arrival Notice Available Arrival Notice Imported Arrive at Delivery Loca…" at bounding box center [301, 112] width 145 height 11
select select "BREAKSTART"
click at [229, 107] on select "Select Arrival Notice Available Arrival Notice Imported Arrive at Delivery Loca…" at bounding box center [301, 112] width 145 height 11
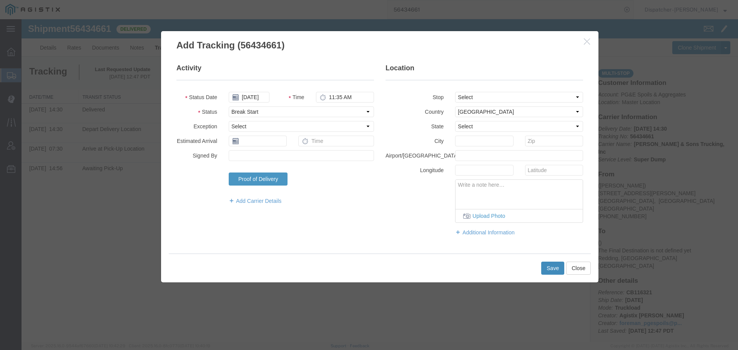
click at [551, 267] on button "Save" at bounding box center [553, 268] width 23 height 13
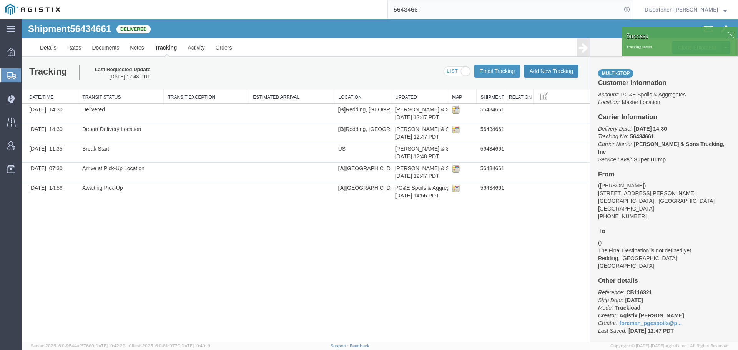
click at [555, 72] on button "Add New Tracking" at bounding box center [551, 71] width 55 height 13
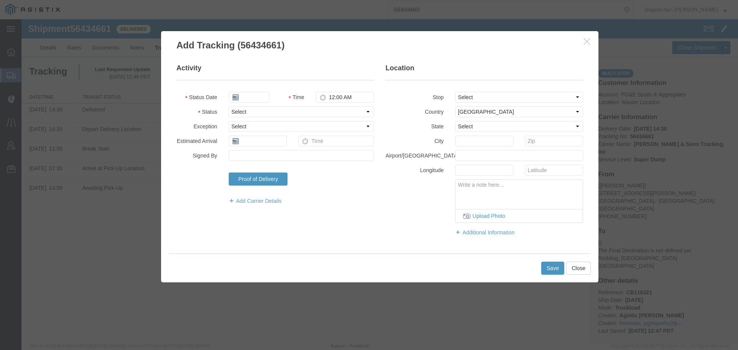
type input "[DATE]"
type input "1:00 PM"
click at [258, 95] on input "[DATE]" at bounding box center [249, 97] width 41 height 11
click at [291, 145] on td "8" at bounding box center [293, 146] width 12 height 12
type input "[DATE]"
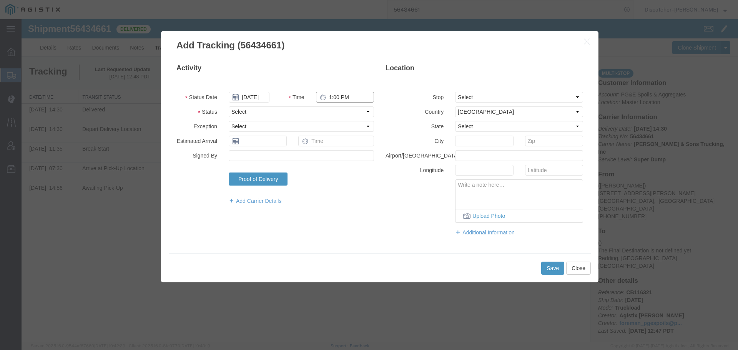
click at [336, 96] on input "1:00 PM" at bounding box center [345, 97] width 58 height 11
type input "12:05 PM"
click at [294, 112] on select "Select Arrival Notice Available Arrival Notice Imported Arrive at Delivery Loca…" at bounding box center [301, 112] width 145 height 11
select select "BREAKSTOP"
click at [229, 107] on select "Select Arrival Notice Available Arrival Notice Imported Arrive at Delivery Loca…" at bounding box center [301, 112] width 145 height 11
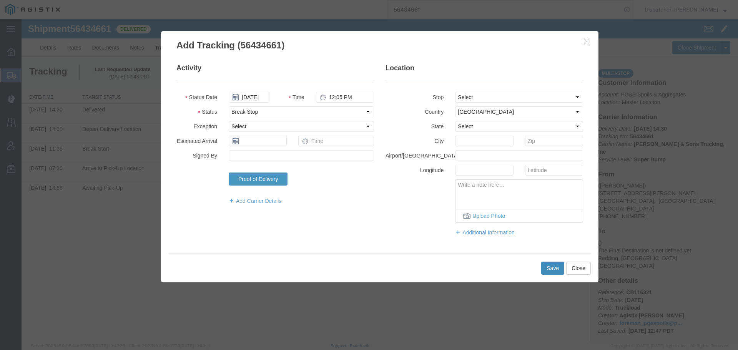
click at [545, 268] on button "Save" at bounding box center [553, 268] width 23 height 13
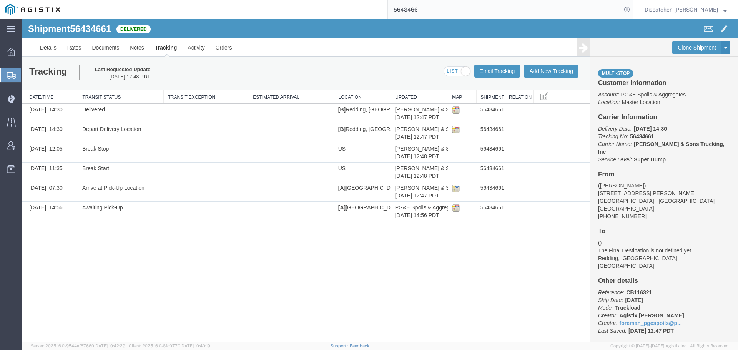
drag, startPoint x: 394, startPoint y: 8, endPoint x: 329, endPoint y: -1, distance: 65.5
click at [329, 0] on html "main_menu Created with Sketch. Collapse Menu Dashboard Shipments Create Shipmen…" at bounding box center [369, 175] width 738 height 350
type input "56283850"
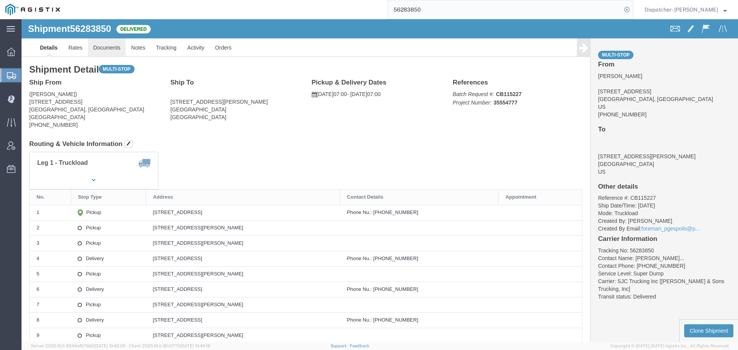
click link "Documents"
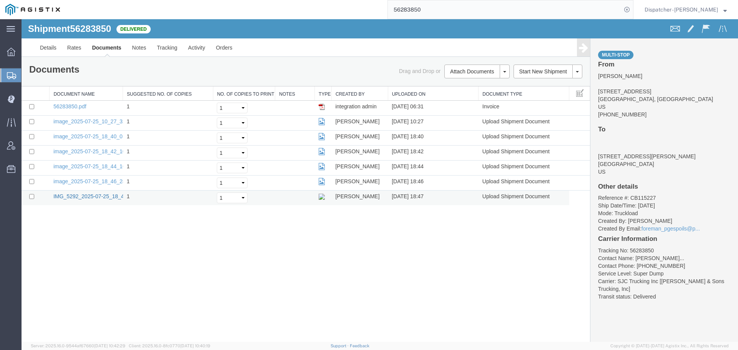
click at [85, 196] on link "IMG_5292_2025-07-25_18_47_54.jpeg" at bounding box center [100, 196] width 94 height 6
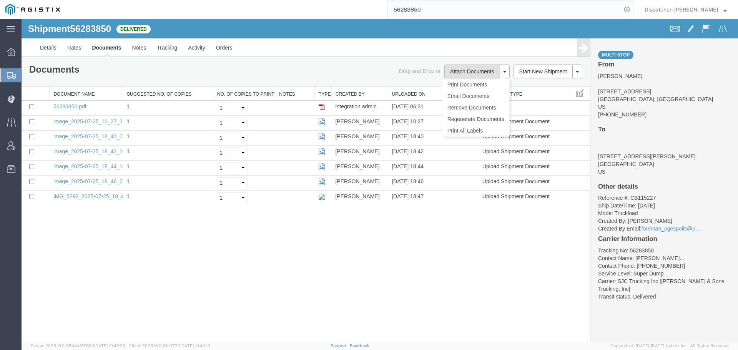
click at [455, 73] on button "Attach Documents" at bounding box center [472, 72] width 55 height 14
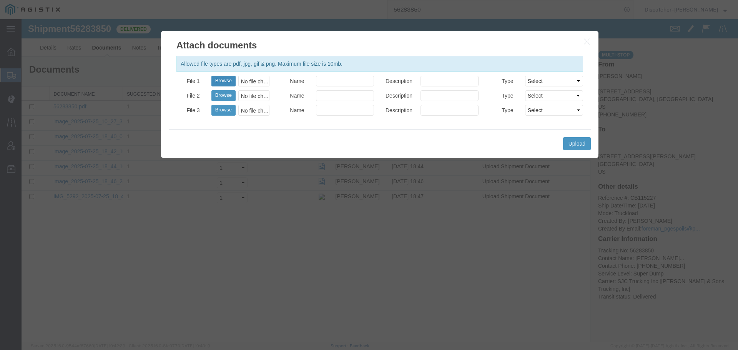
drag, startPoint x: 228, startPoint y: 83, endPoint x: 223, endPoint y: 84, distance: 4.5
click at [225, 84] on button "Browse" at bounding box center [224, 81] width 24 height 11
click at [588, 38] on icon "button" at bounding box center [587, 41] width 6 height 7
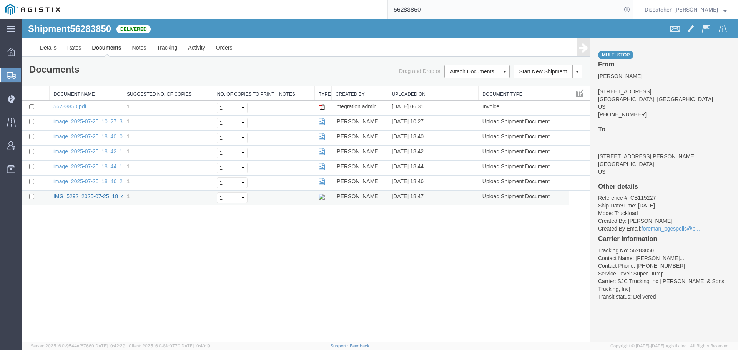
click at [84, 196] on link "IMG_5292_2025-07-25_18_47_54.jpeg" at bounding box center [100, 196] width 94 height 6
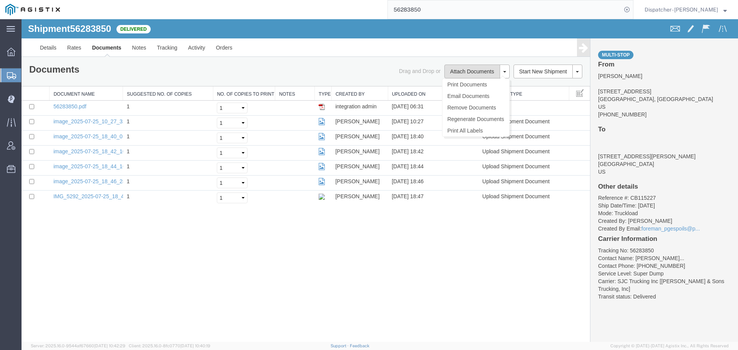
click at [488, 73] on button "Attach Documents" at bounding box center [472, 72] width 55 height 14
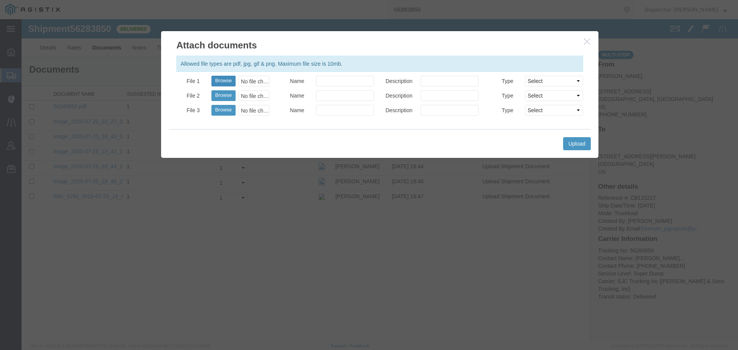
click at [222, 77] on button "Browse" at bounding box center [224, 81] width 24 height 11
type input "C:\fakepath\56283850trktag.pdf"
click at [578, 142] on button "Upload" at bounding box center [577, 143] width 28 height 13
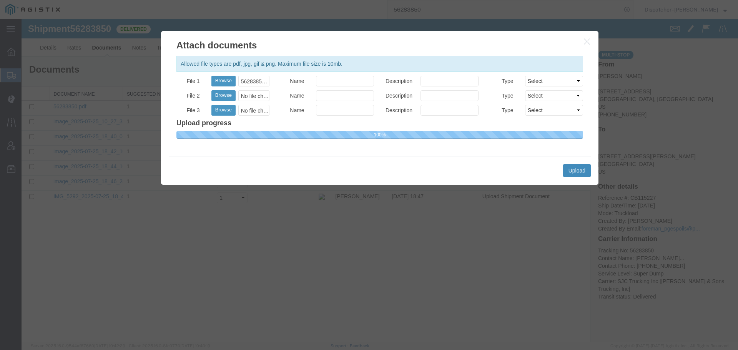
select select
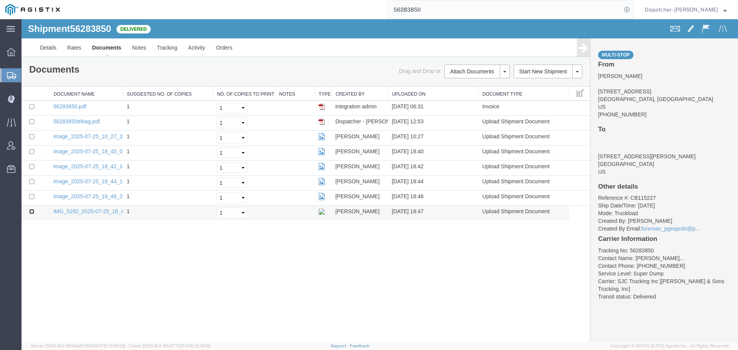
click at [29, 213] on input "checkbox" at bounding box center [31, 211] width 5 height 5
checkbox input "true"
click at [455, 105] on link "Remove Documents" at bounding box center [476, 108] width 67 height 12
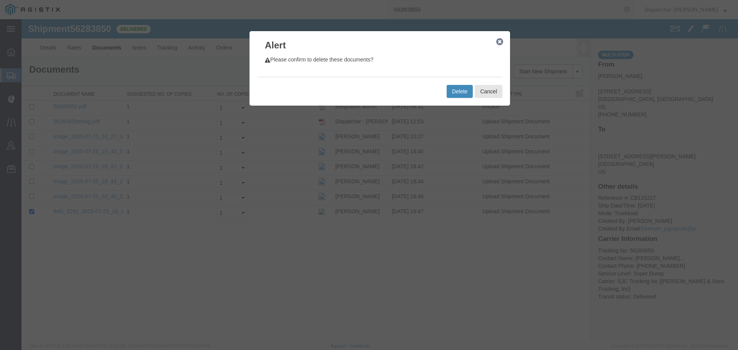
click at [457, 92] on button "Delete" at bounding box center [460, 91] width 26 height 13
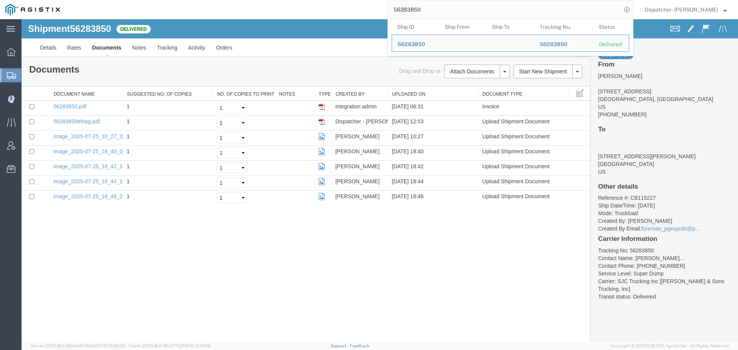
drag, startPoint x: 428, startPoint y: 11, endPoint x: 311, endPoint y: 17, distance: 116.7
click at [316, 14] on div "56283850 Ship ID Ship From Ship To Tracking Nu. Status Ship ID 56283850 Ship Fr…" at bounding box center [349, 9] width 568 height 19
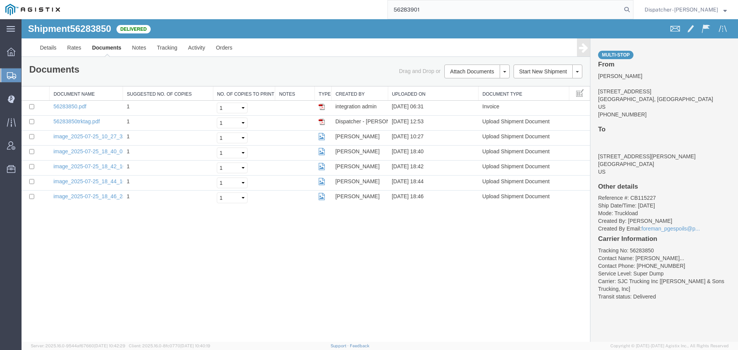
type input "56283901"
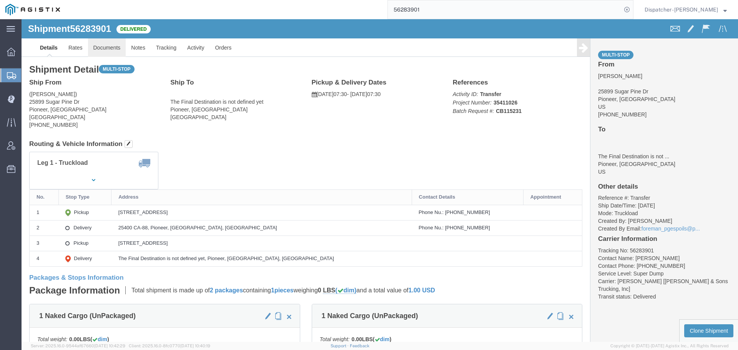
click link "Documents"
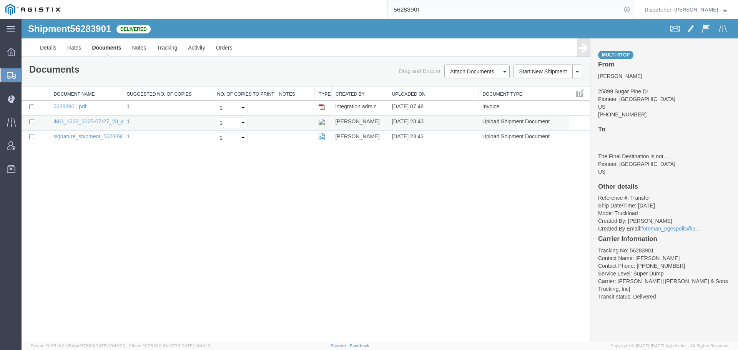
click at [95, 118] on td "IMG_1222_2025-07-27_23_43_53.jpeg" at bounding box center [86, 123] width 73 height 15
click at [93, 123] on link "IMG_1222_2025-07-27_23_43_53.jpeg" at bounding box center [100, 121] width 94 height 6
click at [139, 49] on link "Notes" at bounding box center [139, 47] width 25 height 18
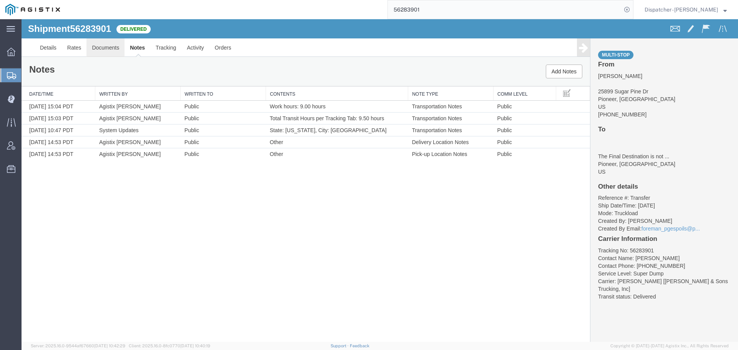
click at [100, 47] on link "Documents" at bounding box center [106, 47] width 38 height 18
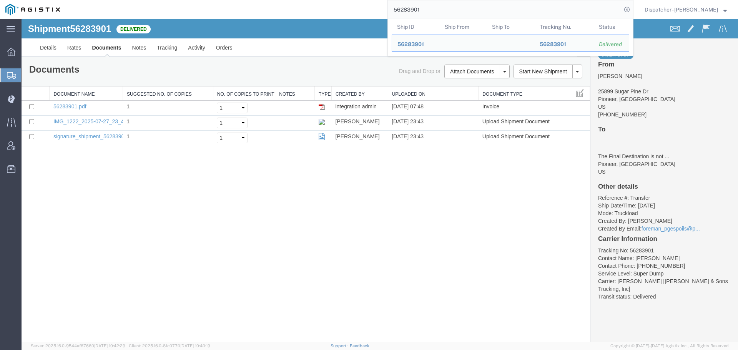
drag, startPoint x: 435, startPoint y: 13, endPoint x: 367, endPoint y: 12, distance: 67.7
click at [377, 12] on div "56283901 Ship ID Ship From Ship To Tracking Nu. Status Ship ID 56283901 Ship Fr…" at bounding box center [349, 9] width 568 height 19
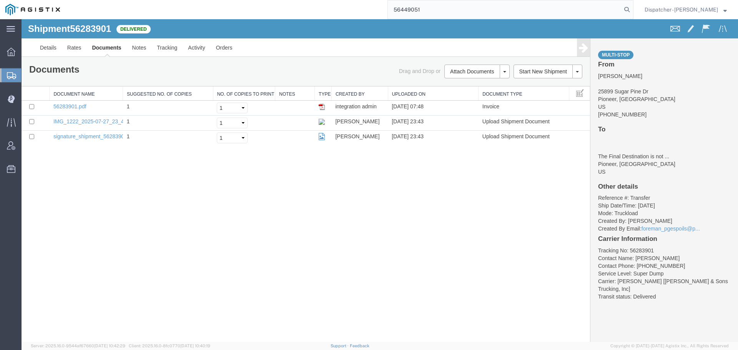
type input "56449051"
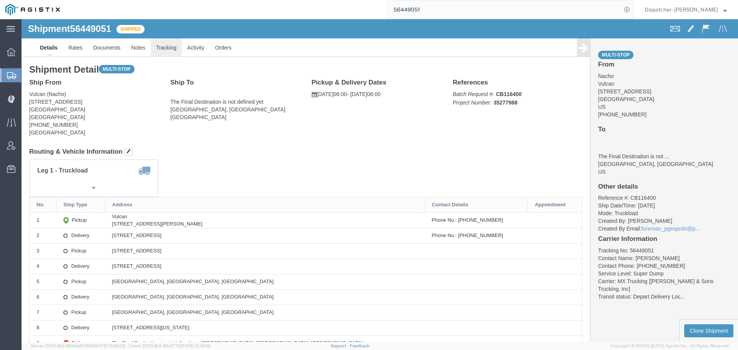
click link "Tracking"
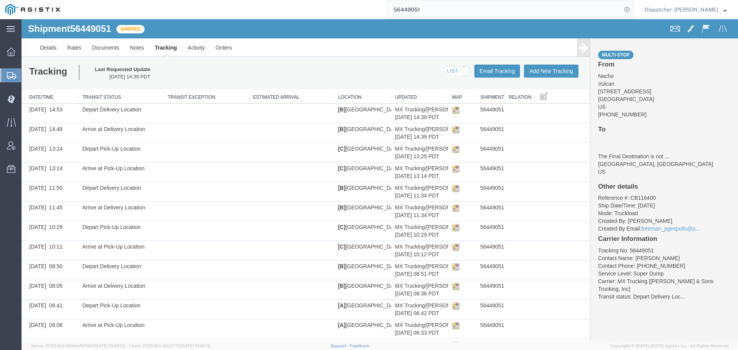
click at [579, 47] on icon at bounding box center [583, 47] width 9 height 11
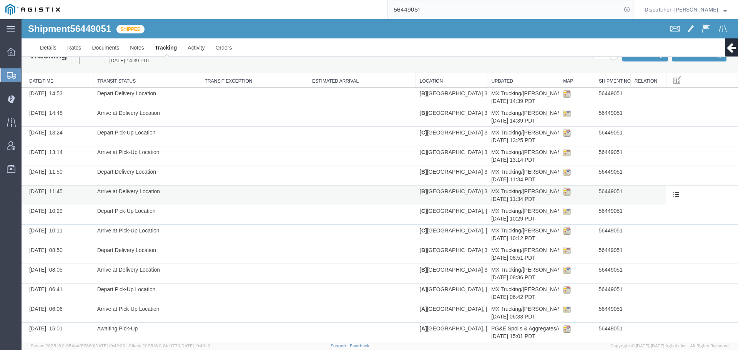
scroll to position [24, 0]
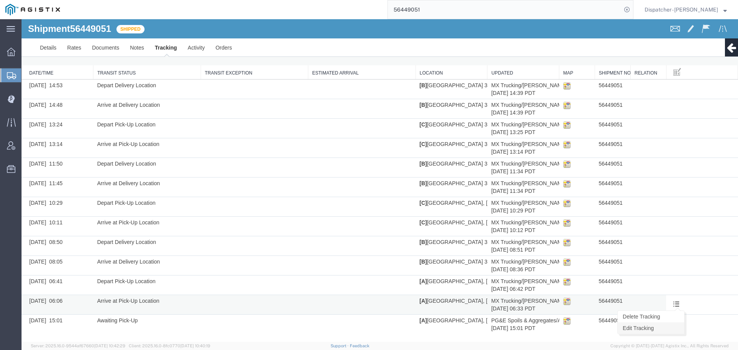
click at [664, 328] on link "Edit Tracking" at bounding box center [651, 329] width 67 height 12
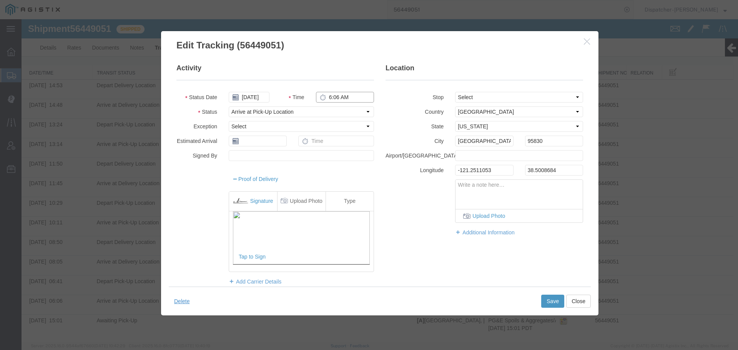
click at [338, 96] on input "6:06 AM" at bounding box center [345, 97] width 58 height 11
type input "6:00 AM"
click at [553, 303] on button "Save" at bounding box center [553, 301] width 23 height 13
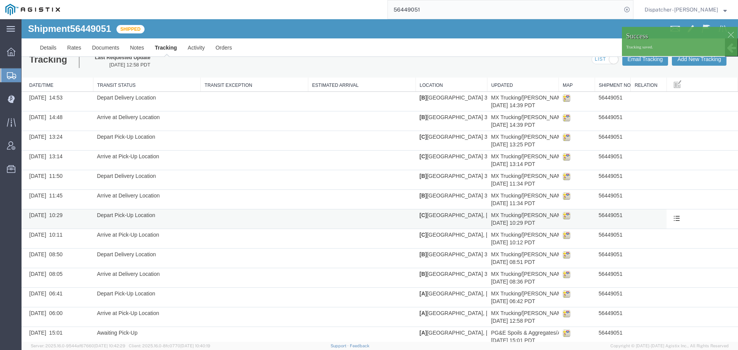
scroll to position [0, 0]
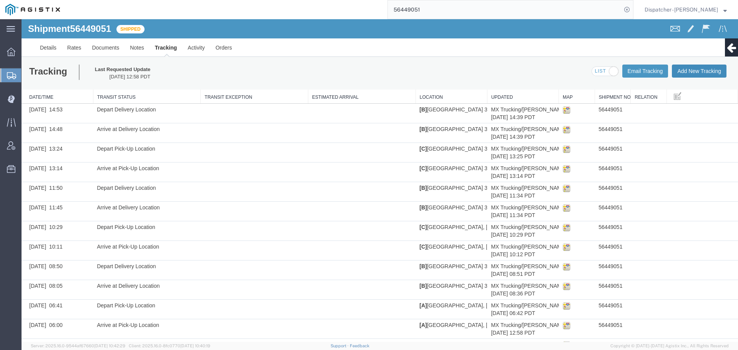
click at [688, 73] on button "Add New Tracking" at bounding box center [699, 71] width 55 height 13
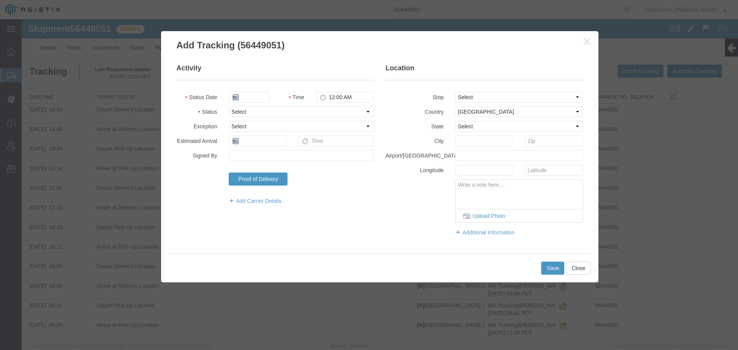
type input "[DATE]"
type input "1:00 PM"
click at [253, 97] on input "[DATE]" at bounding box center [249, 97] width 41 height 11
click at [246, 155] on td "11" at bounding box center [246, 157] width 12 height 12
type input "[DATE]"
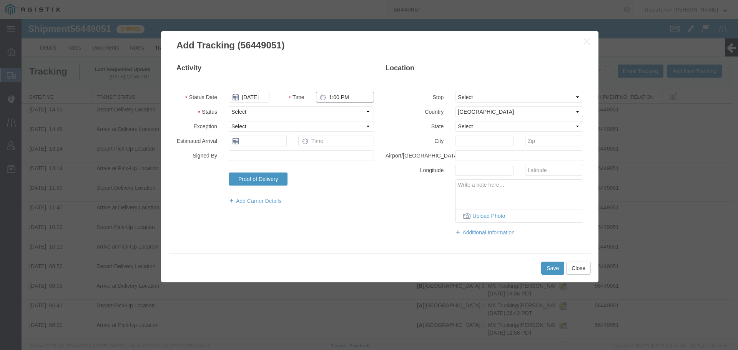
click at [339, 97] on input "1:00 PM" at bounding box center [345, 97] width 58 height 11
type input "4:30 PM"
click at [329, 113] on select "Select Arrival Notice Available Arrival Notice Imported Arrive at Delivery Loca…" at bounding box center [301, 112] width 145 height 11
select select "BREAKSTART"
click at [229, 107] on select "Select Arrival Notice Available Arrival Notice Imported Arrive at Delivery Loca…" at bounding box center [301, 112] width 145 height 11
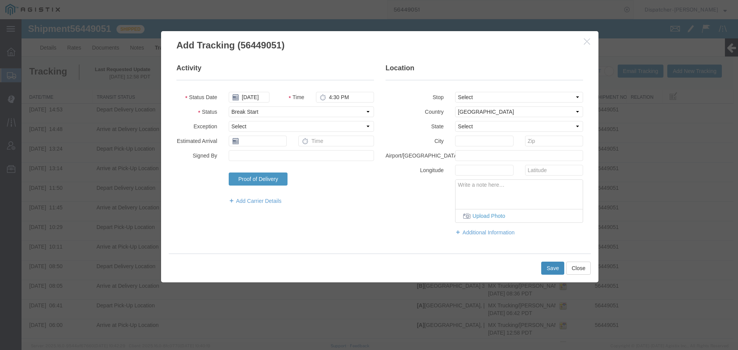
click at [548, 268] on button "Save" at bounding box center [553, 268] width 23 height 13
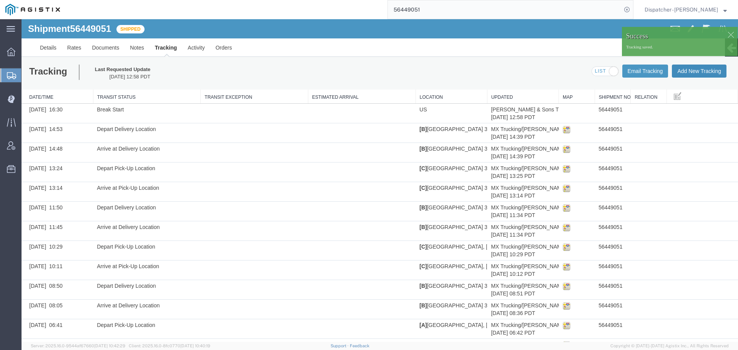
click at [683, 72] on button "Add New Tracking" at bounding box center [699, 71] width 55 height 13
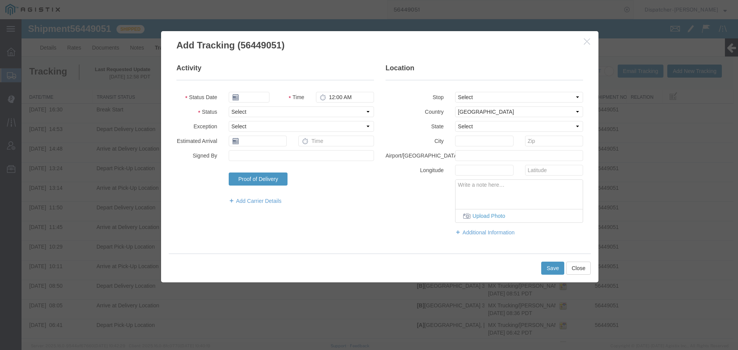
type input "[DATE]"
type input "1:00 PM"
click at [252, 99] on input "[DATE]" at bounding box center [249, 97] width 41 height 11
click at [246, 156] on td "11" at bounding box center [246, 157] width 12 height 12
type input "[DATE]"
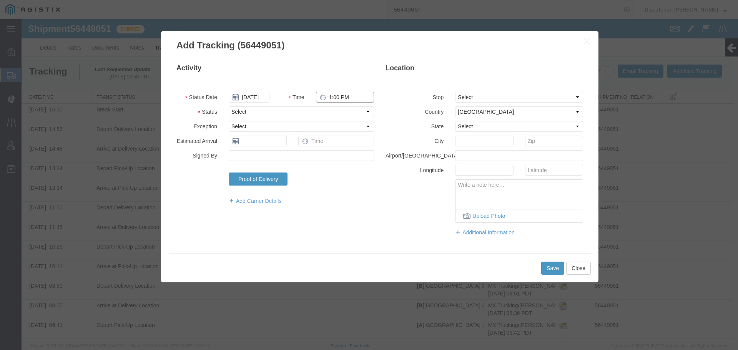
click at [348, 100] on input "1:00 PM" at bounding box center [345, 97] width 58 height 11
type input "5:00 PM"
click at [345, 114] on select "Select Arrival Notice Available Arrival Notice Imported Arrive at Delivery Loca…" at bounding box center [301, 112] width 145 height 11
select select "BREAKSTOP"
click at [229, 107] on select "Select Arrival Notice Available Arrival Notice Imported Arrive at Delivery Loca…" at bounding box center [301, 112] width 145 height 11
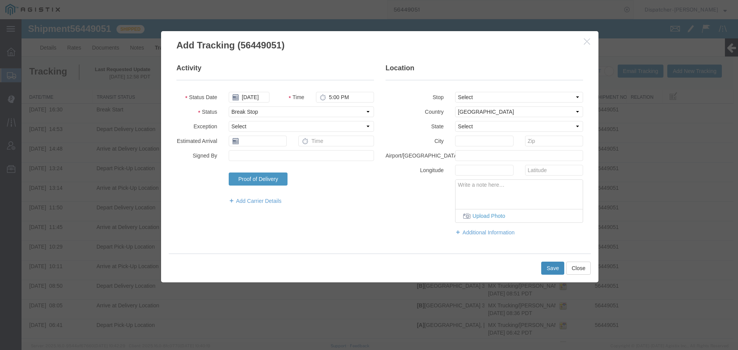
click at [555, 268] on button "Save" at bounding box center [553, 268] width 23 height 13
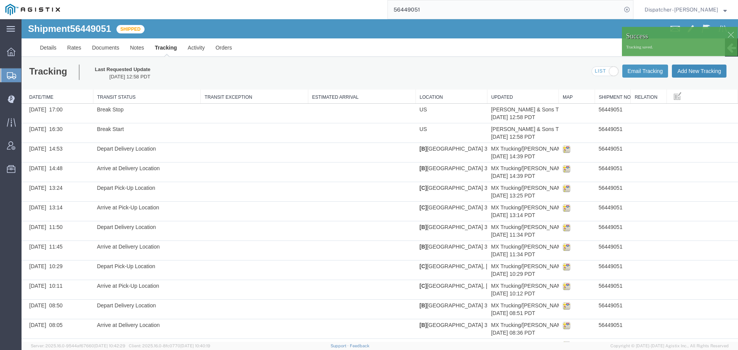
click at [682, 73] on button "Add New Tracking" at bounding box center [699, 71] width 55 height 13
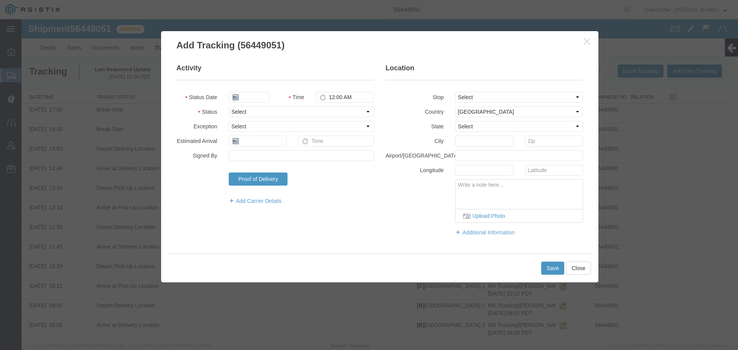
type input "[DATE]"
type input "1:00 PM"
click at [249, 100] on input "[DATE]" at bounding box center [249, 97] width 41 height 11
click at [248, 157] on td "11" at bounding box center [246, 157] width 12 height 12
type input "[DATE]"
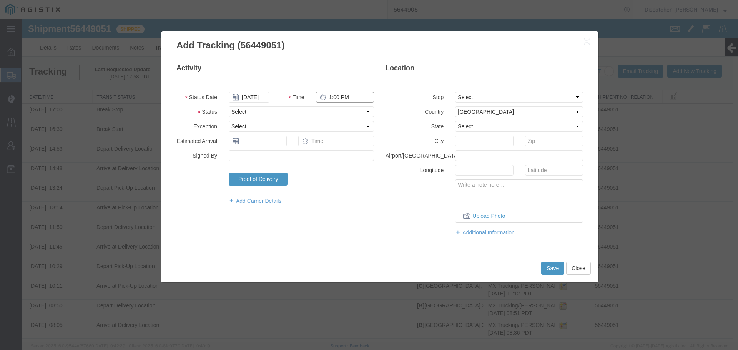
click at [338, 97] on input "1:00 PM" at bounding box center [345, 97] width 58 height 11
type input "5:00 PM"
click at [340, 118] on fieldset "Activity Status Date [DATE] Time 5:00 PM Status Select Arrival Notice Available…" at bounding box center [276, 137] width 198 height 149
click at [342, 112] on select "Select Arrival Notice Available Arrival Notice Imported Arrive at Delivery Loca…" at bounding box center [301, 112] width 145 height 11
select select "DELIVRED"
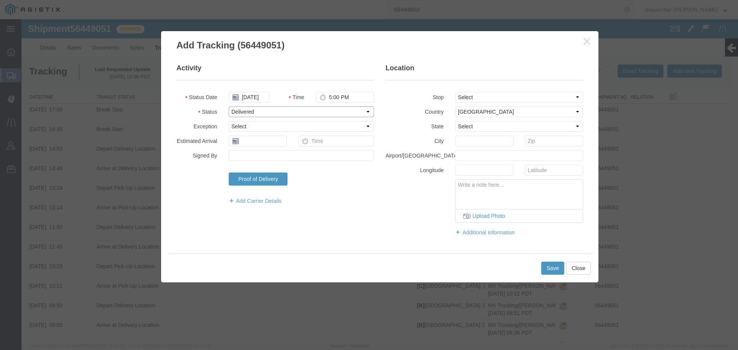
click at [229, 107] on select "Select Arrival Notice Available Arrival Notice Imported Arrive at Delivery Loca…" at bounding box center [301, 112] width 145 height 11
click at [552, 268] on button "Save" at bounding box center [553, 268] width 23 height 13
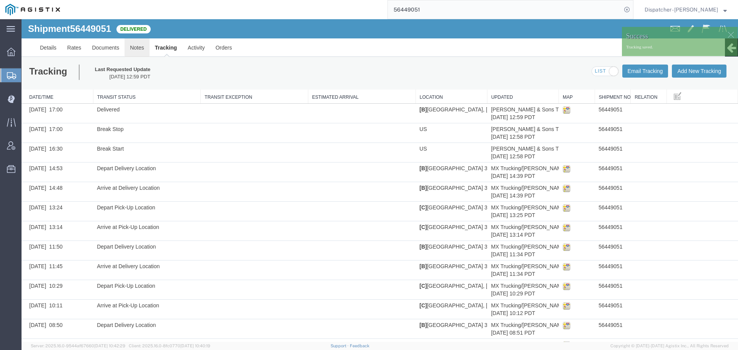
drag, startPoint x: 158, startPoint y: 68, endPoint x: 137, endPoint y: 48, distance: 28.9
click at [137, 48] on link "Notes" at bounding box center [137, 47] width 25 height 18
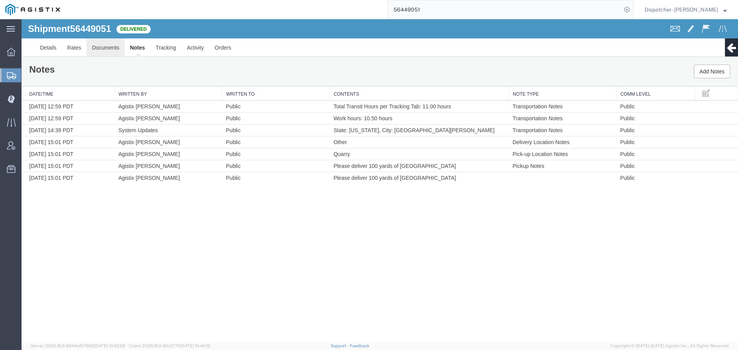
click at [109, 52] on link "Documents" at bounding box center [106, 47] width 38 height 18
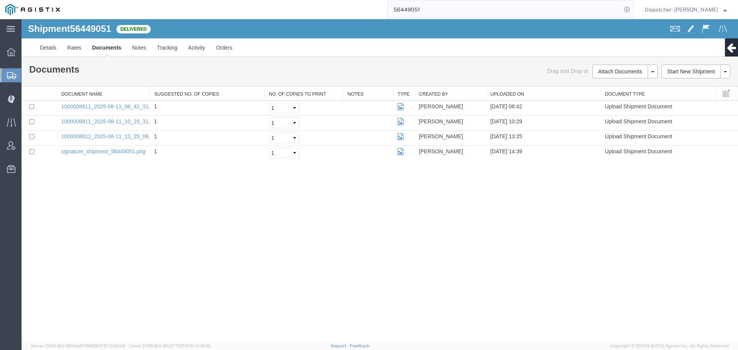
click at [632, 207] on div "Shipment 56449051 4 of 4 Delivered Details Rates Documents Notes Tracking Activ…" at bounding box center [380, 180] width 717 height 323
click at [603, 69] on button "Attach Documents" at bounding box center [620, 72] width 55 height 14
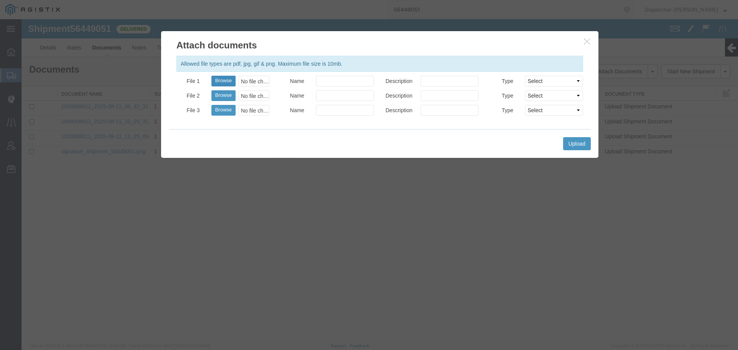
click at [224, 80] on button "Browse" at bounding box center [224, 81] width 24 height 11
type input "C:\fakepath\56449051trktag.pdf"
click at [570, 142] on button "Upload" at bounding box center [577, 143] width 28 height 13
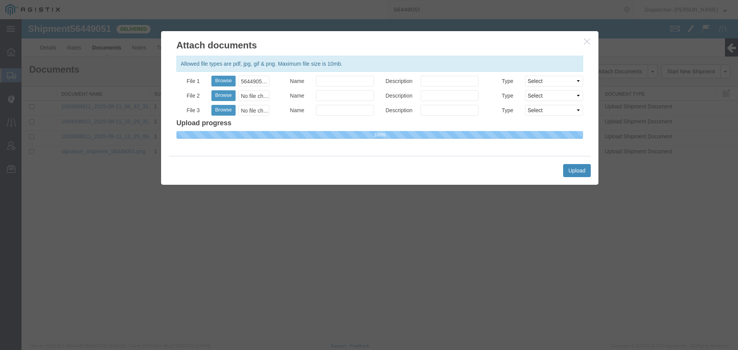
select select
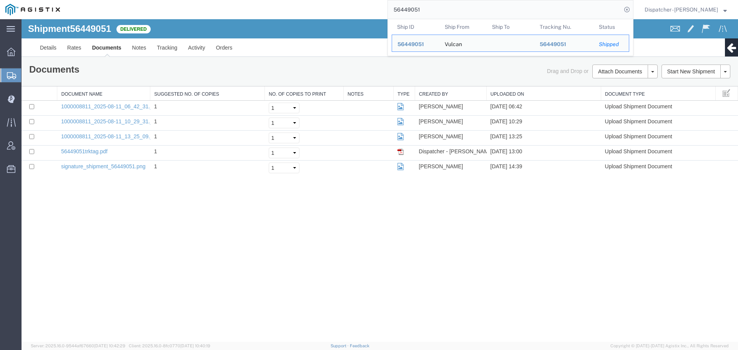
drag, startPoint x: 429, startPoint y: 9, endPoint x: 349, endPoint y: -1, distance: 80.6
click at [349, 0] on html "main_menu Created with Sketch. Collapse Menu Dashboard Shipments Create Shipmen…" at bounding box center [369, 175] width 738 height 350
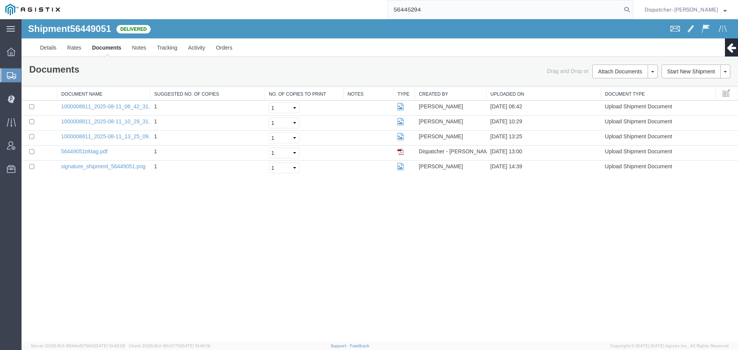
type input "56445294"
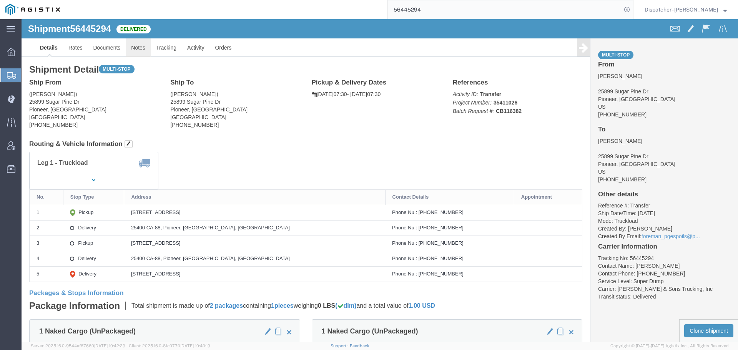
click link "Notes"
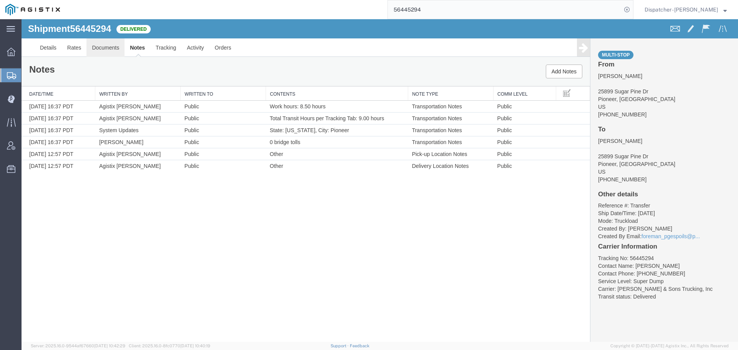
click at [107, 50] on link "Documents" at bounding box center [106, 47] width 38 height 18
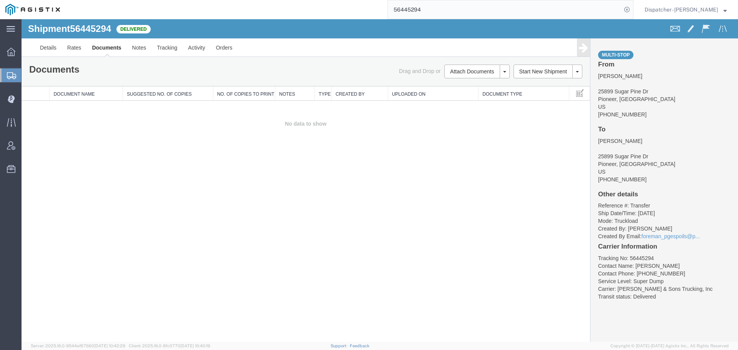
drag, startPoint x: 95, startPoint y: 175, endPoint x: 137, endPoint y: 153, distance: 47.8
click at [95, 175] on div "Shipment 56445294 0 of 0 Delivered Details Rates Documents Notes Tracking Activ…" at bounding box center [380, 180] width 717 height 323
click at [481, 66] on button "Attach Documents" at bounding box center [472, 72] width 55 height 14
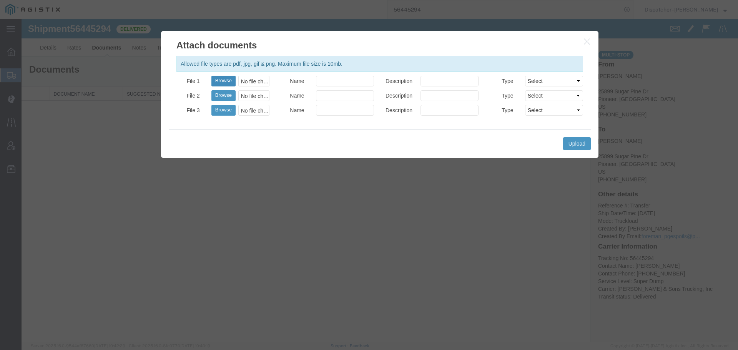
click at [222, 77] on div "Allowed file types are pdf, jpg, gif & png. Maximum file size is 10mb. File 1 B…" at bounding box center [380, 90] width 438 height 77
click at [222, 78] on button "Browse" at bounding box center [224, 81] width 24 height 11
type input "C:\fakepath\56445294trktag.pdf"
click at [585, 147] on button "Upload" at bounding box center [577, 143] width 28 height 13
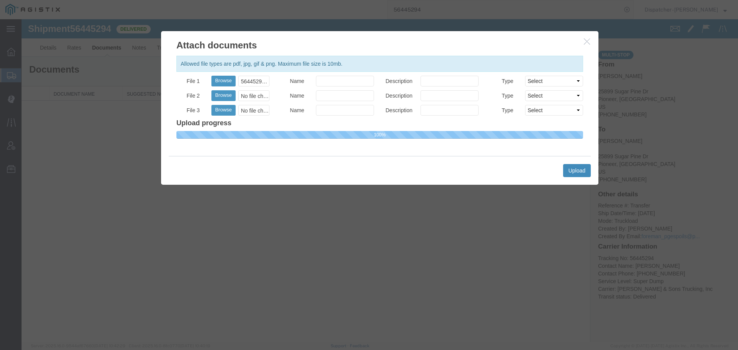
select select
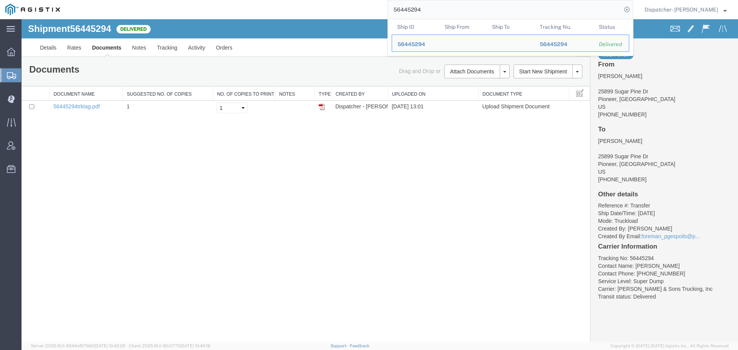
drag, startPoint x: 441, startPoint y: 32, endPoint x: 316, endPoint y: 28, distance: 125.1
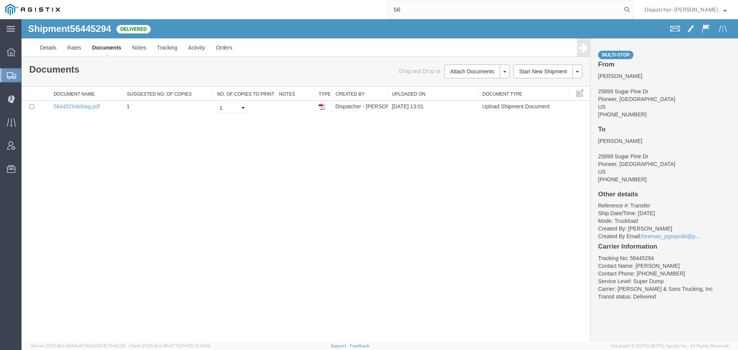
type input "5"
type input "56434661"
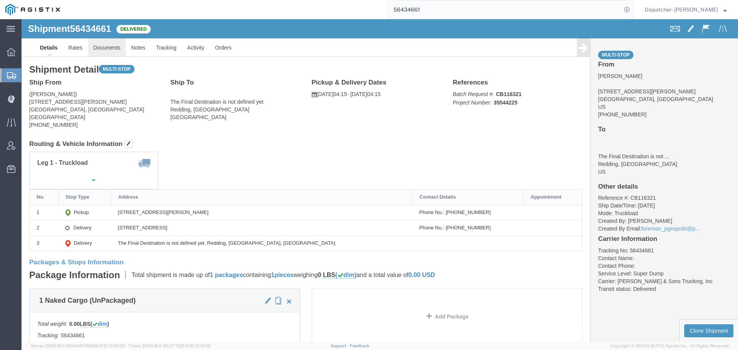
click link "Documents"
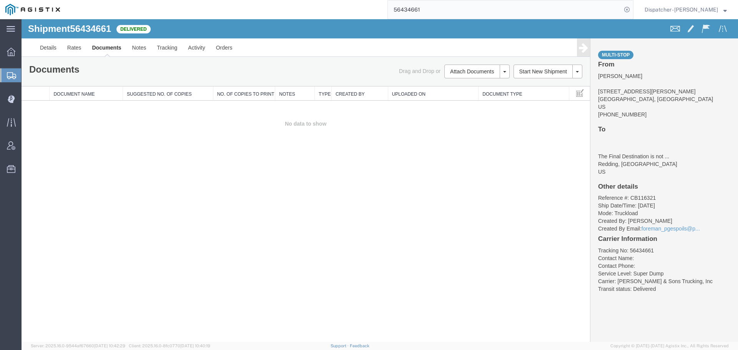
drag, startPoint x: 141, startPoint y: 185, endPoint x: 175, endPoint y: 164, distance: 40.1
click at [141, 185] on div "Shipment 56434661 0 of 0 Delivered Details Rates Documents Notes Tracking Activ…" at bounding box center [380, 180] width 717 height 323
click at [473, 69] on button "Attach Documents" at bounding box center [472, 72] width 55 height 14
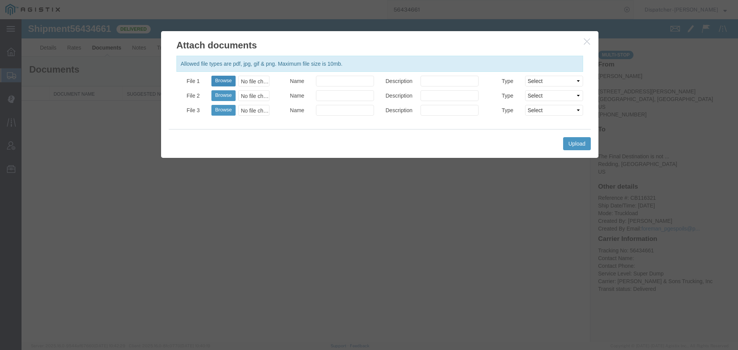
click at [217, 82] on button "Browse" at bounding box center [224, 81] width 24 height 11
type input "C:\fakepath\56434661trktag.pdf"
click at [581, 142] on button "Upload" at bounding box center [577, 143] width 28 height 13
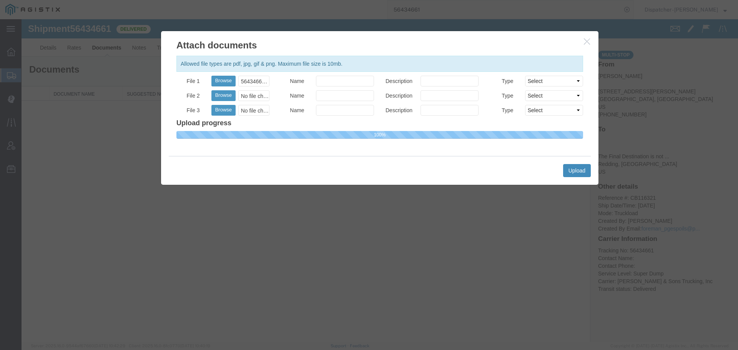
select select
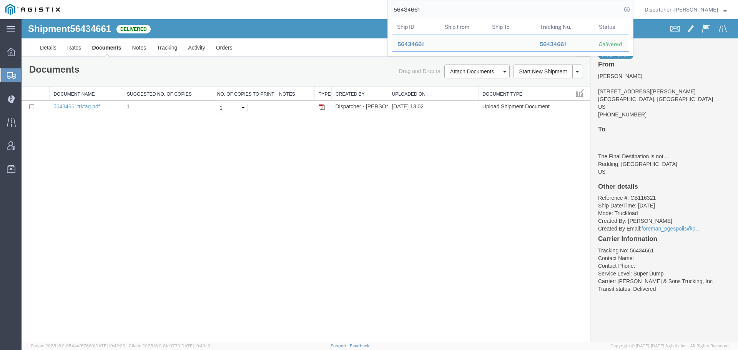
drag, startPoint x: 446, startPoint y: 13, endPoint x: 278, endPoint y: 18, distance: 168.2
click at [297, 16] on div "56434661 Ship ID Ship From Ship To Tracking Nu. Status Ship ID 56434661 Ship Fr…" at bounding box center [349, 9] width 568 height 19
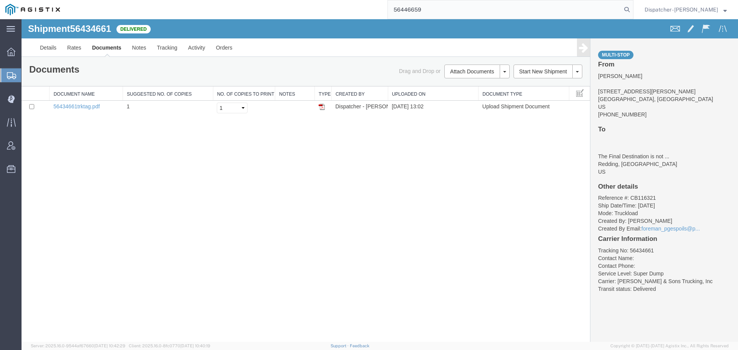
type input "56446659"
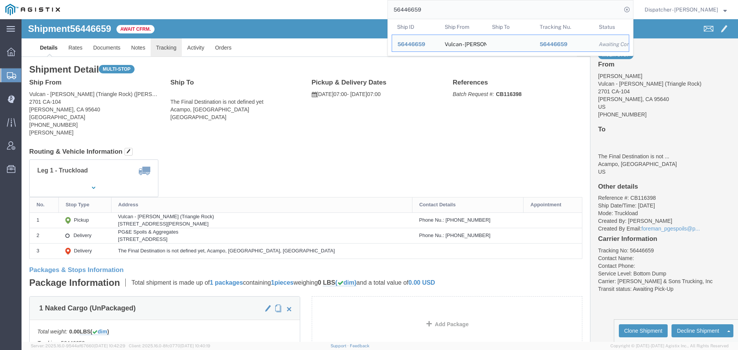
click link "Tracking"
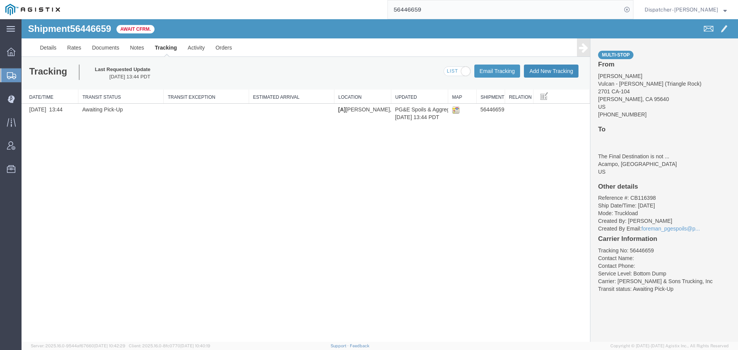
click at [545, 74] on button "Add New Tracking" at bounding box center [551, 71] width 55 height 13
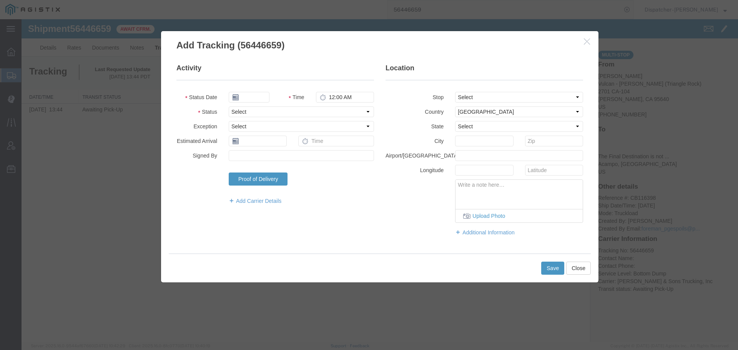
type input "[DATE]"
type input "2:00 PM"
click at [247, 98] on input "[DATE]" at bounding box center [249, 97] width 41 height 11
click at [247, 156] on td "11" at bounding box center [246, 157] width 12 height 12
type input "[DATE]"
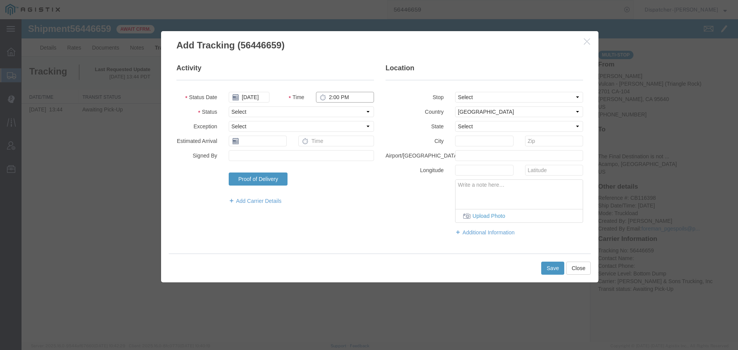
click at [340, 95] on input "2:00 PM" at bounding box center [345, 97] width 58 height 11
type input "7:00 AM"
click at [346, 112] on select "Select Arrival Notice Available Arrival Notice Imported Arrive at Delivery Loca…" at bounding box center [301, 112] width 145 height 11
select select "ARVPULOC"
click at [229, 107] on select "Select Arrival Notice Available Arrival Notice Imported Arrive at Delivery Loca…" at bounding box center [301, 112] width 145 height 11
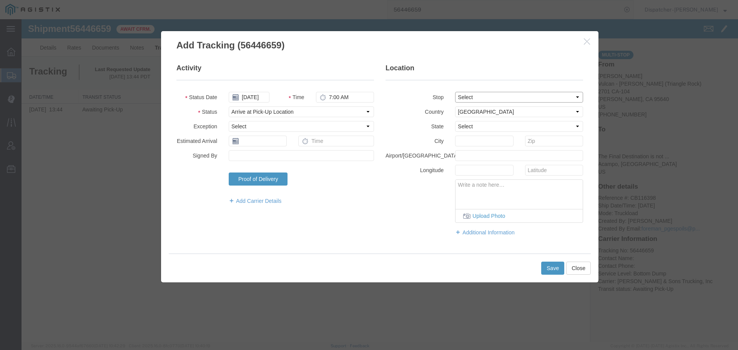
click at [463, 98] on select "Select From: 2701 CA-[GEOGRAPHIC_DATA][PERSON_NAME], US Stop 2: [STREET_ADDRESS…" at bounding box center [519, 97] width 128 height 11
select select "{"pickupDeliveryInfoId": "122179505","pickupOrDelivery": "P","stopNum": "1","lo…"
click at [455, 92] on select "Select From: 2701 CA-[GEOGRAPHIC_DATA][PERSON_NAME], US Stop 2: [STREET_ADDRESS…" at bounding box center [519, 97] width 128 height 11
select select "CA"
type input "[PERSON_NAME]"
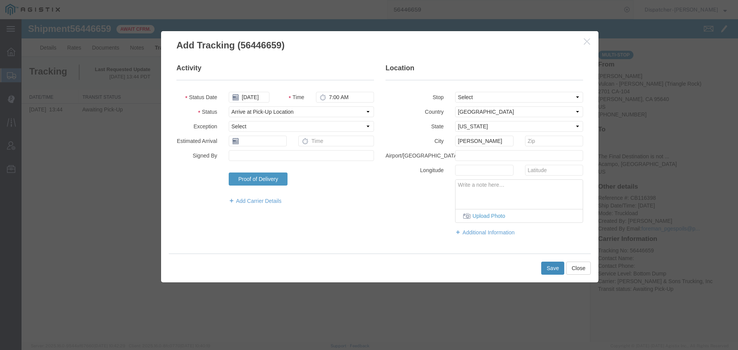
click at [549, 268] on button "Save" at bounding box center [553, 268] width 23 height 13
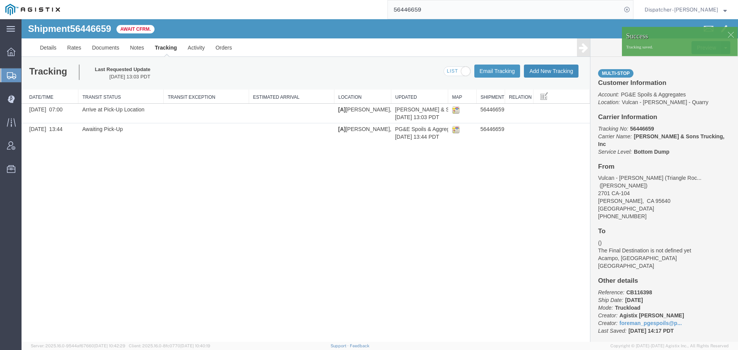
click at [538, 71] on button "Add New Tracking" at bounding box center [551, 71] width 55 height 13
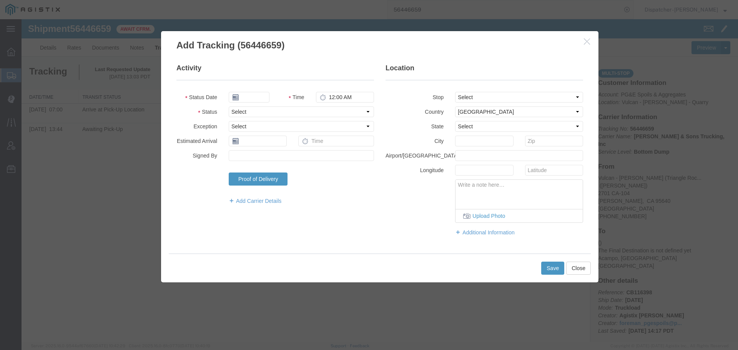
type input "[DATE]"
type input "2:00 PM"
click at [256, 96] on input "[DATE]" at bounding box center [249, 97] width 41 height 11
click at [247, 155] on td "11" at bounding box center [246, 157] width 12 height 12
type input "[DATE]"
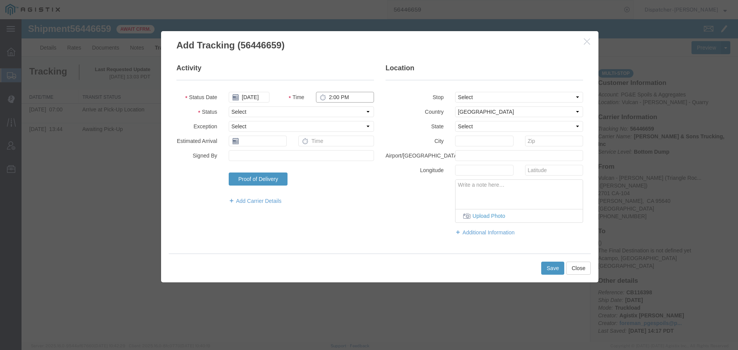
click at [332, 97] on input "2:00 PM" at bounding box center [345, 97] width 58 height 11
type input "3:00 PM"
click at [335, 108] on select "Select Arrival Notice Available Arrival Notice Imported Arrive at Delivery Loca…" at bounding box center [301, 112] width 145 height 11
select select "DPTDLVLOC"
click at [229, 107] on select "Select Arrival Notice Available Arrival Notice Imported Arrive at Delivery Loca…" at bounding box center [301, 112] width 145 height 11
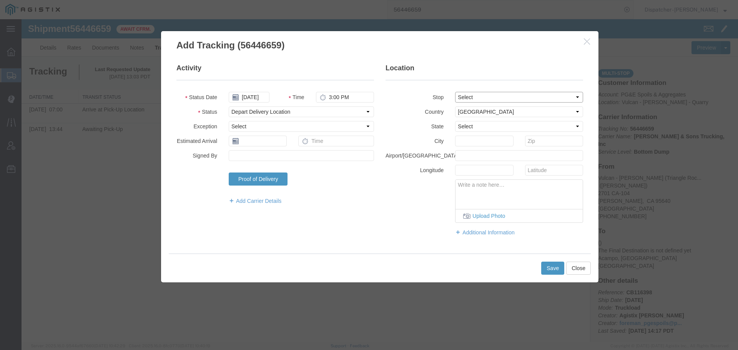
click at [467, 93] on select "Select From: 2701 CA-[GEOGRAPHIC_DATA][PERSON_NAME], US Stop 2: [STREET_ADDRESS…" at bounding box center [519, 97] width 128 height 11
select select "{"pickupDeliveryInfoId": "122179506","pickupOrDelivery": "D","stopNum": "2","lo…"
click at [455, 92] on select "Select From: 2701 CA-[GEOGRAPHIC_DATA][PERSON_NAME], US Stop 2: [STREET_ADDRESS…" at bounding box center [519, 97] width 128 height 11
select select "CA"
type input "Acampo"
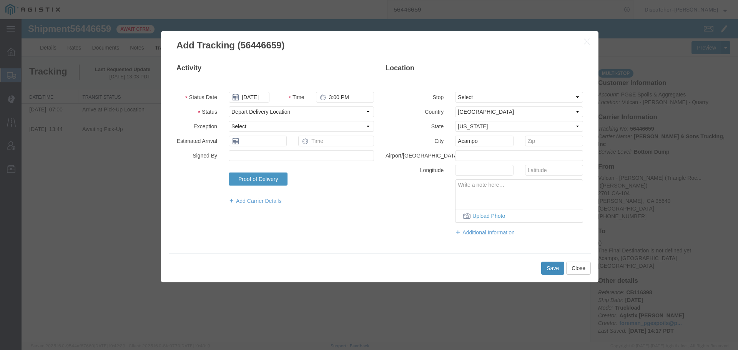
click at [552, 267] on button "Save" at bounding box center [553, 268] width 23 height 13
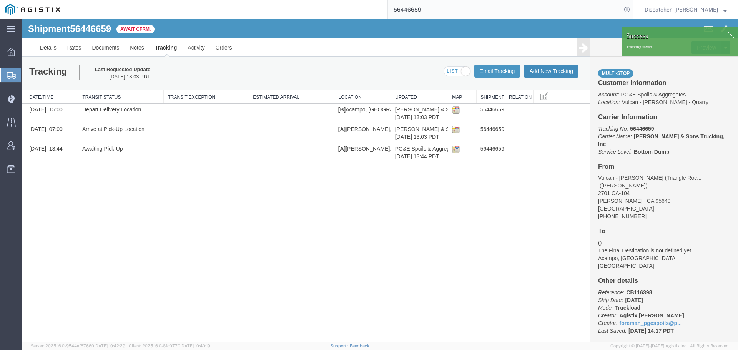
click at [549, 70] on button "Add New Tracking" at bounding box center [551, 71] width 55 height 13
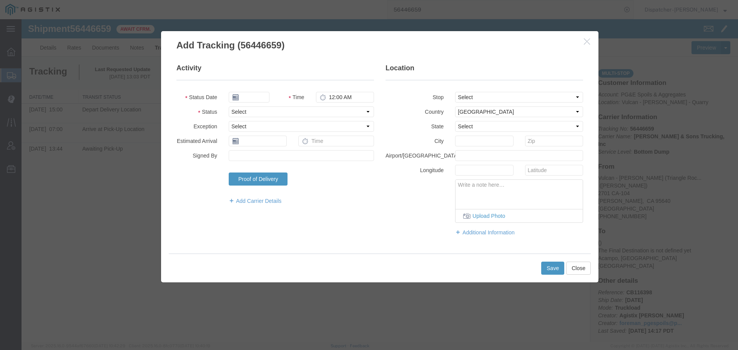
type input "[DATE]"
type input "2:00 PM"
click at [254, 99] on input "[DATE]" at bounding box center [249, 97] width 41 height 11
click at [246, 154] on td "11" at bounding box center [246, 157] width 12 height 12
type input "[DATE]"
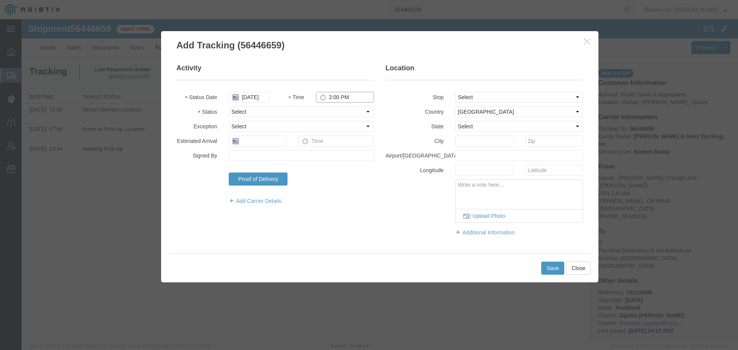
click at [344, 98] on input "2:00 PM" at bounding box center [345, 97] width 58 height 11
type input "3:00 PM"
click at [344, 117] on select "Select Arrival Notice Available Arrival Notice Imported Arrive at Delivery Loca…" at bounding box center [301, 112] width 145 height 11
select select "DELIVRED"
click at [229, 107] on select "Select Arrival Notice Available Arrival Notice Imported Arrive at Delivery Loca…" at bounding box center [301, 112] width 145 height 11
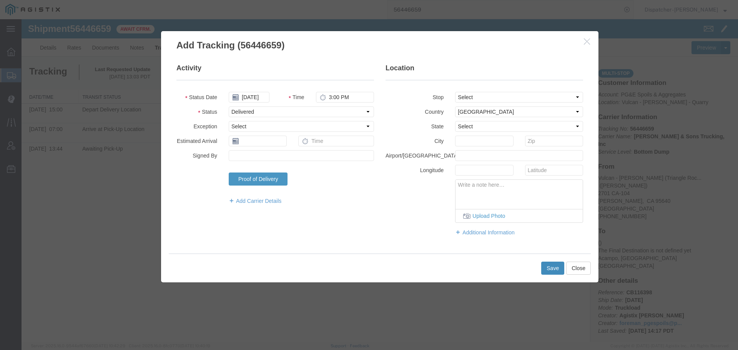
click at [551, 272] on button "Save" at bounding box center [553, 268] width 23 height 13
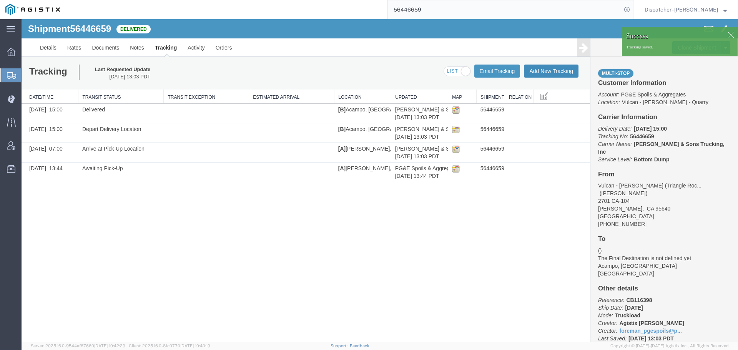
click at [555, 75] on button "Add New Tracking" at bounding box center [551, 71] width 55 height 13
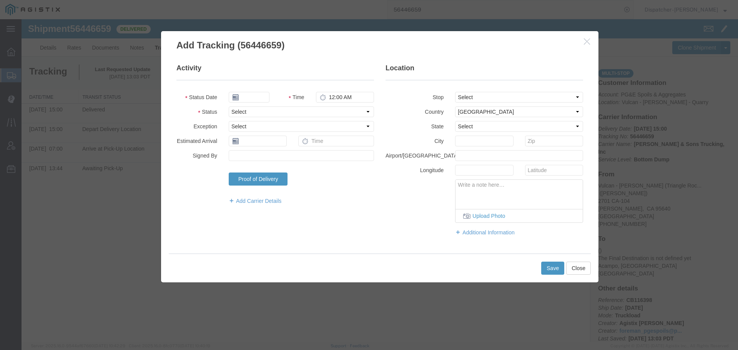
type input "[DATE]"
type input "2:00 PM"
click at [255, 97] on input "[DATE]" at bounding box center [249, 97] width 41 height 11
click at [243, 157] on td "11" at bounding box center [246, 157] width 12 height 12
type input "[DATE]"
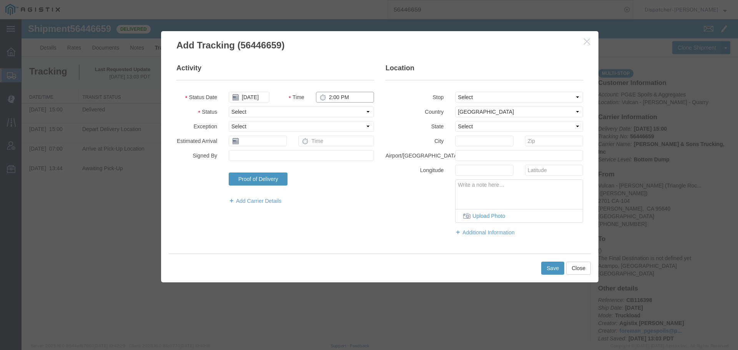
click at [331, 98] on input "2:00 PM" at bounding box center [345, 97] width 58 height 11
type input "1:16 PM"
click at [333, 107] on select "Select Arrival Notice Available Arrival Notice Imported Arrive at Delivery Loca…" at bounding box center [301, 112] width 145 height 11
select select "BREAKSTART"
click at [229, 107] on select "Select Arrival Notice Available Arrival Notice Imported Arrive at Delivery Loca…" at bounding box center [301, 112] width 145 height 11
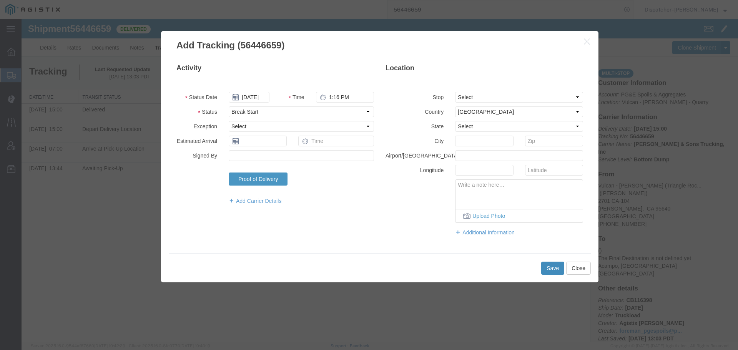
click at [548, 270] on button "Save" at bounding box center [553, 268] width 23 height 13
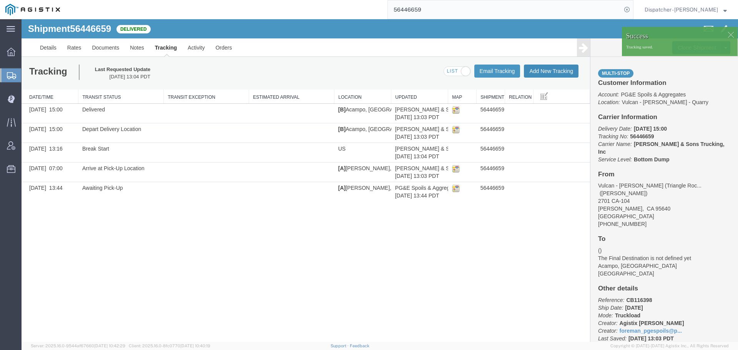
click at [544, 73] on button "Add New Tracking" at bounding box center [551, 71] width 55 height 13
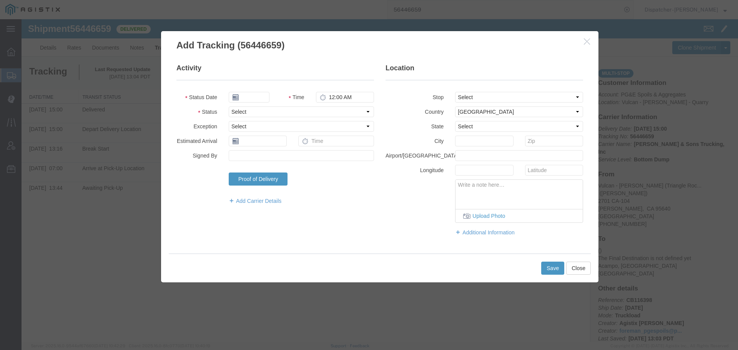
type input "[DATE]"
type input "2:00 PM"
click at [260, 95] on input "[DATE]" at bounding box center [249, 97] width 41 height 11
drag, startPoint x: 244, startPoint y: 158, endPoint x: 263, endPoint y: 139, distance: 27.2
click at [245, 158] on td "11" at bounding box center [246, 157] width 12 height 12
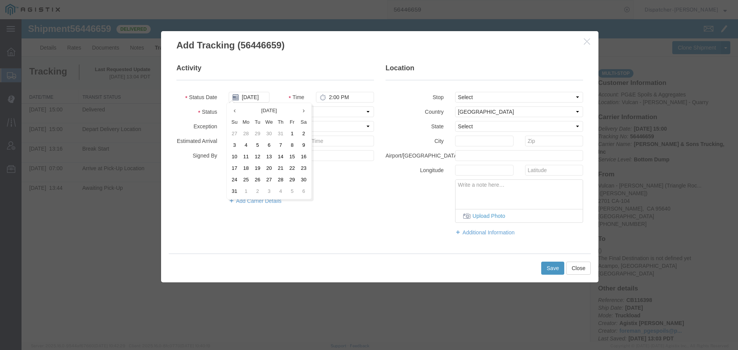
type input "[DATE]"
click at [337, 96] on input "2:00 PM" at bounding box center [345, 97] width 58 height 11
type input "4:46 PM"
click at [332, 109] on select "Select Arrival Notice Available Arrival Notice Imported Arrive at Delivery Loca…" at bounding box center [301, 112] width 145 height 11
select select "BREAKSTOP"
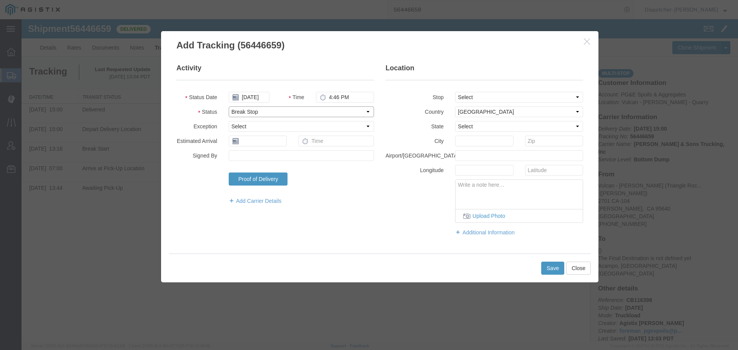
click at [229, 107] on select "Select Arrival Notice Available Arrival Notice Imported Arrive at Delivery Loca…" at bounding box center [301, 112] width 145 height 11
click at [552, 269] on button "Save" at bounding box center [553, 268] width 23 height 13
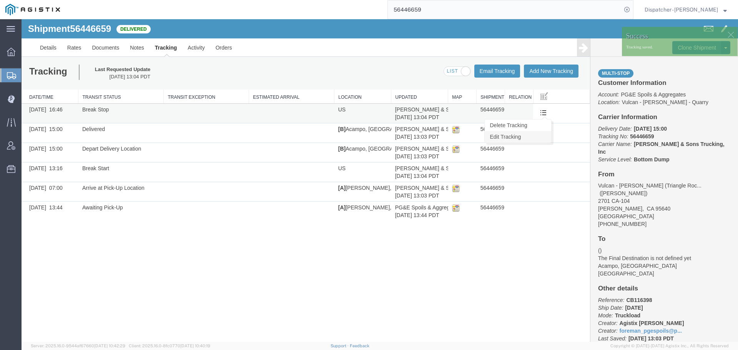
click at [528, 136] on link "Edit Tracking" at bounding box center [518, 137] width 67 height 12
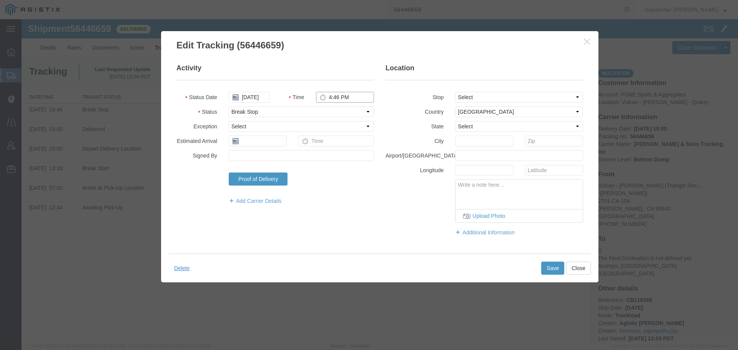
click at [337, 95] on input "4:46 PM" at bounding box center [345, 97] width 58 height 11
type input "1:46 PM"
click at [552, 271] on button "Save" at bounding box center [553, 268] width 23 height 13
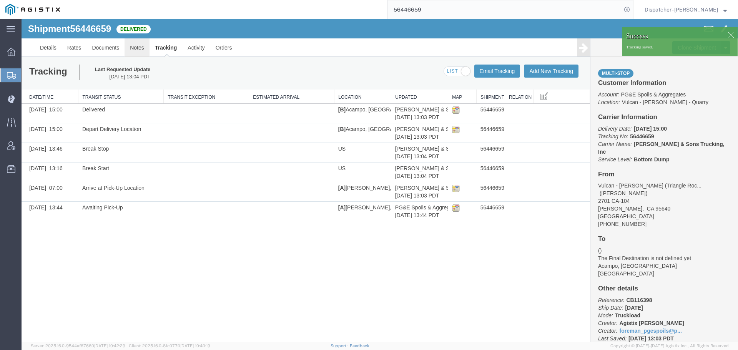
click at [135, 48] on link "Notes" at bounding box center [137, 47] width 25 height 18
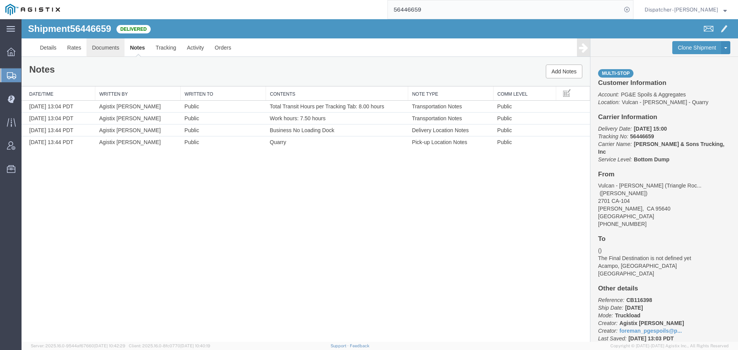
click at [99, 46] on link "Documents" at bounding box center [106, 47] width 38 height 18
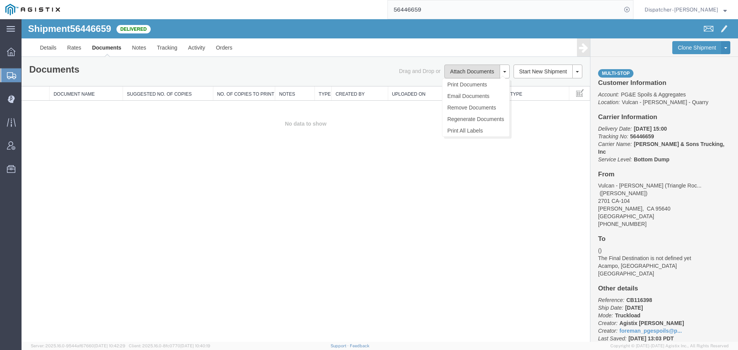
click at [481, 73] on button "Attach Documents" at bounding box center [472, 72] width 55 height 14
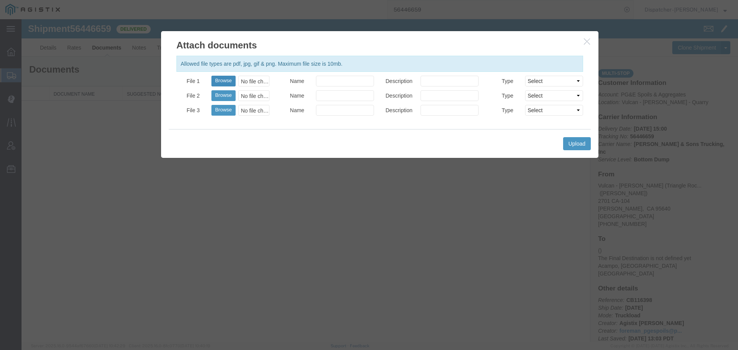
click at [227, 80] on button "Browse" at bounding box center [224, 81] width 24 height 11
click at [586, 144] on button "Upload" at bounding box center [577, 143] width 28 height 13
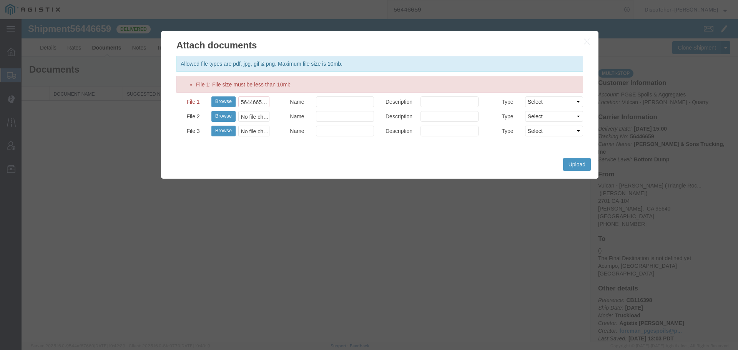
click at [143, 140] on div at bounding box center [380, 180] width 717 height 323
click at [223, 101] on button "Browse" at bounding box center [224, 102] width 24 height 11
type input "C:\fakepath\56446659quarrytags.pdf"
click at [575, 171] on button "Upload" at bounding box center [577, 164] width 28 height 13
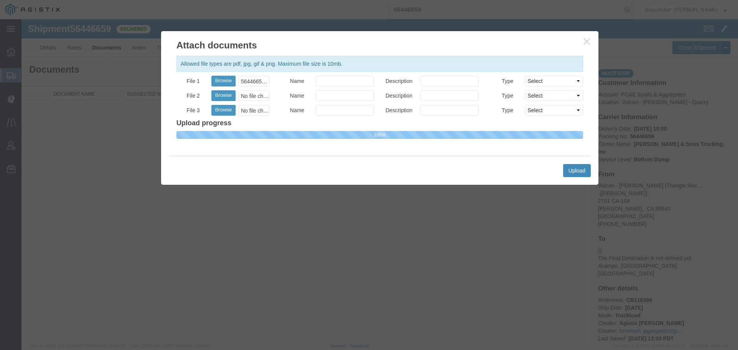
select select
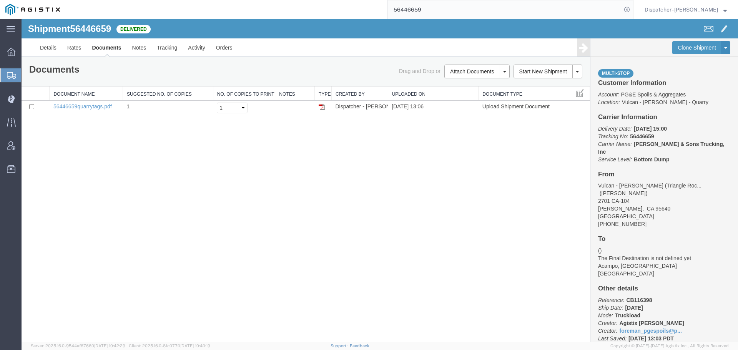
click at [115, 207] on div "Shipment 56446659 1 of 1 Delivered Details Rates Documents Notes Tracking Activ…" at bounding box center [380, 180] width 717 height 323
click at [460, 74] on button "Attach Documents" at bounding box center [472, 72] width 55 height 14
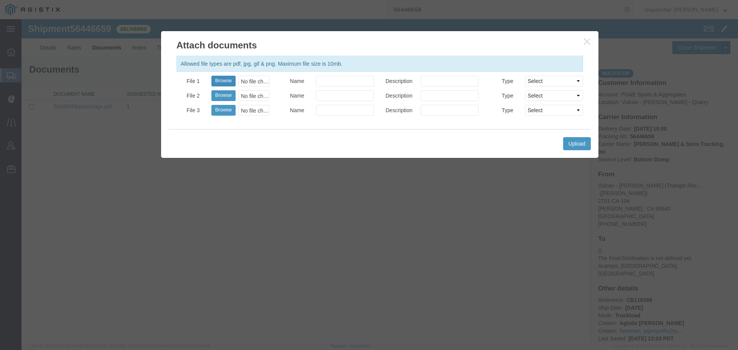
click at [229, 82] on button "Browse" at bounding box center [224, 81] width 24 height 11
click at [574, 146] on button "Upload" at bounding box center [577, 143] width 28 height 13
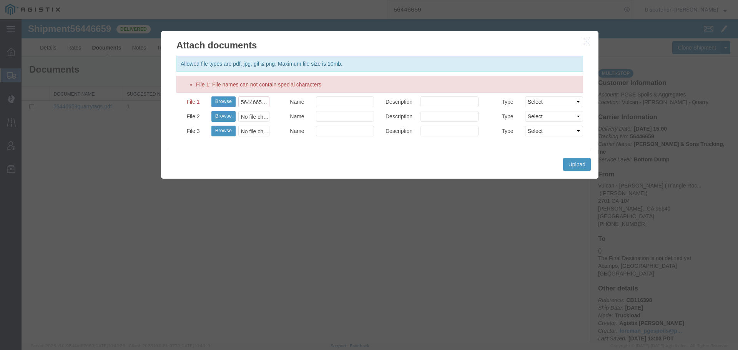
drag, startPoint x: 78, startPoint y: 243, endPoint x: 91, endPoint y: 225, distance: 21.8
click at [78, 243] on div at bounding box center [380, 180] width 717 height 323
click at [223, 100] on button "Browse" at bounding box center [224, 102] width 24 height 11
click at [223, 99] on button "Browse" at bounding box center [224, 102] width 24 height 11
type input "C:\fakepath\56446659trktag1.pdf"
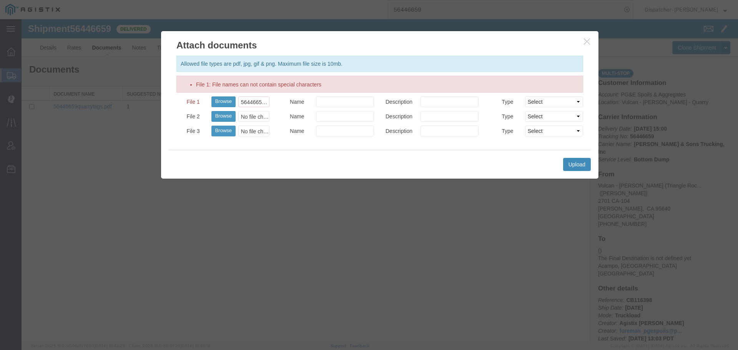
click at [573, 165] on button "Upload" at bounding box center [577, 164] width 28 height 13
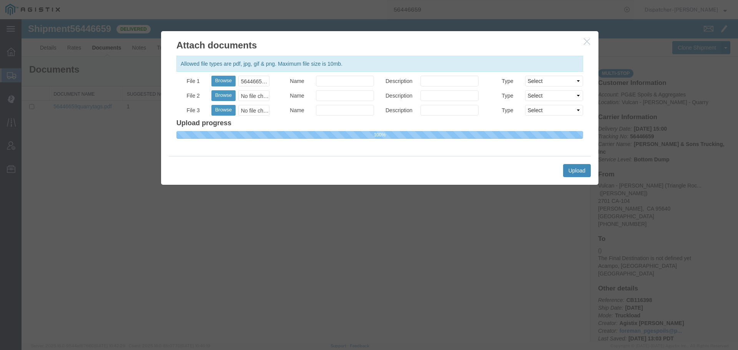
select select
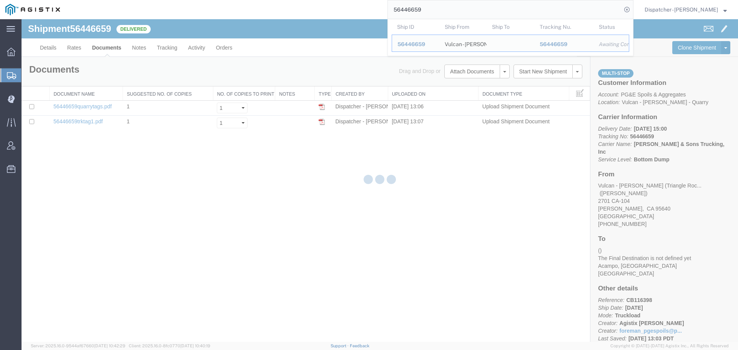
drag, startPoint x: 422, startPoint y: 10, endPoint x: 322, endPoint y: 5, distance: 100.1
click at [355, 7] on div "56446659 Ship ID Ship From Ship To Tracking Nu. Status Ship ID 56446659 Ship Fr…" at bounding box center [349, 9] width 568 height 19
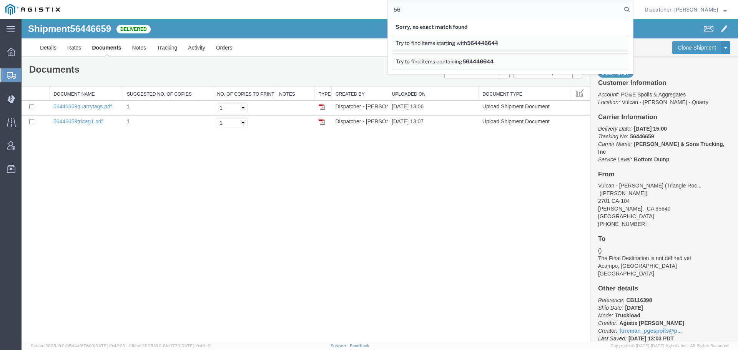
type input "5"
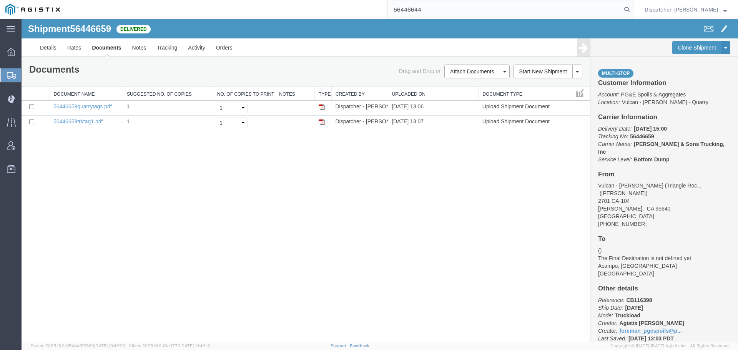
type input "56446644"
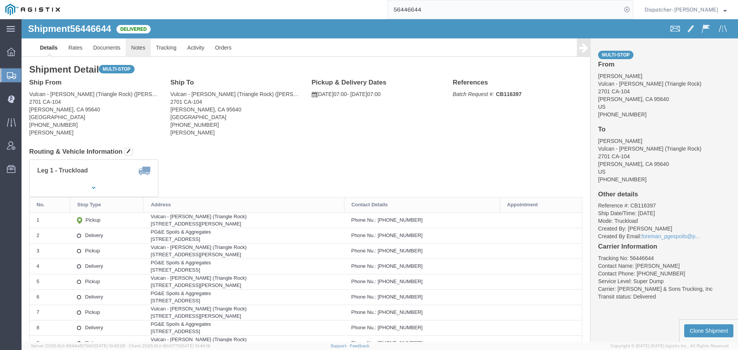
click link "Notes"
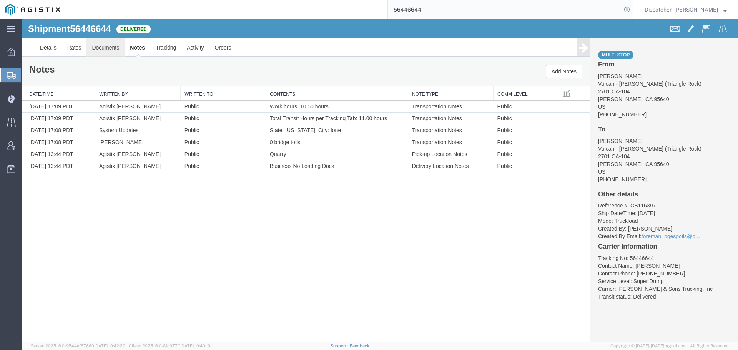
click at [107, 50] on link "Documents" at bounding box center [106, 47] width 38 height 18
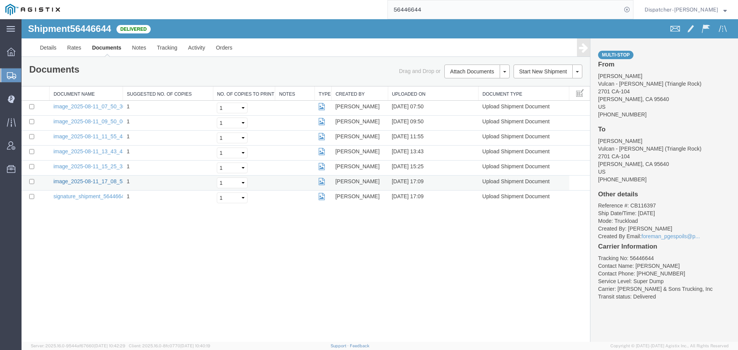
click at [92, 179] on link "image_2025-08-11_17_08_53.jpg" at bounding box center [93, 181] width 81 height 6
click at [108, 167] on link "image_2025-08-11_15_25_33.jpg" at bounding box center [93, 166] width 81 height 6
drag, startPoint x: 457, startPoint y: 23, endPoint x: 342, endPoint y: 23, distance: 114.6
type input "56445342"
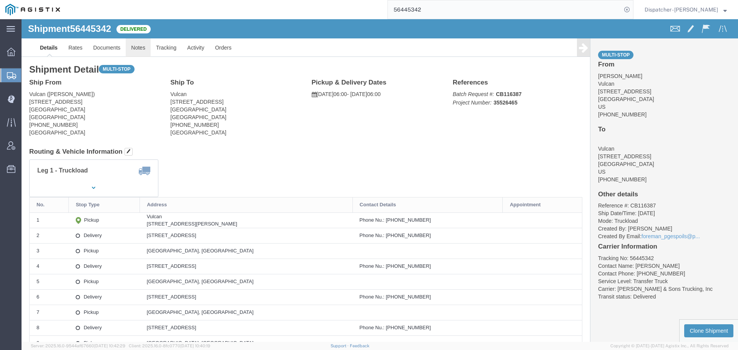
click link "Notes"
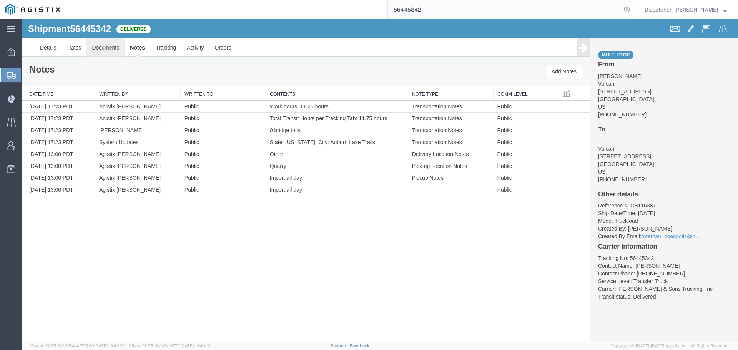
click at [107, 50] on link "Documents" at bounding box center [106, 47] width 38 height 18
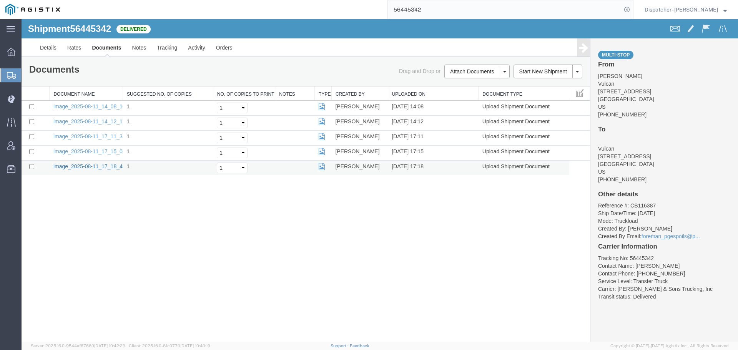
click at [104, 167] on link "image_2025-08-11_17_18_48.jpg" at bounding box center [93, 166] width 81 height 6
click at [98, 151] on link "image_2025-08-11_17_15_05.jpg" at bounding box center [93, 151] width 81 height 6
click at [90, 136] on link "image_2025-08-11_17_11_34.jpg" at bounding box center [93, 136] width 81 height 6
click at [102, 122] on link "image_2025-08-11_14_12_17.jpg" at bounding box center [93, 121] width 81 height 6
click at [103, 107] on link "image_2025-08-11_14_08_16.jpg" at bounding box center [93, 106] width 81 height 6
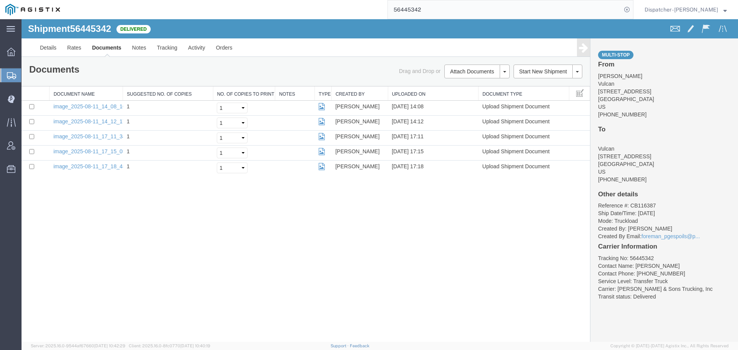
drag, startPoint x: 97, startPoint y: 257, endPoint x: 102, endPoint y: 254, distance: 5.3
click at [97, 257] on div "Shipment 56445342 5 of 5 Delivered Details Rates Documents Notes Tracking Activ…" at bounding box center [380, 180] width 717 height 323
click at [456, 75] on button "Attach Documents" at bounding box center [472, 72] width 55 height 14
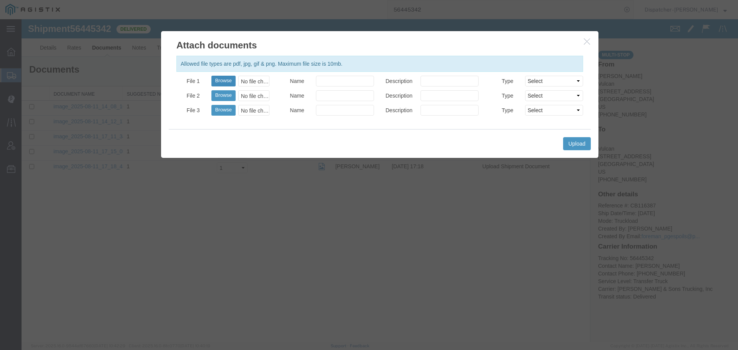
click at [221, 80] on button "Browse" at bounding box center [224, 81] width 24 height 11
type input "C:\fakepath\56445342trktag.pdf"
click at [571, 142] on button "Upload" at bounding box center [577, 143] width 28 height 13
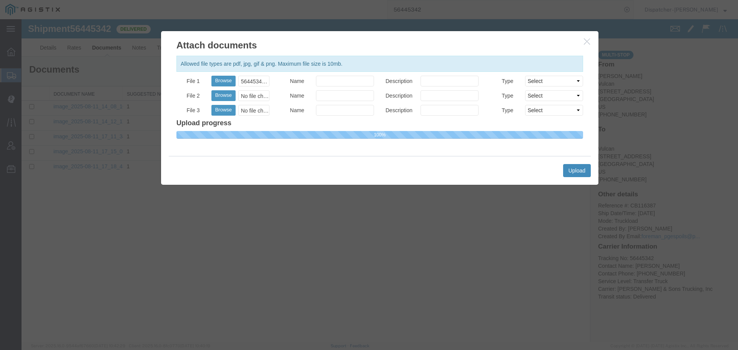
select select
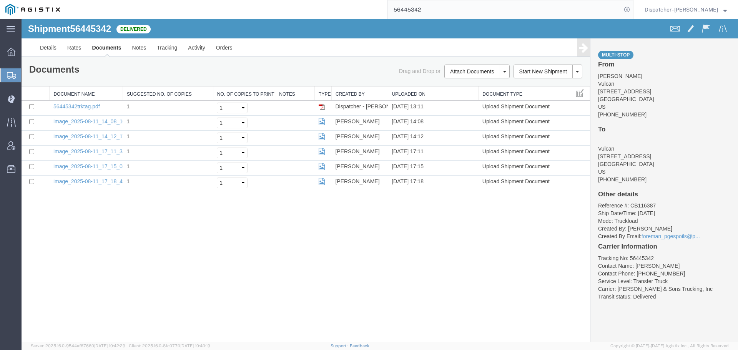
drag, startPoint x: 407, startPoint y: 38, endPoint x: 316, endPoint y: 33, distance: 91.3
type input "56445274"
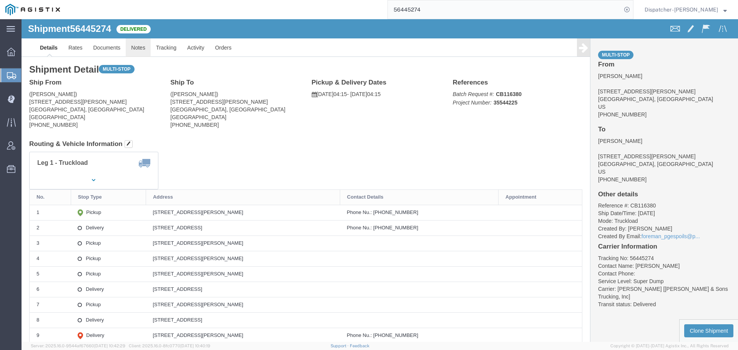
click link "Notes"
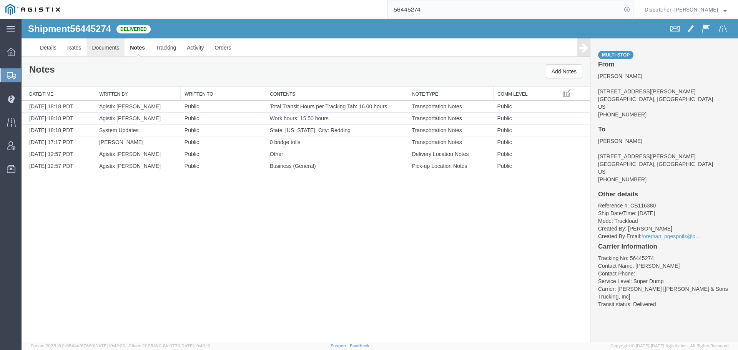
click at [98, 45] on link "Documents" at bounding box center [106, 47] width 38 height 18
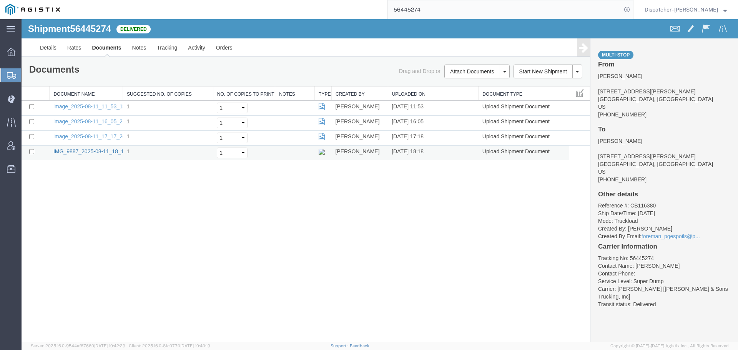
click at [99, 152] on link "IMG_9887_2025-08-11_18_18_14.jpeg" at bounding box center [100, 151] width 94 height 6
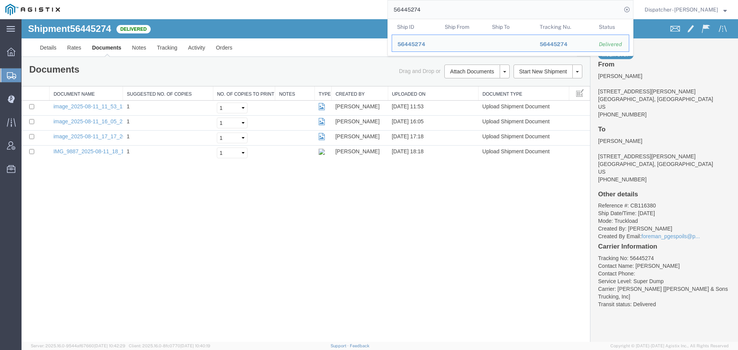
drag, startPoint x: 424, startPoint y: 10, endPoint x: 349, endPoint y: 13, distance: 74.7
click at [372, 11] on div "56445274 Ship ID Ship From Ship To Tracking Nu. Status Ship ID 56445274 Ship Fr…" at bounding box center [349, 9] width 568 height 19
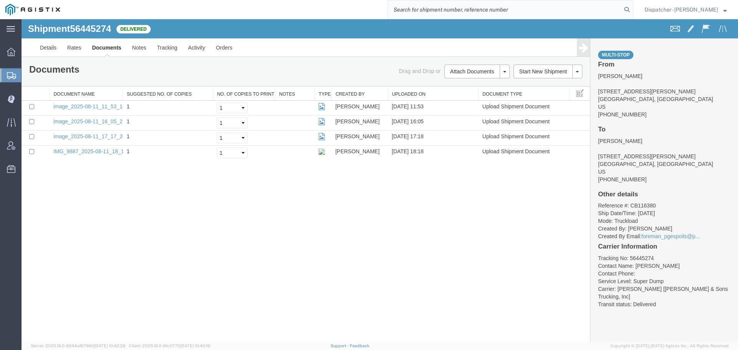
type input "6"
type input "5"
type input "56426760"
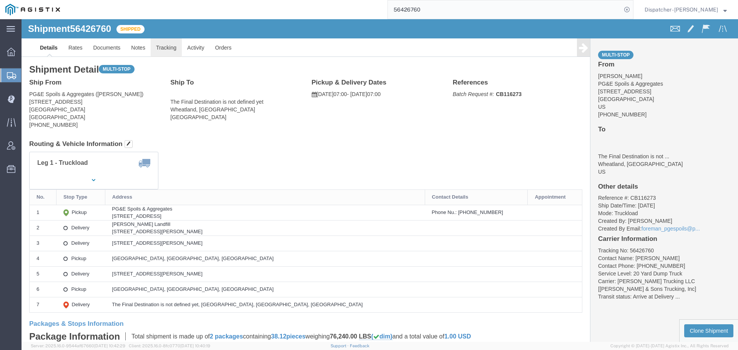
click link "Tracking"
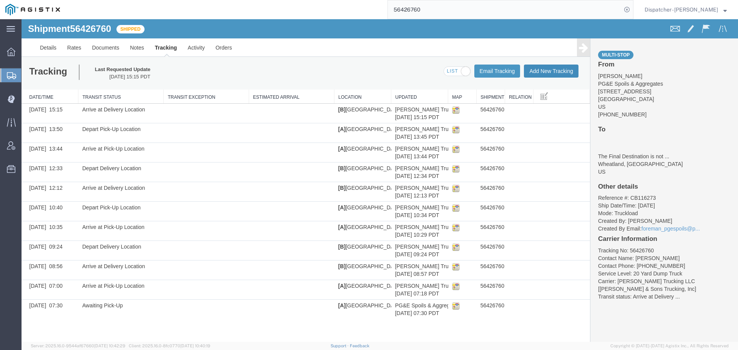
click at [564, 68] on button "Add New Tracking" at bounding box center [551, 71] width 55 height 13
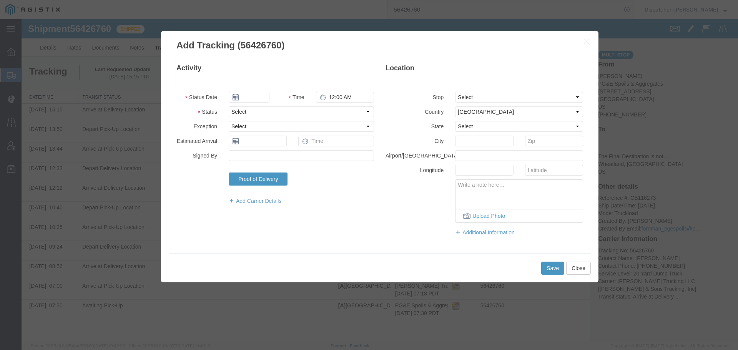
type input "[DATE]"
type input "2:00 PM"
click at [252, 97] on input "[DATE]" at bounding box center [249, 97] width 41 height 11
click at [248, 154] on td "11" at bounding box center [246, 157] width 12 height 12
type input "[DATE]"
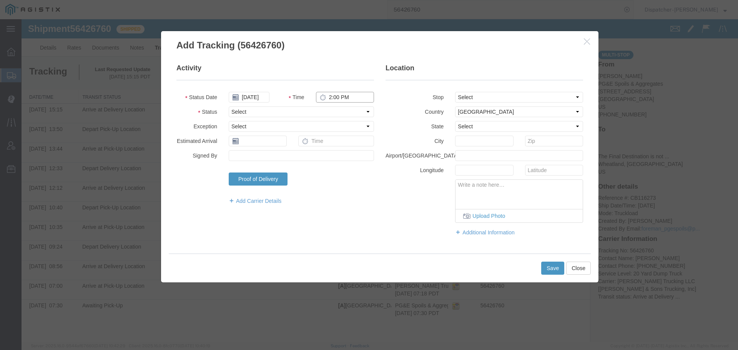
click at [337, 99] on input "2:00 PM" at bounding box center [345, 97] width 58 height 11
type input "3:30 PM"
click at [336, 112] on select "Select Arrival Notice Available Arrival Notice Imported Arrive at Delivery Loca…" at bounding box center [301, 112] width 145 height 11
select select "BREAKSTART"
click at [229, 107] on select "Select Arrival Notice Available Arrival Notice Imported Arrive at Delivery Loca…" at bounding box center [301, 112] width 145 height 11
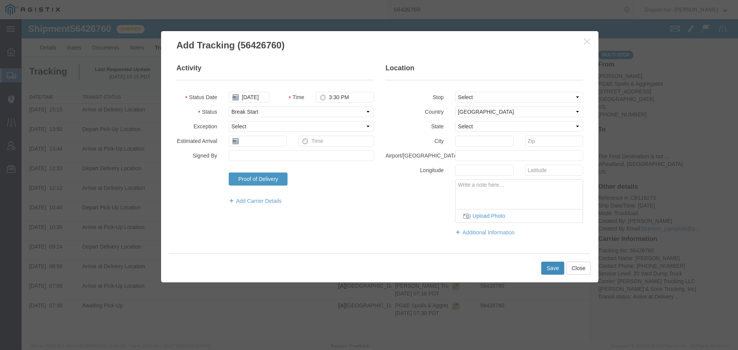
click at [552, 268] on button "Save" at bounding box center [553, 268] width 23 height 13
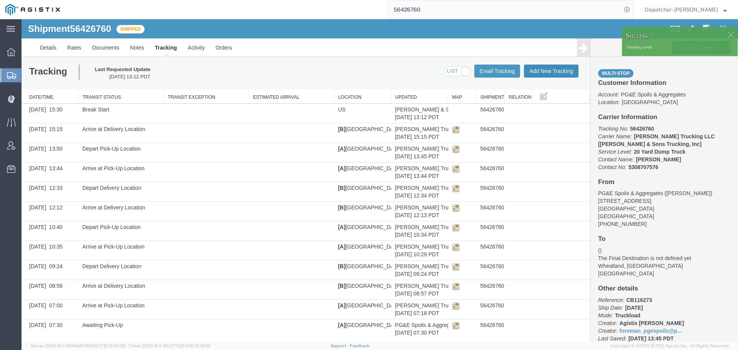
click at [543, 72] on button "Add New Tracking" at bounding box center [551, 71] width 55 height 13
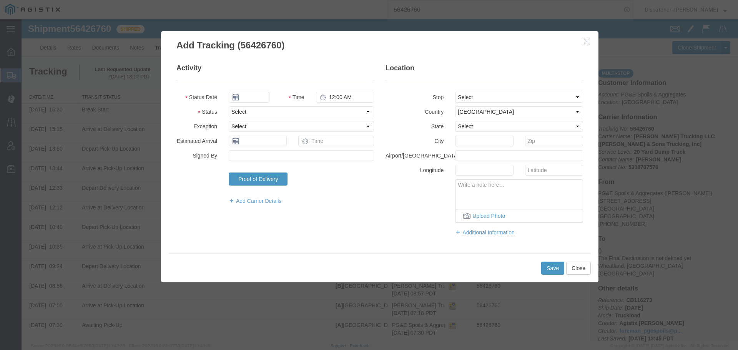
type input "[DATE]"
type input "2:00 PM"
click at [254, 98] on input "[DATE]" at bounding box center [249, 97] width 41 height 11
click at [244, 158] on td "11" at bounding box center [246, 157] width 12 height 12
type input "[DATE]"
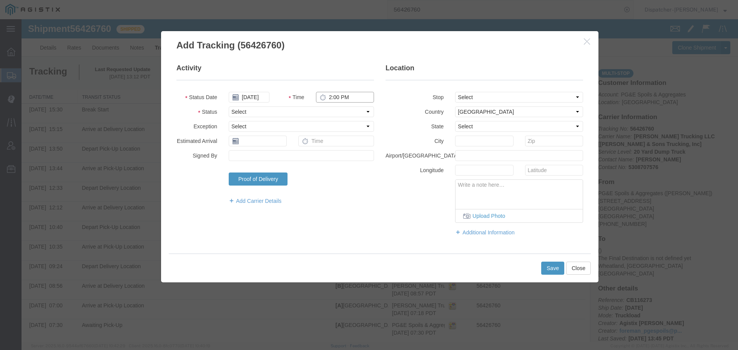
click at [340, 99] on input "2:00 PM" at bounding box center [345, 97] width 58 height 11
type input "4:00 PM"
click at [335, 111] on select "Select Arrival Notice Available Arrival Notice Imported Arrive at Delivery Loca…" at bounding box center [301, 112] width 145 height 11
select select "BREAKSTOP"
click at [229, 107] on select "Select Arrival Notice Available Arrival Notice Imported Arrive at Delivery Loca…" at bounding box center [301, 112] width 145 height 11
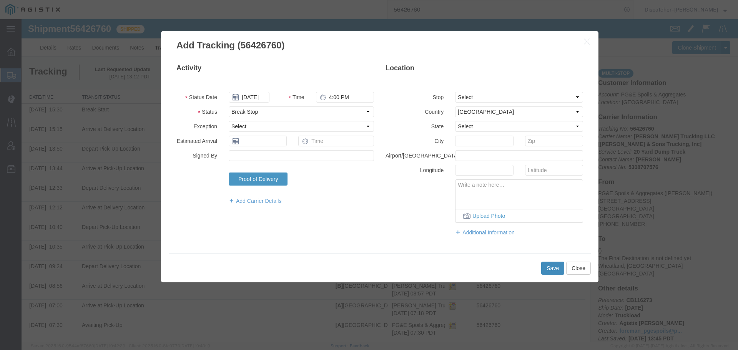
click at [547, 268] on button "Save" at bounding box center [553, 268] width 23 height 13
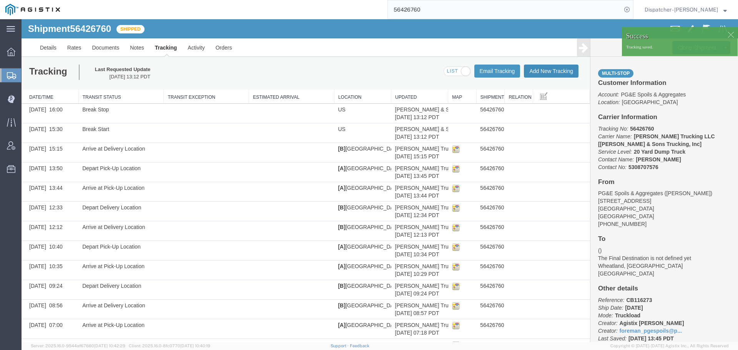
click at [550, 74] on button "Add New Tracking" at bounding box center [551, 71] width 55 height 13
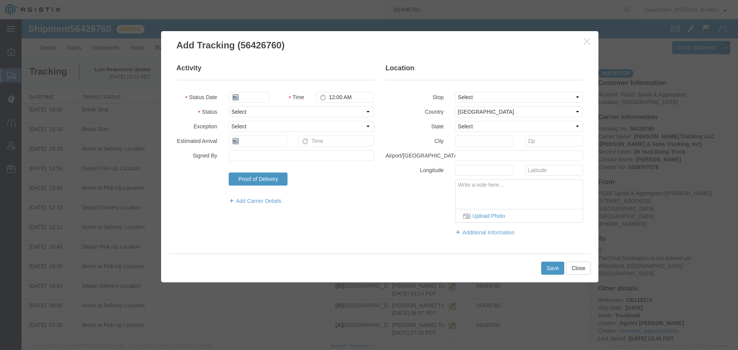
type input "[DATE]"
type input "2:00 PM"
click at [244, 99] on input "[DATE]" at bounding box center [249, 97] width 41 height 11
click at [249, 157] on td "11" at bounding box center [246, 157] width 12 height 12
type input "[DATE]"
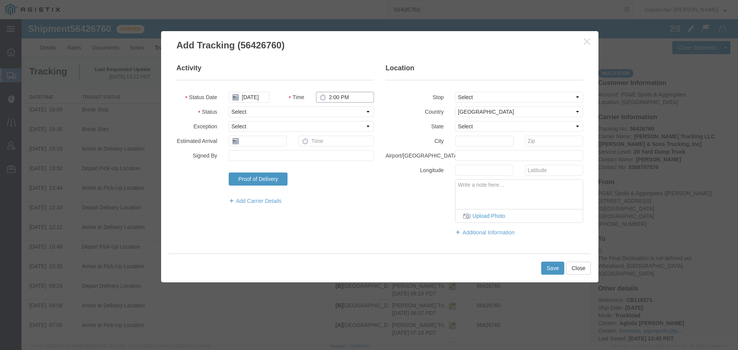
click at [343, 100] on input "2:00 PM" at bounding box center [345, 97] width 58 height 11
type input "5:30 PM"
click at [340, 111] on select "Select Arrival Notice Available Arrival Notice Imported Arrive at Delivery Loca…" at bounding box center [301, 112] width 145 height 11
select select "DELIVRED"
click at [229, 107] on select "Select Arrival Notice Available Arrival Notice Imported Arrive at Delivery Loca…" at bounding box center [301, 112] width 145 height 11
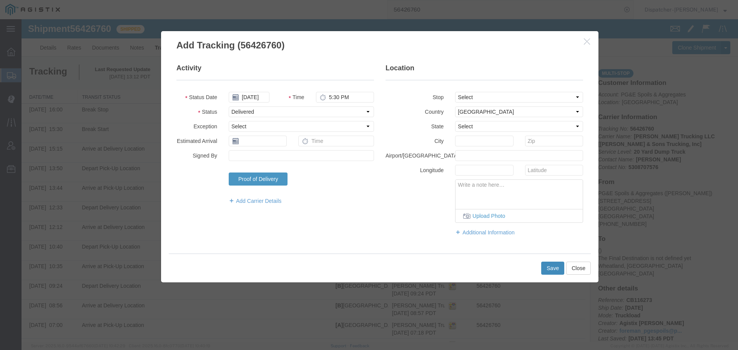
click at [554, 267] on button "Save" at bounding box center [553, 268] width 23 height 13
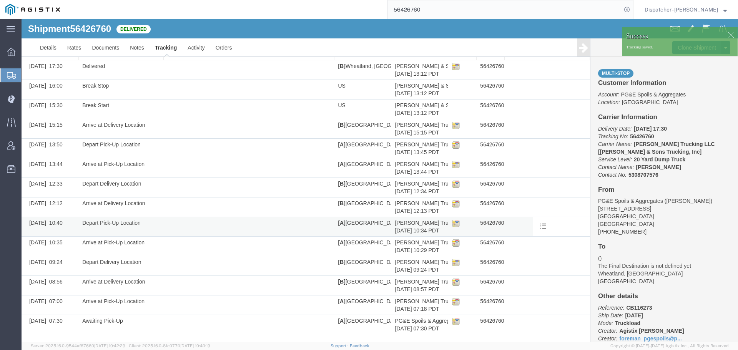
scroll to position [44, 0]
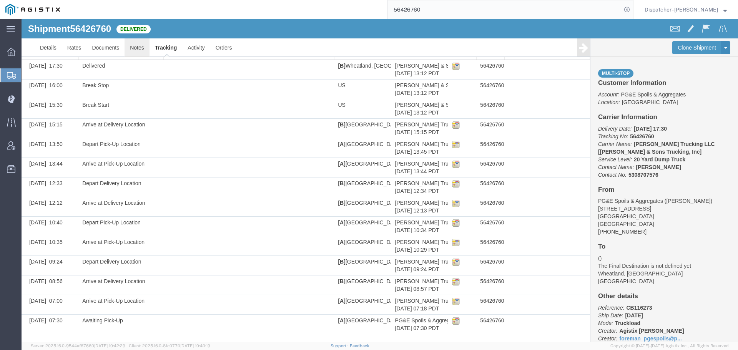
click at [133, 46] on link "Notes" at bounding box center [137, 47] width 25 height 18
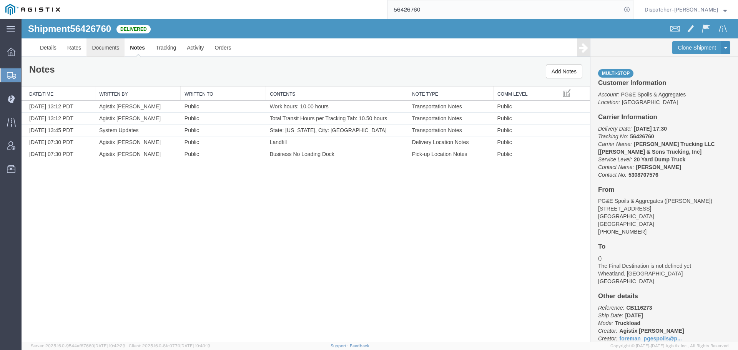
click at [111, 47] on link "Documents" at bounding box center [106, 47] width 38 height 18
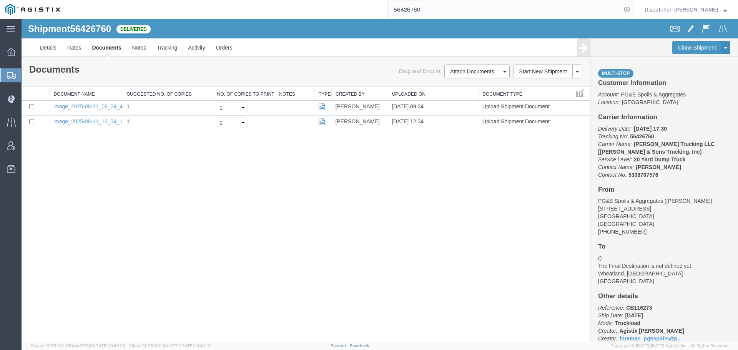
drag, startPoint x: 153, startPoint y: 194, endPoint x: 159, endPoint y: 188, distance: 8.2
click at [153, 194] on div "Shipment 56426760 2 of 2 Delivered Details Rates Documents Notes Tracking Activ…" at bounding box center [380, 180] width 717 height 323
click at [457, 72] on button "Attach Documents" at bounding box center [472, 72] width 55 height 14
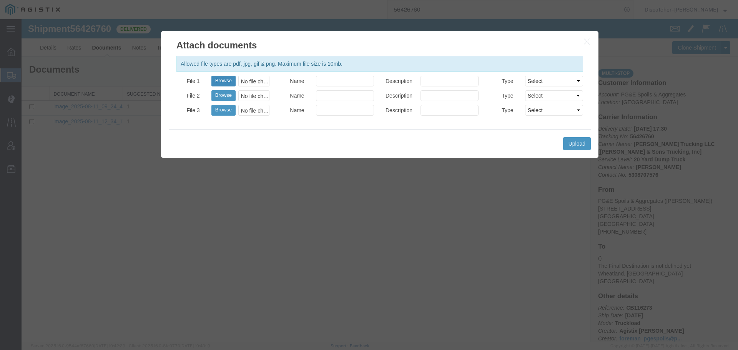
click at [217, 83] on button "Browse" at bounding box center [224, 81] width 24 height 11
type input "C:\fakepath\56426760trktag.pdf"
click at [584, 149] on button "Upload" at bounding box center [577, 143] width 28 height 13
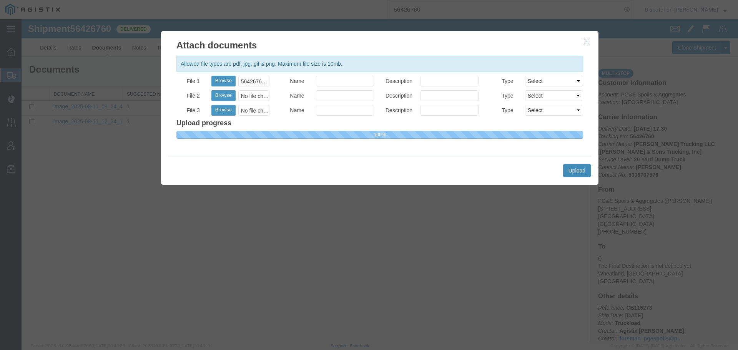
select select
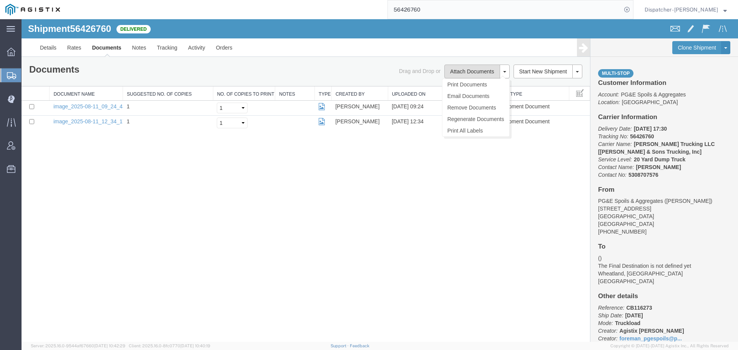
click at [468, 76] on button "Attach Documents" at bounding box center [472, 72] width 55 height 14
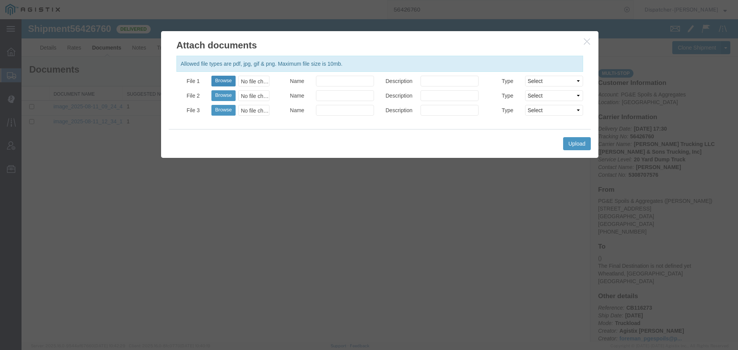
click at [220, 85] on button "Browse" at bounding box center [224, 81] width 24 height 11
type input "C:\fakepath\56426760trktag.pdf"
click at [571, 145] on button "Upload" at bounding box center [577, 143] width 28 height 13
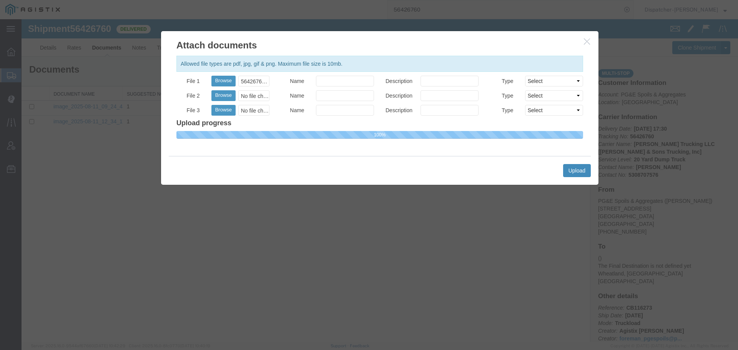
select select
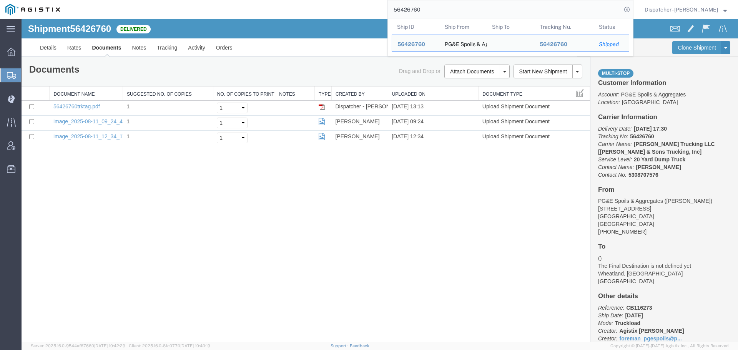
drag, startPoint x: 442, startPoint y: 30, endPoint x: 346, endPoint y: 22, distance: 96.9
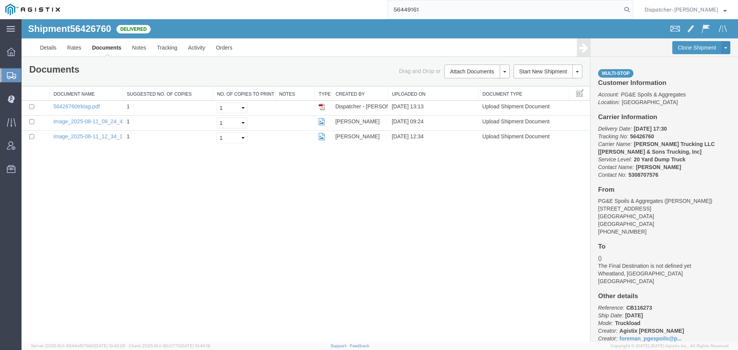
type input "56449161"
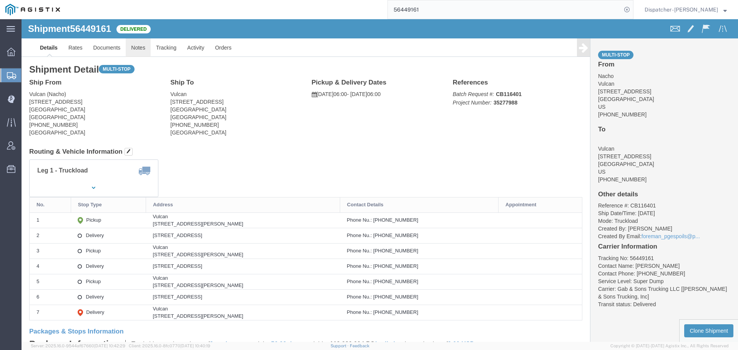
click link "Notes"
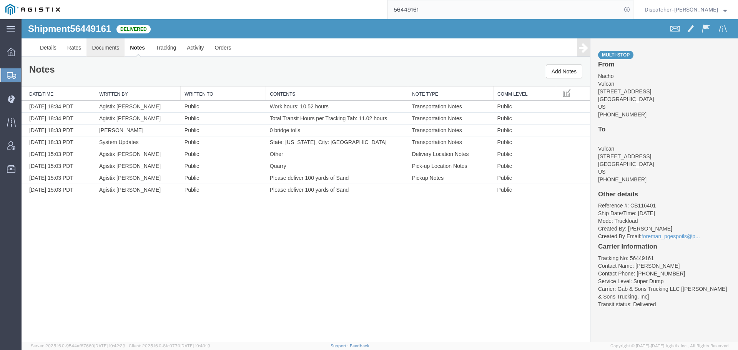
click at [105, 48] on link "Documents" at bounding box center [106, 47] width 38 height 18
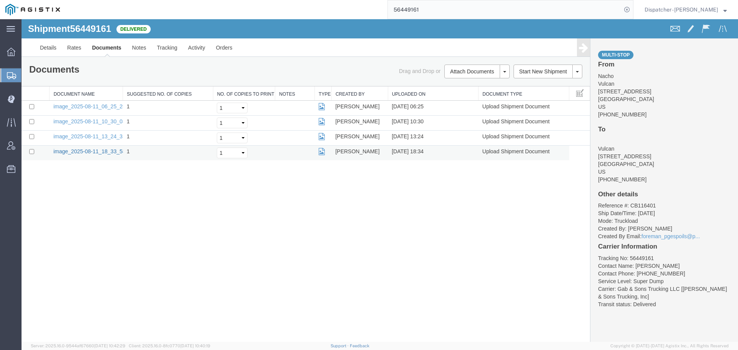
click at [99, 151] on link "image_2025-08-11_18_33_58.jpg" at bounding box center [93, 151] width 81 height 6
click at [109, 138] on link "image_2025-08-11_13_24_31.jpg" at bounding box center [93, 136] width 81 height 6
click at [78, 122] on link "image_2025-08-11_10_30_03.jpg" at bounding box center [93, 121] width 81 height 6
click at [95, 108] on link "image_2025-08-11_06_25_25.jpg" at bounding box center [93, 106] width 81 height 6
drag, startPoint x: 410, startPoint y: 12, endPoint x: 345, endPoint y: 7, distance: 66.0
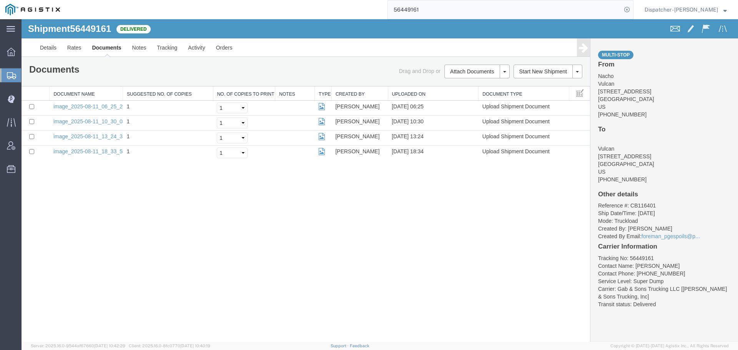
click at [357, 8] on div "56449161" at bounding box center [349, 9] width 568 height 19
type input "56445363"
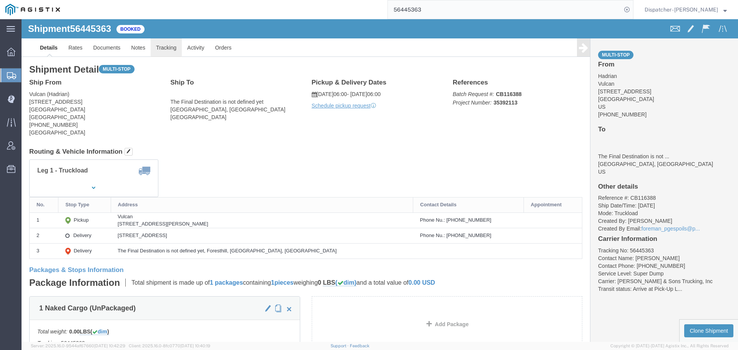
click link "Tracking"
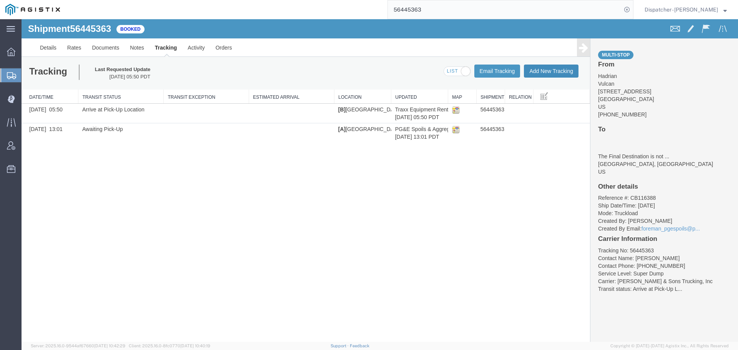
click at [563, 70] on button "Add New Tracking" at bounding box center [551, 71] width 55 height 13
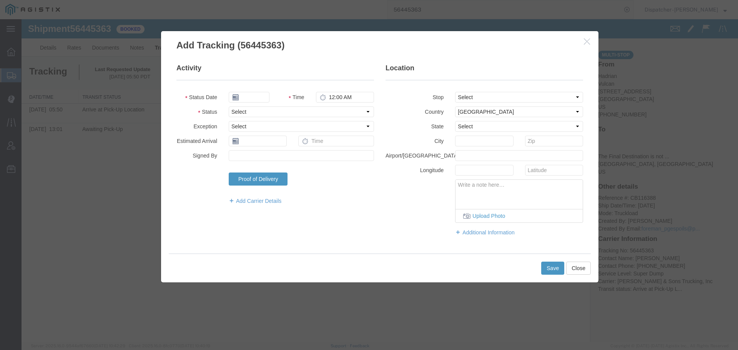
type input "[DATE]"
type input "2:00 PM"
click at [254, 100] on input "[DATE]" at bounding box center [249, 97] width 41 height 11
click at [246, 154] on td "11" at bounding box center [246, 157] width 12 height 12
type input "[DATE]"
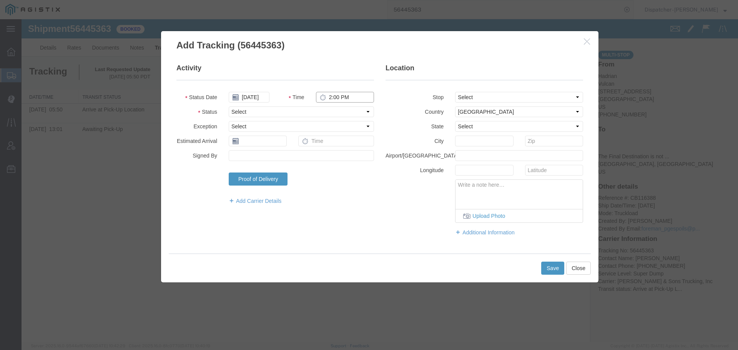
click at [338, 99] on input "2:00 PM" at bounding box center [345, 97] width 58 height 11
type input "6:00 AM"
click at [338, 112] on select "Select Arrival Notice Available Arrival Notice Imported Arrive at Delivery Loca…" at bounding box center [301, 112] width 145 height 11
select select "ARVPULOC"
click at [229, 107] on select "Select Arrival Notice Available Arrival Notice Imported Arrive at Delivery Loca…" at bounding box center [301, 112] width 145 height 11
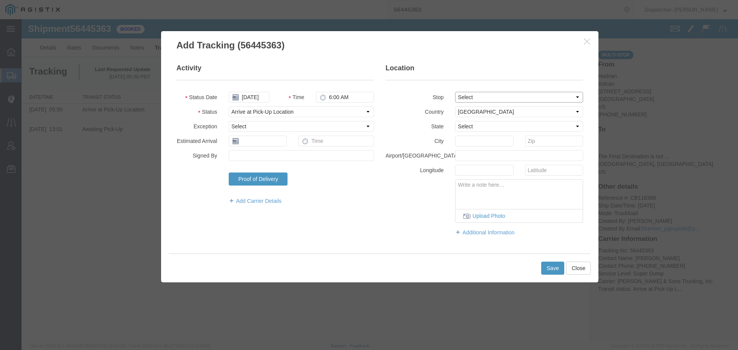
drag, startPoint x: 481, startPoint y: 97, endPoint x: 481, endPoint y: 102, distance: 4.6
click at [481, 97] on select "Select From: [STREET_ADDRESS] Stop 2: [STREET_ADDRESS] To: The Final Destinatio…" at bounding box center [519, 97] width 128 height 11
select select "{"pickupDeliveryInfoId": "122176851","pickupOrDelivery": "P","stopNum": "1","lo…"
click at [455, 92] on select "Select From: [STREET_ADDRESS] Stop 2: [STREET_ADDRESS] To: The Final Destinatio…" at bounding box center [519, 97] width 128 height 11
select select "CA"
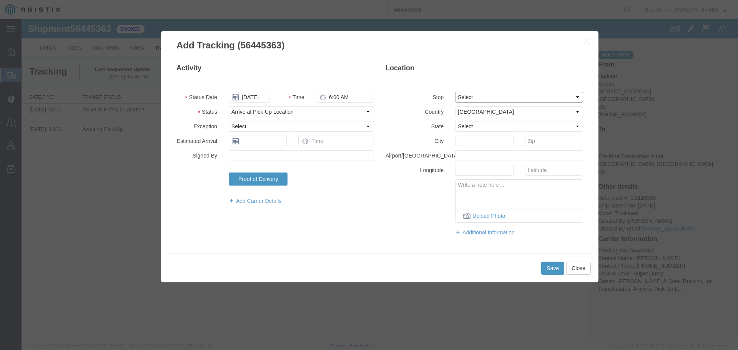
type input "[GEOGRAPHIC_DATA]"
click at [552, 269] on button "Save" at bounding box center [553, 268] width 23 height 13
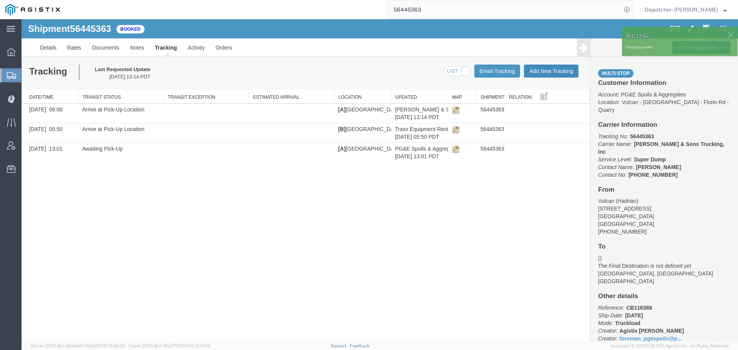
click at [540, 72] on button "Add New Tracking" at bounding box center [551, 71] width 55 height 13
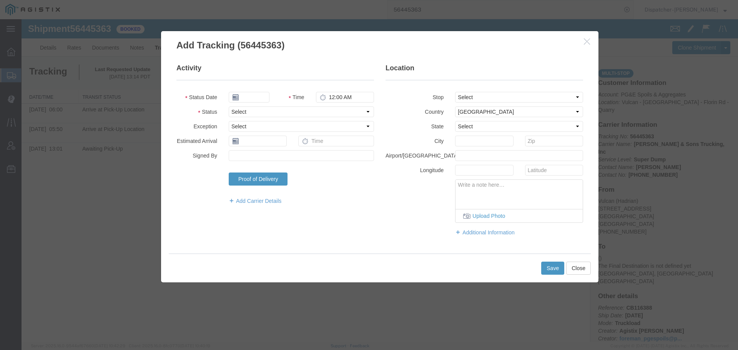
type input "[DATE]"
type input "2:00 PM"
click at [252, 95] on input "[DATE]" at bounding box center [249, 97] width 41 height 11
drag, startPoint x: 245, startPoint y: 159, endPoint x: 274, endPoint y: 136, distance: 37.8
click at [246, 159] on td "11" at bounding box center [246, 157] width 12 height 12
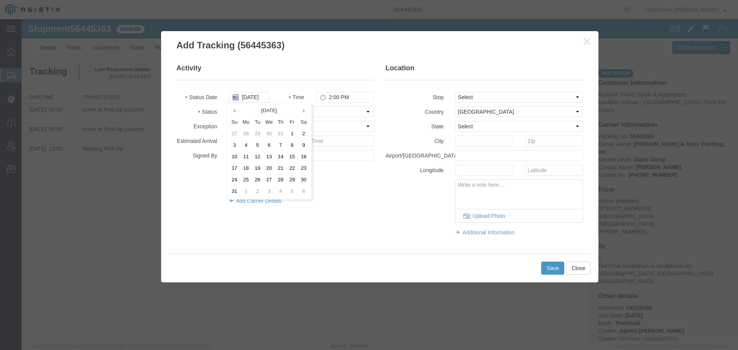
type input "[DATE]"
click at [335, 100] on input "2:00 PM" at bounding box center [345, 97] width 58 height 11
type input "2:19 PM"
click at [336, 111] on select "Select Arrival Notice Available Arrival Notice Imported Arrive at Delivery Loca…" at bounding box center [301, 112] width 145 height 11
select select "DPTDLVLOC"
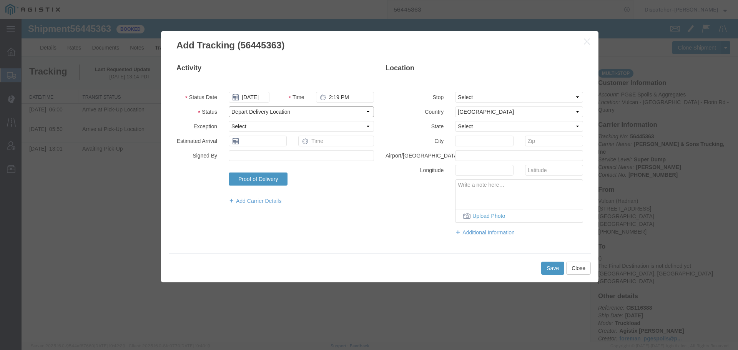
click at [229, 107] on select "Select Arrival Notice Available Arrival Notice Imported Arrive at Delivery Loca…" at bounding box center [301, 112] width 145 height 11
click at [476, 98] on select "Select From: [STREET_ADDRESS] Stop 2: [STREET_ADDRESS] To: The Final Destinatio…" at bounding box center [519, 97] width 128 height 11
select select "{"pickupDeliveryInfoId": "122176852","pickupOrDelivery": "D","stopNum": "2","lo…"
click at [455, 92] on select "Select From: [STREET_ADDRESS] Stop 2: [STREET_ADDRESS] To: The Final Destinatio…" at bounding box center [519, 97] width 128 height 11
select select "CA"
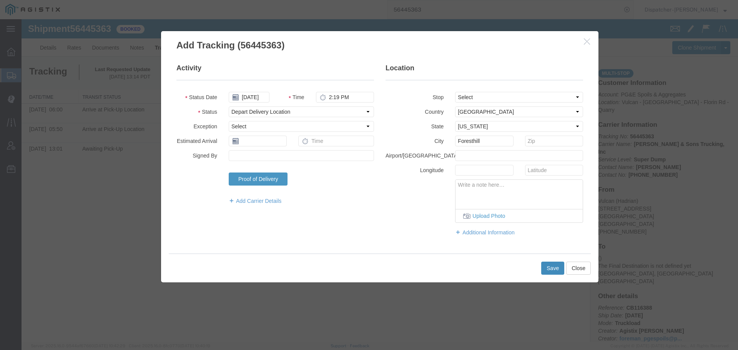
click at [552, 267] on button "Save" at bounding box center [553, 268] width 23 height 13
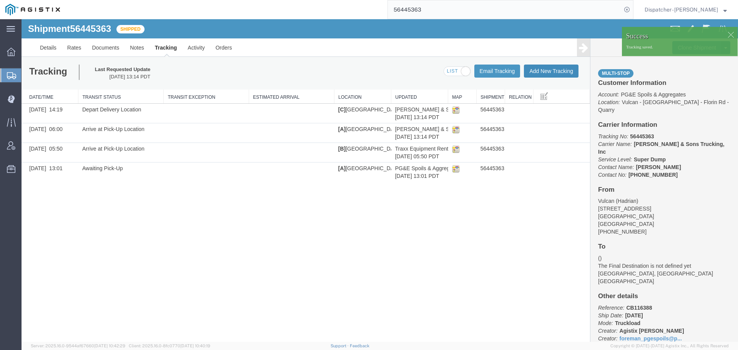
click at [556, 74] on button "Add New Tracking" at bounding box center [551, 71] width 55 height 13
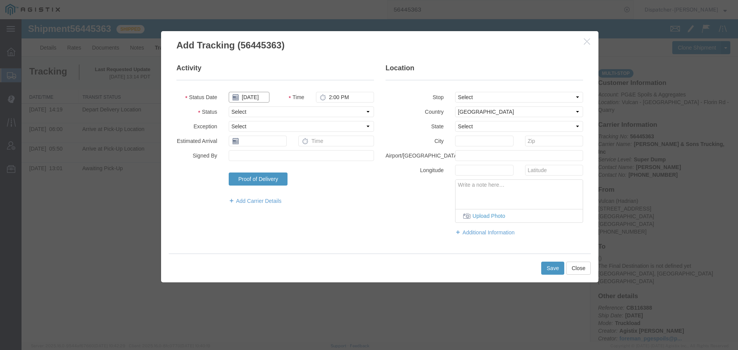
drag, startPoint x: 252, startPoint y: 93, endPoint x: 254, endPoint y: 101, distance: 7.7
click at [253, 94] on input "[DATE]" at bounding box center [249, 97] width 41 height 11
click at [247, 155] on td "11" at bounding box center [246, 157] width 12 height 12
click at [337, 95] on input "2:00 PM" at bounding box center [345, 97] width 58 height 11
click at [326, 111] on select "Select Arrival Notice Available Arrival Notice Imported Arrive at Delivery Loca…" at bounding box center [301, 112] width 145 height 11
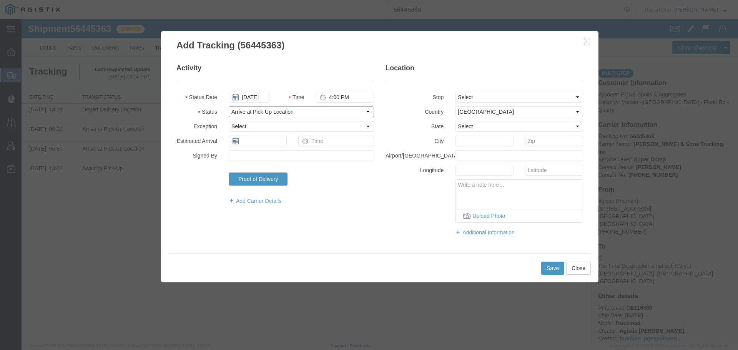
click at [229, 107] on select "Select Arrival Notice Available Arrival Notice Imported Arrive at Delivery Loca…" at bounding box center [301, 112] width 145 height 11
drag, startPoint x: 470, startPoint y: 97, endPoint x: 472, endPoint y: 102, distance: 4.8
click at [470, 98] on select "Select From: [STREET_ADDRESS] Stop 2: [STREET_ADDRESS] To: The Final Destinatio…" at bounding box center [519, 97] width 128 height 11
click at [455, 92] on select "Select From: [STREET_ADDRESS] Stop 2: [STREET_ADDRESS] To: The Final Destinatio…" at bounding box center [519, 97] width 128 height 11
click at [548, 269] on button "Save" at bounding box center [553, 268] width 23 height 13
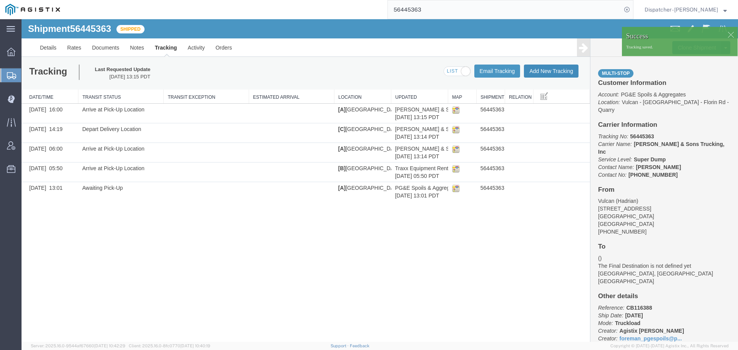
click at [538, 72] on button "Add New Tracking" at bounding box center [551, 71] width 55 height 13
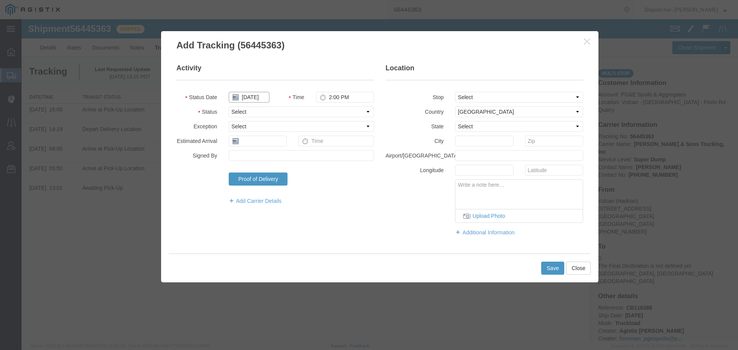
click at [251, 98] on input "[DATE]" at bounding box center [249, 97] width 41 height 11
click at [248, 156] on td "11" at bounding box center [246, 157] width 12 height 12
click at [337, 98] on input "2:00 PM" at bounding box center [345, 97] width 58 height 11
click at [336, 113] on select "Select Arrival Notice Available Arrival Notice Imported Arrive at Delivery Loca…" at bounding box center [301, 112] width 145 height 11
click at [229, 107] on select "Select Arrival Notice Available Arrival Notice Imported Arrive at Delivery Loca…" at bounding box center [301, 112] width 145 height 11
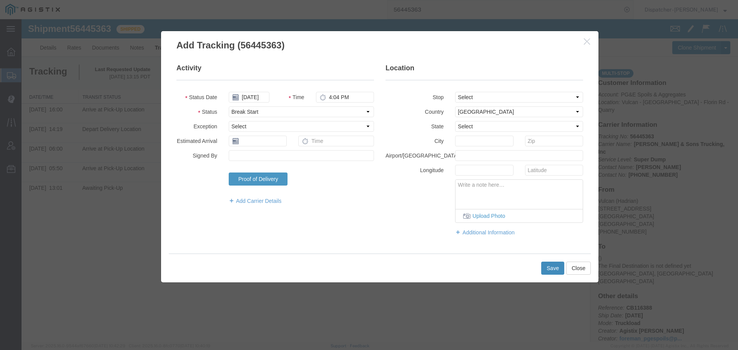
click at [549, 269] on button "Save" at bounding box center [553, 268] width 23 height 13
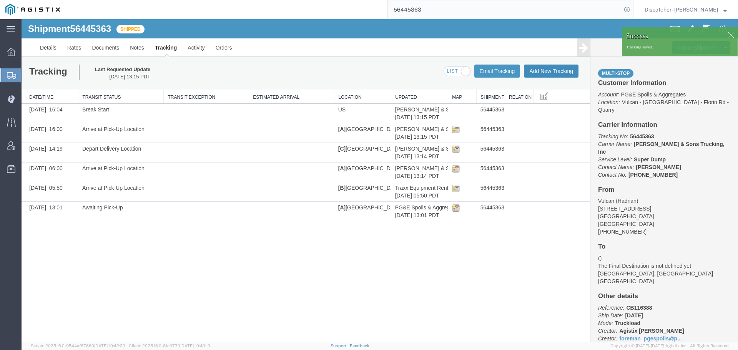
click at [556, 70] on button "Add New Tracking" at bounding box center [551, 71] width 55 height 13
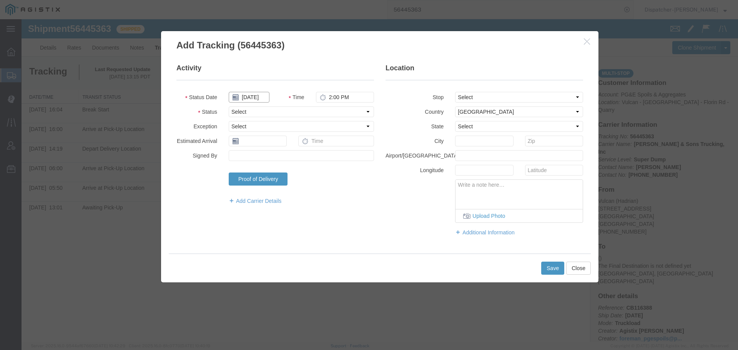
click at [252, 98] on input "[DATE]" at bounding box center [249, 97] width 41 height 11
drag, startPoint x: 245, startPoint y: 154, endPoint x: 250, endPoint y: 152, distance: 5.5
click at [245, 154] on td "11" at bounding box center [246, 157] width 12 height 12
click at [343, 99] on input "2:00 PM" at bounding box center [345, 97] width 58 height 11
click at [330, 114] on select "Select Arrival Notice Available Arrival Notice Imported Arrive at Delivery Loca…" at bounding box center [301, 112] width 145 height 11
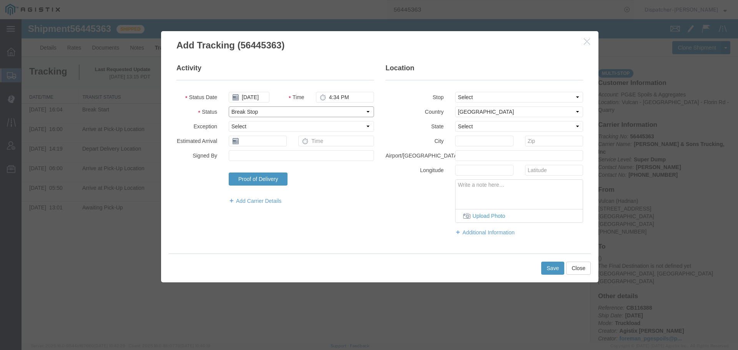
click at [229, 107] on select "Select Arrival Notice Available Arrival Notice Imported Arrive at Delivery Loca…" at bounding box center [301, 112] width 145 height 11
click at [546, 267] on button "Save" at bounding box center [553, 268] width 23 height 13
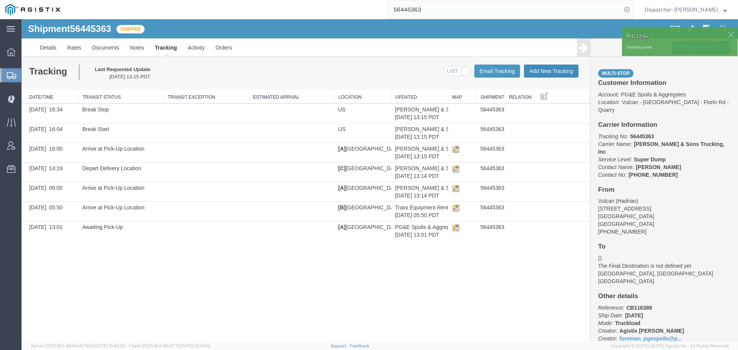
click at [554, 73] on button "Add New Tracking" at bounding box center [551, 71] width 55 height 13
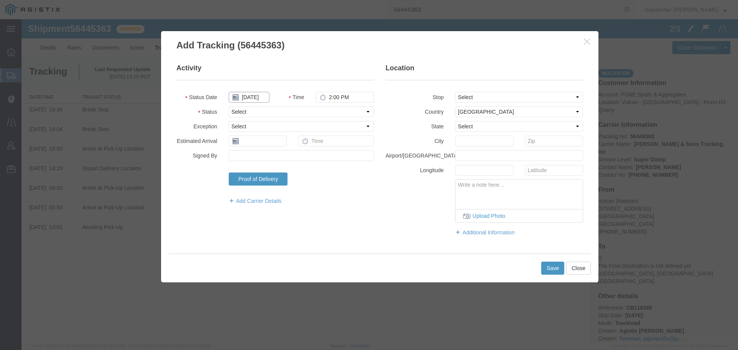
click at [253, 93] on input "[DATE]" at bounding box center [249, 97] width 41 height 11
click at [249, 155] on td "11" at bounding box center [246, 157] width 12 height 12
click at [337, 96] on input "2:00 PM" at bounding box center [345, 97] width 58 height 11
click at [331, 110] on select "Select Arrival Notice Available Arrival Notice Imported Arrive at Delivery Loca…" at bounding box center [301, 112] width 145 height 11
click at [229, 107] on select "Select Arrival Notice Available Arrival Notice Imported Arrive at Delivery Loca…" at bounding box center [301, 112] width 145 height 11
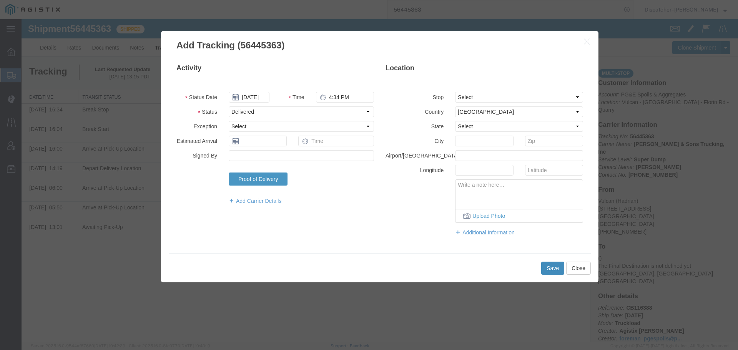
click at [550, 270] on button "Save" at bounding box center [553, 268] width 23 height 13
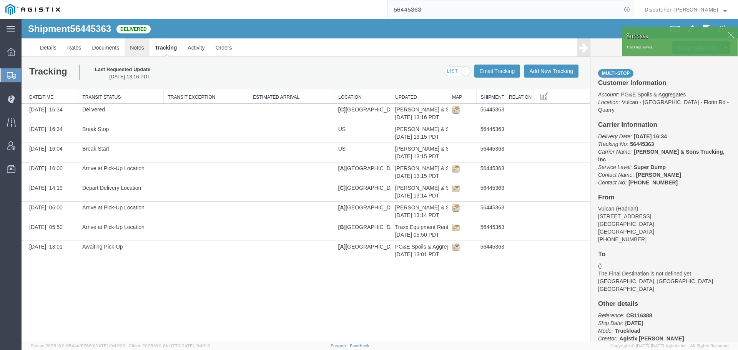
click at [140, 48] on link "Notes" at bounding box center [137, 47] width 25 height 18
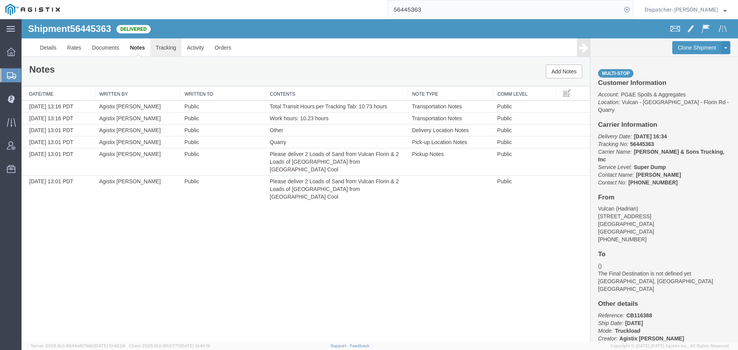
click at [169, 48] on link "Tracking" at bounding box center [165, 47] width 31 height 18
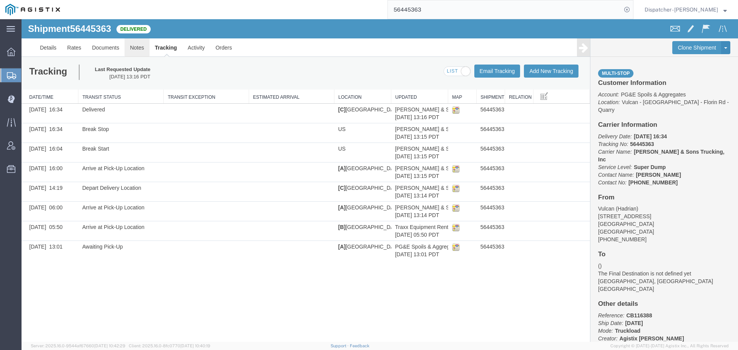
click at [137, 47] on link "Notes" at bounding box center [137, 47] width 25 height 18
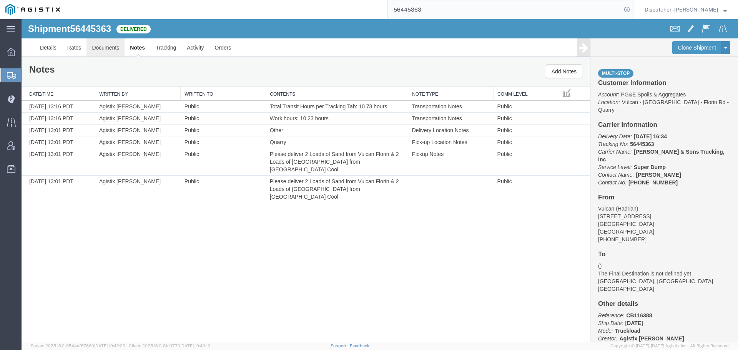
click at [102, 47] on link "Documents" at bounding box center [106, 47] width 38 height 18
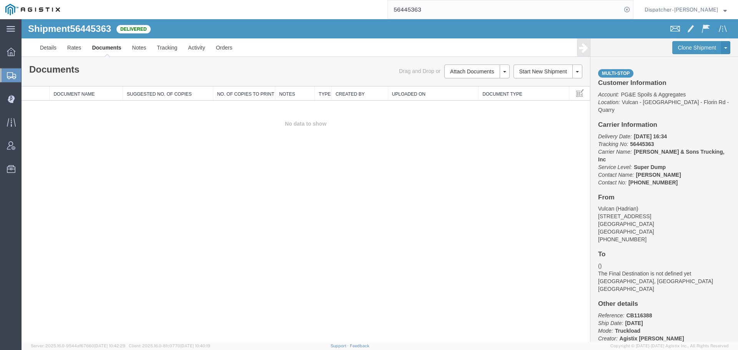
drag, startPoint x: 102, startPoint y: 137, endPoint x: 105, endPoint y: 133, distance: 5.2
click at [102, 137] on td "No data to show" at bounding box center [306, 124] width 569 height 47
click at [457, 71] on button "Attach Documents" at bounding box center [472, 72] width 55 height 14
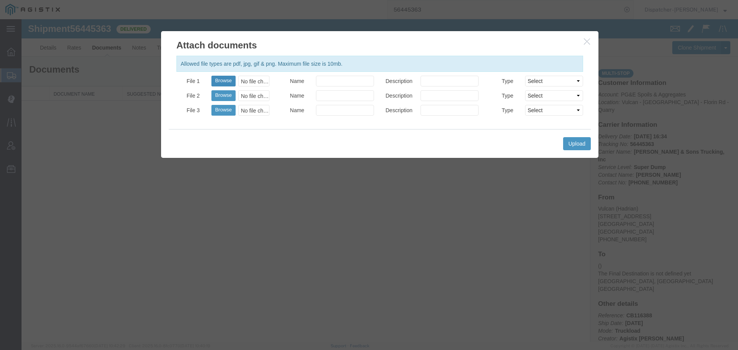
click at [226, 80] on button "Browse" at bounding box center [224, 81] width 24 height 11
click at [586, 146] on button "Upload" at bounding box center [577, 143] width 28 height 13
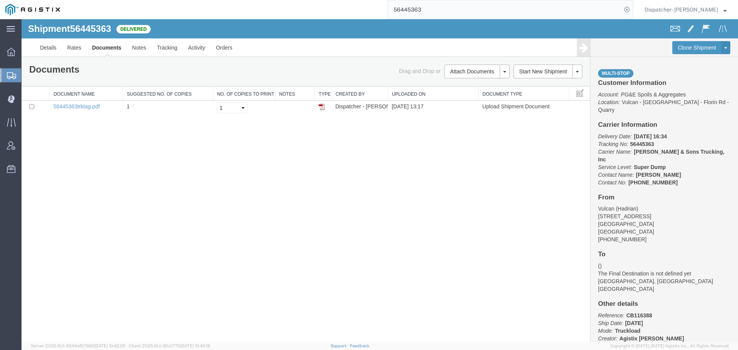
drag, startPoint x: 397, startPoint y: 12, endPoint x: 345, endPoint y: 3, distance: 52.6
click at [360, 8] on div "56445363" at bounding box center [349, 9] width 568 height 19
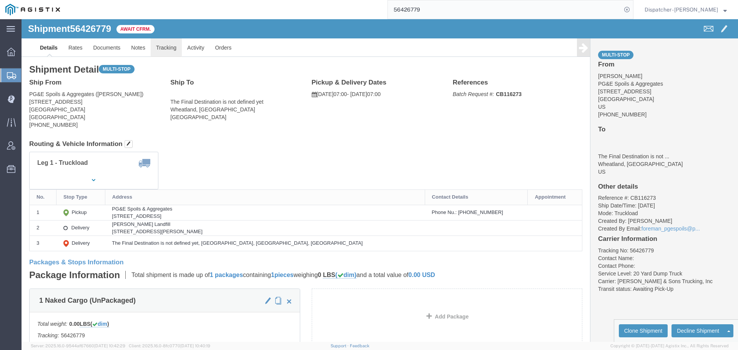
click link "Tracking"
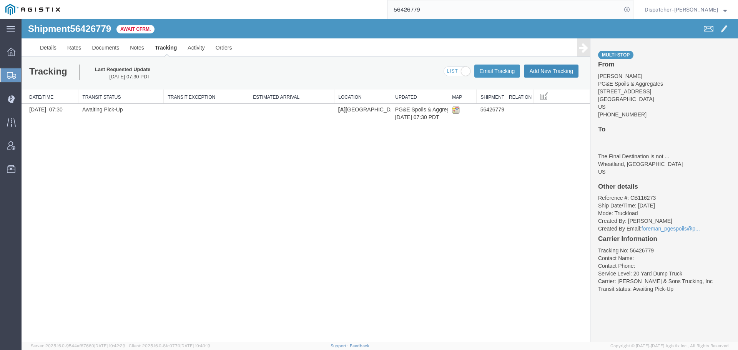
click at [552, 70] on button "Add New Tracking" at bounding box center [551, 71] width 55 height 13
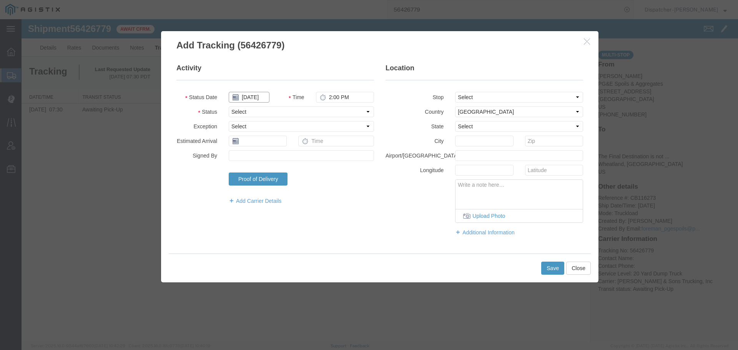
click at [252, 98] on input "[DATE]" at bounding box center [249, 97] width 41 height 11
click at [248, 158] on td "11" at bounding box center [246, 157] width 12 height 12
click at [334, 98] on input "2:00 PM" at bounding box center [345, 97] width 58 height 11
click at [348, 110] on select "Select Arrival Notice Available Arrival Notice Imported Arrive at Delivery Loca…" at bounding box center [301, 112] width 145 height 11
click at [229, 107] on select "Select Arrival Notice Available Arrival Notice Imported Arrive at Delivery Loca…" at bounding box center [301, 112] width 145 height 11
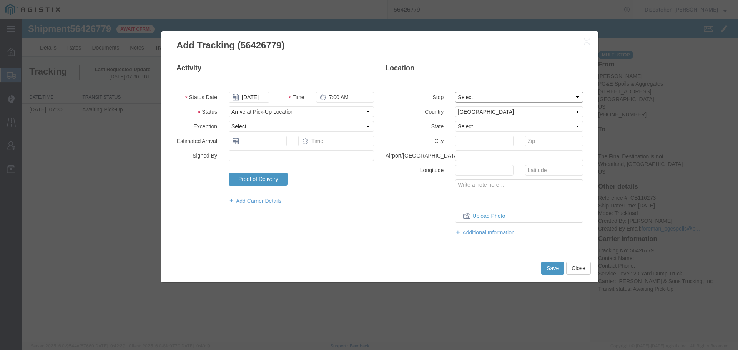
click at [516, 96] on select "Select From: [STREET_ADDRESS] Stop 2: [STREET_ADDRESS][PERSON_NAME] To: The Fin…" at bounding box center [519, 97] width 128 height 11
click at [455, 92] on select "Select From: [STREET_ADDRESS] Stop 2: [STREET_ADDRESS][PERSON_NAME] To: The Fin…" at bounding box center [519, 97] width 128 height 11
click at [551, 269] on button "Save" at bounding box center [553, 268] width 23 height 13
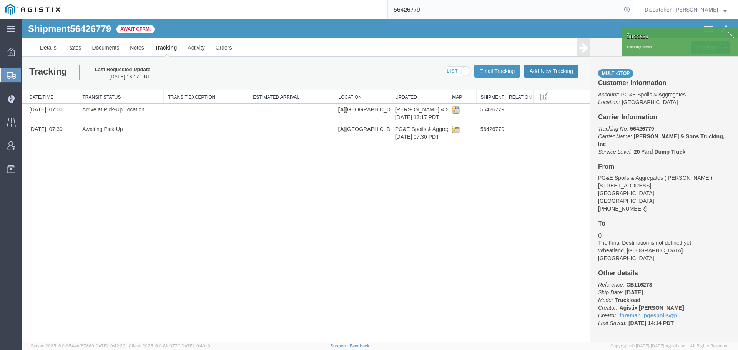
click at [538, 72] on button "Add New Tracking" at bounding box center [551, 71] width 55 height 13
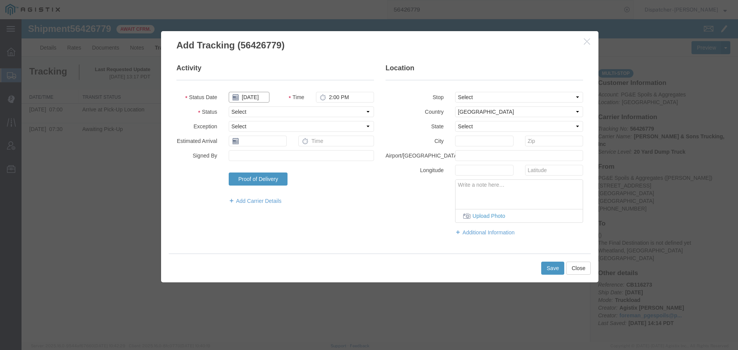
click at [251, 97] on input "[DATE]" at bounding box center [249, 97] width 41 height 11
click at [246, 155] on td "11" at bounding box center [246, 157] width 12 height 12
click at [335, 95] on input "2:00 PM" at bounding box center [345, 97] width 58 height 11
click at [332, 109] on select "Select Arrival Notice Available Arrival Notice Imported Arrive at Delivery Loca…" at bounding box center [301, 112] width 145 height 11
click at [229, 107] on select "Select Arrival Notice Available Arrival Notice Imported Arrive at Delivery Loca…" at bounding box center [301, 112] width 145 height 11
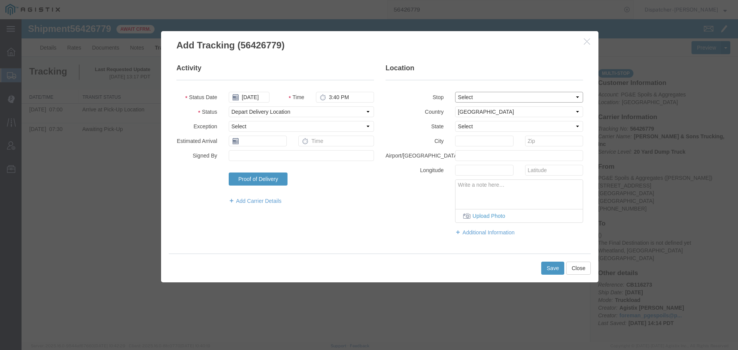
click at [460, 95] on select "Select From: [STREET_ADDRESS] Stop 2: [STREET_ADDRESS][PERSON_NAME] To: The Fin…" at bounding box center [519, 97] width 128 height 11
click at [455, 92] on select "Select From: [STREET_ADDRESS] Stop 2: [STREET_ADDRESS][PERSON_NAME] To: The Fin…" at bounding box center [519, 97] width 128 height 11
click at [551, 270] on button "Save" at bounding box center [553, 268] width 23 height 13
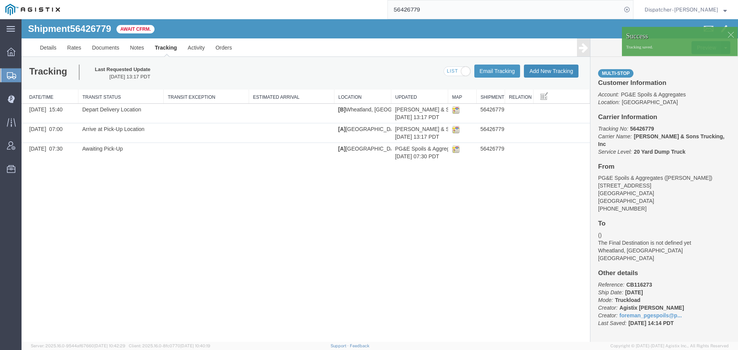
click at [545, 71] on button "Add New Tracking" at bounding box center [551, 71] width 55 height 13
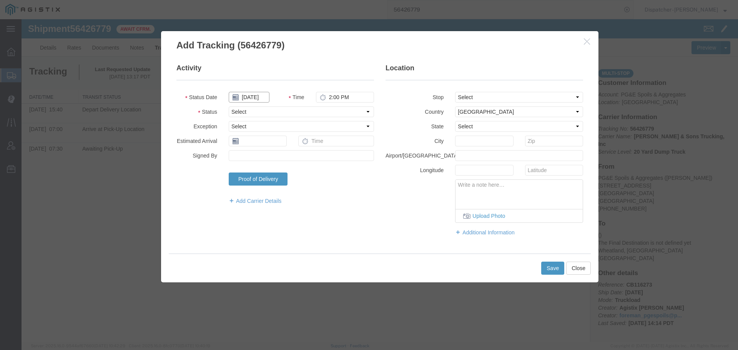
click at [254, 97] on input "[DATE]" at bounding box center [249, 97] width 41 height 11
click at [248, 157] on td "11" at bounding box center [246, 157] width 12 height 12
click at [347, 95] on input "2:00 PM" at bounding box center [345, 97] width 58 height 11
click at [347, 112] on select "Select Arrival Notice Available Arrival Notice Imported Arrive at Delivery Loca…" at bounding box center [301, 112] width 145 height 11
click at [229, 107] on select "Select Arrival Notice Available Arrival Notice Imported Arrive at Delivery Loca…" at bounding box center [301, 112] width 145 height 11
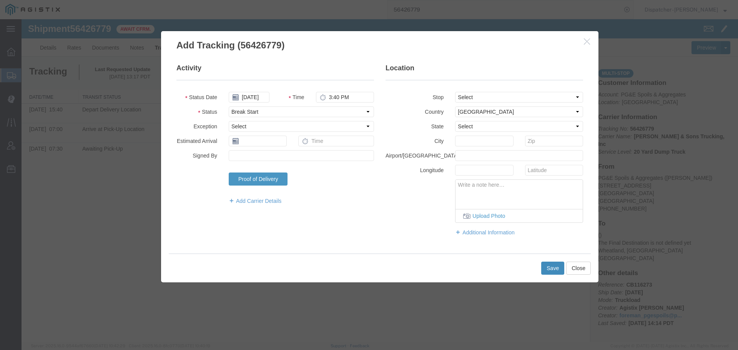
click at [548, 269] on button "Save" at bounding box center [553, 268] width 23 height 13
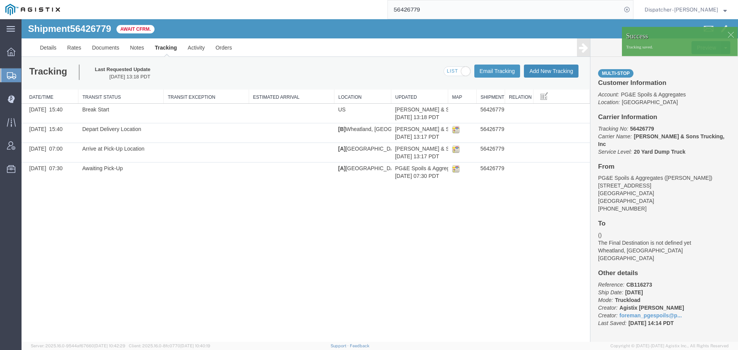
click at [568, 71] on button "Add New Tracking" at bounding box center [551, 71] width 55 height 13
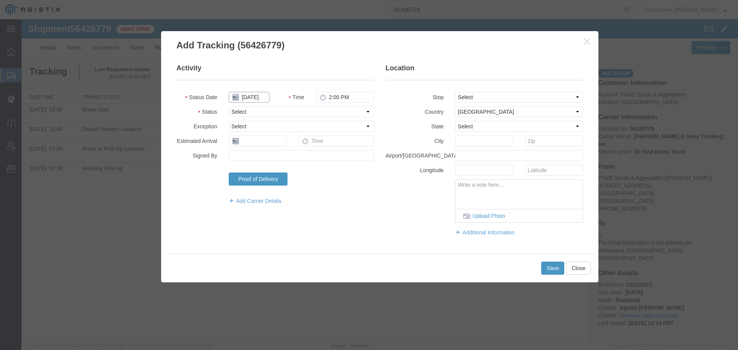
click at [255, 99] on input "[DATE]" at bounding box center [249, 97] width 41 height 11
click at [250, 158] on td "11" at bounding box center [246, 157] width 12 height 12
click at [333, 99] on input "2:00 PM" at bounding box center [345, 97] width 58 height 11
click at [333, 110] on select "Select Arrival Notice Available Arrival Notice Imported Arrive at Delivery Loca…" at bounding box center [301, 112] width 145 height 11
click at [229, 107] on select "Select Arrival Notice Available Arrival Notice Imported Arrive at Delivery Loca…" at bounding box center [301, 112] width 145 height 11
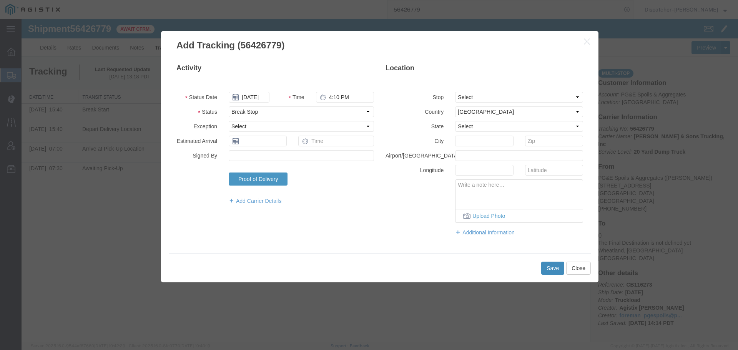
click at [549, 269] on button "Save" at bounding box center [553, 268] width 23 height 13
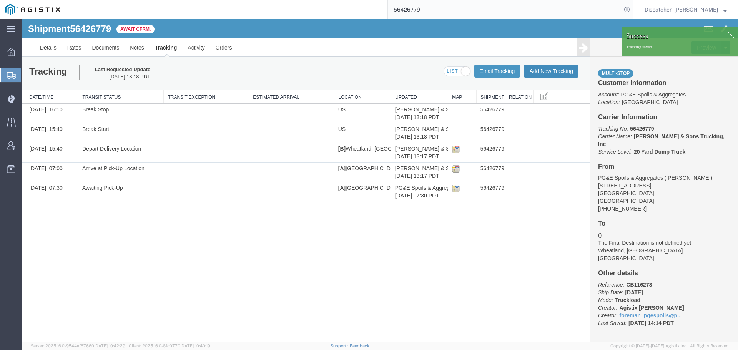
click at [543, 70] on button "Add New Tracking" at bounding box center [551, 71] width 55 height 13
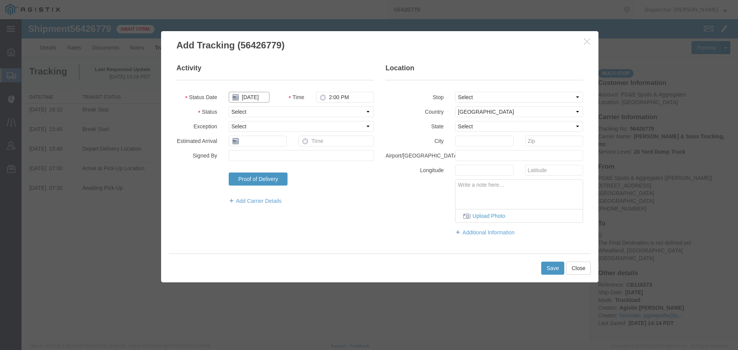
click at [250, 99] on input "[DATE]" at bounding box center [249, 97] width 41 height 11
click at [248, 156] on td "11" at bounding box center [246, 157] width 12 height 12
click at [341, 99] on input "2:00 PM" at bounding box center [345, 97] width 58 height 11
click at [341, 112] on select "Select Arrival Notice Available Arrival Notice Imported Arrive at Delivery Loca…" at bounding box center [301, 112] width 145 height 11
click at [229, 107] on select "Select Arrival Notice Available Arrival Notice Imported Arrive at Delivery Loca…" at bounding box center [301, 112] width 145 height 11
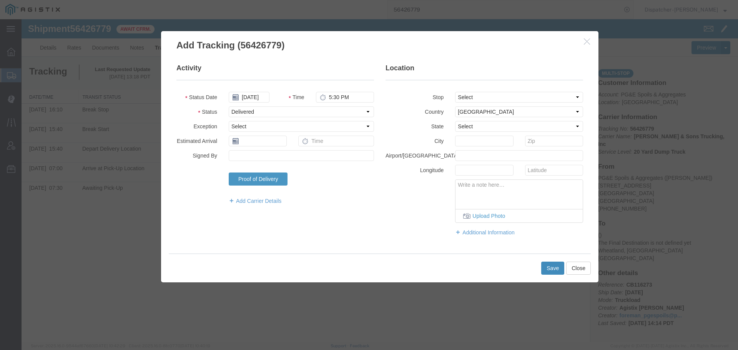
click at [553, 272] on button "Save" at bounding box center [553, 268] width 23 height 13
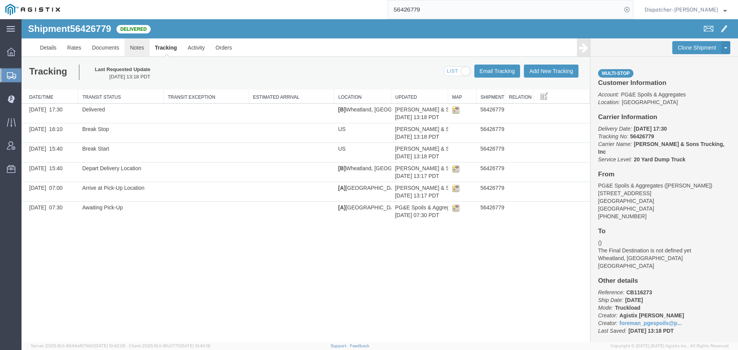
click at [134, 49] on link "Notes" at bounding box center [137, 47] width 25 height 18
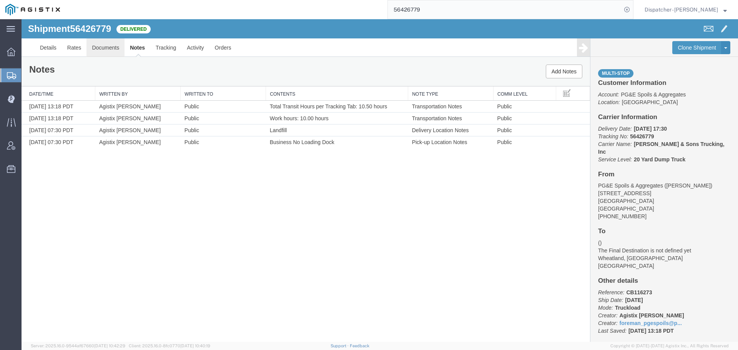
click at [120, 42] on link "Documents" at bounding box center [106, 47] width 38 height 18
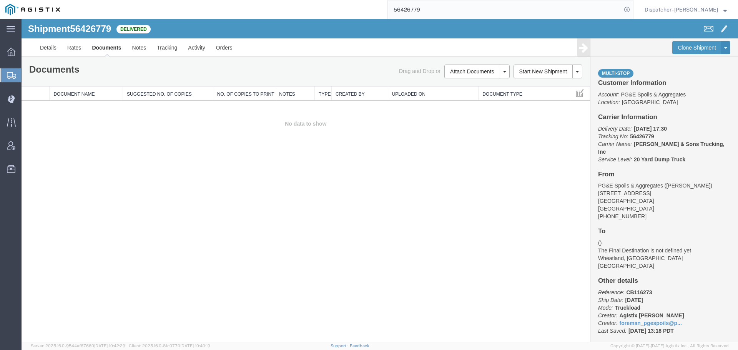
click at [90, 181] on div "Shipment 56426779 0 of 0 Delivered Details Rates Documents Notes Tracking Activ…" at bounding box center [380, 180] width 717 height 323
click at [480, 70] on button "Attach Documents" at bounding box center [472, 72] width 55 height 14
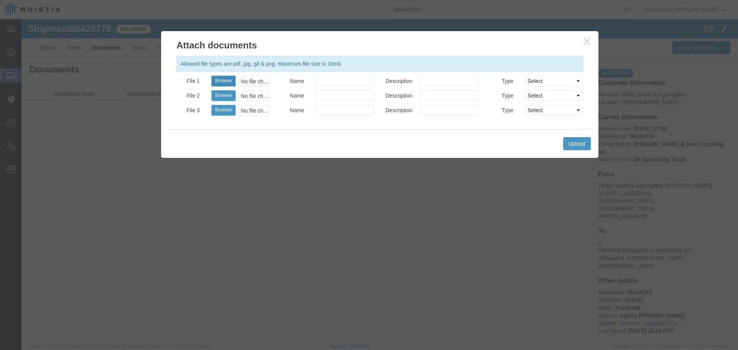
click at [228, 78] on button "Browse" at bounding box center [224, 81] width 24 height 11
click at [572, 142] on button "Upload" at bounding box center [577, 143] width 28 height 13
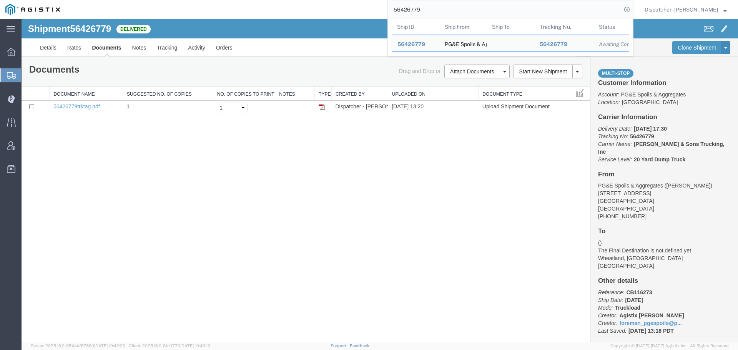
drag, startPoint x: 438, startPoint y: 13, endPoint x: 366, endPoint y: 5, distance: 72.3
click at [366, 5] on div "56426779 Ship ID Ship From Ship To Tracking Nu. Status Ship ID 56426779 Ship Fr…" at bounding box center [349, 9] width 568 height 19
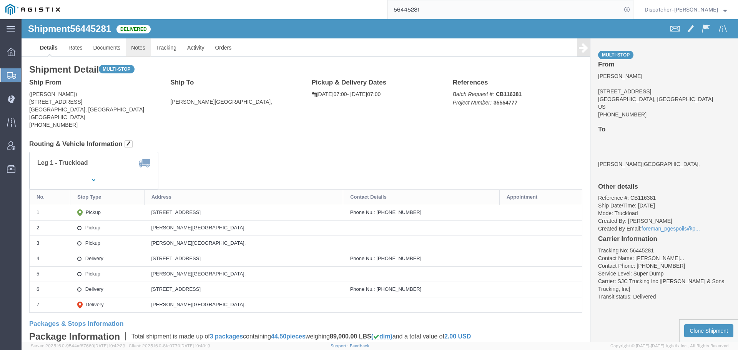
click link "Notes"
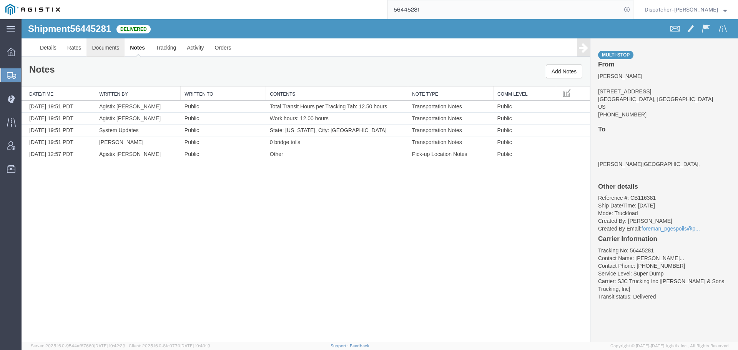
click at [116, 51] on link "Documents" at bounding box center [106, 47] width 38 height 18
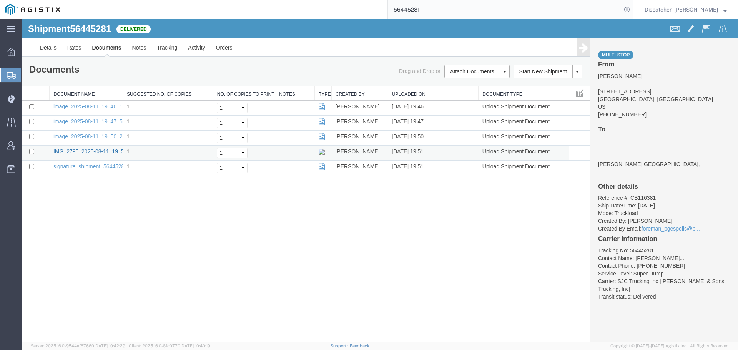
click at [107, 152] on link "IMG_2795_2025-08-11_19_51_37.jpeg" at bounding box center [100, 151] width 94 height 6
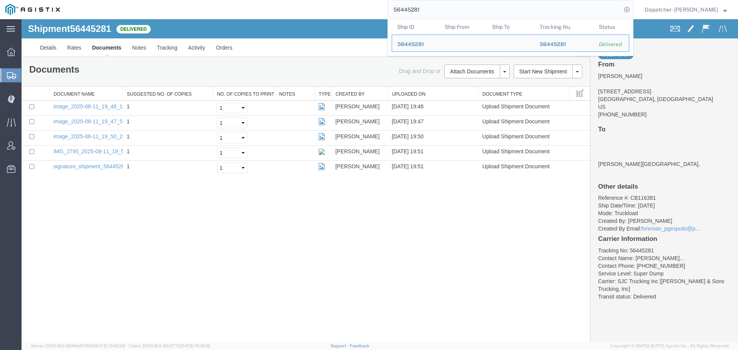
drag, startPoint x: 436, startPoint y: 11, endPoint x: 323, endPoint y: 6, distance: 113.2
click at [357, 13] on div "56445281 Ship ID Ship From Ship To Tracking Nu. Status Ship ID 56445281 Ship Fr…" at bounding box center [349, 9] width 568 height 19
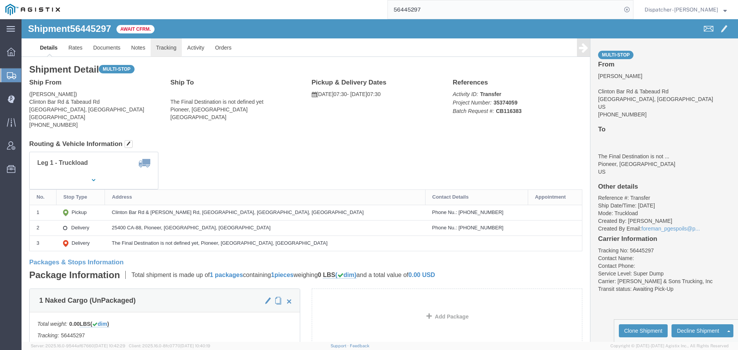
click link "Tracking"
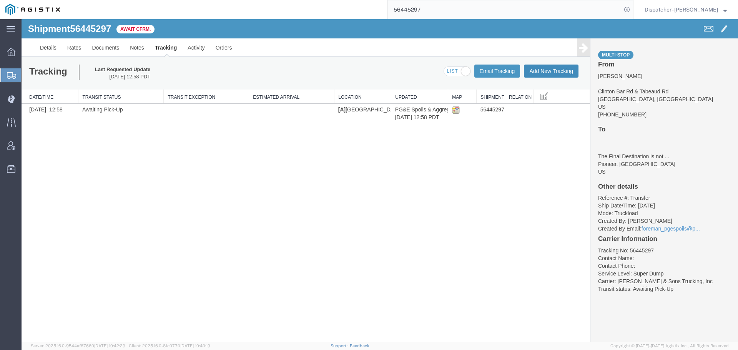
click at [539, 68] on button "Add New Tracking" at bounding box center [551, 71] width 55 height 13
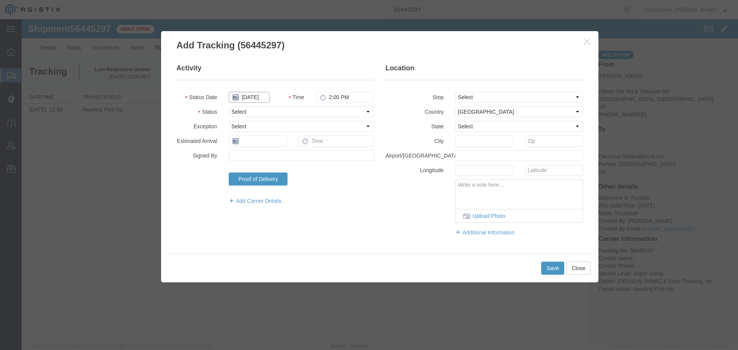
click at [249, 97] on input "[DATE]" at bounding box center [249, 97] width 41 height 11
click at [247, 155] on td "11" at bounding box center [246, 157] width 12 height 12
click at [340, 102] on input "2:00 PM" at bounding box center [345, 97] width 58 height 11
click at [340, 112] on select "Select Arrival Notice Available Arrival Notice Imported Arrive at Delivery Loca…" at bounding box center [301, 112] width 145 height 11
click at [229, 107] on select "Select Arrival Notice Available Arrival Notice Imported Arrive at Delivery Loca…" at bounding box center [301, 112] width 145 height 11
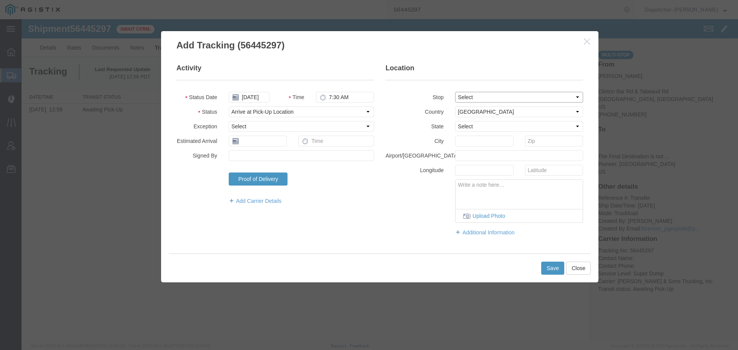
click at [469, 99] on select "Select From: Clinton Bar Rd & Tabeaud Rd, [GEOGRAPHIC_DATA], [GEOGRAPHIC_DATA] …" at bounding box center [519, 97] width 128 height 11
click at [455, 92] on select "Select From: Clinton Bar Rd & Tabeaud Rd, [GEOGRAPHIC_DATA], [GEOGRAPHIC_DATA] …" at bounding box center [519, 97] width 128 height 11
click at [553, 270] on button "Save" at bounding box center [553, 268] width 23 height 13
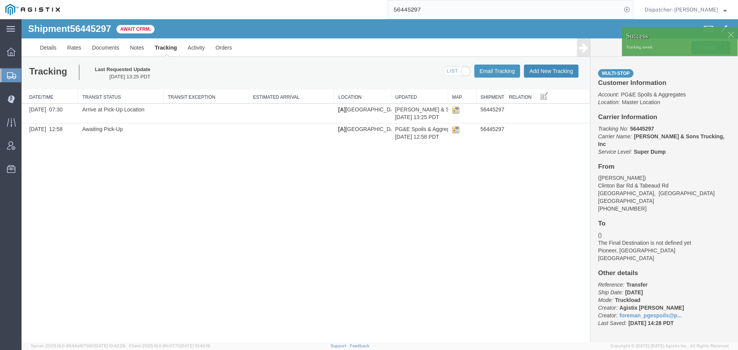
click at [552, 70] on button "Add New Tracking" at bounding box center [551, 71] width 55 height 13
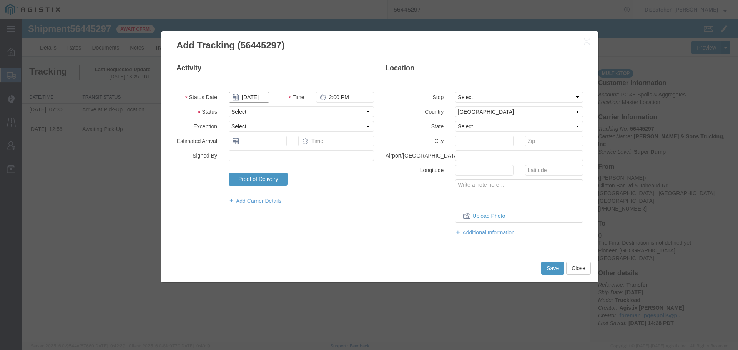
click at [250, 98] on input "[DATE]" at bounding box center [249, 97] width 41 height 11
click at [246, 155] on td "11" at bounding box center [246, 157] width 12 height 12
click at [333, 99] on input "2:00 PM" at bounding box center [345, 97] width 58 height 11
click at [331, 111] on select "Select Arrival Notice Available Arrival Notice Imported Arrive at Delivery Loca…" at bounding box center [301, 112] width 145 height 11
click at [229, 107] on select "Select Arrival Notice Available Arrival Notice Imported Arrive at Delivery Loca…" at bounding box center [301, 112] width 145 height 11
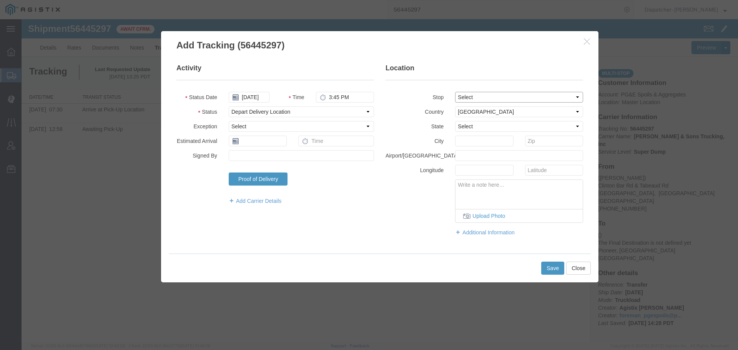
click at [462, 97] on select "Select From: Clinton Bar Rd & Tabeaud Rd, [GEOGRAPHIC_DATA], [GEOGRAPHIC_DATA] …" at bounding box center [519, 97] width 128 height 11
click at [455, 92] on select "Select From: Clinton Bar Rd & Tabeaud Rd, [GEOGRAPHIC_DATA], [GEOGRAPHIC_DATA] …" at bounding box center [519, 97] width 128 height 11
click at [558, 266] on button "Save" at bounding box center [553, 268] width 23 height 13
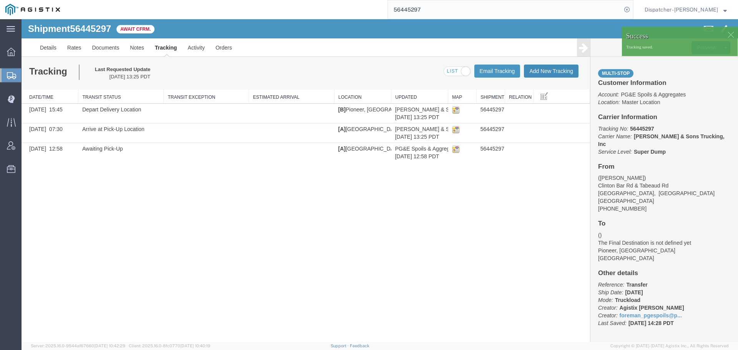
click at [544, 72] on button "Add New Tracking" at bounding box center [551, 71] width 55 height 13
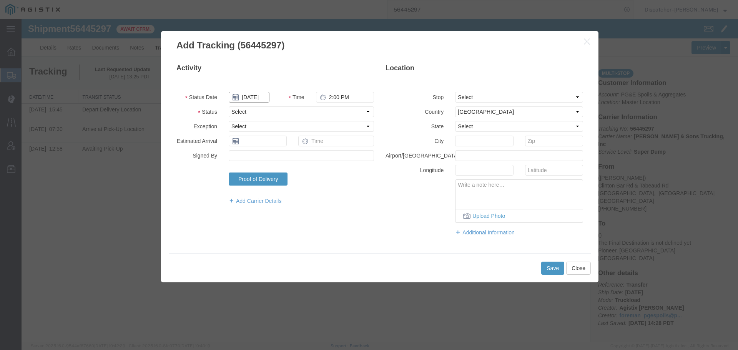
click at [259, 98] on input "[DATE]" at bounding box center [249, 97] width 41 height 11
click at [248, 157] on td "11" at bounding box center [246, 157] width 12 height 12
click at [340, 95] on input "2:00 PM" at bounding box center [345, 97] width 58 height 11
click at [336, 112] on select "Select Arrival Notice Available Arrival Notice Imported Arrive at Delivery Loca…" at bounding box center [301, 112] width 145 height 11
click at [229, 107] on select "Select Arrival Notice Available Arrival Notice Imported Arrive at Delivery Loca…" at bounding box center [301, 112] width 145 height 11
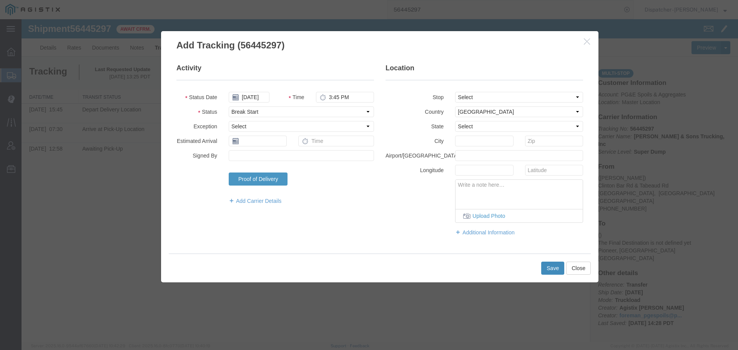
click at [555, 267] on button "Save" at bounding box center [553, 268] width 23 height 13
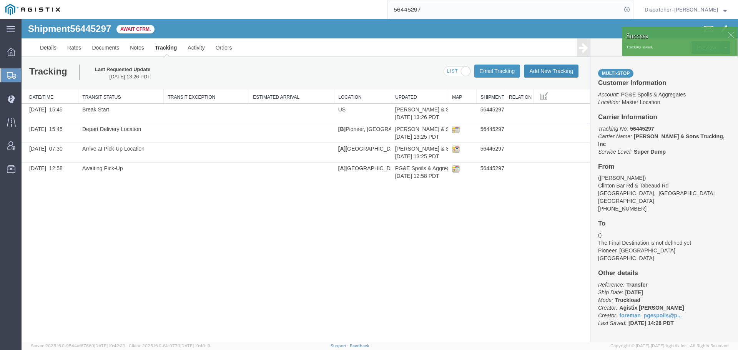
click at [557, 71] on button "Add New Tracking" at bounding box center [551, 71] width 55 height 13
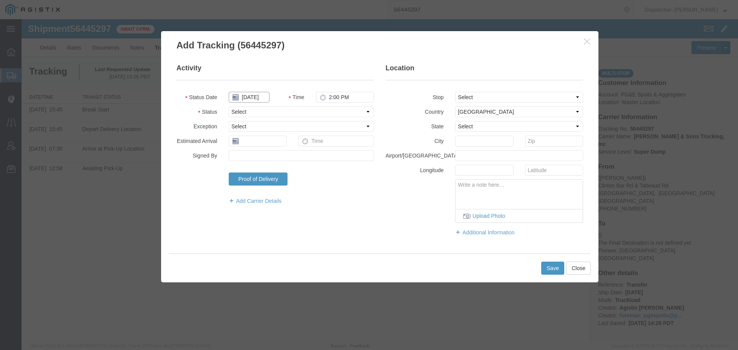
click at [246, 98] on input "[DATE]" at bounding box center [249, 97] width 41 height 11
click at [245, 153] on td "11" at bounding box center [246, 157] width 12 height 12
click at [339, 97] on input "2:00 PM" at bounding box center [345, 97] width 58 height 11
click at [350, 110] on select "Select Arrival Notice Available Arrival Notice Imported Arrive at Delivery Loca…" at bounding box center [301, 112] width 145 height 11
click at [229, 107] on select "Select Arrival Notice Available Arrival Notice Imported Arrive at Delivery Loca…" at bounding box center [301, 112] width 145 height 11
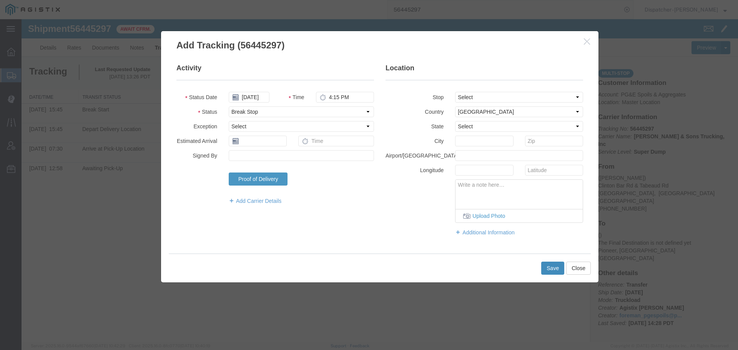
click at [551, 268] on button "Save" at bounding box center [553, 268] width 23 height 13
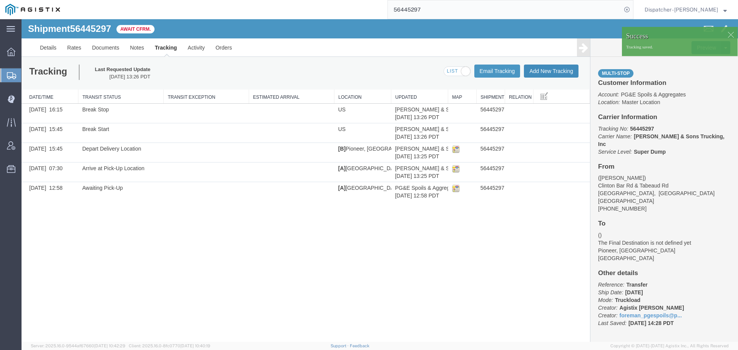
click at [544, 72] on button "Add New Tracking" at bounding box center [551, 71] width 55 height 13
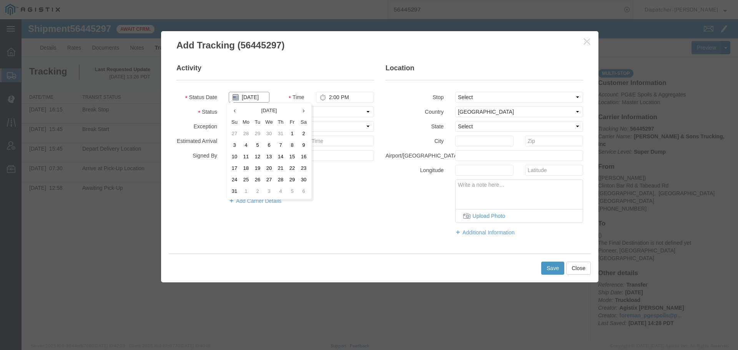
click at [254, 97] on input "[DATE]" at bounding box center [249, 97] width 41 height 11
click at [247, 155] on td "11" at bounding box center [246, 157] width 12 height 12
click at [338, 101] on input "2:00 PM" at bounding box center [345, 97] width 58 height 11
click at [333, 110] on select "Select Arrival Notice Available Arrival Notice Imported Arrive at Delivery Loca…" at bounding box center [301, 112] width 145 height 11
click at [229, 107] on select "Select Arrival Notice Available Arrival Notice Imported Arrive at Delivery Loca…" at bounding box center [301, 112] width 145 height 11
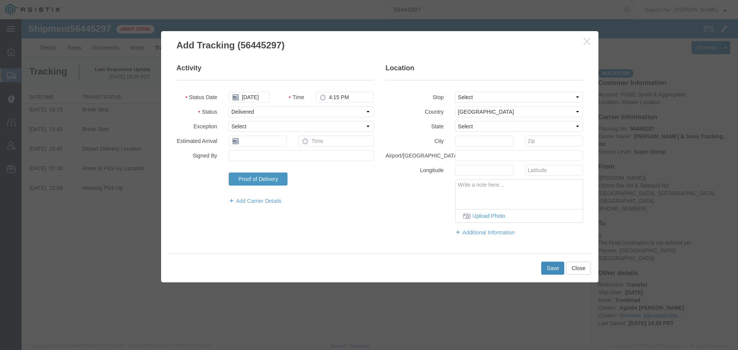
click at [550, 267] on button "Save" at bounding box center [553, 268] width 23 height 13
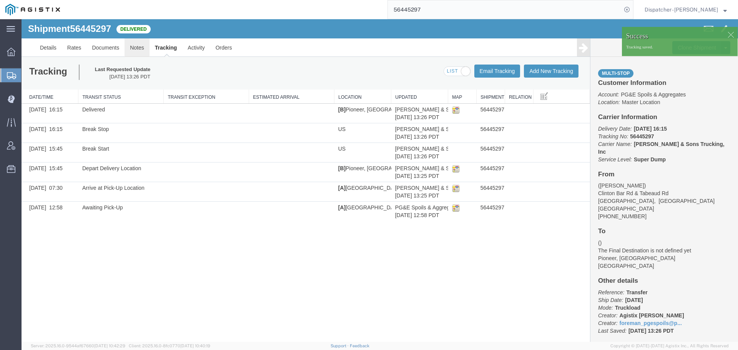
click at [138, 50] on link "Notes" at bounding box center [137, 47] width 25 height 18
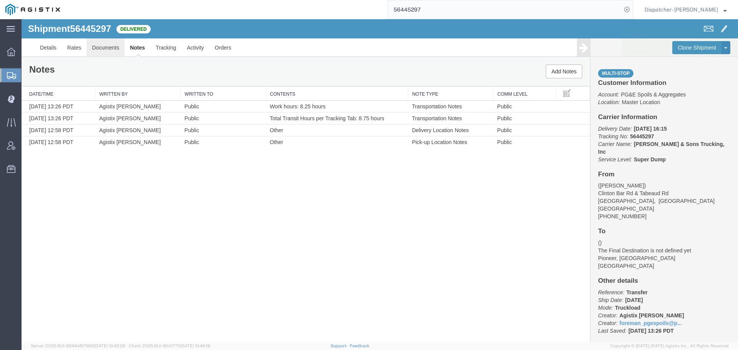
click at [117, 48] on link "Documents" at bounding box center [106, 47] width 38 height 18
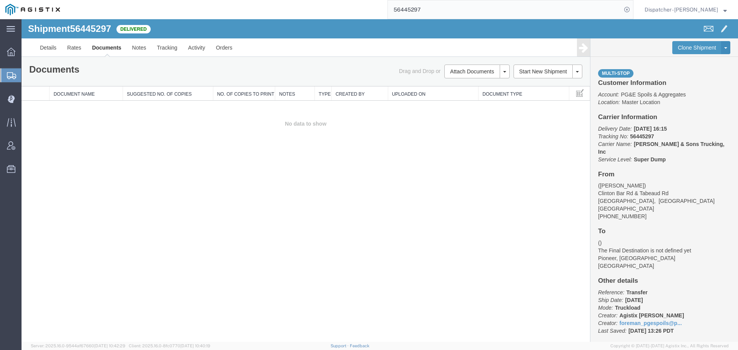
click at [148, 212] on div "Shipment 56445297 0 of 0 Delivered Details Rates Documents Notes Tracking Activ…" at bounding box center [380, 180] width 717 height 323
click at [487, 72] on button "Attach Documents" at bounding box center [472, 72] width 55 height 14
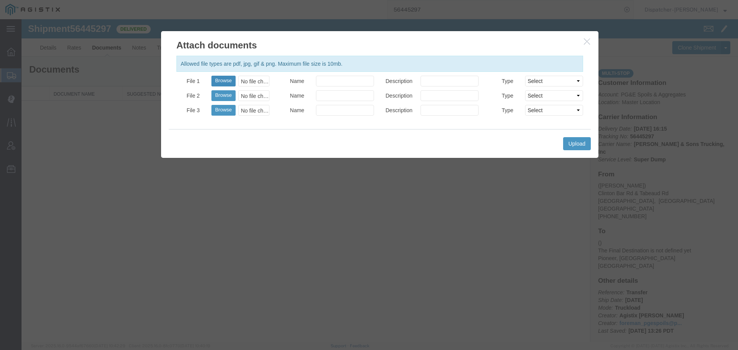
click at [229, 83] on button "Browse" at bounding box center [224, 81] width 24 height 11
click at [580, 147] on button "Upload" at bounding box center [577, 143] width 28 height 13
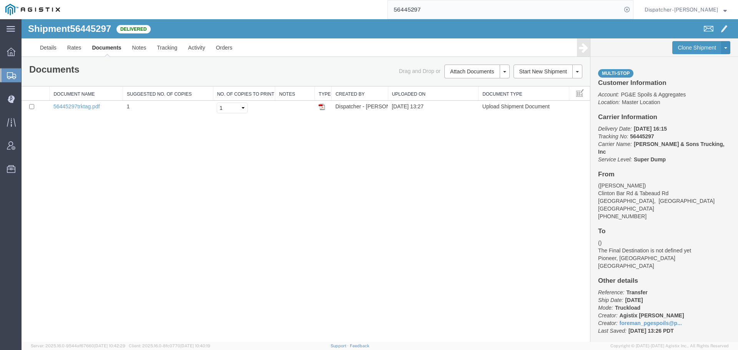
drag, startPoint x: 432, startPoint y: 13, endPoint x: 362, endPoint y: 11, distance: 69.3
click at [367, 11] on div "56445297" at bounding box center [349, 9] width 568 height 19
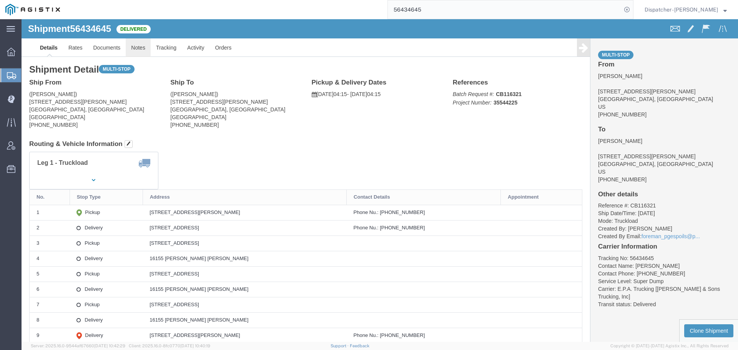
drag, startPoint x: 143, startPoint y: 48, endPoint x: 121, endPoint y: 28, distance: 28.9
click link "Notes"
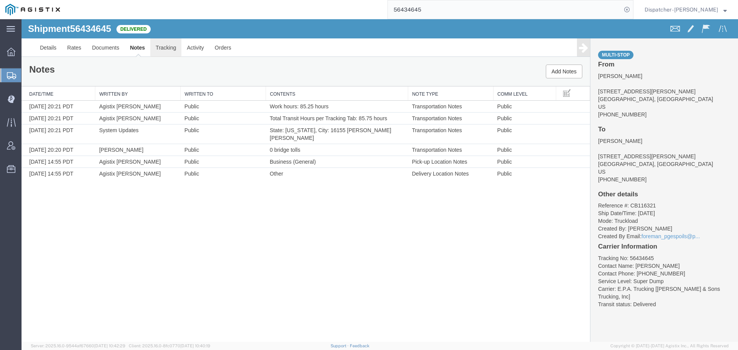
click at [169, 47] on link "Tracking" at bounding box center [165, 47] width 31 height 18
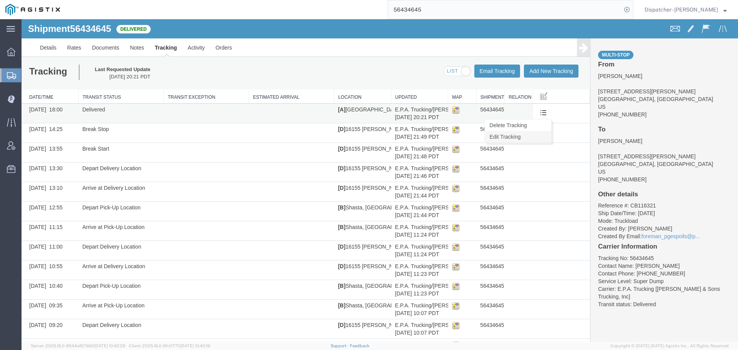
click at [527, 138] on link "Edit Tracking" at bounding box center [518, 137] width 67 height 12
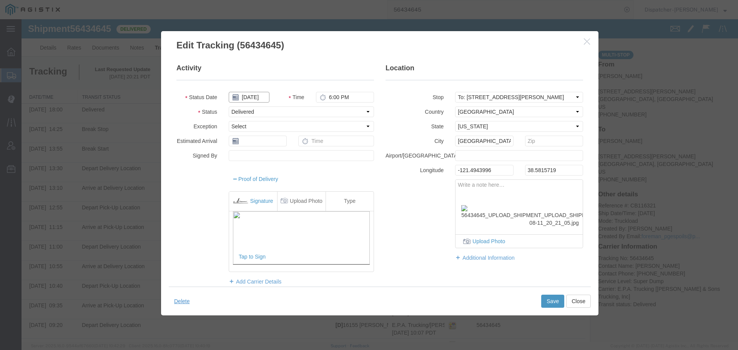
click at [252, 98] on input "[DATE]" at bounding box center [249, 97] width 41 height 11
click at [291, 145] on td "8" at bounding box center [292, 146] width 12 height 12
click at [542, 300] on button "Save" at bounding box center [553, 301] width 23 height 13
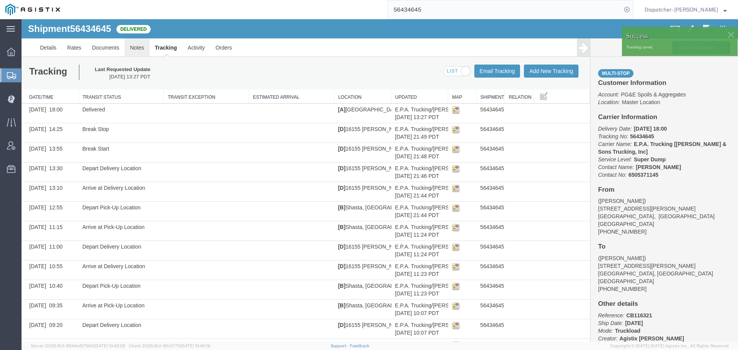
drag, startPoint x: 157, startPoint y: 67, endPoint x: 135, endPoint y: 48, distance: 28.9
click at [135, 48] on link "Notes" at bounding box center [137, 47] width 25 height 18
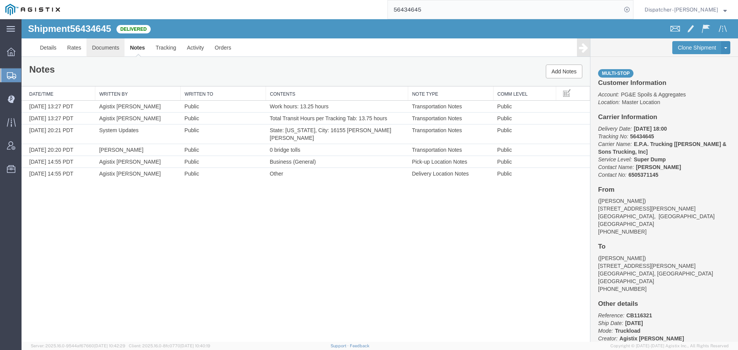
click at [99, 49] on link "Documents" at bounding box center [106, 47] width 38 height 18
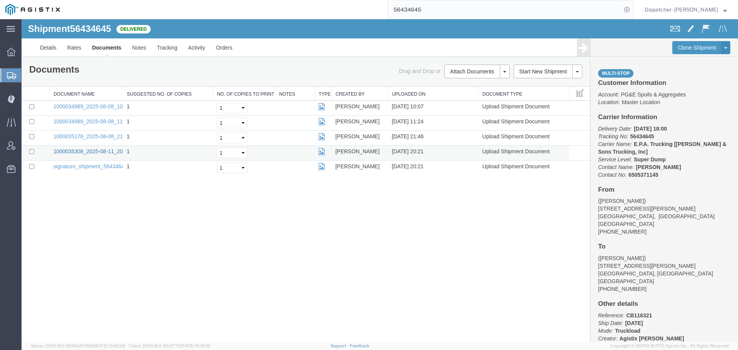
click at [98, 151] on link "1000035308_2025-08-11_20_21_05.jpg" at bounding box center [101, 151] width 96 height 6
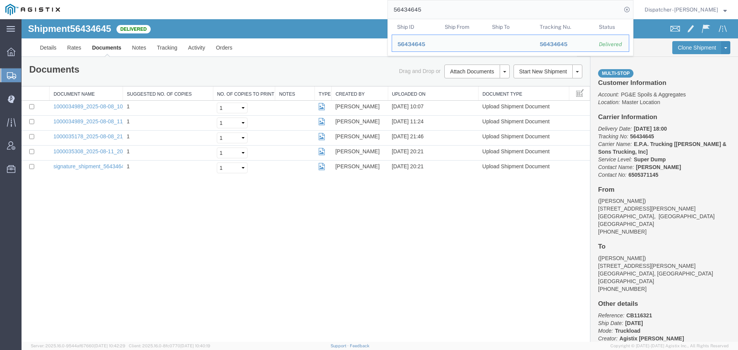
drag, startPoint x: 392, startPoint y: 7, endPoint x: 330, endPoint y: 8, distance: 62.3
click at [344, 7] on div "56434645 Ship ID Ship From Ship To Tracking Nu. Status Ship ID 56434645 Ship Fr…" at bounding box center [349, 9] width 568 height 19
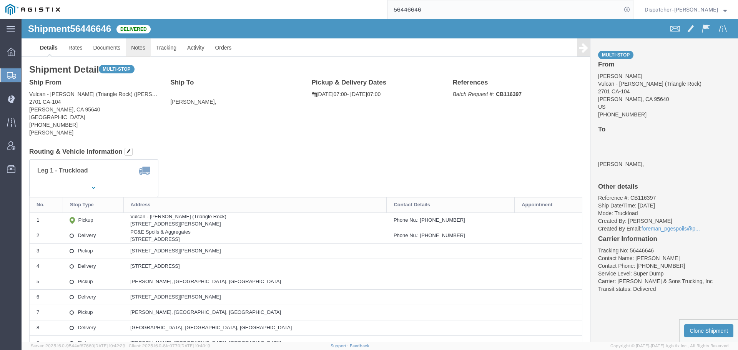
click link "Notes"
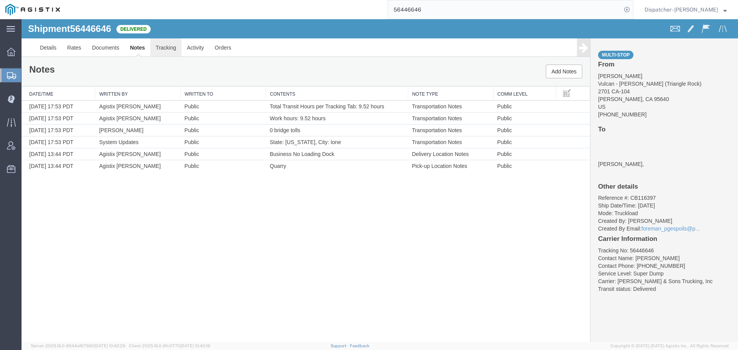
click at [169, 48] on link "Tracking" at bounding box center [165, 47] width 31 height 18
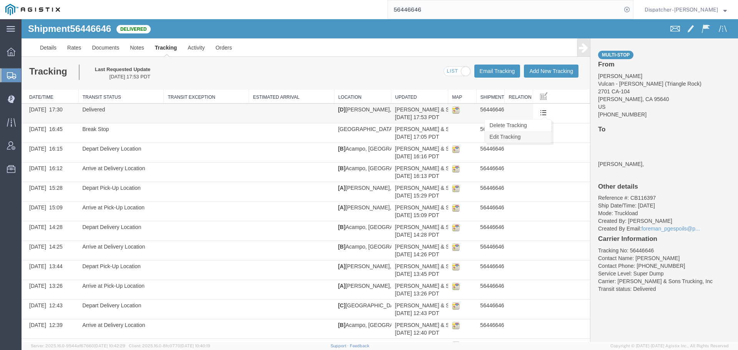
click at [512, 138] on link "Edit Tracking" at bounding box center [518, 137] width 67 height 12
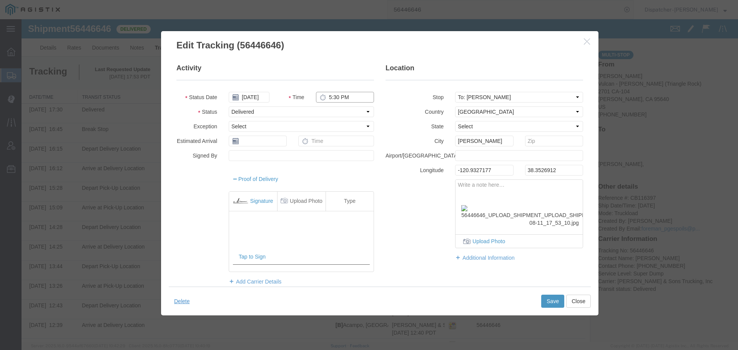
click at [332, 97] on input "5:30 PM" at bounding box center [345, 97] width 58 height 11
click at [547, 299] on button "Save" at bounding box center [553, 301] width 23 height 13
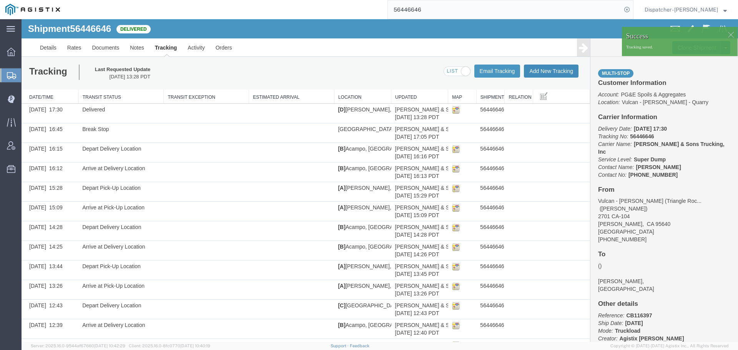
click at [547, 72] on button "Add New Tracking" at bounding box center [551, 71] width 55 height 13
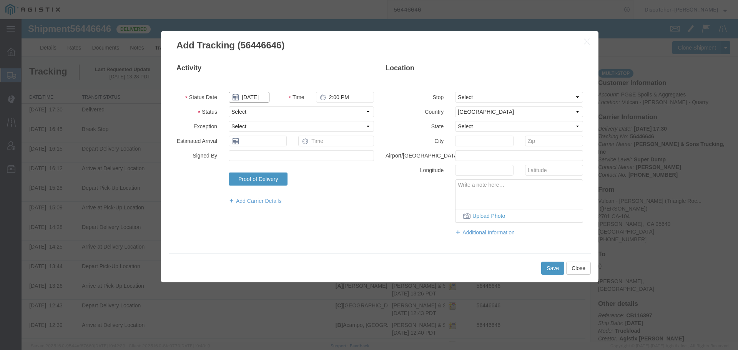
click at [249, 99] on input "[DATE]" at bounding box center [249, 97] width 41 height 11
click at [241, 155] on td "11" at bounding box center [246, 157] width 12 height 12
click at [331, 96] on input "2:00 PM" at bounding box center [345, 97] width 58 height 11
drag, startPoint x: 323, startPoint y: 112, endPoint x: 321, endPoint y: 116, distance: 4.3
click at [323, 112] on select "Select Arrival Notice Available Arrival Notice Imported Arrive at Delivery Loca…" at bounding box center [301, 112] width 145 height 11
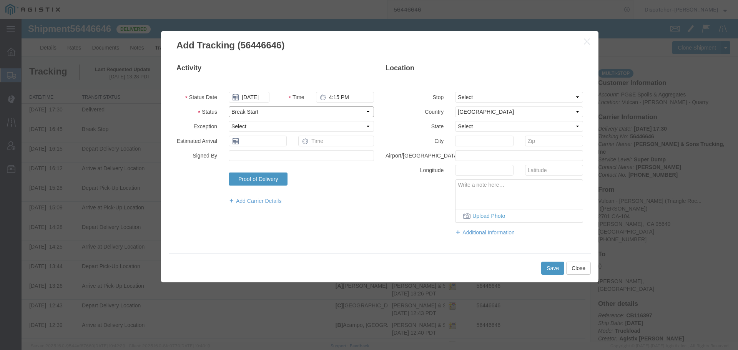
click at [229, 107] on select "Select Arrival Notice Available Arrival Notice Imported Arrive at Delivery Loca…" at bounding box center [301, 112] width 145 height 11
click at [553, 273] on button "Save" at bounding box center [553, 268] width 23 height 13
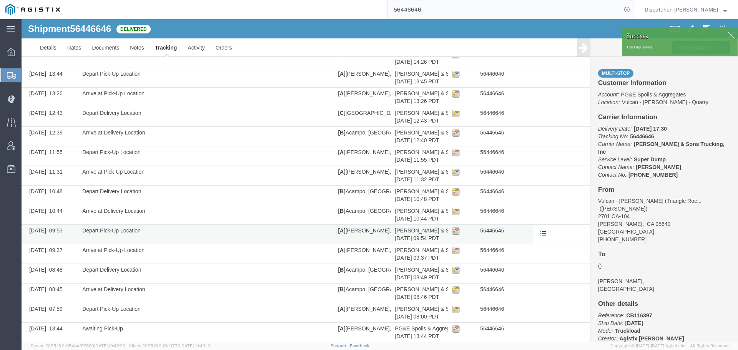
scroll to position [220, 0]
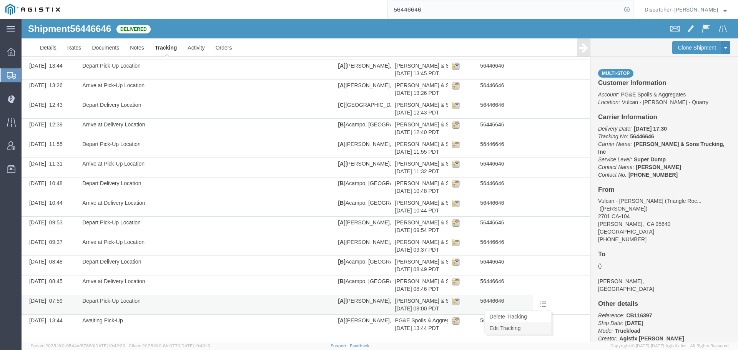
click at [527, 329] on link "Edit Tracking" at bounding box center [518, 329] width 67 height 12
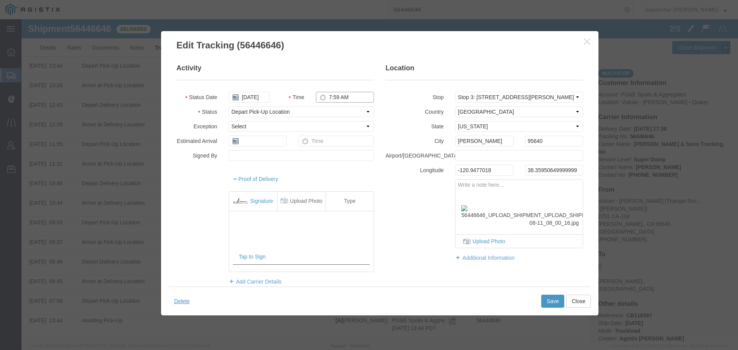
click at [330, 98] on input "7:59 AM" at bounding box center [345, 97] width 58 height 11
click at [553, 306] on button "Save" at bounding box center [553, 301] width 23 height 13
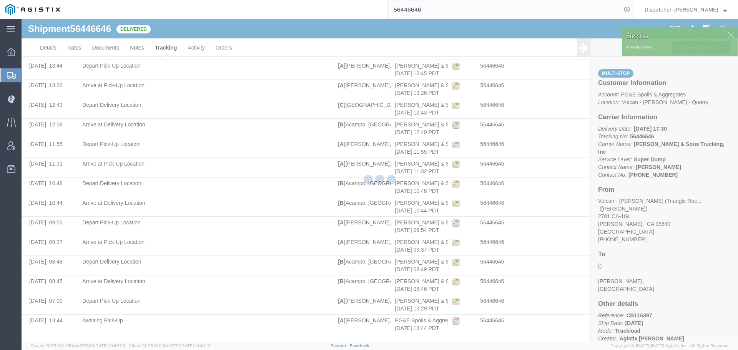
click at [131, 47] on div at bounding box center [380, 180] width 717 height 323
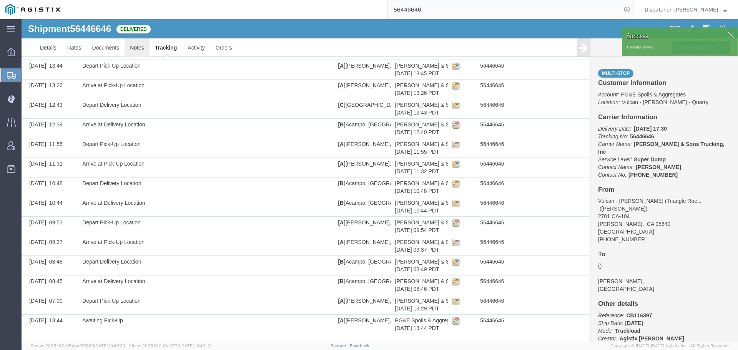
click at [131, 47] on link "Notes" at bounding box center [137, 47] width 25 height 18
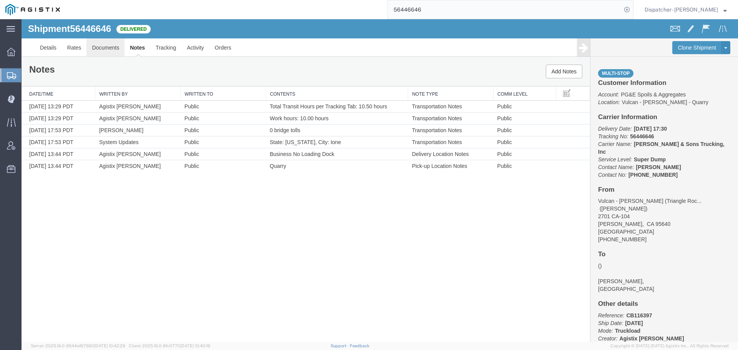
click at [109, 47] on link "Documents" at bounding box center [106, 47] width 38 height 18
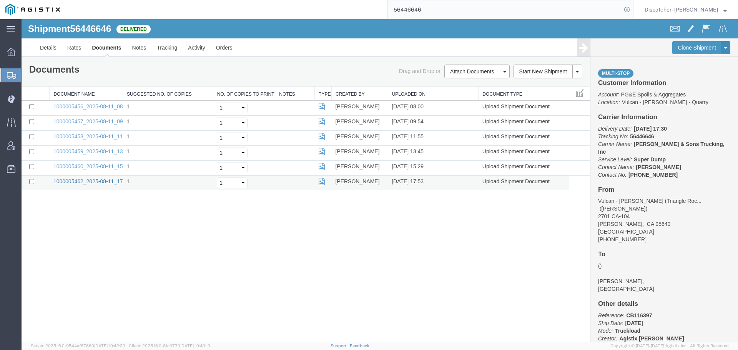
click at [73, 180] on link "1000005462_2025-08-11_17_53_10.jpg" at bounding box center [101, 181] width 96 height 6
click at [103, 167] on link "1000005460_2025-08-11_15_29_19.jpg" at bounding box center [101, 166] width 96 height 6
click at [87, 150] on link "1000005459_2025-08-11_13_45_10.jpg" at bounding box center [101, 151] width 96 height 6
click at [102, 137] on link "1000005458_2025-08-11_11_55_44.jpg" at bounding box center [101, 136] width 96 height 6
click at [93, 120] on link "1000005457_2025-08-11_09_54_20.jpg" at bounding box center [101, 121] width 96 height 6
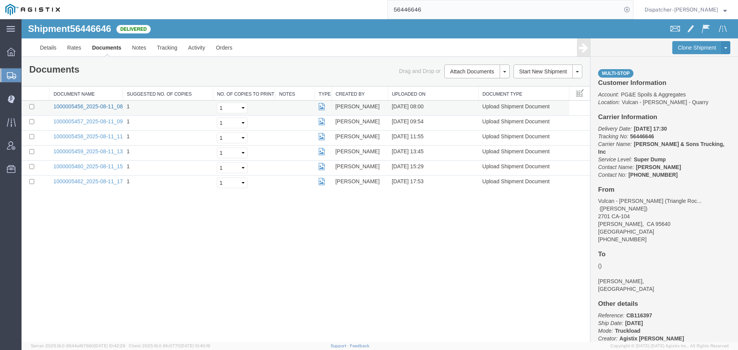
click at [107, 107] on link "1000005456_2025-08-11_08_00_16.jpg" at bounding box center [101, 106] width 96 height 6
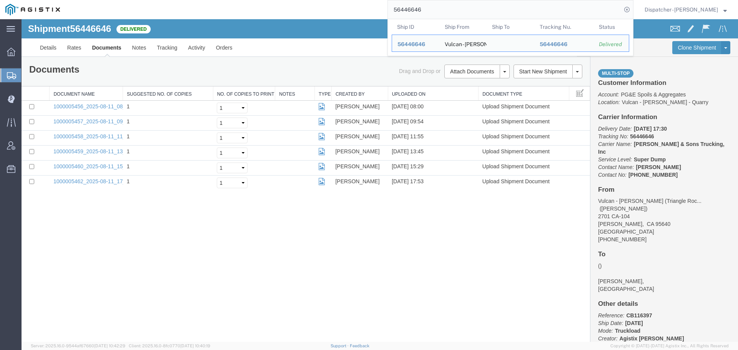
drag, startPoint x: 426, startPoint y: 10, endPoint x: 346, endPoint y: 15, distance: 80.2
click at [350, 15] on div "56446646 Ship ID Ship From Ship To Tracking Nu. Status Ship ID 56446646 Ship Fr…" at bounding box center [349, 9] width 568 height 19
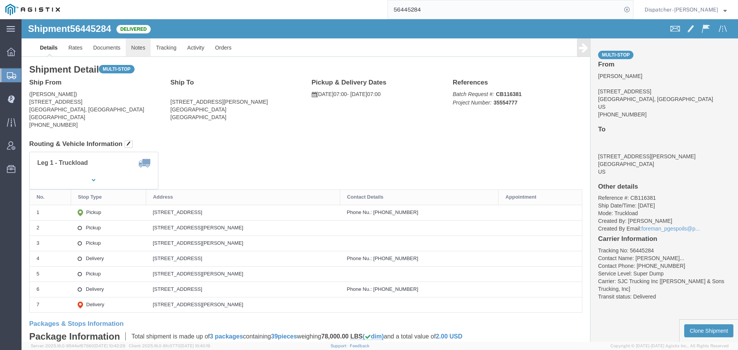
click link "Notes"
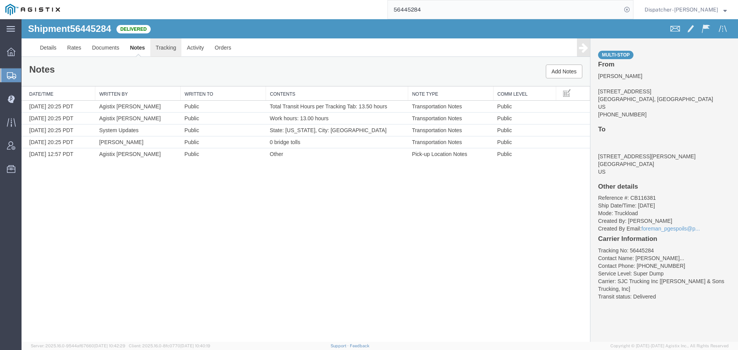
click at [163, 50] on link "Tracking" at bounding box center [165, 47] width 31 height 18
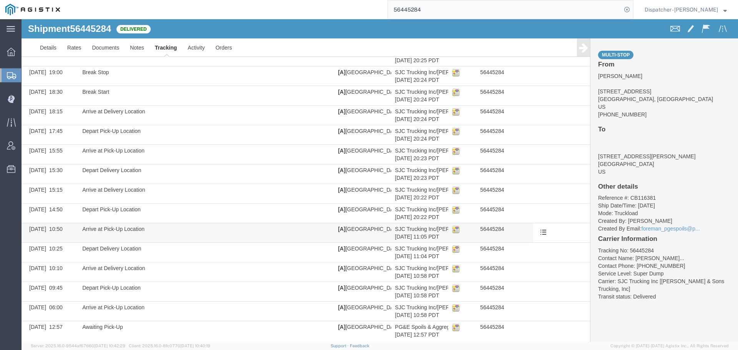
scroll to position [83, 0]
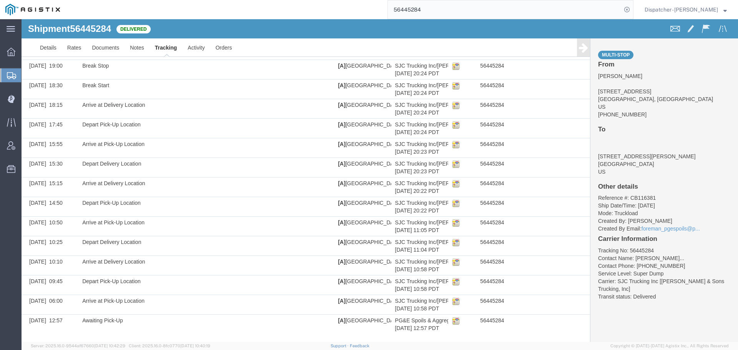
click at [532, 335] on div "Shipment 56445284 16 of 16 Delivered Details Rates Documents Notes Tracking Act…" at bounding box center [380, 139] width 717 height 406
click at [529, 330] on link "Edit Tracking" at bounding box center [518, 329] width 67 height 12
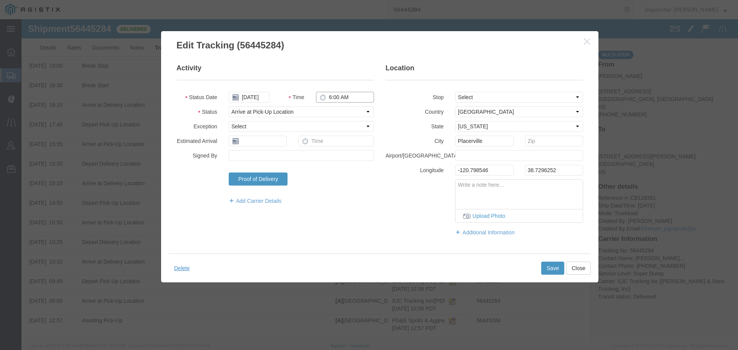
click at [336, 97] on input "6:00 AM" at bounding box center [345, 97] width 58 height 11
click at [555, 267] on button "Save" at bounding box center [553, 268] width 23 height 13
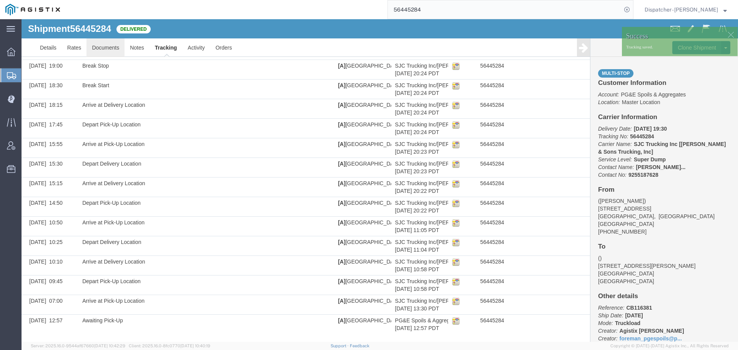
drag, startPoint x: 131, startPoint y: 65, endPoint x: 110, endPoint y: 46, distance: 28.9
click at [110, 46] on link "Documents" at bounding box center [106, 47] width 38 height 18
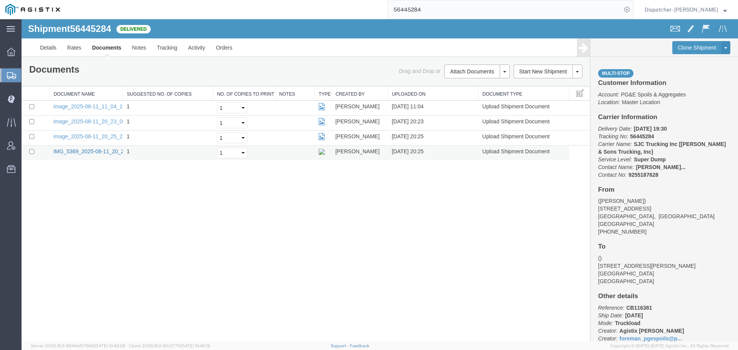
click at [102, 150] on link "IMG_5369_2025-08-11_20_25_54.jpeg" at bounding box center [100, 151] width 94 height 6
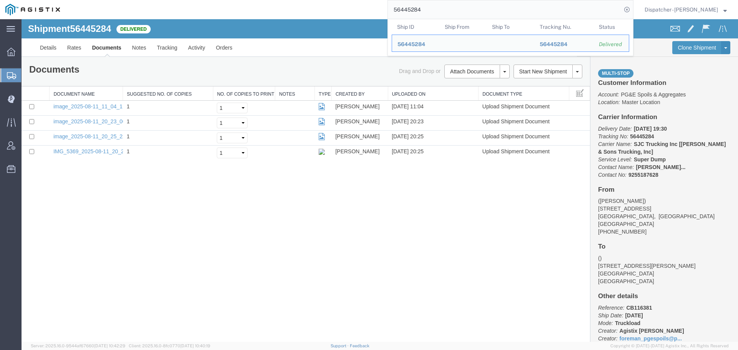
drag, startPoint x: 420, startPoint y: 6, endPoint x: 348, endPoint y: 9, distance: 72.8
click at [361, 9] on div "56445284 Ship ID Ship From Ship To Tracking Nu. Status Ship ID 56445284 Ship Fr…" at bounding box center [349, 9] width 568 height 19
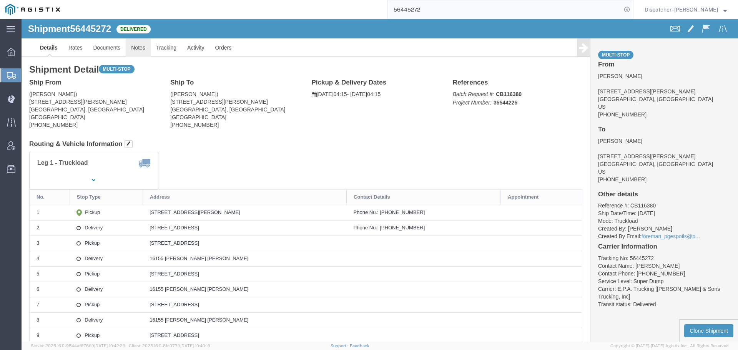
click link "Notes"
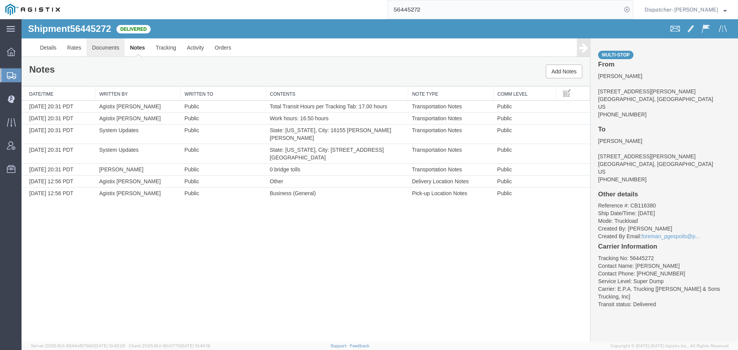
click at [115, 50] on link "Documents" at bounding box center [106, 47] width 38 height 18
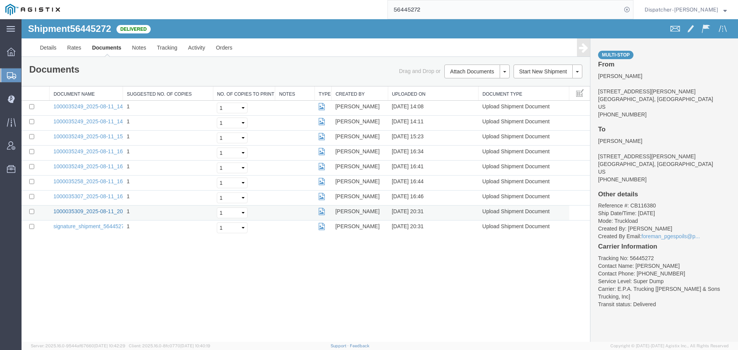
click at [89, 210] on link "1000035309_2025-08-11_20_31_23.jpg" at bounding box center [101, 211] width 96 height 6
click at [85, 197] on link "1000035307_2025-08-11_16_46_17.jpg" at bounding box center [101, 196] width 96 height 6
click at [106, 181] on link "1000035258_2025-08-11_16_44_20.jpg" at bounding box center [101, 181] width 96 height 6
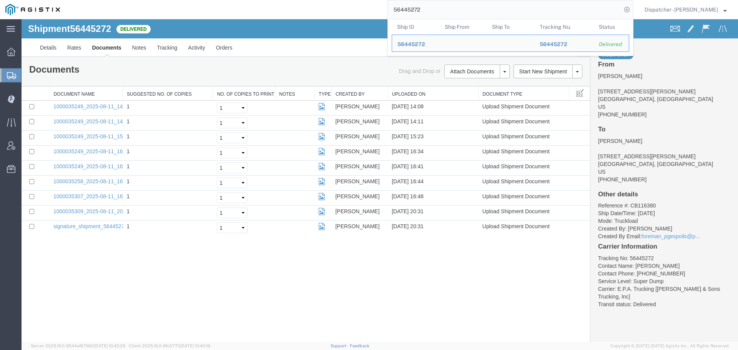
drag, startPoint x: 367, startPoint y: 10, endPoint x: 278, endPoint y: 5, distance: 89.0
click at [287, 7] on div "56445272 Ship ID Ship From Ship To Tracking Nu. Status Ship ID 56445272 Ship Fr…" at bounding box center [349, 9] width 568 height 19
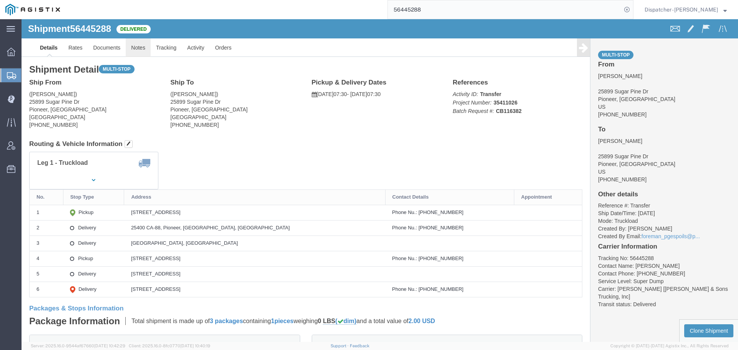
click link "Notes"
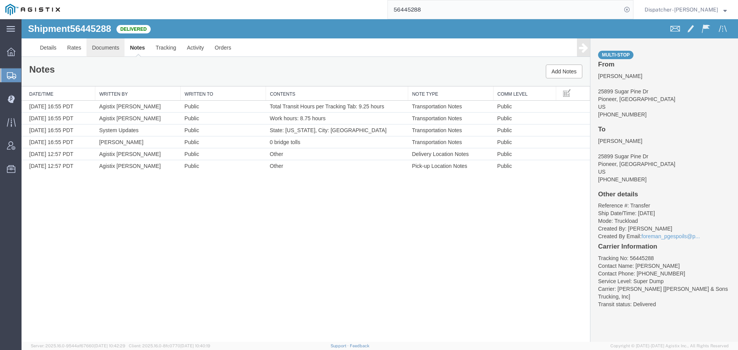
click at [101, 48] on link "Documents" at bounding box center [106, 47] width 38 height 18
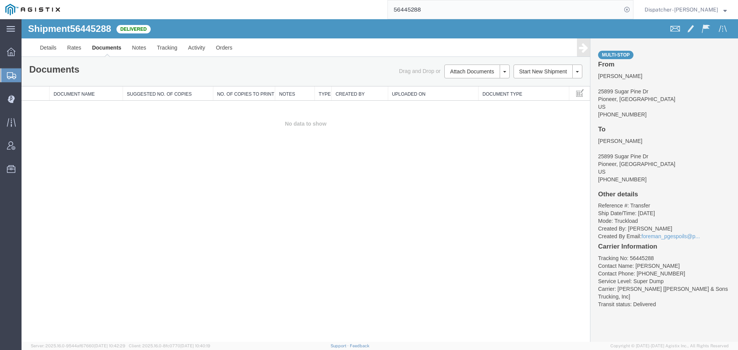
click at [104, 222] on div "Shipment 56445288 0 of 0 Delivered Details Rates Documents Notes Tracking Activ…" at bounding box center [380, 180] width 717 height 323
click at [464, 71] on button "Attach Documents" at bounding box center [472, 72] width 55 height 14
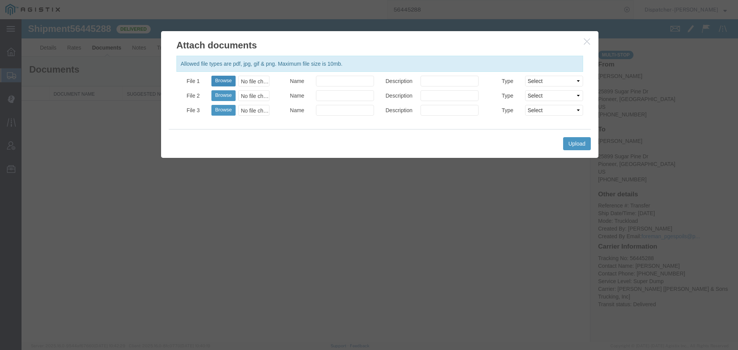
click at [224, 80] on button "Browse" at bounding box center [224, 81] width 24 height 11
click at [574, 143] on button "Upload" at bounding box center [577, 143] width 28 height 13
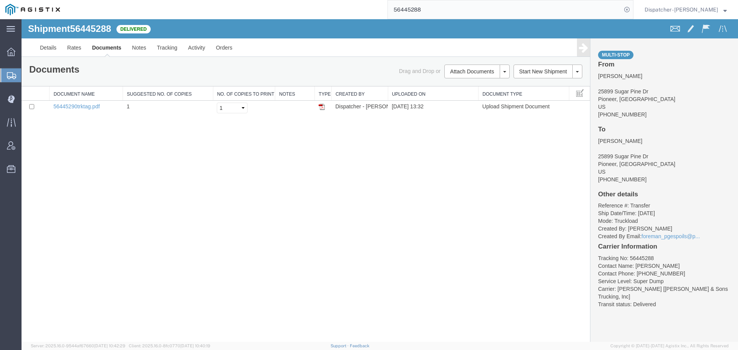
drag, startPoint x: 425, startPoint y: 10, endPoint x: 329, endPoint y: 5, distance: 95.9
click at [329, 5] on div "56445288" at bounding box center [349, 9] width 568 height 19
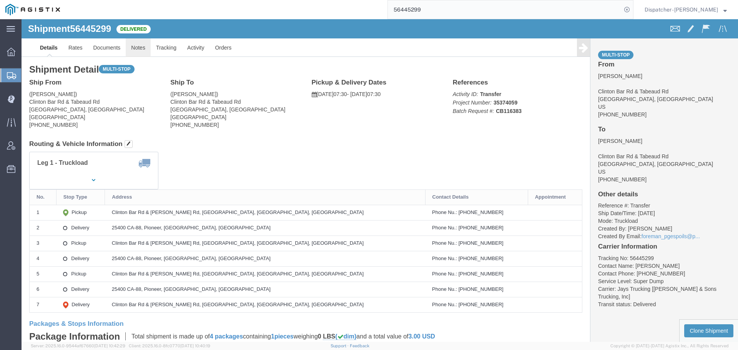
drag, startPoint x: 135, startPoint y: 50, endPoint x: 114, endPoint y: 31, distance: 28.9
click link "Notes"
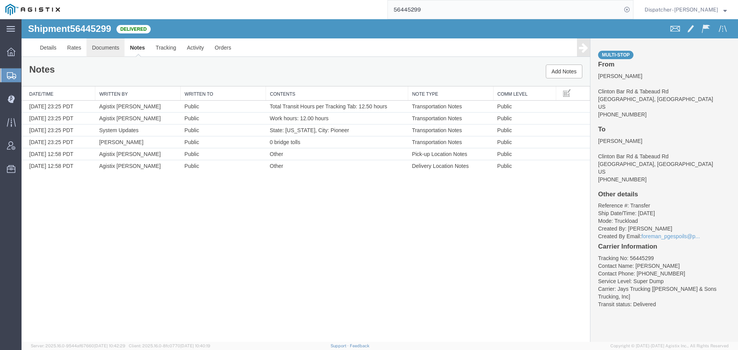
click at [106, 46] on link "Documents" at bounding box center [106, 47] width 38 height 18
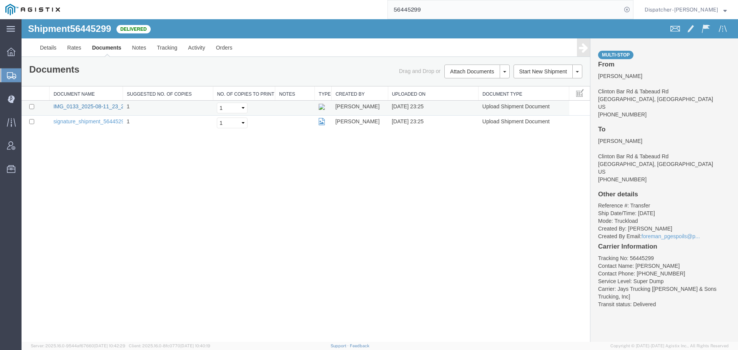
click at [98, 105] on link "IMG_0133_2025-08-11_23_25_16.jpeg" at bounding box center [100, 106] width 94 height 6
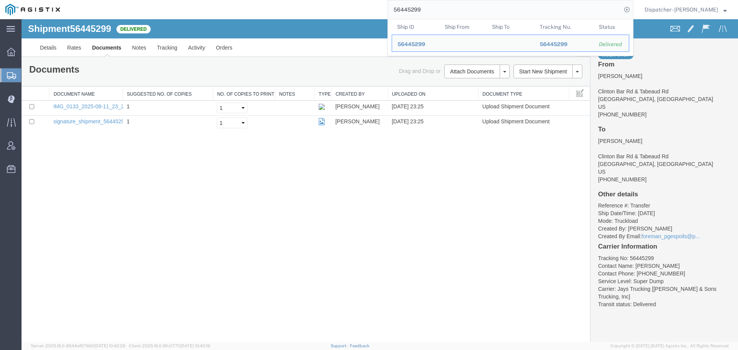
drag, startPoint x: 423, startPoint y: 8, endPoint x: 345, endPoint y: 7, distance: 78.1
click at [380, 10] on div "56445299 Ship ID Ship From Ship To Tracking Nu. Status Ship ID 56445299 Ship Fr…" at bounding box center [349, 9] width 568 height 19
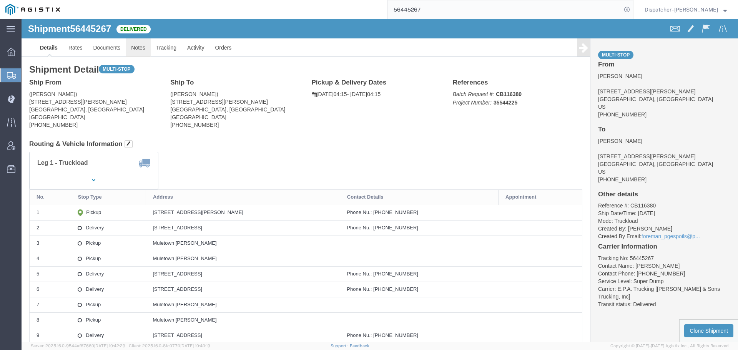
click link "Notes"
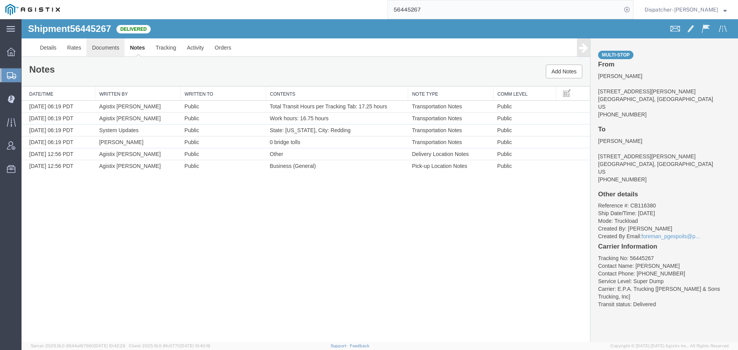
click at [105, 50] on link "Documents" at bounding box center [106, 47] width 38 height 18
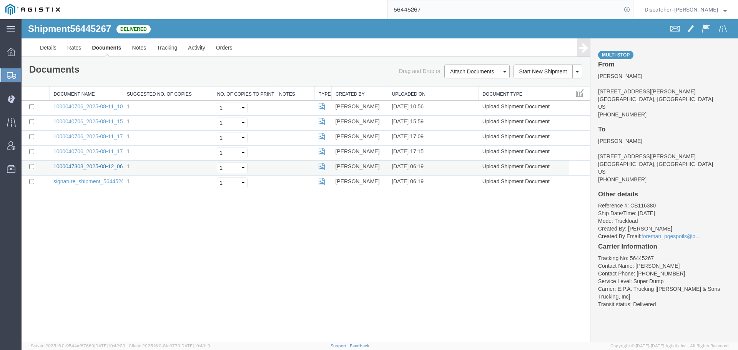
click at [88, 167] on link "1000047308_2025-08-12_06_19_36.jpg" at bounding box center [101, 166] width 96 height 6
drag, startPoint x: 425, startPoint y: 8, endPoint x: 337, endPoint y: 3, distance: 88.3
click at [380, 10] on div "56445267" at bounding box center [349, 9] width 568 height 19
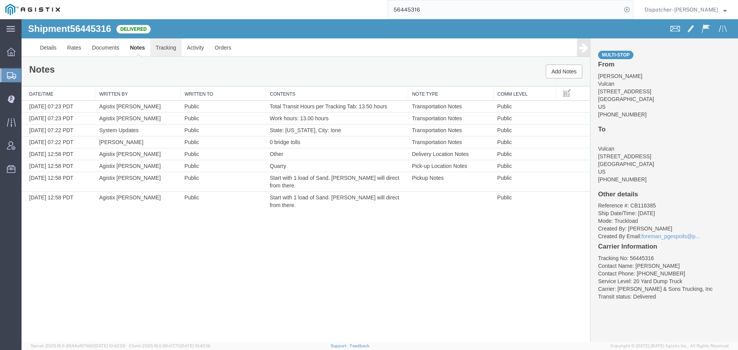
click at [160, 50] on link "Tracking" at bounding box center [165, 47] width 31 height 18
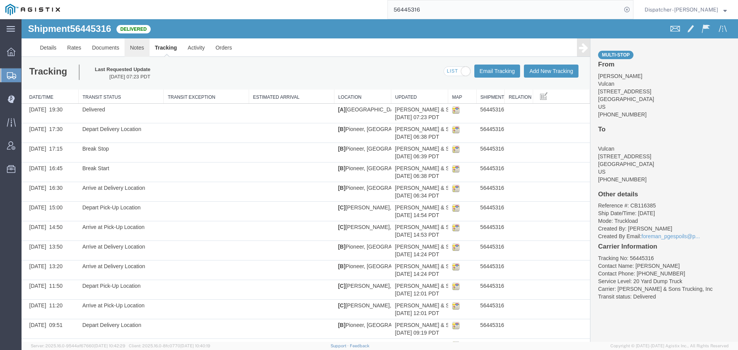
click at [132, 48] on link "Notes" at bounding box center [137, 47] width 25 height 18
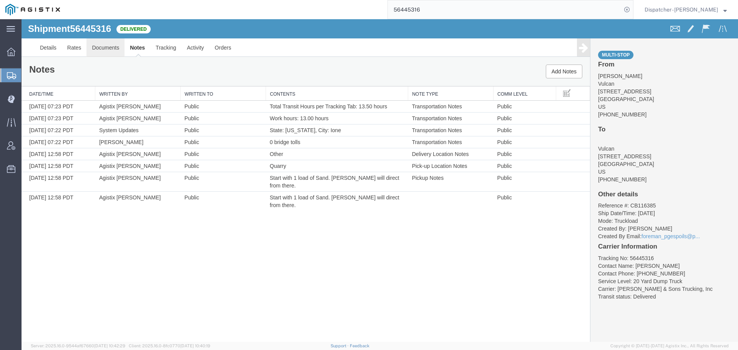
click at [109, 49] on link "Documents" at bounding box center [106, 47] width 38 height 18
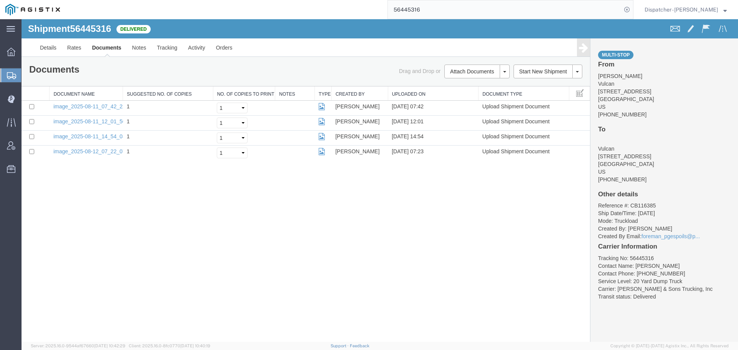
drag, startPoint x: 459, startPoint y: 10, endPoint x: 325, endPoint y: 13, distance: 134.7
click at [327, 14] on div "56445316" at bounding box center [349, 9] width 568 height 19
type input "56445276"
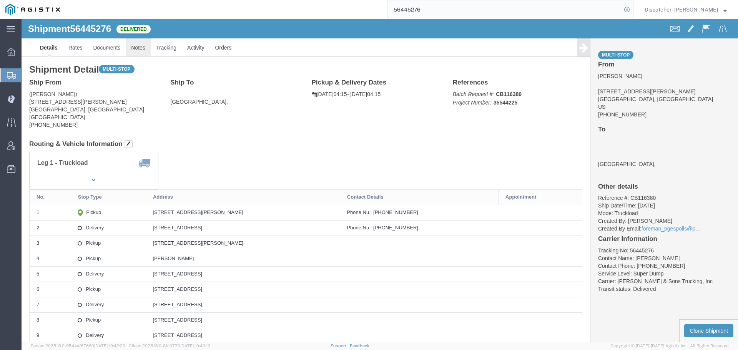
click link "Notes"
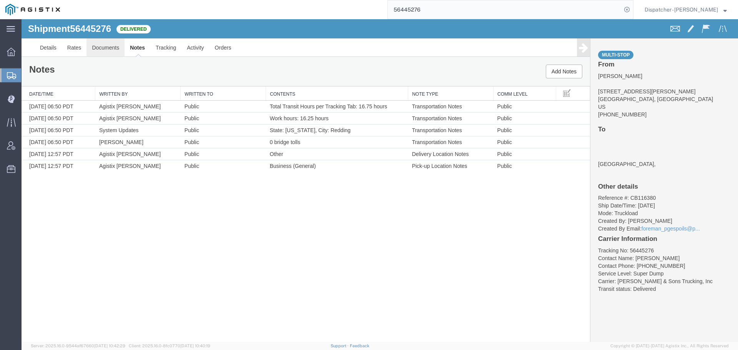
click at [96, 48] on link "Documents" at bounding box center [106, 47] width 38 height 18
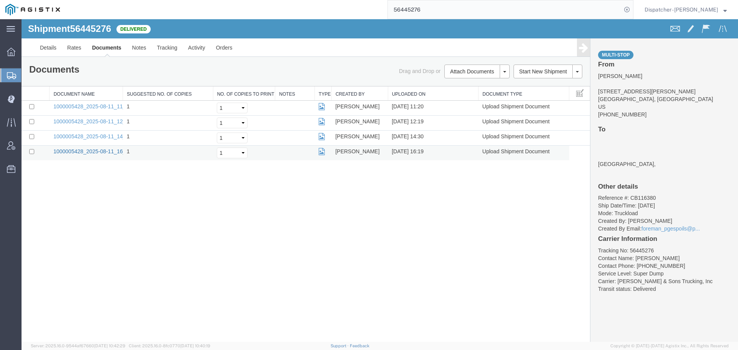
click at [78, 152] on link "1000005428_2025-08-11_16_17_34.jpg" at bounding box center [101, 151] width 96 height 6
drag, startPoint x: 78, startPoint y: 279, endPoint x: 167, endPoint y: 205, distance: 114.9
click at [78, 279] on div "Shipment 56445276 4 of 4 Delivered Details Rates Documents Notes Tracking Activ…" at bounding box center [380, 180] width 717 height 323
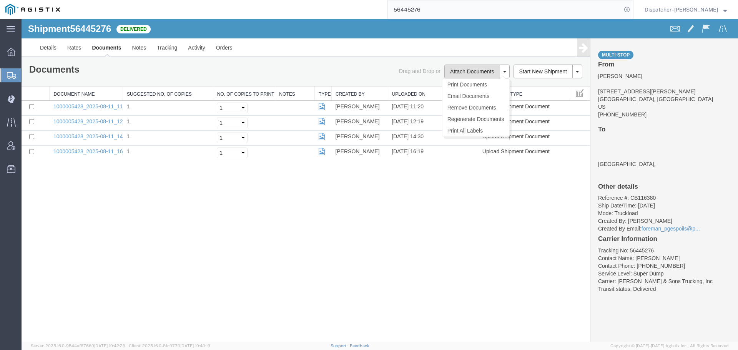
click at [457, 75] on button "Attach Documents" at bounding box center [472, 72] width 55 height 14
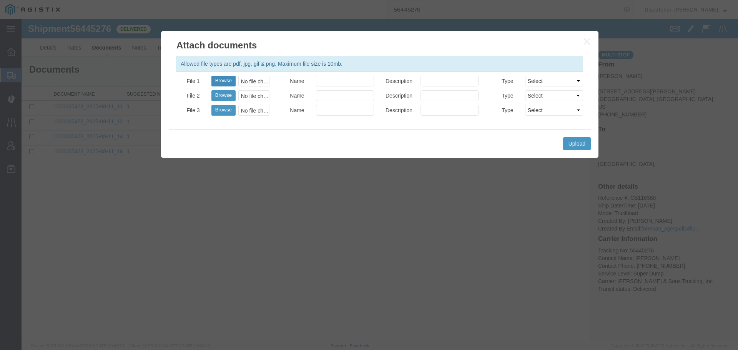
click at [228, 81] on button "Browse" at bounding box center [224, 81] width 24 height 11
type input "C:\fakepath\56445276trktag.pdf"
click at [587, 149] on button "Upload" at bounding box center [577, 143] width 28 height 13
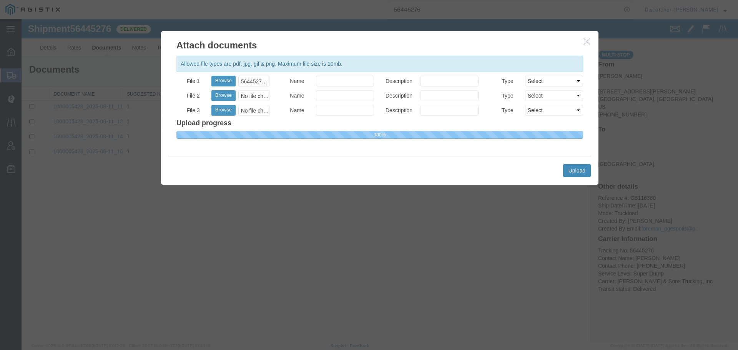
select select
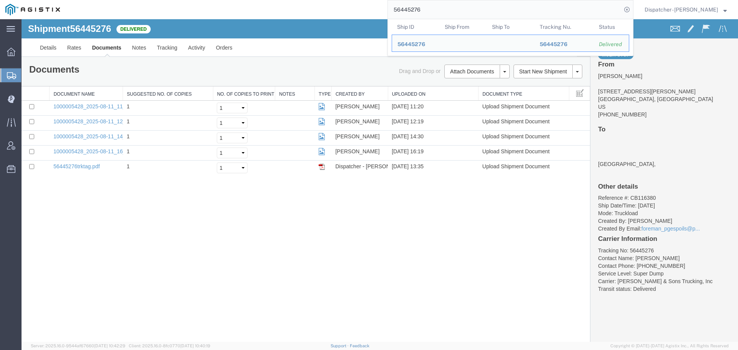
drag, startPoint x: 432, startPoint y: 9, endPoint x: 366, endPoint y: 9, distance: 66.2
click at [378, 9] on div "56445276 Ship ID Ship From Ship To Tracking Nu. Status Ship ID 56445276 Ship Fr…" at bounding box center [349, 9] width 568 height 19
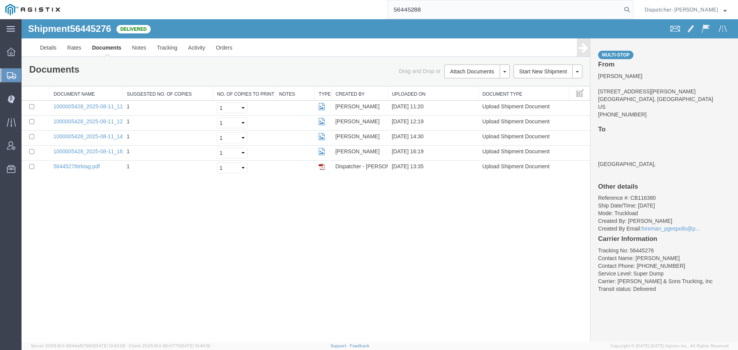
type input "56445288"
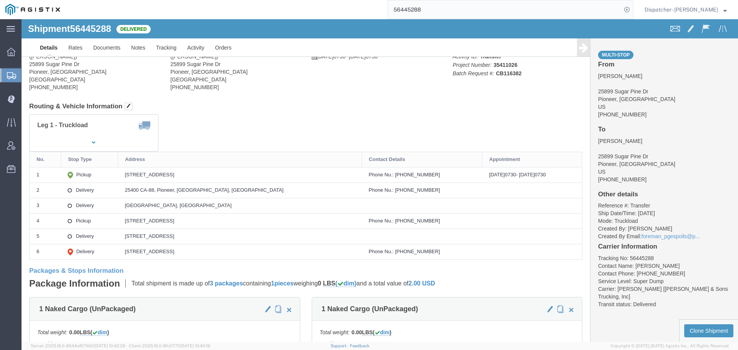
click div
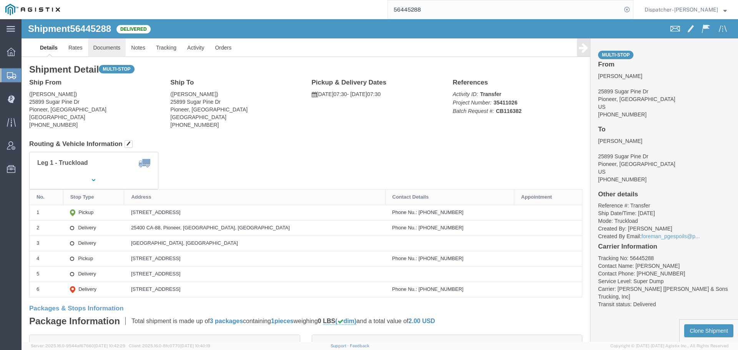
click link "Documents"
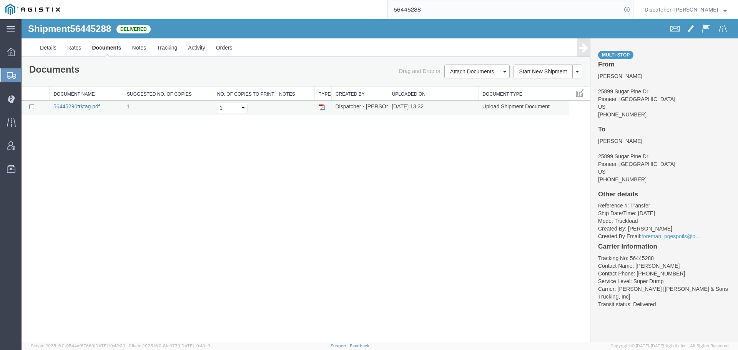
click at [88, 107] on link "56445290trktag.pdf" at bounding box center [76, 106] width 47 height 6
click at [31, 109] on td at bounding box center [36, 108] width 28 height 15
click at [32, 107] on input "checkbox" at bounding box center [31, 106] width 5 height 5
checkbox input "true"
click at [460, 107] on link "Remove Documents" at bounding box center [476, 108] width 67 height 12
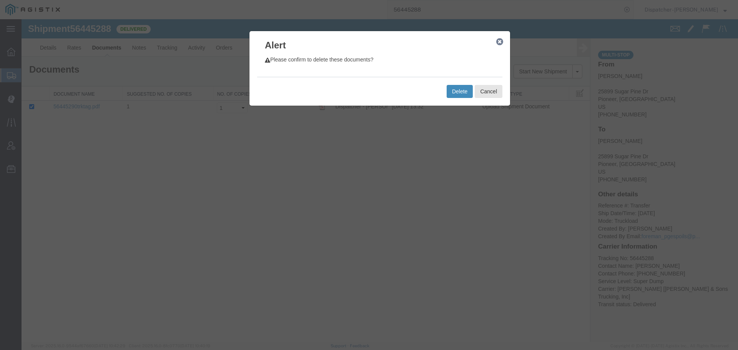
click at [461, 93] on button "Delete" at bounding box center [460, 91] width 26 height 13
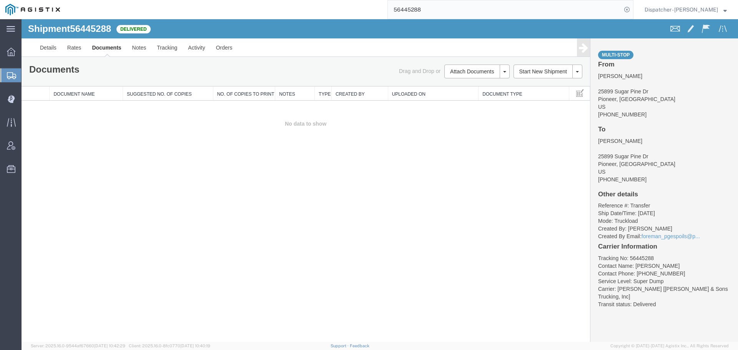
drag, startPoint x: 103, startPoint y: 172, endPoint x: 176, endPoint y: 133, distance: 83.3
click at [103, 172] on div "Shipment 56445288 0 of 0 Delivered Details Rates Documents Notes Tracking Activ…" at bounding box center [380, 180] width 717 height 323
drag, startPoint x: 467, startPoint y: 73, endPoint x: 461, endPoint y: 73, distance: 5.8
click at [466, 73] on button "Attach Documents" at bounding box center [472, 72] width 55 height 14
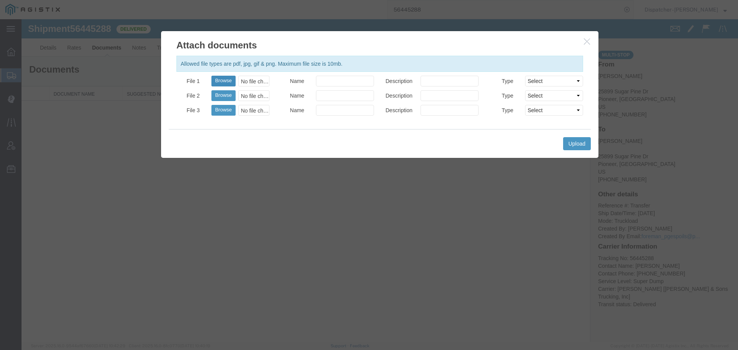
click at [225, 79] on button "Browse" at bounding box center [224, 81] width 24 height 11
type input "C:\fakepath\56445288trktag.pdf"
click at [582, 147] on button "Upload" at bounding box center [577, 143] width 28 height 13
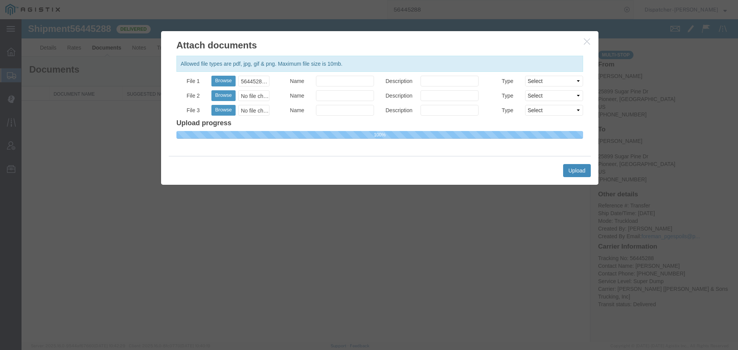
select select
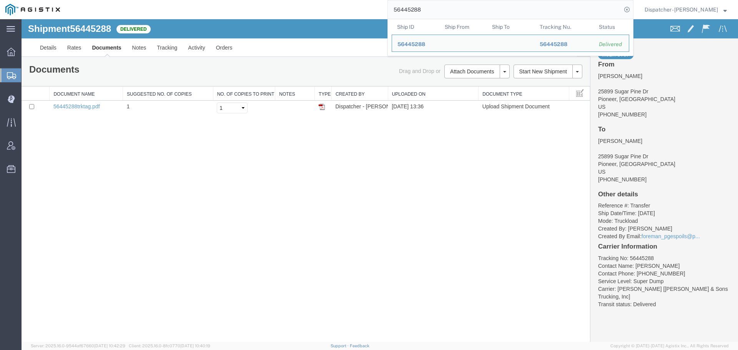
drag, startPoint x: 425, startPoint y: 3, endPoint x: 358, endPoint y: 12, distance: 68.2
click at [363, 11] on div "56445288 Ship ID Ship From Ship To Tracking Nu. Status Ship ID 56445288 Ship Fr…" at bounding box center [349, 9] width 568 height 19
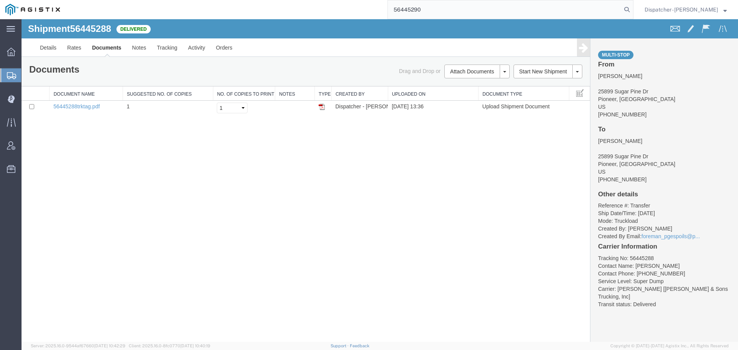
type input "56445290"
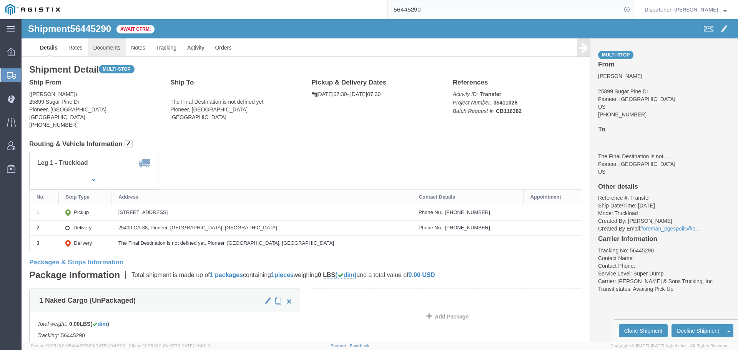
click link "Documents"
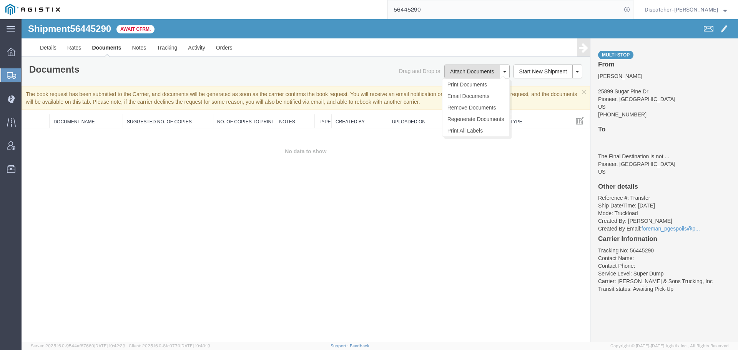
click at [464, 73] on button "Attach Documents" at bounding box center [472, 72] width 55 height 14
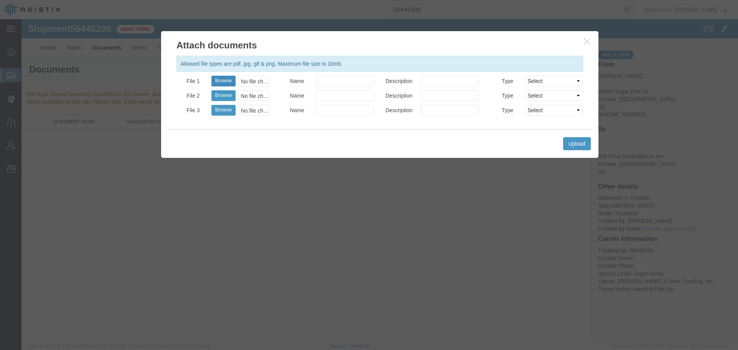
click at [233, 77] on button "Browse" at bounding box center [224, 81] width 24 height 11
type input "C:\fakepath\56445290trktag.pdf"
click at [585, 146] on button "Upload" at bounding box center [577, 143] width 28 height 13
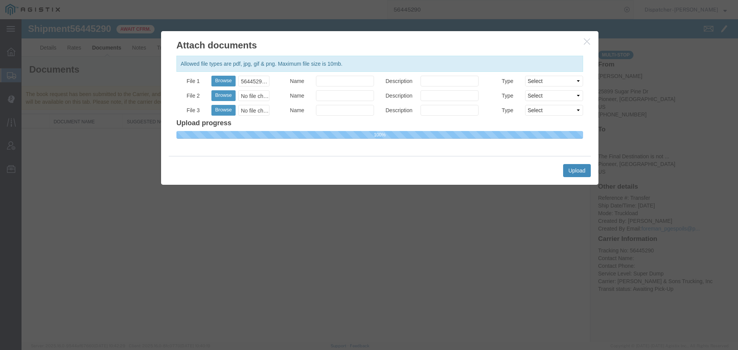
select select
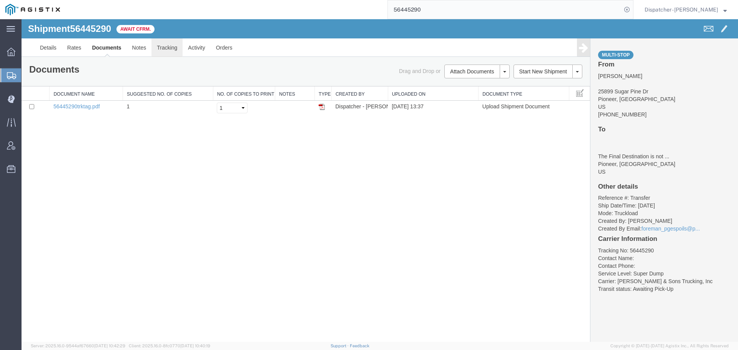
drag, startPoint x: 191, startPoint y: 68, endPoint x: 170, endPoint y: 49, distance: 28.9
click at [170, 49] on link "Tracking" at bounding box center [167, 47] width 31 height 18
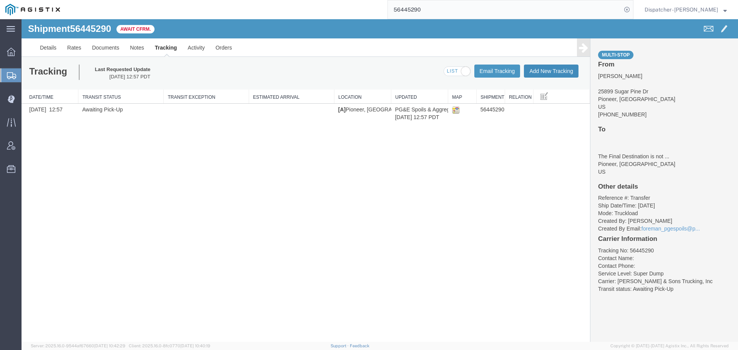
click at [553, 71] on button "Add New Tracking" at bounding box center [551, 71] width 55 height 13
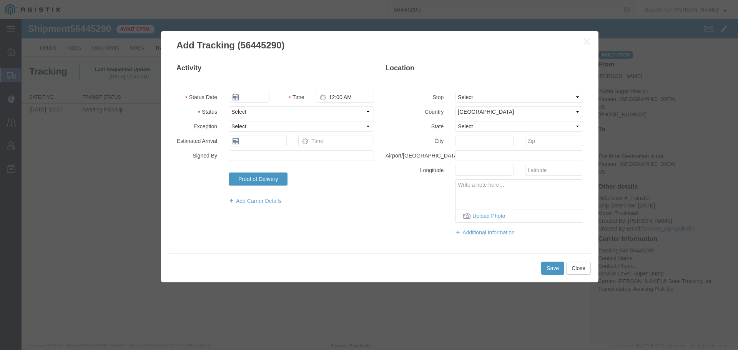
type input "[DATE]"
type input "2:00 PM"
click at [249, 97] on input "[DATE]" at bounding box center [249, 97] width 41 height 11
click at [290, 146] on td "8" at bounding box center [293, 146] width 12 height 12
type input "[DATE]"
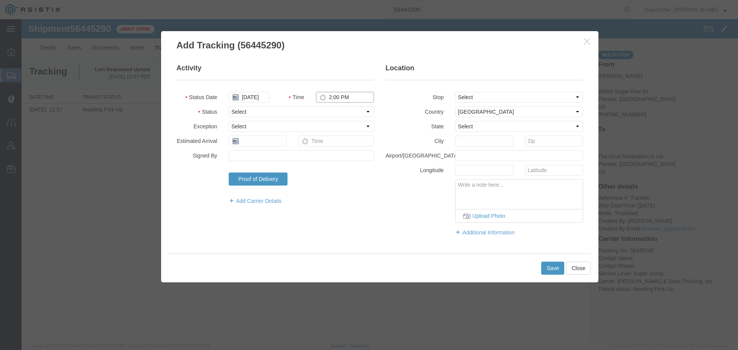
click at [346, 100] on input "2:00 PM" at bounding box center [345, 97] width 58 height 11
type input "7:30 AM"
click at [350, 110] on select "Select Arrival Notice Available Arrival Notice Imported Arrive at Delivery Loca…" at bounding box center [301, 112] width 145 height 11
select select "ARVPULOC"
click at [229, 107] on select "Select Arrival Notice Available Arrival Notice Imported Arrive at Delivery Loca…" at bounding box center [301, 112] width 145 height 11
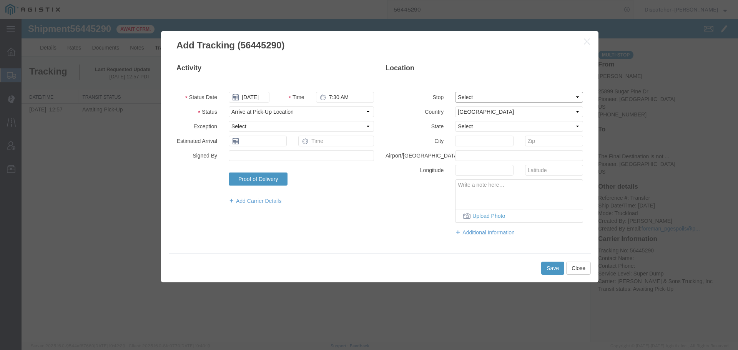
click at [477, 97] on select "Select From: 25899 Sugar Pine Dr, Pioneer, CA, US Stop 2: 25400 CA-88, Pioneer,…" at bounding box center [519, 97] width 128 height 11
select select "{"pickupDeliveryInfoId": "122176692","pickupOrDelivery": "P","stopNum": "1","lo…"
click at [455, 92] on select "Select From: 25899 Sugar Pine Dr, Pioneer, CA, US Stop 2: 25400 CA-88, Pioneer,…" at bounding box center [519, 97] width 128 height 11
select select "CA"
type input "Pioneer"
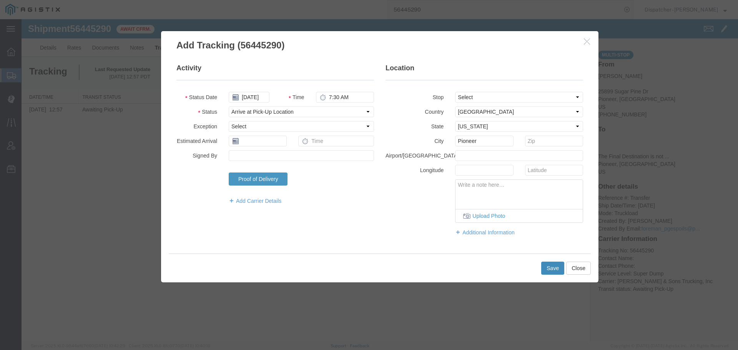
click at [550, 270] on button "Save" at bounding box center [553, 268] width 23 height 13
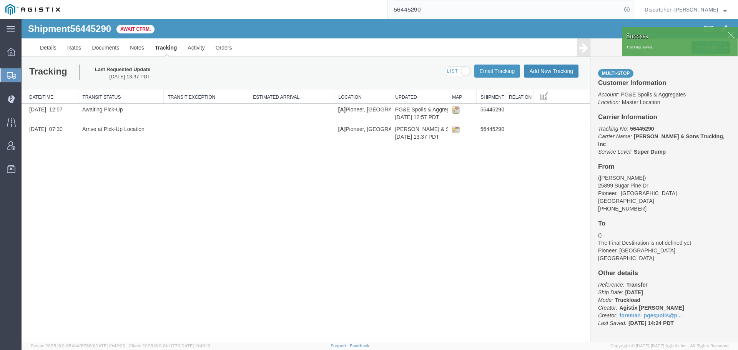
click at [535, 71] on button "Add New Tracking" at bounding box center [551, 71] width 55 height 13
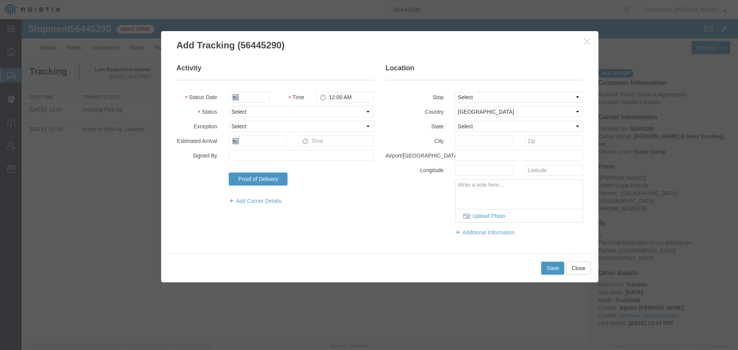
type input "[DATE]"
type input "2:00 PM"
click at [257, 97] on input "[DATE]" at bounding box center [249, 97] width 41 height 11
click at [293, 147] on td "8" at bounding box center [293, 146] width 12 height 12
type input "[DATE]"
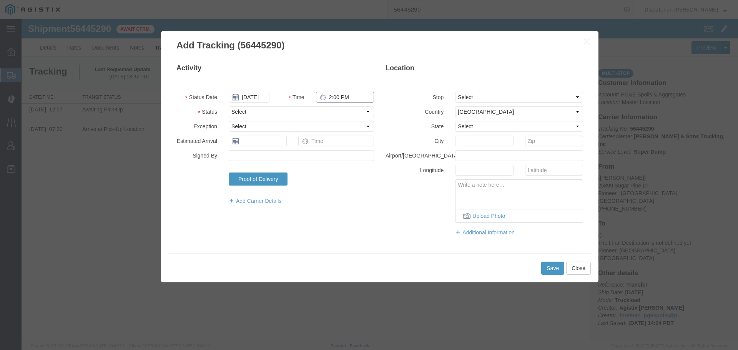
click at [338, 99] on input "2:00 PM" at bounding box center [345, 97] width 58 height 11
type input "11:50 AM"
click at [342, 111] on select "Select Arrival Notice Available Arrival Notice Imported Arrive at Delivery Loca…" at bounding box center [301, 112] width 145 height 11
select select "DPTDLVLOC"
click at [229, 107] on select "Select Arrival Notice Available Arrival Notice Imported Arrive at Delivery Loca…" at bounding box center [301, 112] width 145 height 11
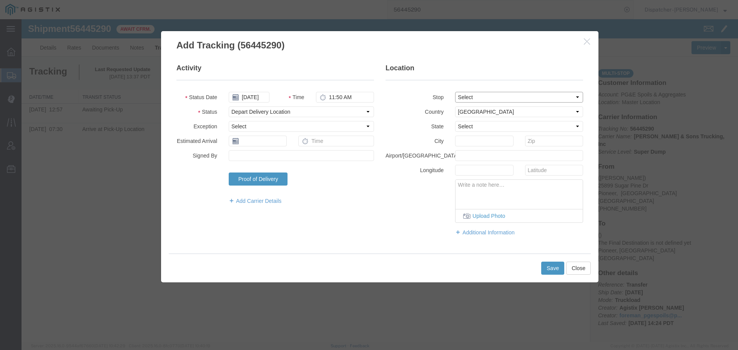
click at [460, 95] on select "Select From: 25899 Sugar Pine Dr, Pioneer, CA, US Stop 2: 25400 CA-88, Pioneer,…" at bounding box center [519, 97] width 128 height 11
select select "{"pickupDeliveryInfoId": "122176693","pickupOrDelivery": "D","stopNum": "2","lo…"
click at [455, 92] on select "Select From: 25899 Sugar Pine Dr, Pioneer, CA, US Stop 2: 25400 CA-88, Pioneer,…" at bounding box center [519, 97] width 128 height 11
select select "CA"
type input "Pioneer"
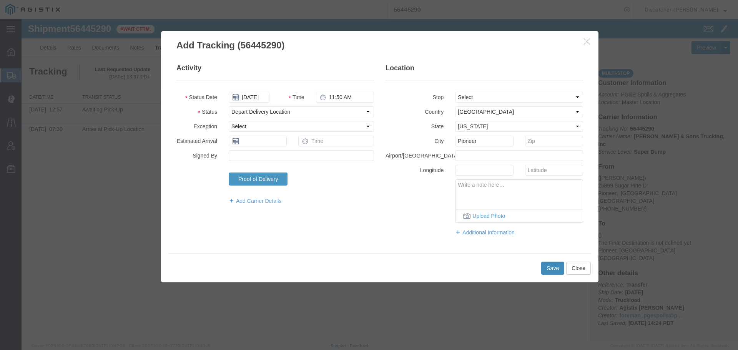
click at [547, 265] on button "Save" at bounding box center [553, 268] width 23 height 13
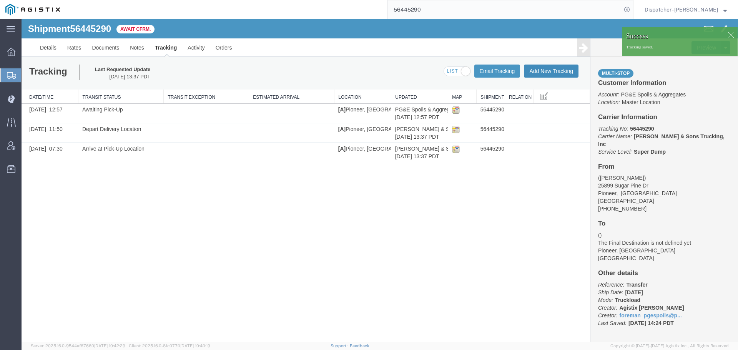
click at [546, 70] on button "Add New Tracking" at bounding box center [551, 71] width 55 height 13
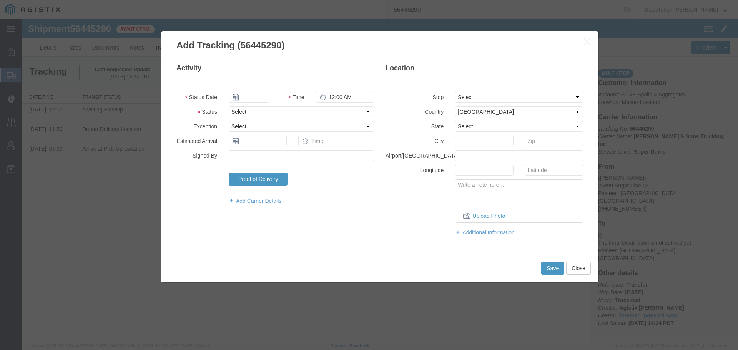
type input "[DATE]"
type input "2:00 PM"
click at [252, 100] on input "[DATE]" at bounding box center [249, 97] width 41 height 11
drag, startPoint x: 247, startPoint y: 157, endPoint x: 268, endPoint y: 140, distance: 27.4
click at [247, 157] on td "11" at bounding box center [246, 157] width 12 height 12
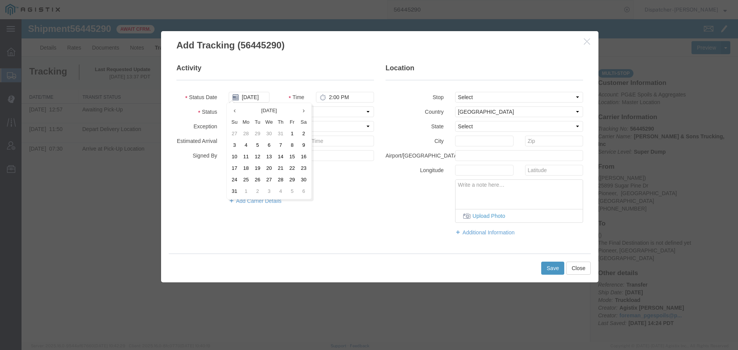
type input "[DATE]"
click at [346, 96] on input "2:00 PM" at bounding box center [345, 97] width 58 height 11
type input "12:15 PM"
click at [338, 109] on select "Select Arrival Notice Available Arrival Notice Imported Arrive at Delivery Loca…" at bounding box center [301, 112] width 145 height 11
select select "BREAKSTART"
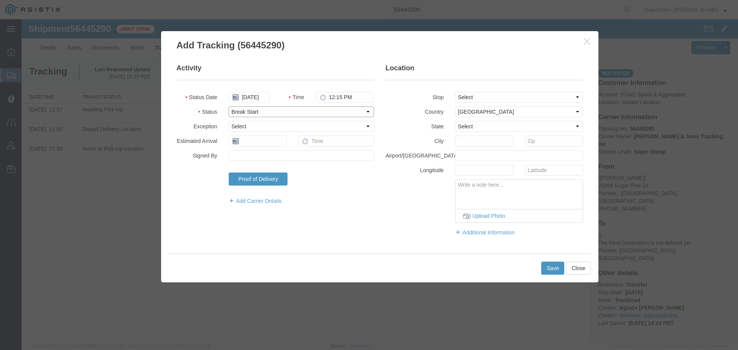
click at [229, 107] on select "Select Arrival Notice Available Arrival Notice Imported Arrive at Delivery Loca…" at bounding box center [301, 112] width 145 height 11
click at [553, 269] on button "Save" at bounding box center [553, 268] width 23 height 13
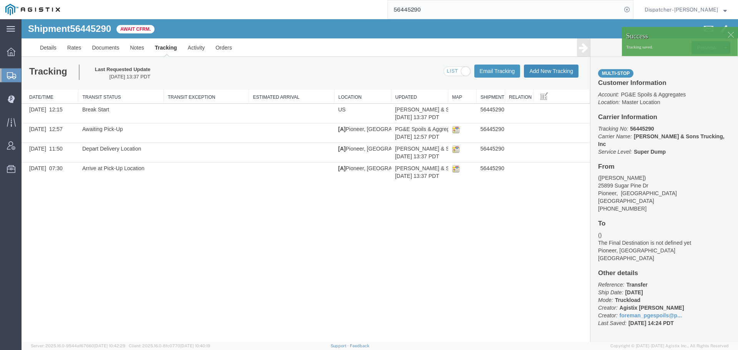
click at [542, 72] on button "Add New Tracking" at bounding box center [551, 71] width 55 height 13
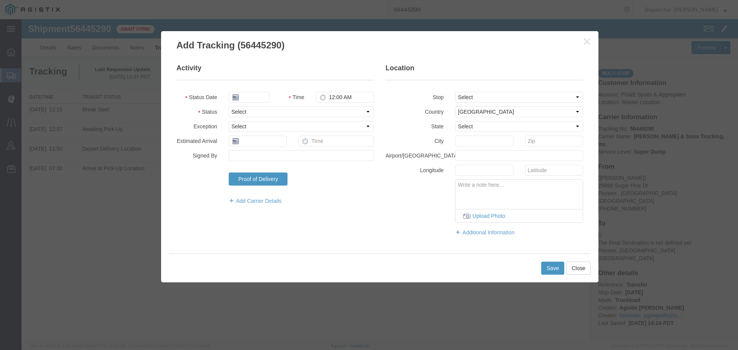
type input "[DATE]"
type input "2:00 PM"
click at [248, 98] on input "[DATE]" at bounding box center [249, 97] width 41 height 11
click at [245, 158] on td "11" at bounding box center [246, 157] width 12 height 12
type input "[DATE]"
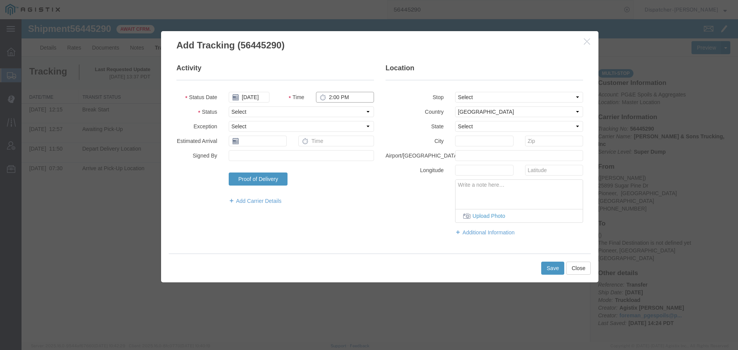
click at [331, 97] on input "2:00 PM" at bounding box center [345, 97] width 58 height 11
type input "12:45 PM"
click at [319, 112] on select "Select Arrival Notice Available Arrival Notice Imported Arrive at Delivery Loca…" at bounding box center [301, 112] width 145 height 11
select select "BREAKSTOP"
click at [229, 107] on select "Select Arrival Notice Available Arrival Notice Imported Arrive at Delivery Loca…" at bounding box center [301, 112] width 145 height 11
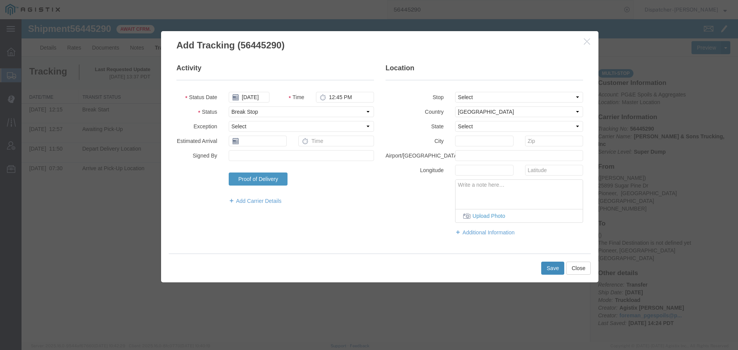
click at [561, 267] on button "Save" at bounding box center [553, 268] width 23 height 13
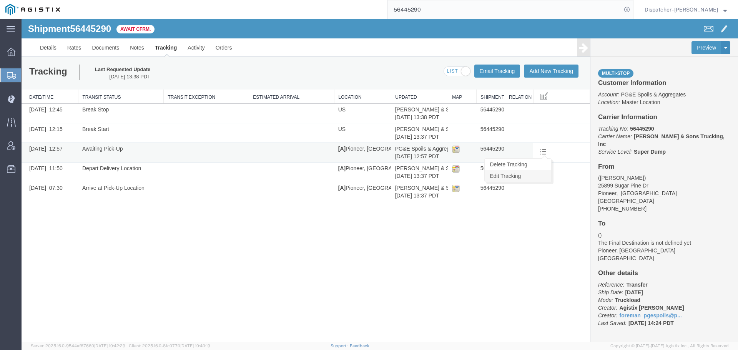
click at [533, 176] on link "Edit Tracking" at bounding box center [518, 176] width 67 height 12
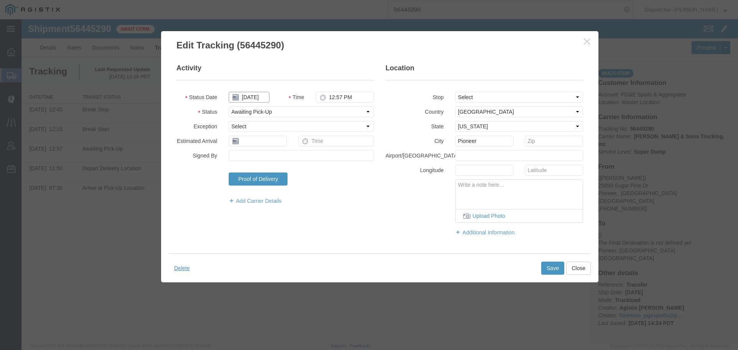
click at [253, 96] on input "[DATE]" at bounding box center [249, 97] width 41 height 11
click at [246, 155] on td "11" at bounding box center [246, 157] width 12 height 12
type input "[DATE]"
click at [546, 270] on button "Save" at bounding box center [553, 268] width 23 height 13
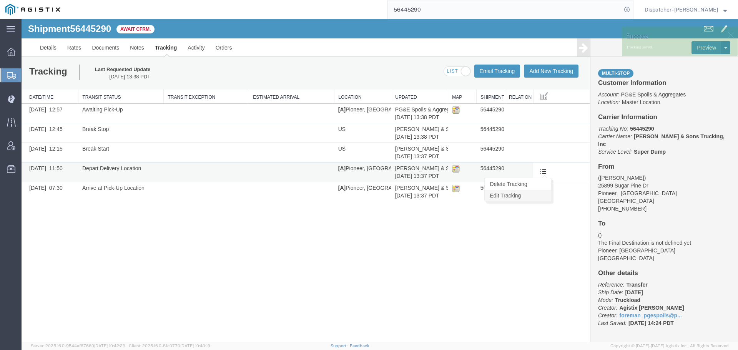
click at [527, 194] on link "Edit Tracking" at bounding box center [518, 196] width 67 height 12
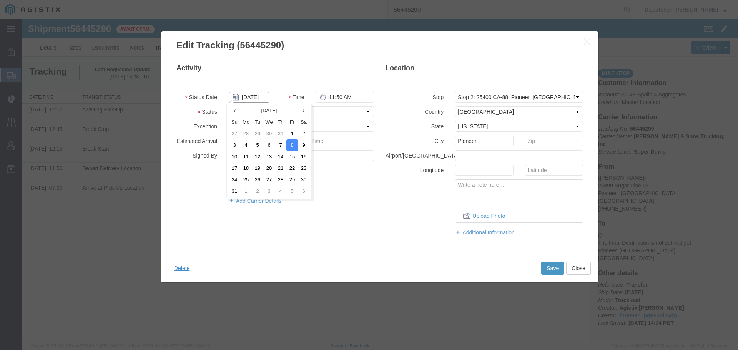
click at [256, 97] on input "[DATE]" at bounding box center [249, 97] width 41 height 11
click at [247, 156] on td "11" at bounding box center [246, 157] width 12 height 12
type input "[DATE]"
click at [551, 264] on button "Save" at bounding box center [553, 268] width 23 height 13
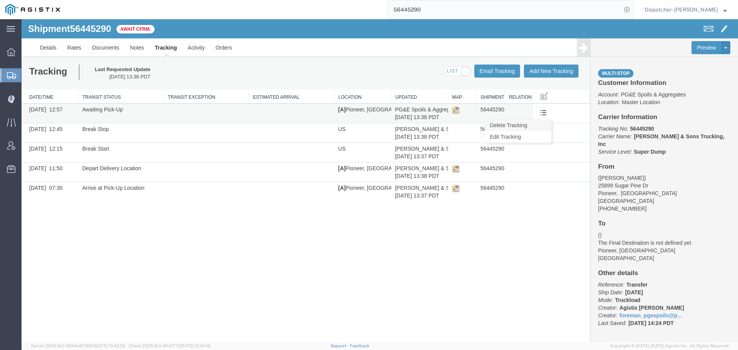
click at [537, 127] on link "Delete Tracking" at bounding box center [518, 126] width 67 height 12
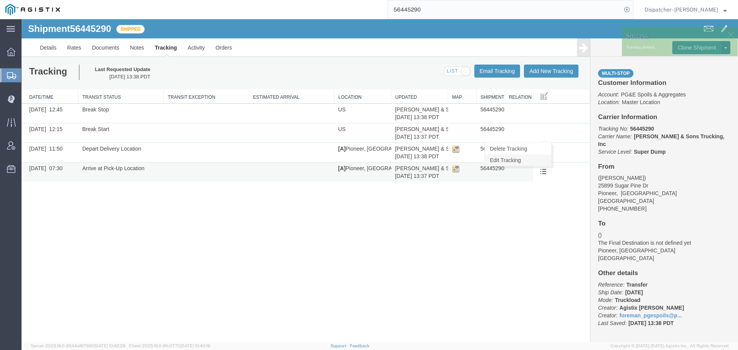
click at [531, 160] on link "Edit Tracking" at bounding box center [518, 161] width 67 height 12
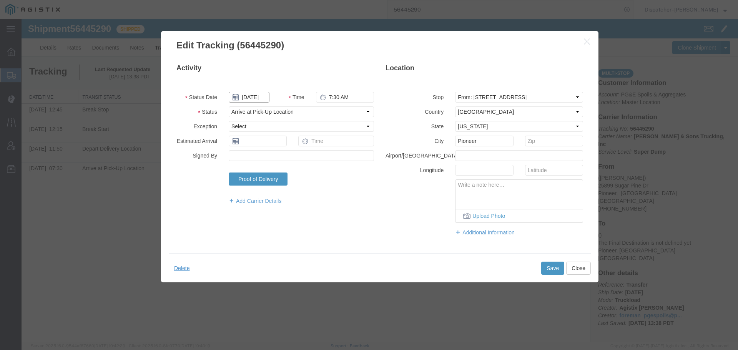
click at [262, 97] on input "[DATE]" at bounding box center [249, 97] width 41 height 11
click at [245, 157] on td "11" at bounding box center [246, 157] width 12 height 12
type input "[DATE]"
click at [552, 268] on button "Save" at bounding box center [553, 268] width 23 height 13
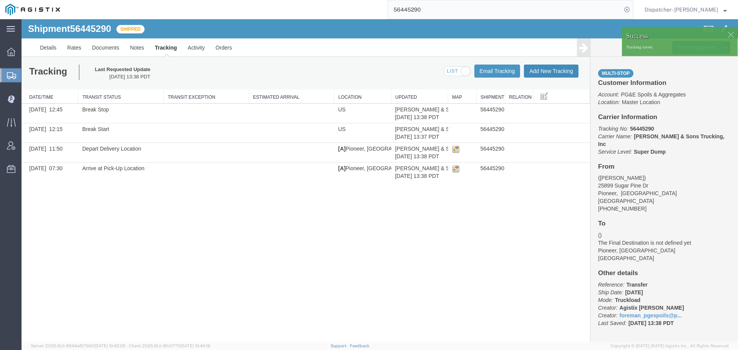
click at [549, 69] on button "Add New Tracking" at bounding box center [551, 71] width 55 height 13
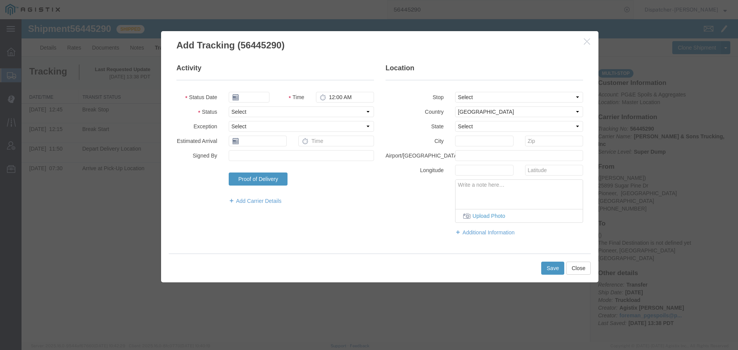
type input "[DATE]"
type input "2:00 PM"
click at [257, 101] on input "[DATE]" at bounding box center [249, 97] width 41 height 11
click at [247, 155] on td "11" at bounding box center [246, 157] width 12 height 12
type input "[DATE]"
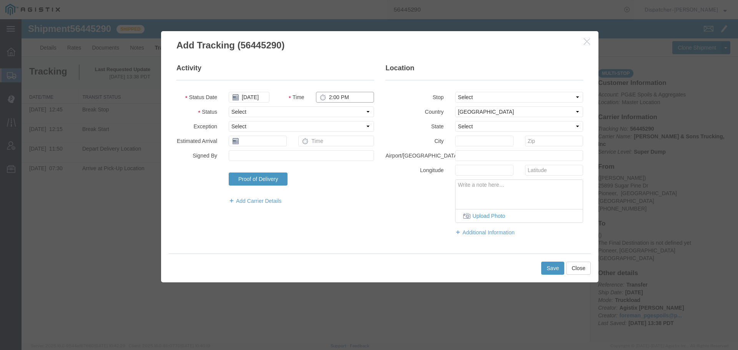
click at [343, 99] on input "2:00 PM" at bounding box center [345, 97] width 58 height 11
type input "4:45 PM"
click at [339, 110] on select "Select Arrival Notice Available Arrival Notice Imported Arrive at Delivery Loca…" at bounding box center [301, 112] width 145 height 11
select select "DELIVRED"
click at [229, 107] on select "Select Arrival Notice Available Arrival Notice Imported Arrive at Delivery Loca…" at bounding box center [301, 112] width 145 height 11
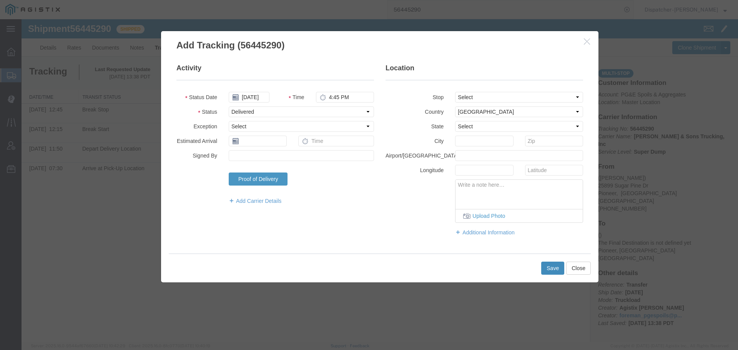
click at [553, 270] on button "Save" at bounding box center [553, 268] width 23 height 13
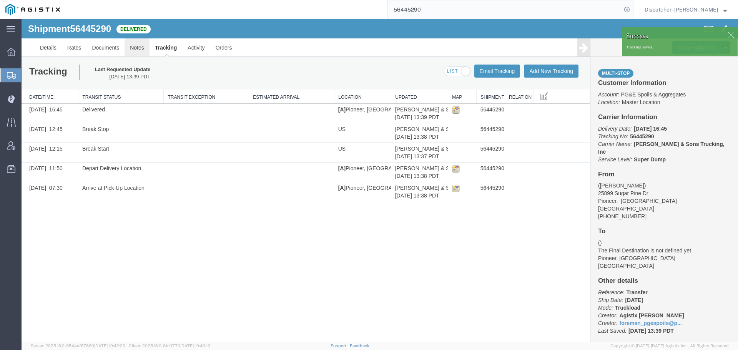
click at [135, 47] on link "Notes" at bounding box center [137, 47] width 25 height 18
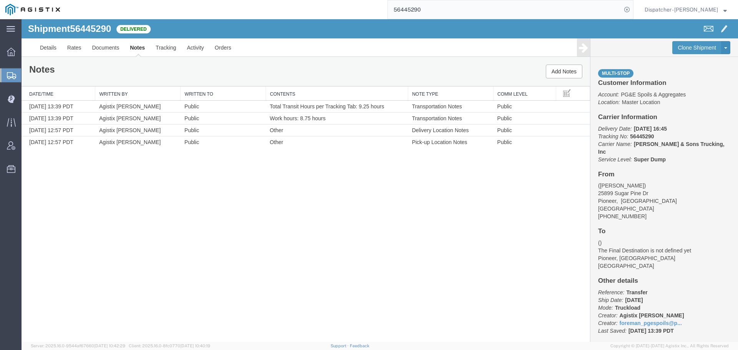
drag, startPoint x: 400, startPoint y: 8, endPoint x: 325, endPoint y: 10, distance: 75.0
click at [380, 9] on div "56445290" at bounding box center [349, 9] width 568 height 19
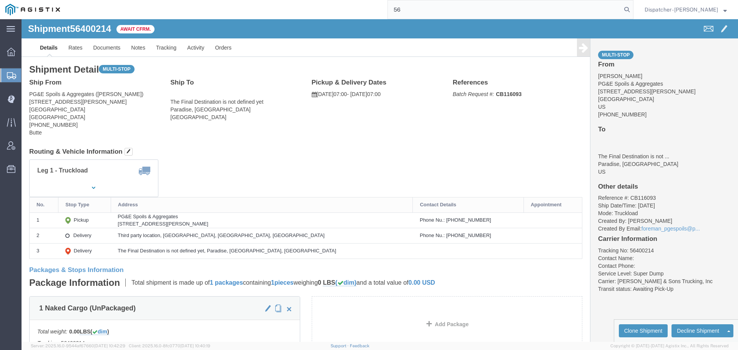
type input "5"
type input "56405407"
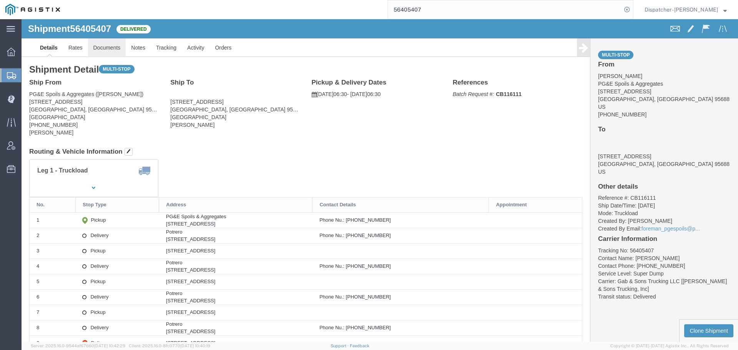
click link "Documents"
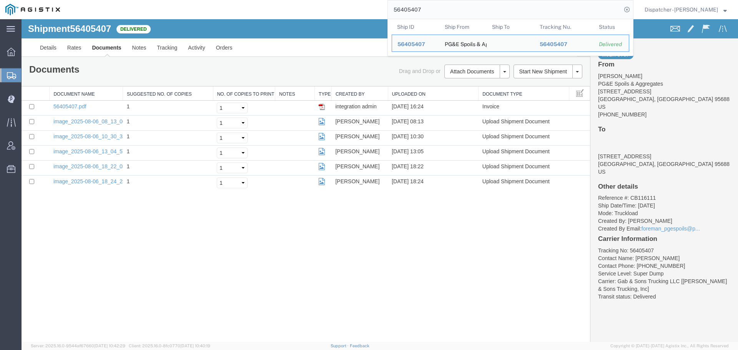
drag, startPoint x: 446, startPoint y: 11, endPoint x: 341, endPoint y: 15, distance: 104.7
click at [349, 15] on div "56405407 Ship ID Ship From Ship To Tracking Nu. Status Ship ID 56405407 Ship Fr…" at bounding box center [349, 9] width 568 height 19
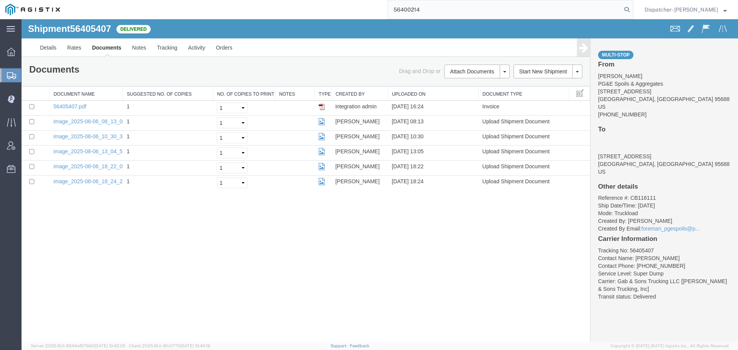
type input "56400214"
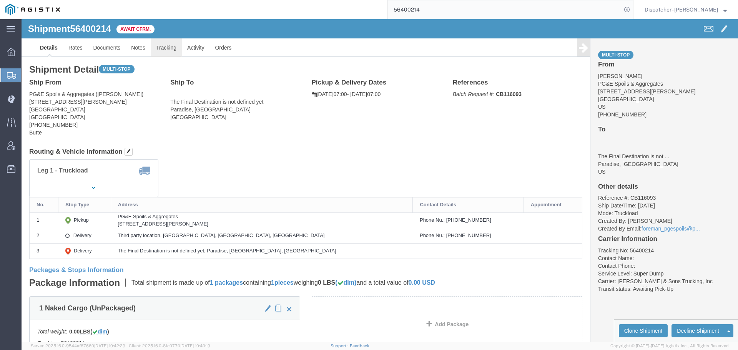
drag, startPoint x: 165, startPoint y: 49, endPoint x: 143, endPoint y: 30, distance: 28.9
click link "Tracking"
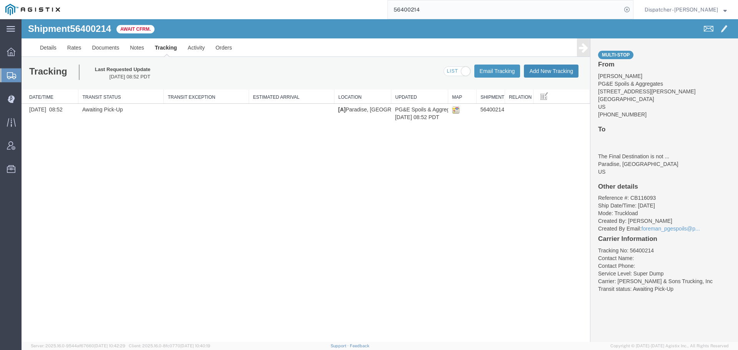
click at [555, 67] on button "Add New Tracking" at bounding box center [551, 71] width 55 height 13
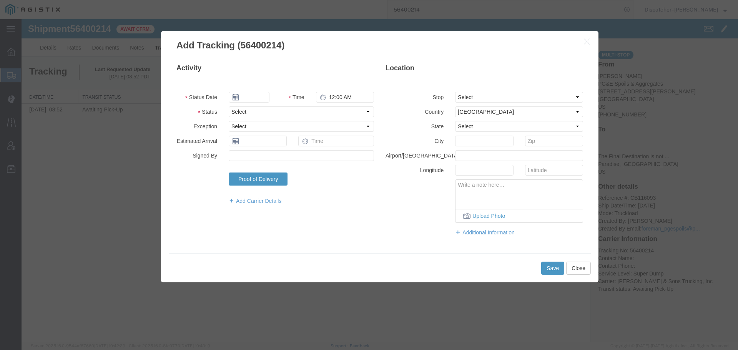
type input "[DATE]"
type input "2:00 PM"
click at [258, 99] on input "[DATE]" at bounding box center [249, 97] width 41 height 11
click at [257, 144] on td "5" at bounding box center [258, 146] width 12 height 12
type input "08/05/2025"
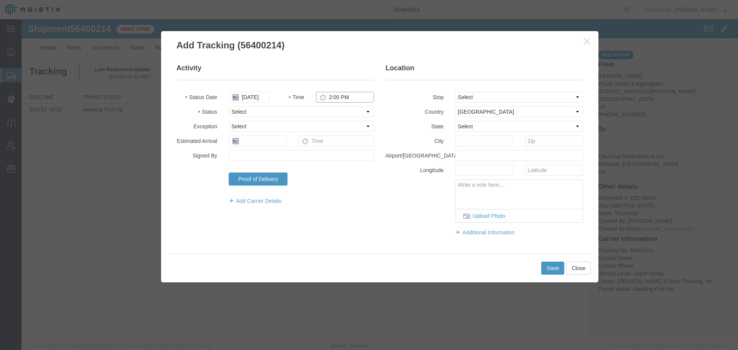
click at [338, 95] on input "2:00 PM" at bounding box center [345, 97] width 58 height 11
type input "4:00 AM"
click at [339, 111] on select "Select Arrival Notice Available Arrival Notice Imported Arrive at Delivery Loca…" at bounding box center [301, 112] width 145 height 11
select select "ARVPULOC"
click at [229, 107] on select "Select Arrival Notice Available Arrival Notice Imported Arrive at Delivery Loca…" at bounding box center [301, 112] width 145 height 11
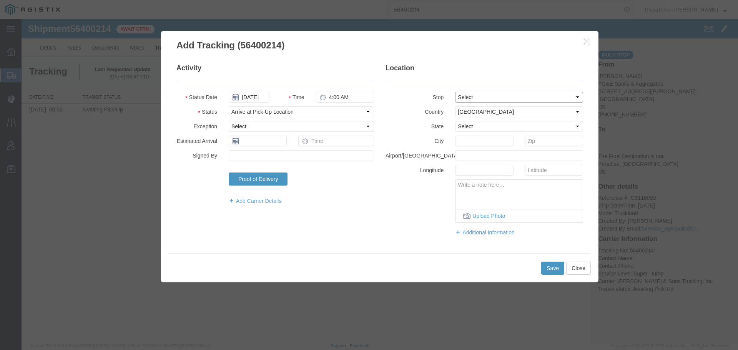
click at [487, 98] on select "Select From: 5365 Clark Rd, Paradise, CA, 95969, US Stop 2: Third party locatio…" at bounding box center [519, 97] width 128 height 11
select select "{"pickupDeliveryInfoId": "122084848","pickupOrDelivery": "P","stopNum": "1","lo…"
click at [455, 92] on select "Select From: 5365 Clark Rd, Paradise, CA, 95969, US Stop 2: Third party locatio…" at bounding box center [519, 97] width 128 height 11
select select "CA"
type input "Paradise"
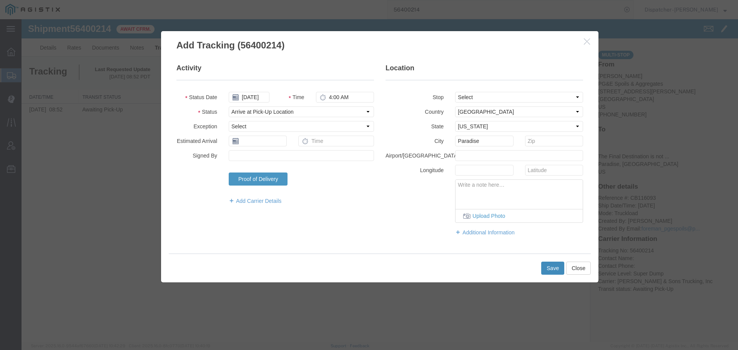
click at [547, 270] on button "Save" at bounding box center [553, 268] width 23 height 13
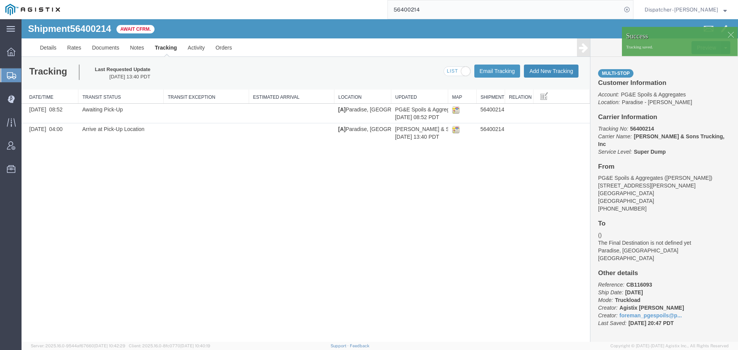
click at [543, 70] on button "Add New Tracking" at bounding box center [551, 71] width 55 height 13
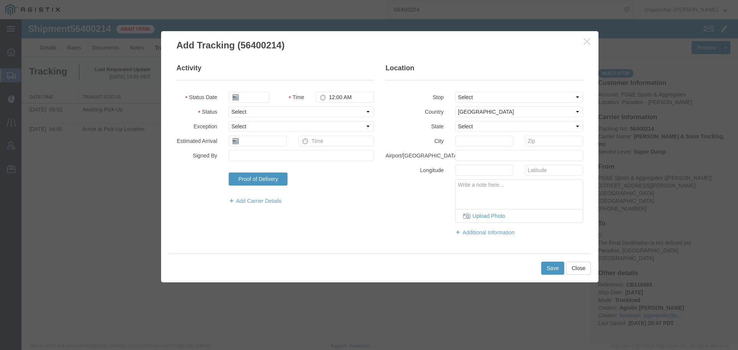
type input "[DATE]"
type input "2:00 PM"
click at [251, 98] on input "[DATE]" at bounding box center [249, 97] width 41 height 11
drag, startPoint x: 255, startPoint y: 148, endPoint x: 261, endPoint y: 141, distance: 9.6
click at [256, 148] on td "5" at bounding box center [258, 146] width 12 height 12
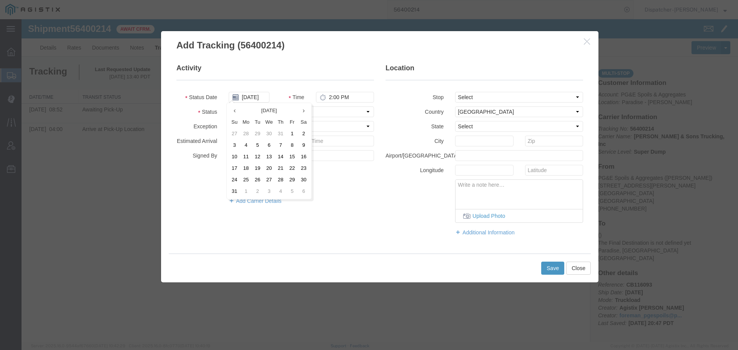
type input "08/05/2025"
click at [336, 98] on input "2:00 PM" at bounding box center [345, 97] width 58 height 11
type input "4:15 PM"
click at [334, 108] on select "Select Arrival Notice Available Arrival Notice Imported Arrive at Delivery Loca…" at bounding box center [301, 112] width 145 height 11
select select "DPTDLVLOC"
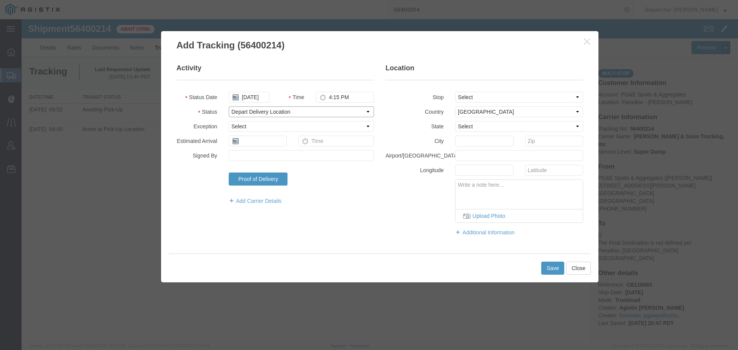
click at [229, 107] on select "Select Arrival Notice Available Arrival Notice Imported Arrive at Delivery Loca…" at bounding box center [301, 112] width 145 height 11
click at [482, 92] on select "Select From: 5365 Clark Rd, Paradise, CA, 95969, US Stop 2: Third party locatio…" at bounding box center [519, 97] width 128 height 11
select select "{"pickupDeliveryInfoId": "122084849","pickupOrDelivery": "D","stopNum": "2","lo…"
click at [455, 92] on select "Select From: 5365 Clark Rd, Paradise, CA, 95969, US Stop 2: Third party locatio…" at bounding box center [519, 97] width 128 height 11
select select "CA"
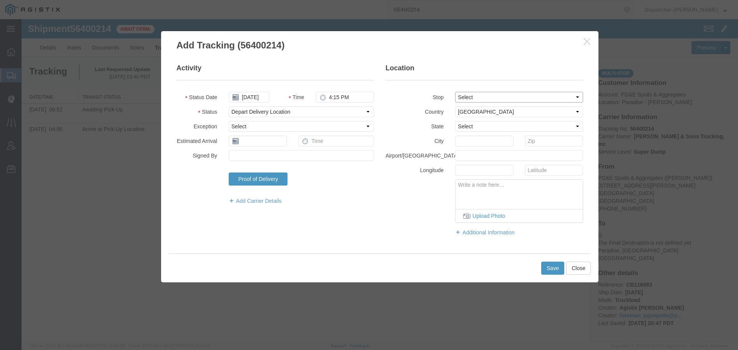
type input "Paradise"
click at [548, 271] on button "Save" at bounding box center [553, 268] width 23 height 13
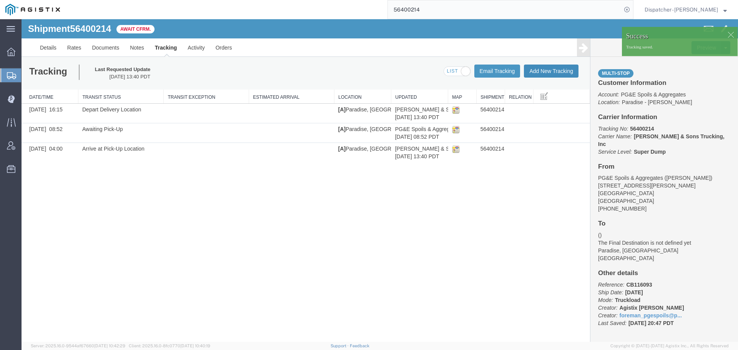
click at [550, 70] on button "Add New Tracking" at bounding box center [551, 71] width 55 height 13
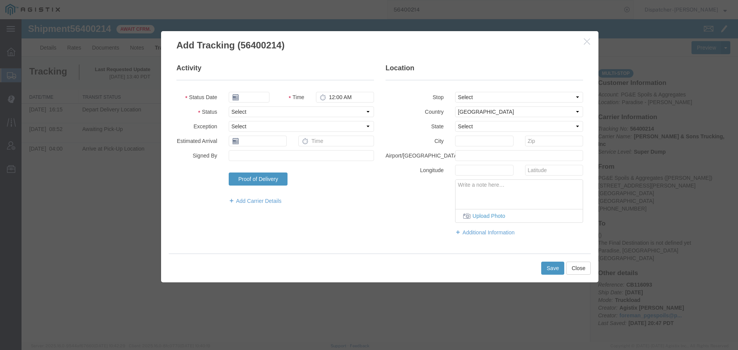
type input "[DATE]"
type input "2:00 PM"
click at [259, 99] on input "[DATE]" at bounding box center [249, 97] width 41 height 11
click at [257, 144] on td "5" at bounding box center [258, 146] width 12 height 12
type input "08/05/2025"
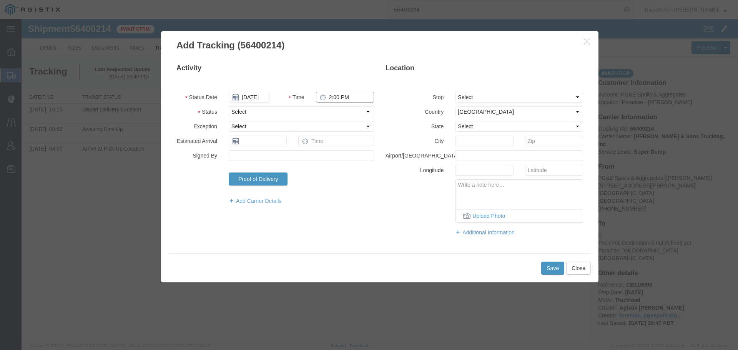
click at [335, 95] on input "2:00 PM" at bounding box center [345, 97] width 58 height 11
type input "4:15 PM"
click at [326, 114] on select "Select Arrival Notice Available Arrival Notice Imported Arrive at Delivery Loca…" at bounding box center [301, 112] width 145 height 11
select select "BREAKSTART"
click at [229, 107] on select "Select Arrival Notice Available Arrival Notice Imported Arrive at Delivery Loca…" at bounding box center [301, 112] width 145 height 11
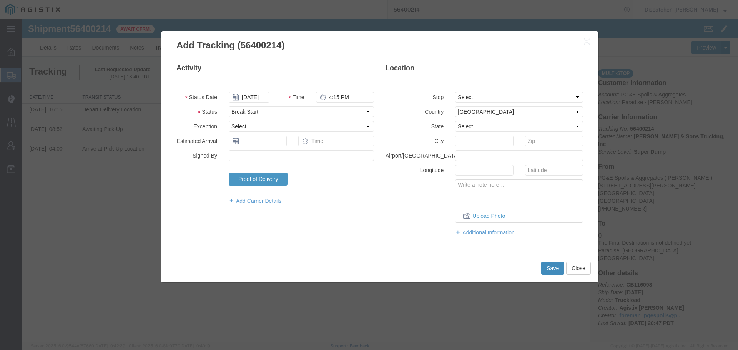
click at [553, 269] on button "Save" at bounding box center [553, 268] width 23 height 13
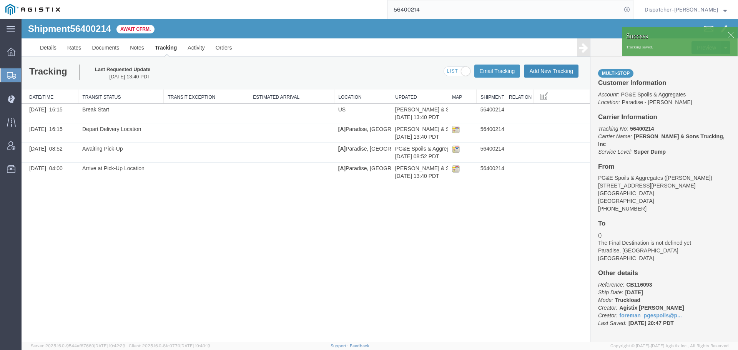
click at [539, 70] on button "Add New Tracking" at bounding box center [551, 71] width 55 height 13
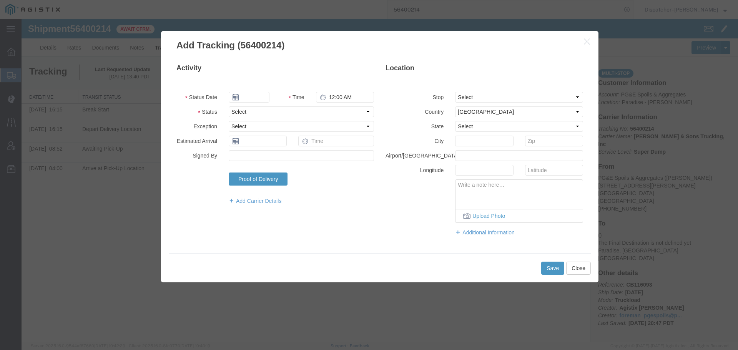
type input "[DATE]"
type input "2:00 PM"
click at [252, 95] on input "[DATE]" at bounding box center [249, 97] width 41 height 11
click at [256, 146] on td "5" at bounding box center [258, 146] width 12 height 12
type input "08/05/2025"
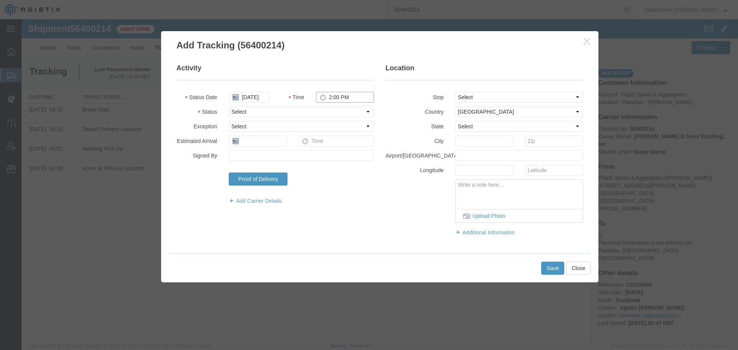
click at [337, 98] on input "2:00 PM" at bounding box center [345, 97] width 58 height 11
type input "4:45 PM"
click at [338, 110] on select "Select Arrival Notice Available Arrival Notice Imported Arrive at Delivery Loca…" at bounding box center [301, 112] width 145 height 11
select select "BREAKSTOP"
click at [229, 107] on select "Select Arrival Notice Available Arrival Notice Imported Arrive at Delivery Loca…" at bounding box center [301, 112] width 145 height 11
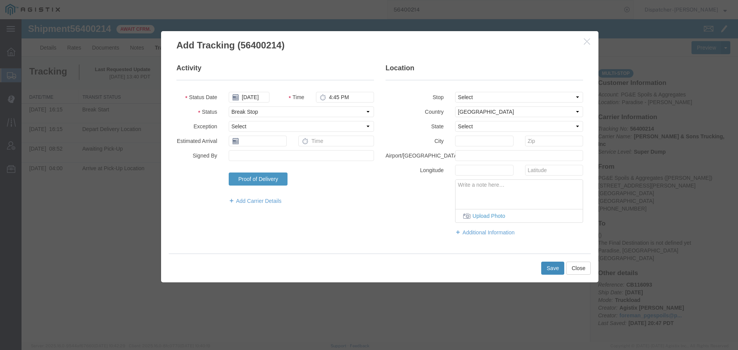
click at [550, 268] on button "Save" at bounding box center [553, 268] width 23 height 13
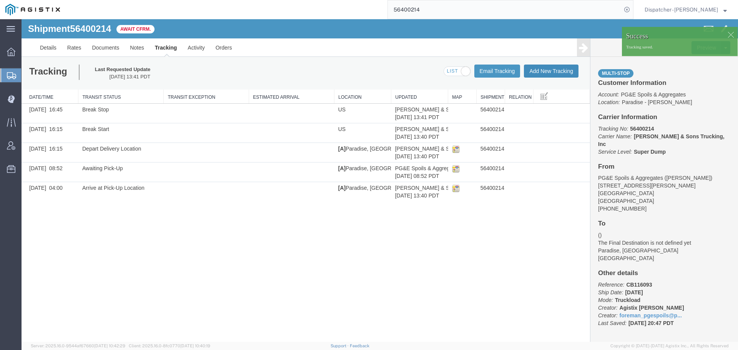
click at [564, 73] on button "Add New Tracking" at bounding box center [551, 71] width 55 height 13
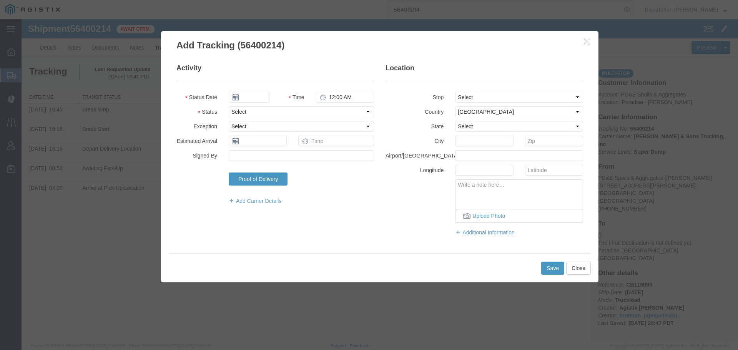
type input "[DATE]"
type input "2:00 PM"
click at [253, 98] on input "[DATE]" at bounding box center [249, 97] width 41 height 11
click at [260, 142] on td "5" at bounding box center [258, 146] width 12 height 12
type input "08/05/2025"
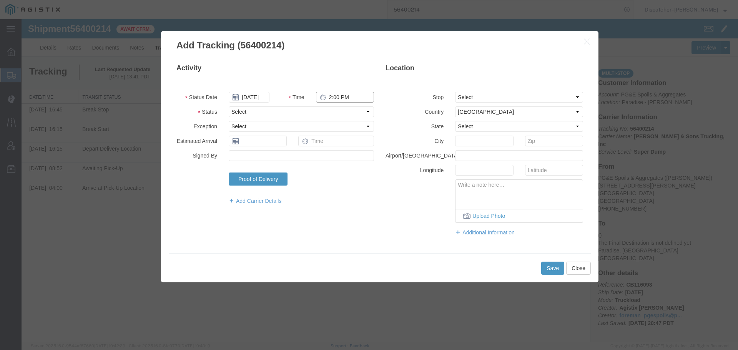
click at [335, 99] on input "2:00 PM" at bounding box center [345, 97] width 58 height 11
type input "7:15 PM"
click at [337, 112] on select "Select Arrival Notice Available Arrival Notice Imported Arrive at Delivery Loca…" at bounding box center [301, 112] width 145 height 11
select select "DELIVRED"
click at [229, 107] on select "Select Arrival Notice Available Arrival Notice Imported Arrive at Delivery Loca…" at bounding box center [301, 112] width 145 height 11
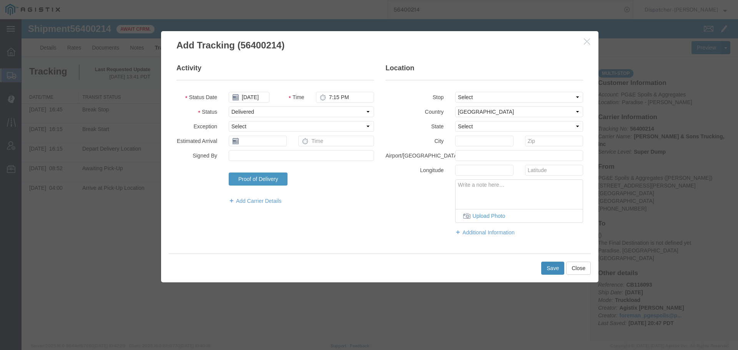
click at [550, 269] on button "Save" at bounding box center [553, 268] width 23 height 13
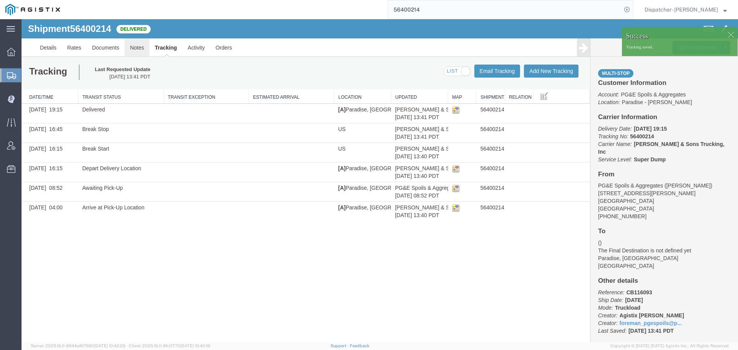
click at [136, 48] on link "Notes" at bounding box center [137, 47] width 25 height 18
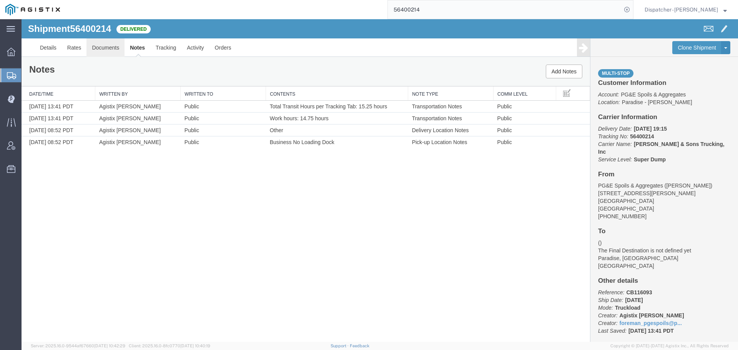
click at [107, 46] on link "Documents" at bounding box center [106, 47] width 38 height 18
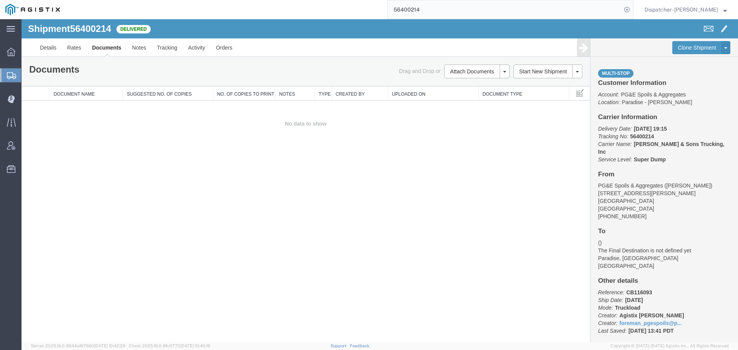
click at [93, 209] on div "Shipment 56400214 0 of 0 Delivered Details Rates Documents Notes Tracking Activ…" at bounding box center [380, 180] width 717 height 323
click at [470, 72] on button "Attach Documents" at bounding box center [472, 72] width 55 height 14
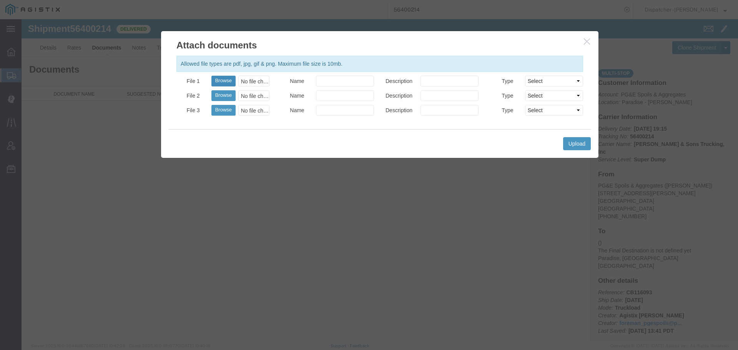
click at [217, 82] on button "Browse" at bounding box center [224, 81] width 24 height 11
type input "C:\fakepath\56400214trktag.pdf"
click at [583, 143] on button "Upload" at bounding box center [577, 143] width 28 height 13
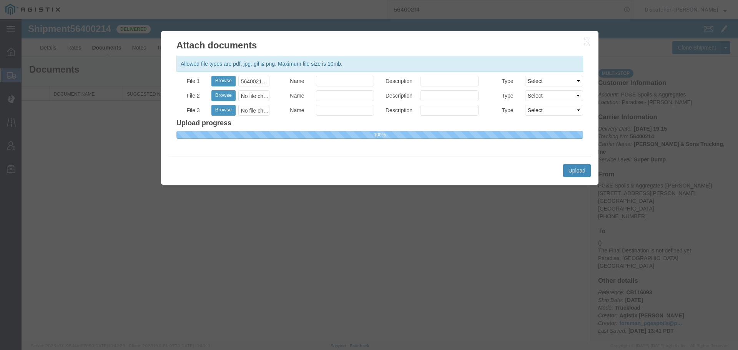
select select
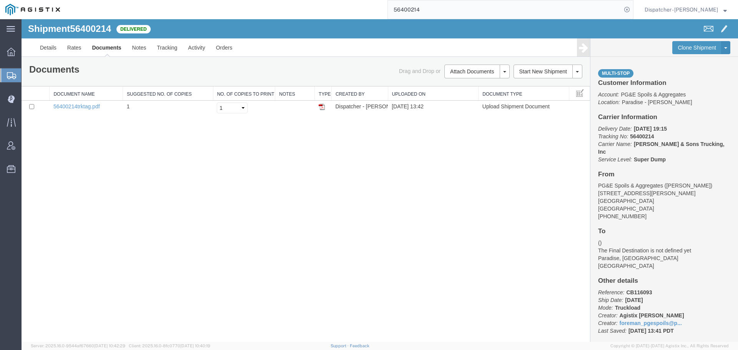
drag, startPoint x: 420, startPoint y: 9, endPoint x: 364, endPoint y: 12, distance: 55.4
click at [376, 12] on div "56400214" at bounding box center [349, 9] width 568 height 19
type input "56419711"
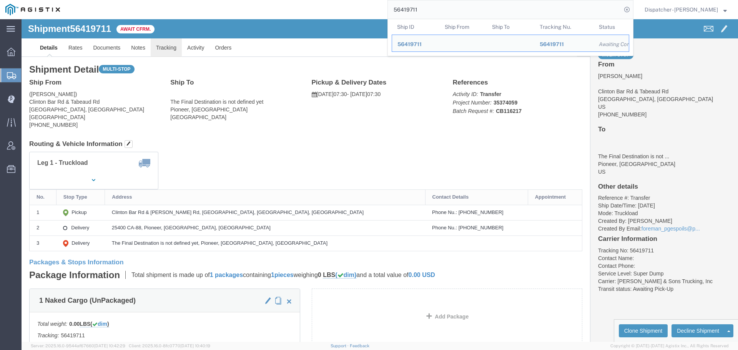
click link "Tracking"
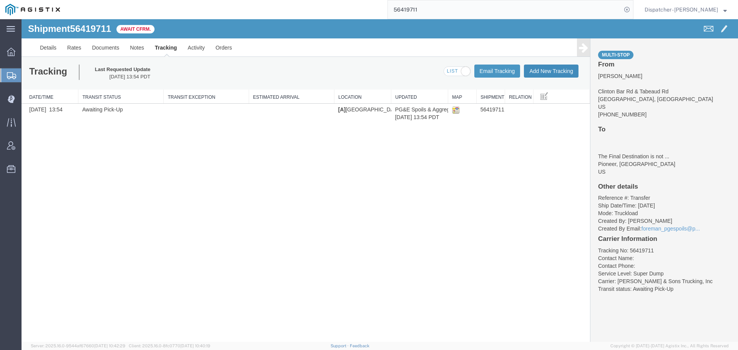
click at [573, 70] on button "Add New Tracking" at bounding box center [551, 71] width 55 height 13
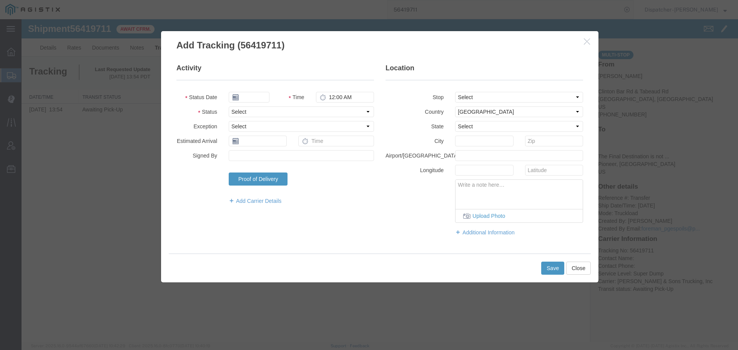
type input "[DATE]"
type input "2:00 PM"
click at [252, 97] on input "[DATE]" at bounding box center [249, 97] width 41 height 11
click at [268, 143] on td "6" at bounding box center [269, 146] width 12 height 12
type input "[DATE]"
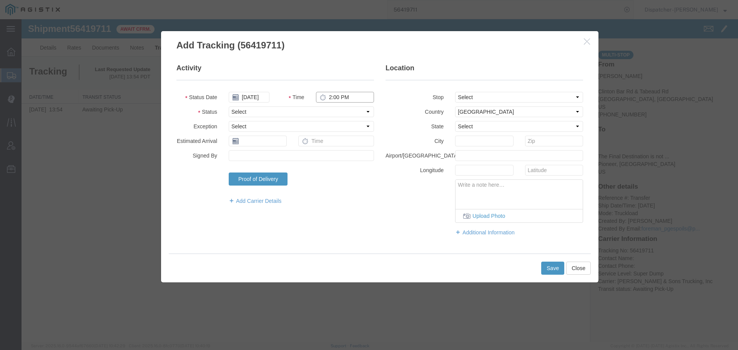
click at [343, 94] on input "2:00 PM" at bounding box center [345, 97] width 58 height 11
type input "7:30 AM"
click at [318, 108] on select "Select Arrival Notice Available Arrival Notice Imported Arrive at Delivery Loca…" at bounding box center [301, 112] width 145 height 11
select select "ARVPULOC"
click at [229, 107] on select "Select Arrival Notice Available Arrival Notice Imported Arrive at Delivery Loca…" at bounding box center [301, 112] width 145 height 11
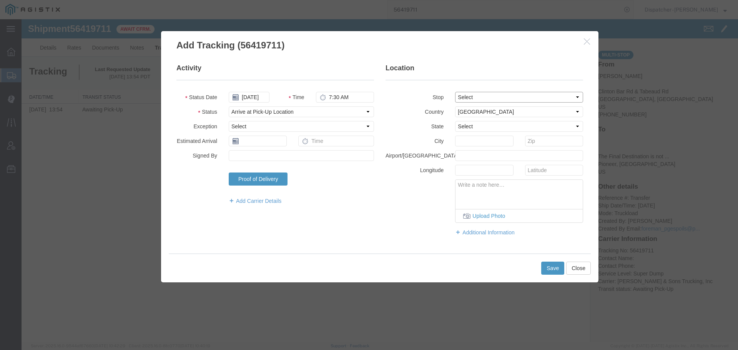
click at [483, 97] on select "Select From: Clinton Bar Rd & Tabeaud Rd, [GEOGRAPHIC_DATA], [GEOGRAPHIC_DATA] …" at bounding box center [519, 97] width 128 height 11
select select "{"pickupDeliveryInfoId": "122124658","pickupOrDelivery": "P","stopNum": "1","lo…"
click at [455, 92] on select "Select From: Clinton Bar Rd & Tabeaud Rd, [GEOGRAPHIC_DATA], [GEOGRAPHIC_DATA] …" at bounding box center [519, 97] width 128 height 11
select select "CA"
type input "[GEOGRAPHIC_DATA]"
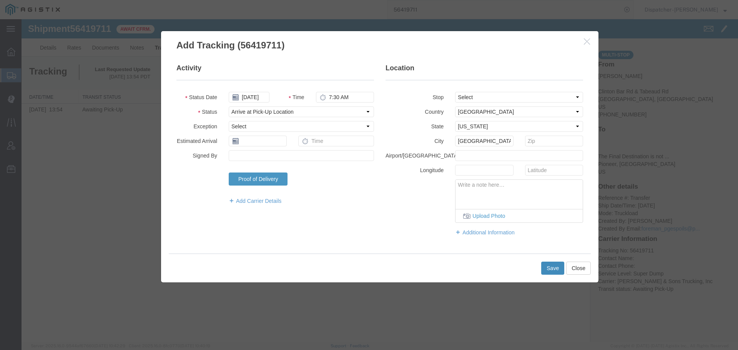
click at [544, 265] on button "Save" at bounding box center [553, 268] width 23 height 13
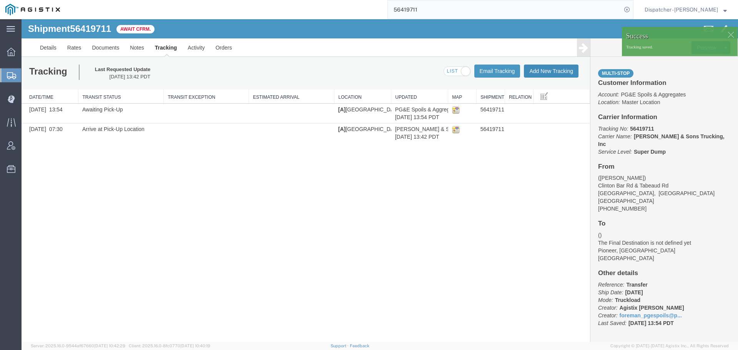
click at [551, 65] on button "Add New Tracking" at bounding box center [551, 71] width 55 height 13
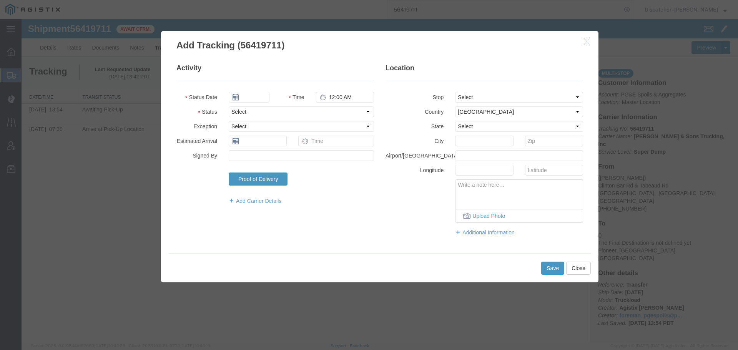
type input "[DATE]"
type input "2:00 PM"
click at [248, 96] on input "[DATE]" at bounding box center [249, 97] width 41 height 11
click at [270, 145] on td "6" at bounding box center [269, 146] width 12 height 12
type input "[DATE]"
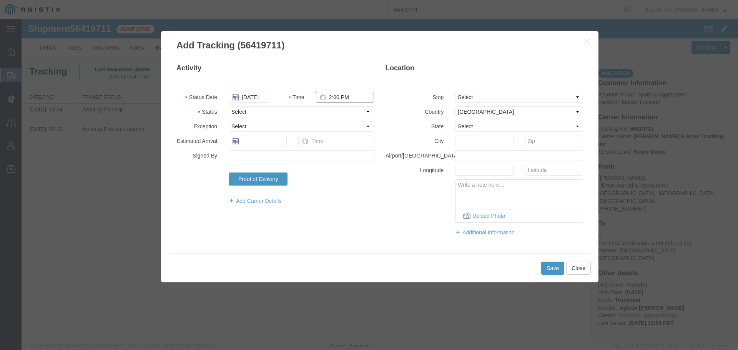
click at [339, 98] on input "2:00 PM" at bounding box center [345, 97] width 58 height 11
type input "3:45 PM"
click at [342, 113] on select "Select Arrival Notice Available Arrival Notice Imported Arrive at Delivery Loca…" at bounding box center [301, 112] width 145 height 11
select select "DPTDLVLOC"
click at [229, 107] on select "Select Arrival Notice Available Arrival Notice Imported Arrive at Delivery Loca…" at bounding box center [301, 112] width 145 height 11
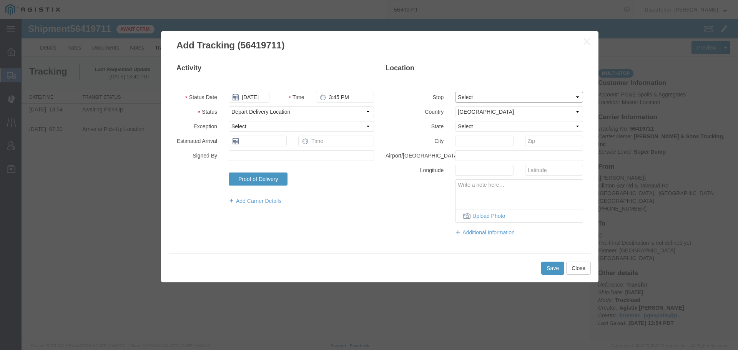
click at [465, 97] on select "Select From: Clinton Bar Rd & Tabeaud Rd, [GEOGRAPHIC_DATA], [GEOGRAPHIC_DATA] …" at bounding box center [519, 97] width 128 height 11
select select "{"pickupDeliveryInfoId": "122124659","pickupOrDelivery": "D","stopNum": "2","lo…"
click at [455, 92] on select "Select From: Clinton Bar Rd & Tabeaud Rd, [GEOGRAPHIC_DATA], [GEOGRAPHIC_DATA] …" at bounding box center [519, 97] width 128 height 11
select select "CA"
type input "Pioneer"
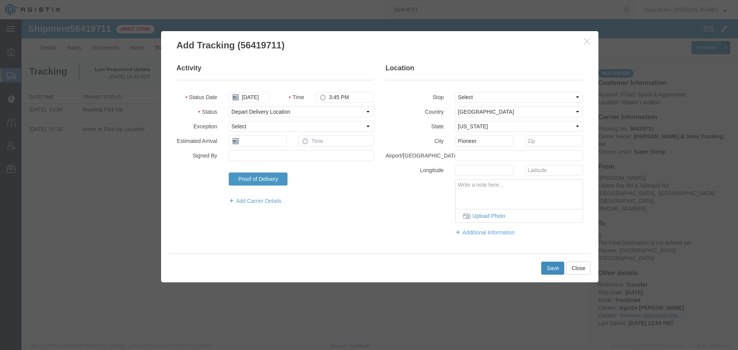
click at [548, 267] on button "Save" at bounding box center [553, 268] width 23 height 13
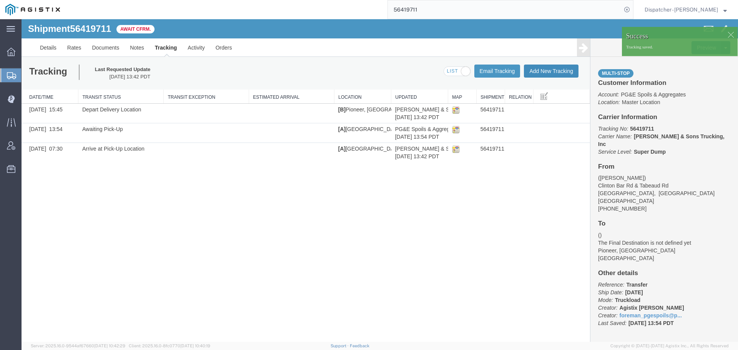
click at [548, 70] on button "Add New Tracking" at bounding box center [551, 71] width 55 height 13
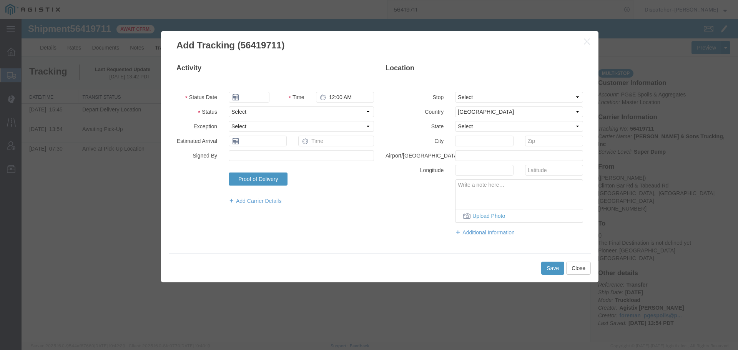
type input "[DATE]"
type input "2:00 PM"
click at [254, 97] on input "[DATE]" at bounding box center [249, 97] width 41 height 11
drag, startPoint x: 267, startPoint y: 144, endPoint x: 291, endPoint y: 131, distance: 27.7
click at [272, 144] on td "6" at bounding box center [269, 146] width 12 height 12
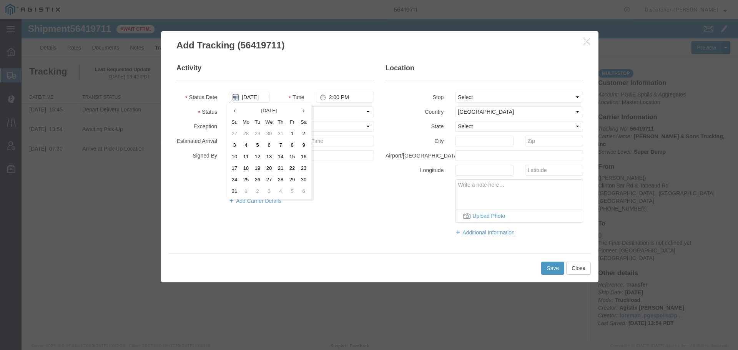
type input "[DATE]"
click at [336, 100] on input "2:00 PM" at bounding box center [345, 97] width 58 height 11
type input "4:00 PM"
click at [334, 114] on select "Select Arrival Notice Available Arrival Notice Imported Arrive at Delivery Loca…" at bounding box center [301, 112] width 145 height 11
select select "DELIVRED"
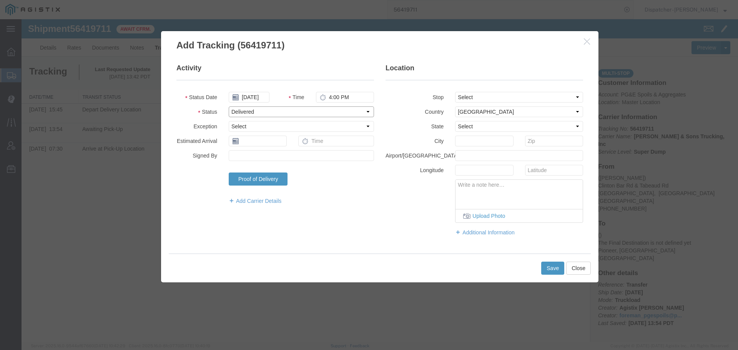
click at [229, 107] on select "Select Arrival Notice Available Arrival Notice Imported Arrive at Delivery Loca…" at bounding box center [301, 112] width 145 height 11
click at [555, 269] on button "Save" at bounding box center [553, 268] width 23 height 13
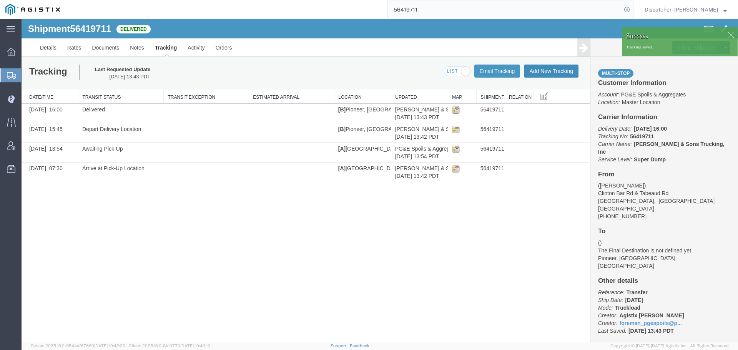
click at [555, 71] on button "Add New Tracking" at bounding box center [551, 71] width 55 height 13
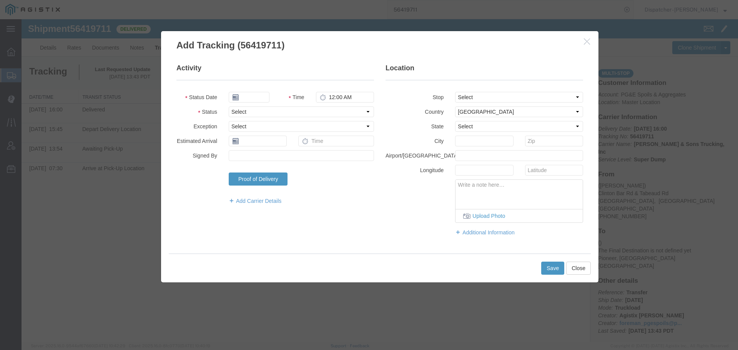
type input "[DATE]"
type input "2:00 PM"
click at [251, 97] on input "[DATE]" at bounding box center [249, 97] width 41 height 11
click at [267, 145] on td "6" at bounding box center [269, 146] width 12 height 12
type input "[DATE]"
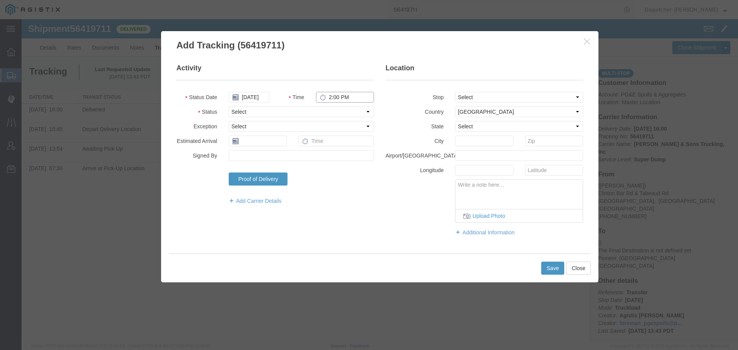
click at [333, 98] on input "2:00 PM" at bounding box center [345, 97] width 58 height 11
type input "11:50 AM"
click at [333, 113] on select "Select Arrival Notice Available Arrival Notice Imported Arrive at Delivery Loca…" at bounding box center [301, 112] width 145 height 11
select select "BREAKSTART"
click at [229, 107] on select "Select Arrival Notice Available Arrival Notice Imported Arrive at Delivery Loca…" at bounding box center [301, 112] width 145 height 11
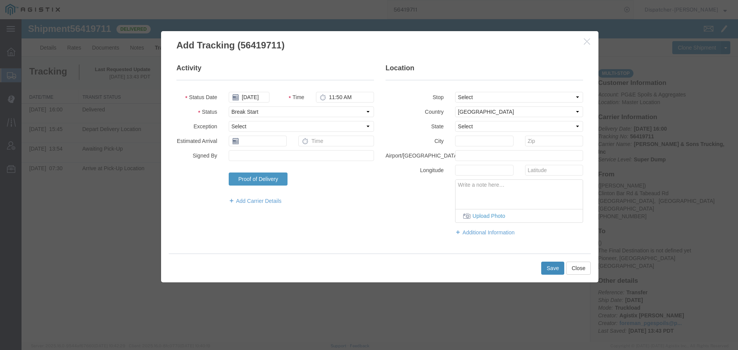
click at [547, 268] on button "Save" at bounding box center [553, 268] width 23 height 13
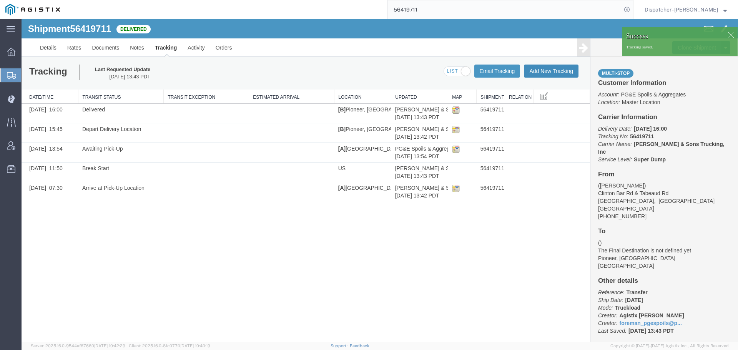
click at [563, 70] on button "Add New Tracking" at bounding box center [551, 71] width 55 height 13
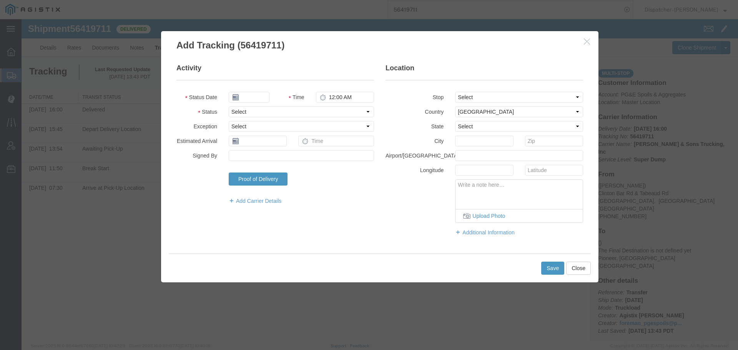
type input "[DATE]"
type input "2:00 PM"
click at [252, 95] on input "[DATE]" at bounding box center [249, 97] width 41 height 11
click at [269, 142] on td "6" at bounding box center [269, 146] width 12 height 12
type input "[DATE]"
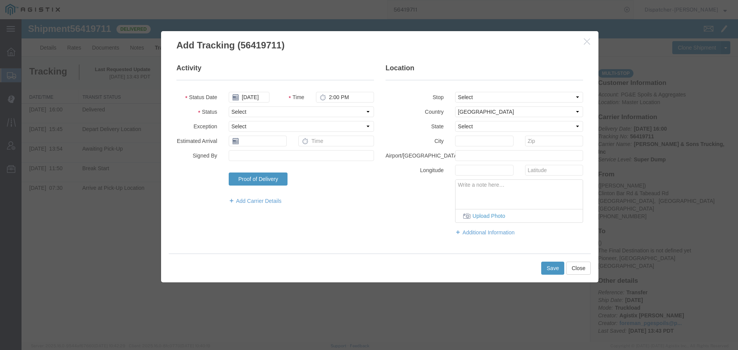
click at [345, 90] on fieldset "Activity Status Date 08/06/2025 Time 2:00 PM Status Select Arrival Notice Avail…" at bounding box center [276, 137] width 198 height 149
click at [340, 96] on input "2:00 PM" at bounding box center [345, 97] width 58 height 11
type input "12:20 PM"
click at [337, 110] on select "Select Arrival Notice Available Arrival Notice Imported Arrive at Delivery Loca…" at bounding box center [301, 112] width 145 height 11
select select "BREAKSTOP"
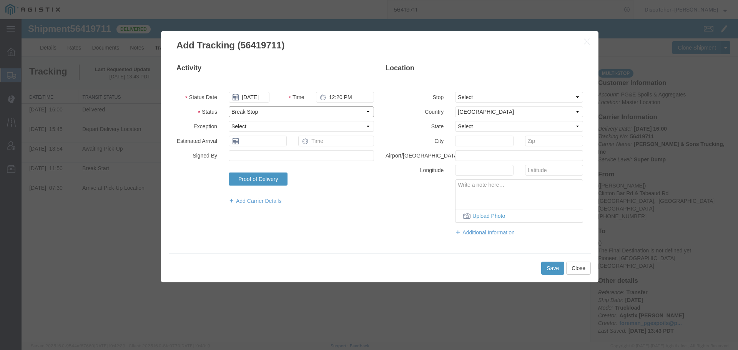
click at [229, 107] on select "Select Arrival Notice Available Arrival Notice Imported Arrive at Delivery Loca…" at bounding box center [301, 112] width 145 height 11
click at [556, 271] on button "Save" at bounding box center [553, 268] width 23 height 13
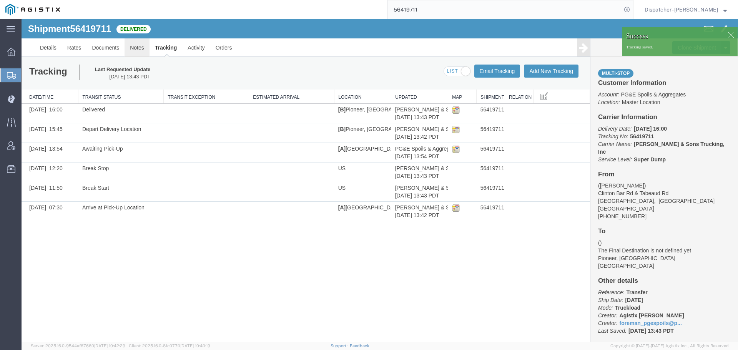
click at [135, 47] on link "Notes" at bounding box center [137, 47] width 25 height 18
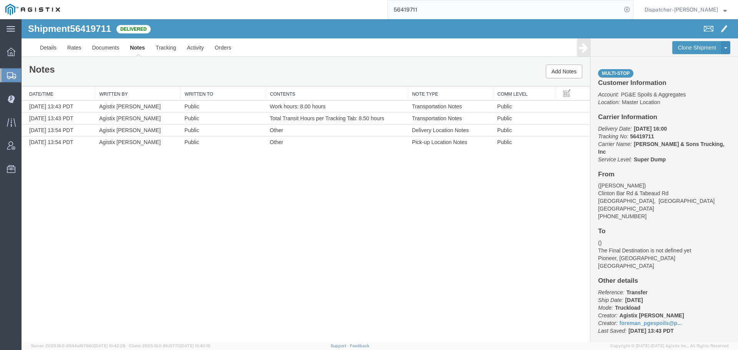
click at [131, 230] on div "Shipment 56419711 4 of 4 Delivered Details Rates Documents Notes Tracking Activ…" at bounding box center [380, 180] width 717 height 323
click at [100, 48] on link "Documents" at bounding box center [106, 47] width 38 height 18
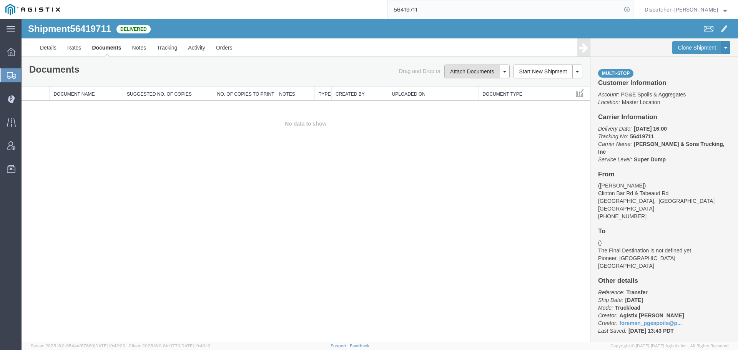
click at [459, 70] on button "Attach Documents" at bounding box center [472, 72] width 55 height 14
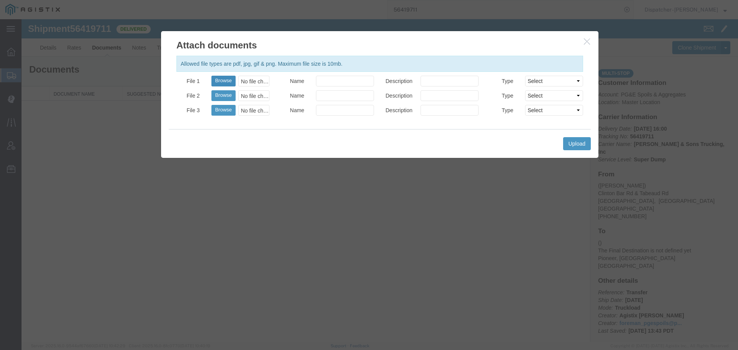
click at [225, 78] on button "Browse" at bounding box center [224, 81] width 24 height 11
type input "C:\fakepath\56419711trktag.pdf"
click at [580, 142] on button "Upload" at bounding box center [577, 143] width 28 height 13
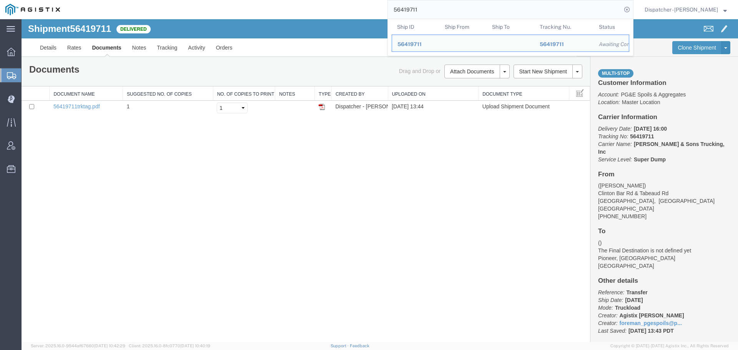
drag, startPoint x: 413, startPoint y: 36, endPoint x: 332, endPoint y: 23, distance: 82.6
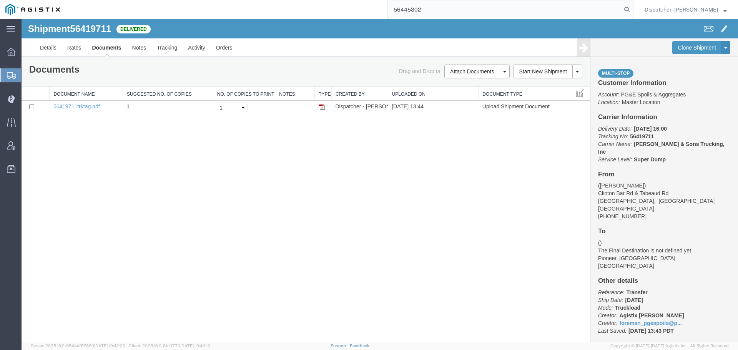
type input "56445302"
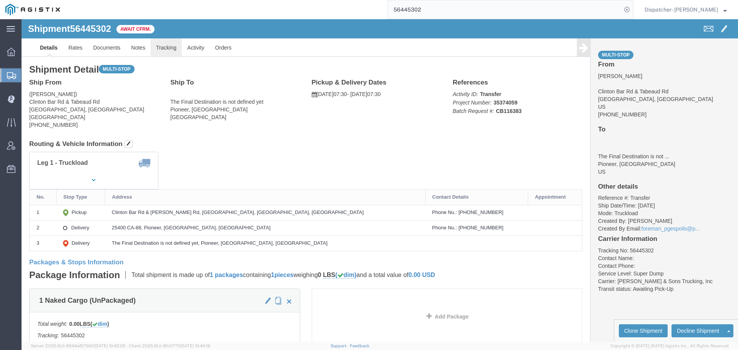
click link "Tracking"
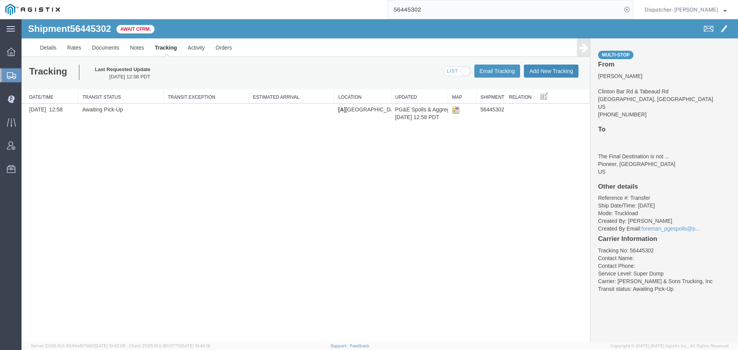
click at [549, 71] on button "Add New Tracking" at bounding box center [551, 71] width 55 height 13
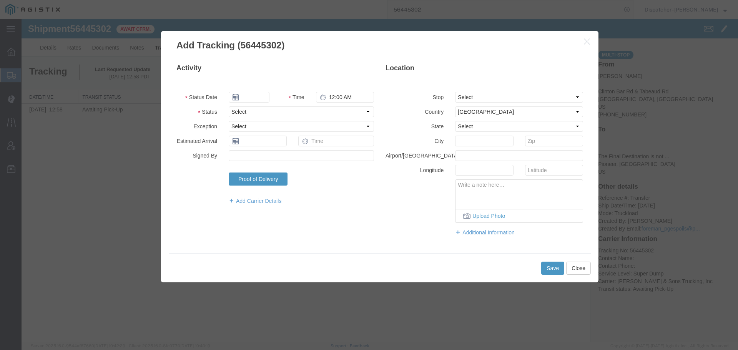
type input "[DATE]"
type input "2:00 PM"
click at [253, 96] on input "[DATE]" at bounding box center [249, 97] width 41 height 11
click at [244, 157] on td "11" at bounding box center [246, 157] width 12 height 12
type input "[DATE]"
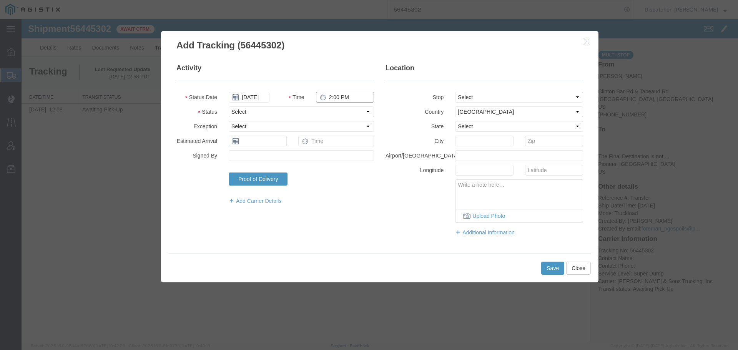
click at [333, 98] on input "2:00 PM" at bounding box center [345, 97] width 58 height 11
type input "7:30 AM"
click at [329, 113] on select "Select Arrival Notice Available Arrival Notice Imported Arrive at Delivery Loca…" at bounding box center [301, 112] width 145 height 11
select select "ARVPULOC"
click at [229, 107] on select "Select Arrival Notice Available Arrival Notice Imported Arrive at Delivery Loca…" at bounding box center [301, 112] width 145 height 11
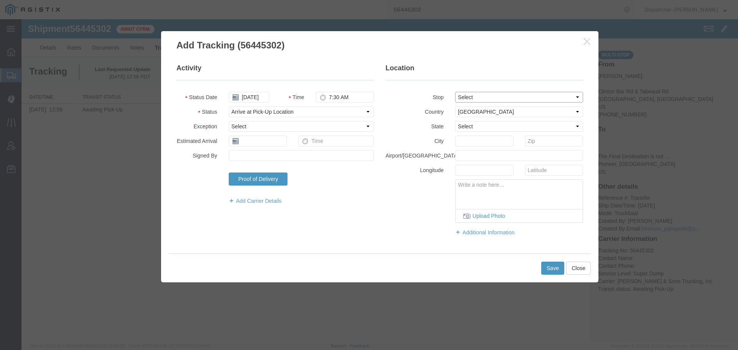
click at [475, 95] on select "Select From: Clinton Bar Rd & Tabeaud Rd, [GEOGRAPHIC_DATA], [GEOGRAPHIC_DATA] …" at bounding box center [519, 97] width 128 height 11
select select "{"pickupDeliveryInfoId": "122176720","pickupOrDelivery": "P","stopNum": "1","lo…"
click at [455, 92] on select "Select From: Clinton Bar Rd & Tabeaud Rd, [GEOGRAPHIC_DATA], [GEOGRAPHIC_DATA] …" at bounding box center [519, 97] width 128 height 11
select select "CA"
type input "[GEOGRAPHIC_DATA]"
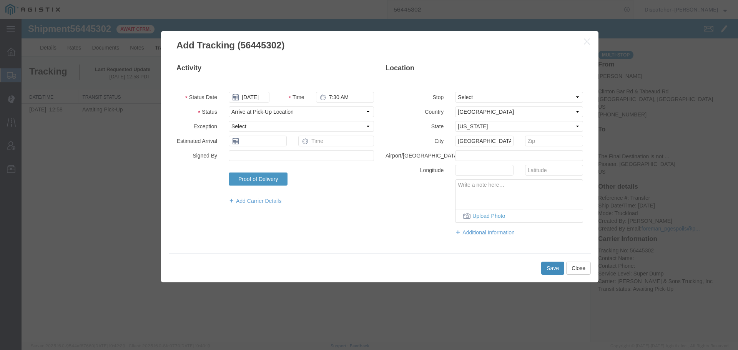
click at [551, 262] on button "Save" at bounding box center [553, 268] width 23 height 13
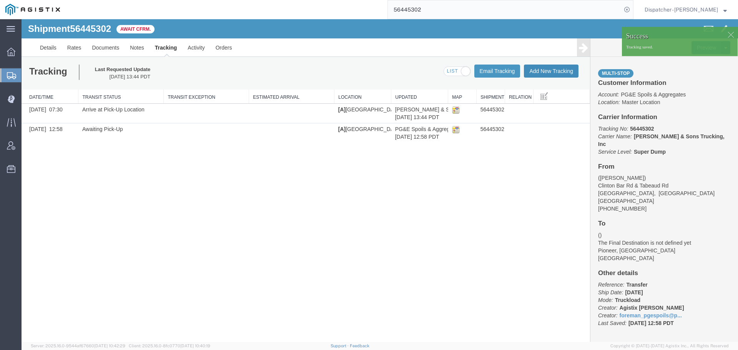
click at [537, 72] on button "Add New Tracking" at bounding box center [551, 71] width 55 height 13
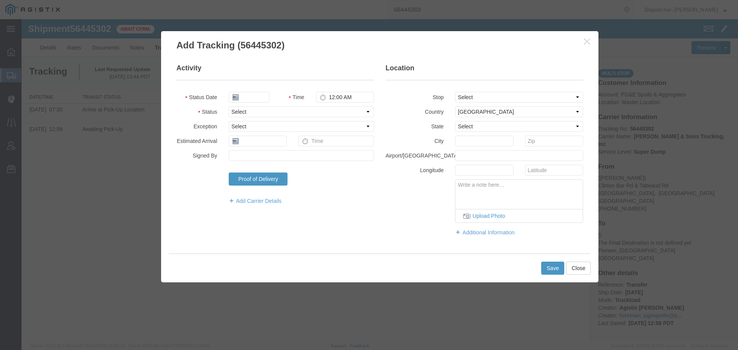
type input "[DATE]"
type input "2:00 PM"
click at [255, 98] on input "[DATE]" at bounding box center [249, 97] width 41 height 11
click at [246, 155] on td "11" at bounding box center [246, 157] width 12 height 12
type input "[DATE]"
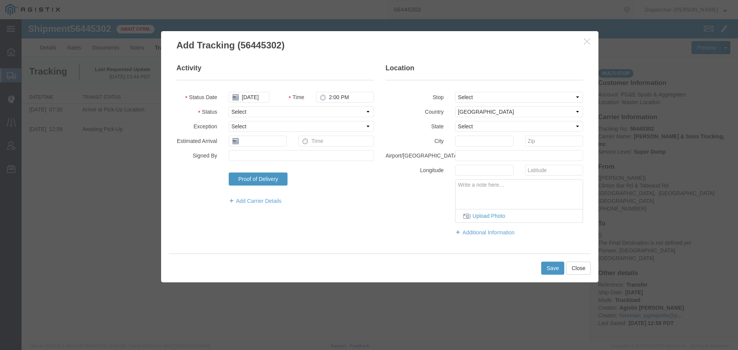
click at [342, 91] on fieldset "Activity Status Date 08/11/2025 Time 2:00 PM Status Select Arrival Notice Avail…" at bounding box center [276, 137] width 198 height 149
click at [337, 98] on input "2:00 PM" at bounding box center [345, 97] width 58 height 11
type input "6:45 PM"
click at [335, 109] on select "Select Arrival Notice Available Arrival Notice Imported Arrive at Delivery Loca…" at bounding box center [301, 112] width 145 height 11
select select "DPTDLVLOC"
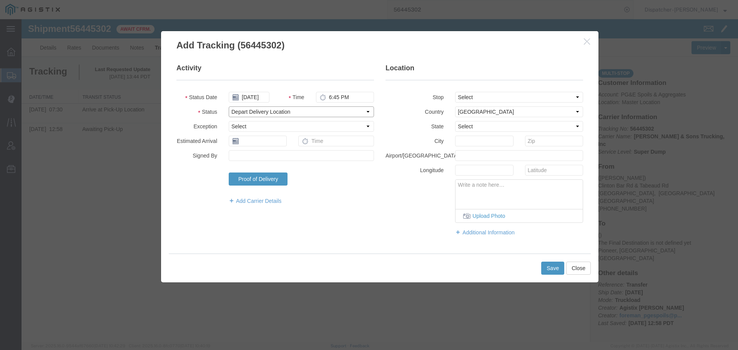
click at [229, 107] on select "Select Arrival Notice Available Arrival Notice Imported Arrive at Delivery Loca…" at bounding box center [301, 112] width 145 height 11
click at [470, 92] on select "Select From: Clinton Bar Rd & Tabeaud Rd, [GEOGRAPHIC_DATA], [GEOGRAPHIC_DATA] …" at bounding box center [519, 97] width 128 height 11
select select "{"pickupDeliveryInfoId": "122176721","pickupOrDelivery": "D","stopNum": "2","lo…"
click at [455, 92] on select "Select From: Clinton Bar Rd & Tabeaud Rd, [GEOGRAPHIC_DATA], [GEOGRAPHIC_DATA] …" at bounding box center [519, 97] width 128 height 11
select select "CA"
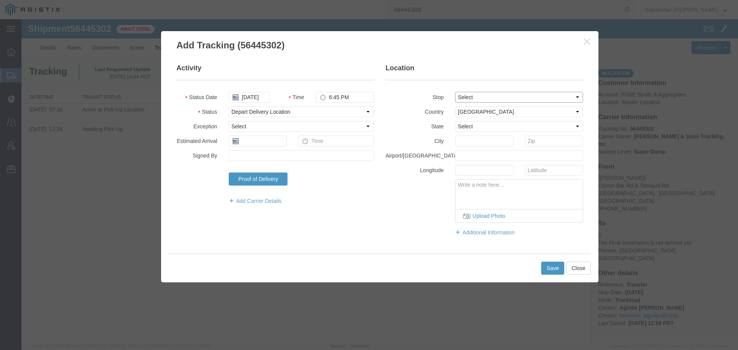
type input "Pioneer"
click at [554, 270] on button "Save" at bounding box center [553, 268] width 23 height 13
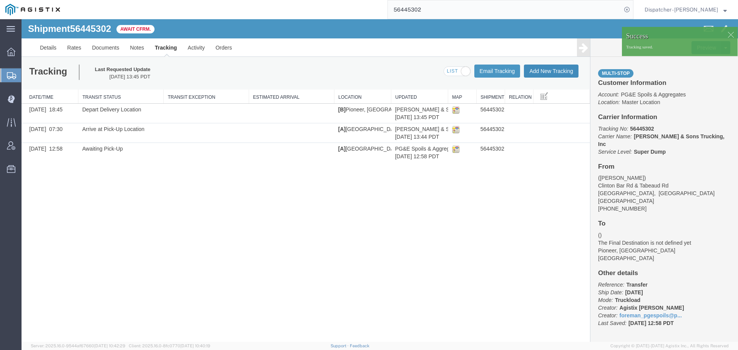
click at [540, 71] on button "Add New Tracking" at bounding box center [551, 71] width 55 height 13
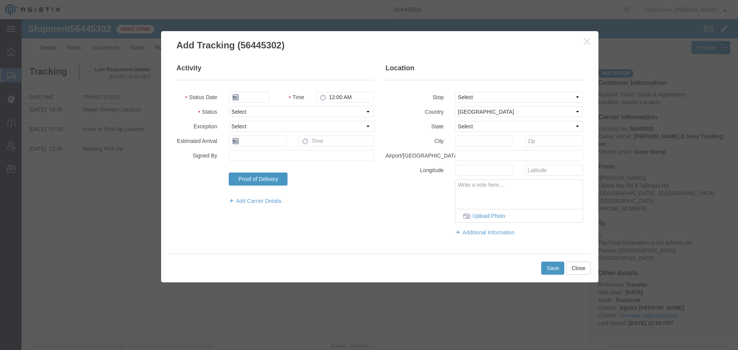
type input "[DATE]"
type input "2:00 PM"
click at [250, 97] on input "[DATE]" at bounding box center [249, 97] width 41 height 11
click at [246, 154] on td "11" at bounding box center [246, 157] width 12 height 12
type input "[DATE]"
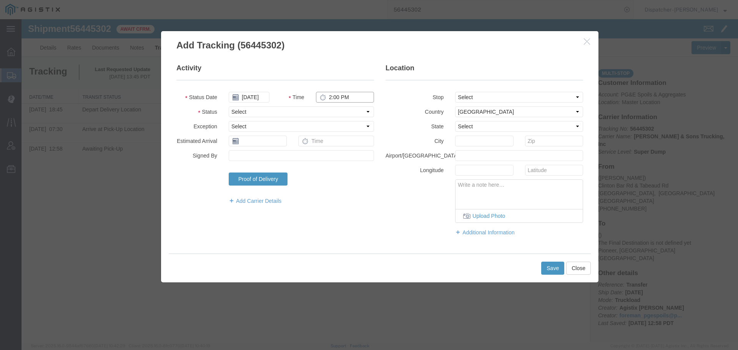
click at [340, 96] on input "2:00 PM" at bounding box center [345, 97] width 58 height 11
type input "7:15 PM"
click at [339, 112] on select "Select Arrival Notice Available Arrival Notice Imported Arrive at Delivery Loca…" at bounding box center [301, 112] width 145 height 11
select select "DELIVRED"
click at [229, 107] on select "Select Arrival Notice Available Arrival Notice Imported Arrive at Delivery Loca…" at bounding box center [301, 112] width 145 height 11
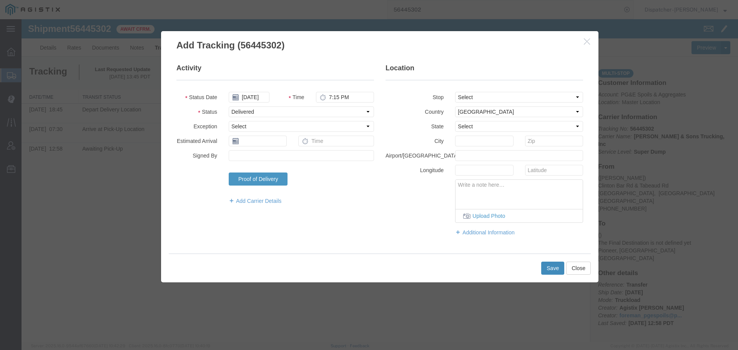
click at [547, 268] on button "Save" at bounding box center [553, 268] width 23 height 13
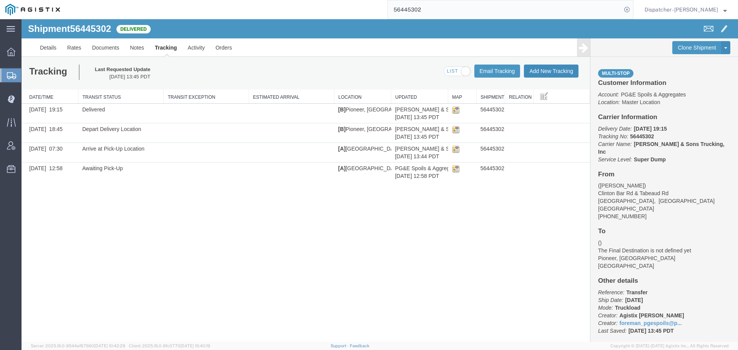
click at [533, 69] on button "Add New Tracking" at bounding box center [551, 71] width 55 height 13
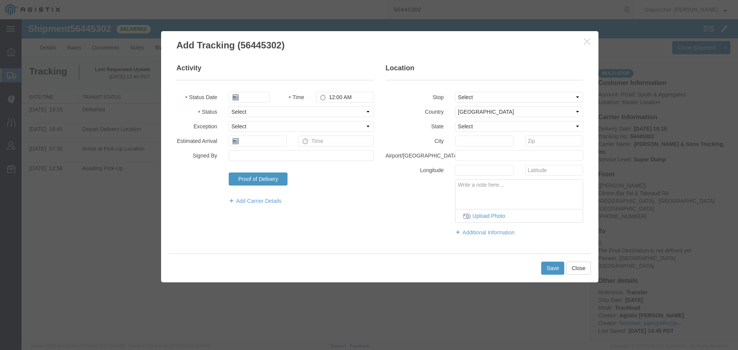
type input "[DATE]"
type input "2:00 PM"
click at [257, 98] on input "[DATE]" at bounding box center [249, 97] width 41 height 11
click at [246, 155] on td "11" at bounding box center [246, 157] width 12 height 12
type input "[DATE]"
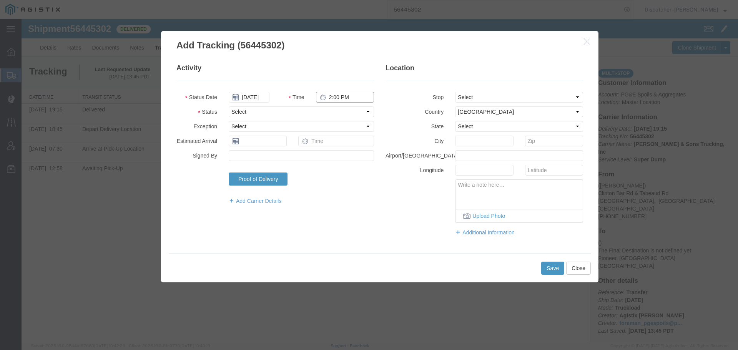
click at [350, 99] on input "2:00 PM" at bounding box center [345, 97] width 58 height 11
type input "2:45 PM"
click at [348, 111] on select "Select Arrival Notice Available Arrival Notice Imported Arrive at Delivery Loca…" at bounding box center [301, 112] width 145 height 11
select select "BREAKSTART"
click at [229, 107] on select "Select Arrival Notice Available Arrival Notice Imported Arrive at Delivery Loca…" at bounding box center [301, 112] width 145 height 11
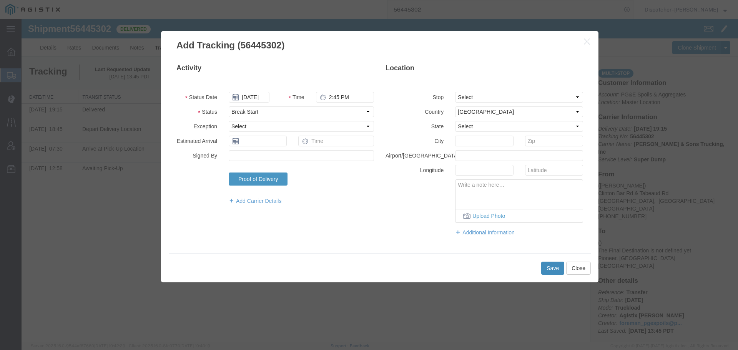
click at [550, 270] on button "Save" at bounding box center [553, 268] width 23 height 13
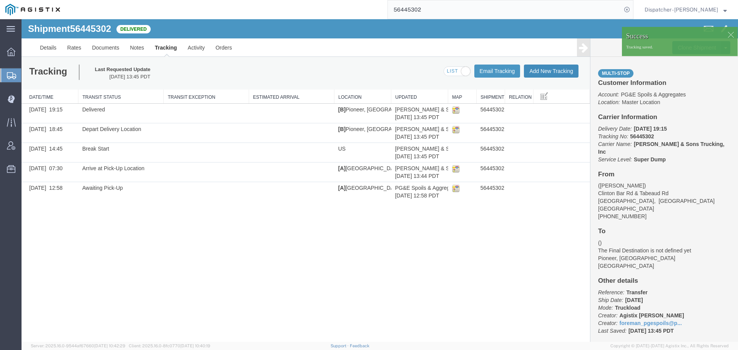
click at [559, 73] on button "Add New Tracking" at bounding box center [551, 71] width 55 height 13
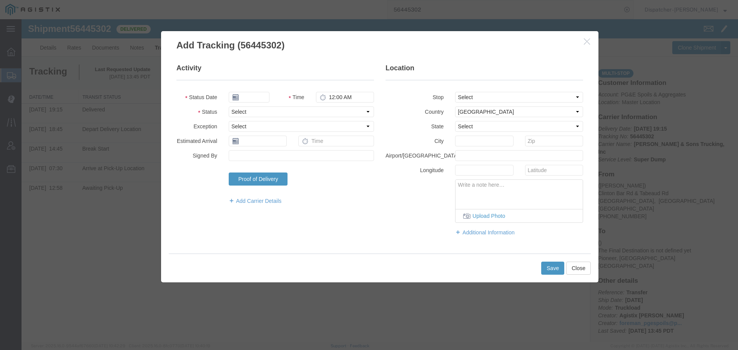
type input "[DATE]"
type input "2:00 PM"
click at [252, 98] on input "[DATE]" at bounding box center [249, 97] width 41 height 11
click at [247, 153] on td "11" at bounding box center [246, 157] width 12 height 12
type input "[DATE]"
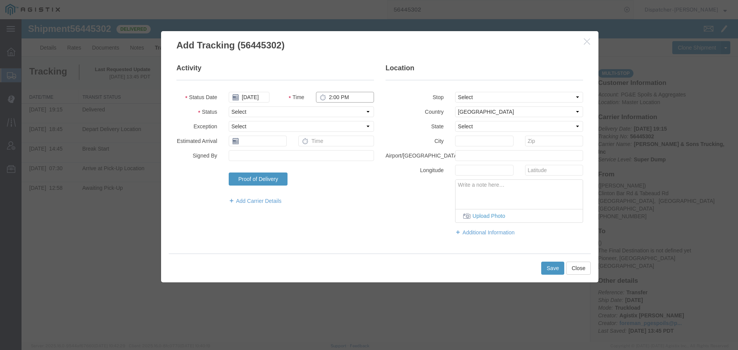
click at [342, 98] on input "2:00 PM" at bounding box center [345, 97] width 58 height 11
type input "3:15 PM"
click at [340, 109] on select "Select Arrival Notice Available Arrival Notice Imported Arrive at Delivery Loca…" at bounding box center [301, 112] width 145 height 11
click at [229, 107] on select "Select Arrival Notice Available Arrival Notice Imported Arrive at Delivery Loca…" at bounding box center [301, 112] width 145 height 11
click at [283, 108] on select "Select Arrival Notice Available Arrival Notice Imported Arrive at Delivery Loca…" at bounding box center [301, 112] width 145 height 11
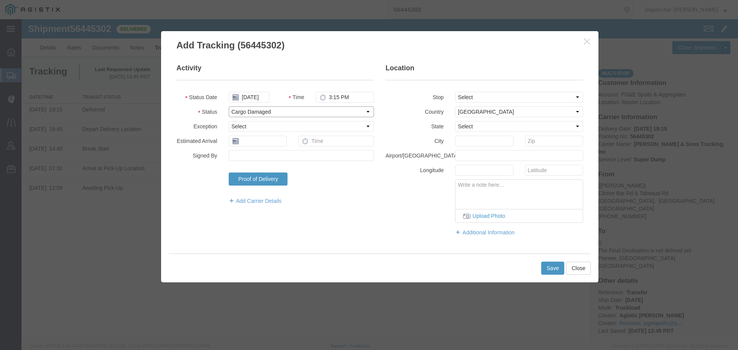
select select "BREAKSTOP"
click at [229, 107] on select "Select Arrival Notice Available Arrival Notice Imported Arrive at Delivery Loca…" at bounding box center [301, 112] width 145 height 11
click at [548, 267] on button "Save" at bounding box center [553, 268] width 23 height 13
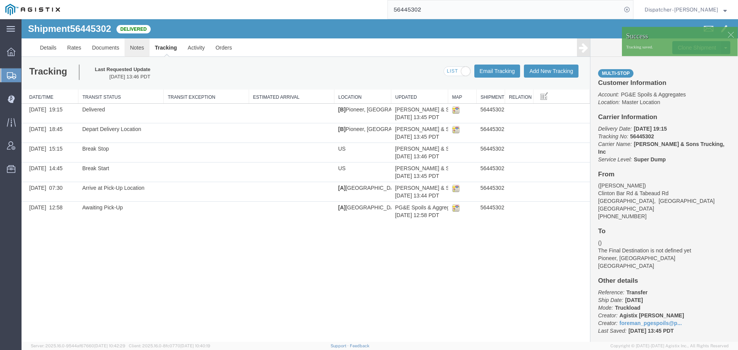
click at [140, 45] on link "Notes" at bounding box center [137, 47] width 25 height 18
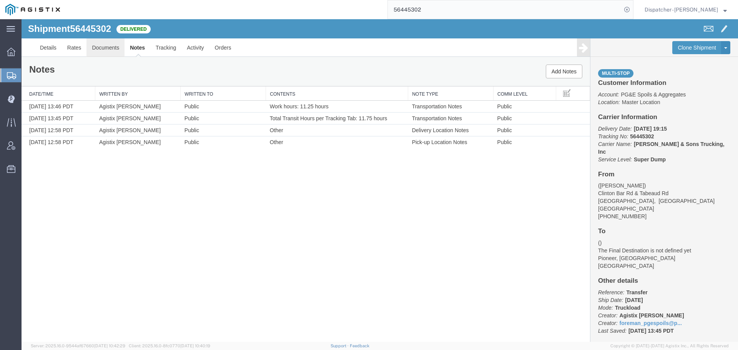
click at [108, 44] on link "Documents" at bounding box center [106, 47] width 38 height 18
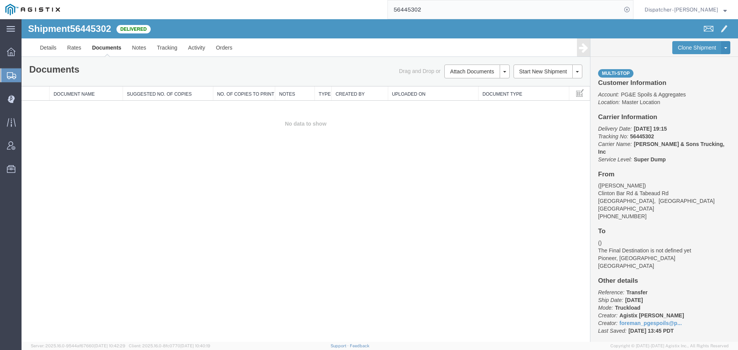
click at [85, 186] on div "Shipment 56445302 0 of 0 Delivered Details Rates Documents Notes Tracking Activ…" at bounding box center [380, 180] width 717 height 323
click at [447, 68] on button "Attach Documents" at bounding box center [472, 72] width 55 height 14
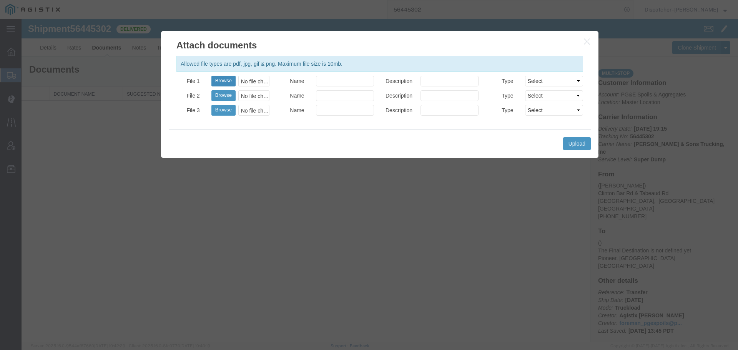
click at [223, 83] on button "Browse" at bounding box center [224, 81] width 24 height 11
type input "C:\fakepath\56445302trktag.pdf"
click at [576, 144] on button "Upload" at bounding box center [577, 143] width 28 height 13
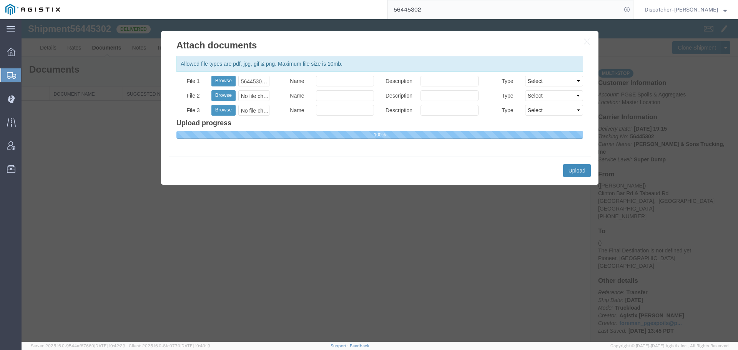
select select
